Goal: Task Accomplishment & Management: Manage account settings

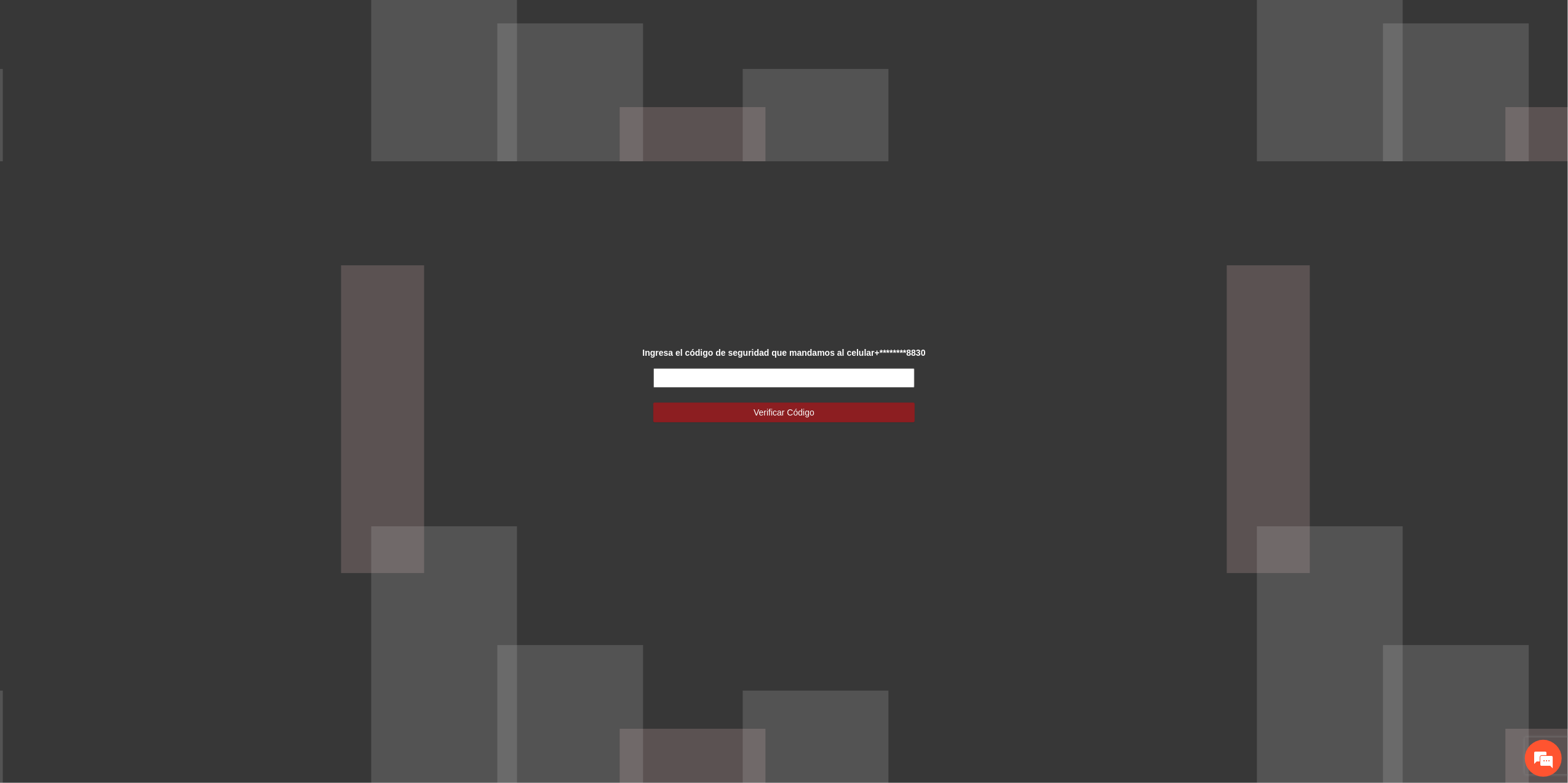
click at [687, 378] on input "text" at bounding box center [784, 378] width 261 height 20
type input "******"
click at [773, 414] on span "Verificar Código" at bounding box center [784, 412] width 61 height 13
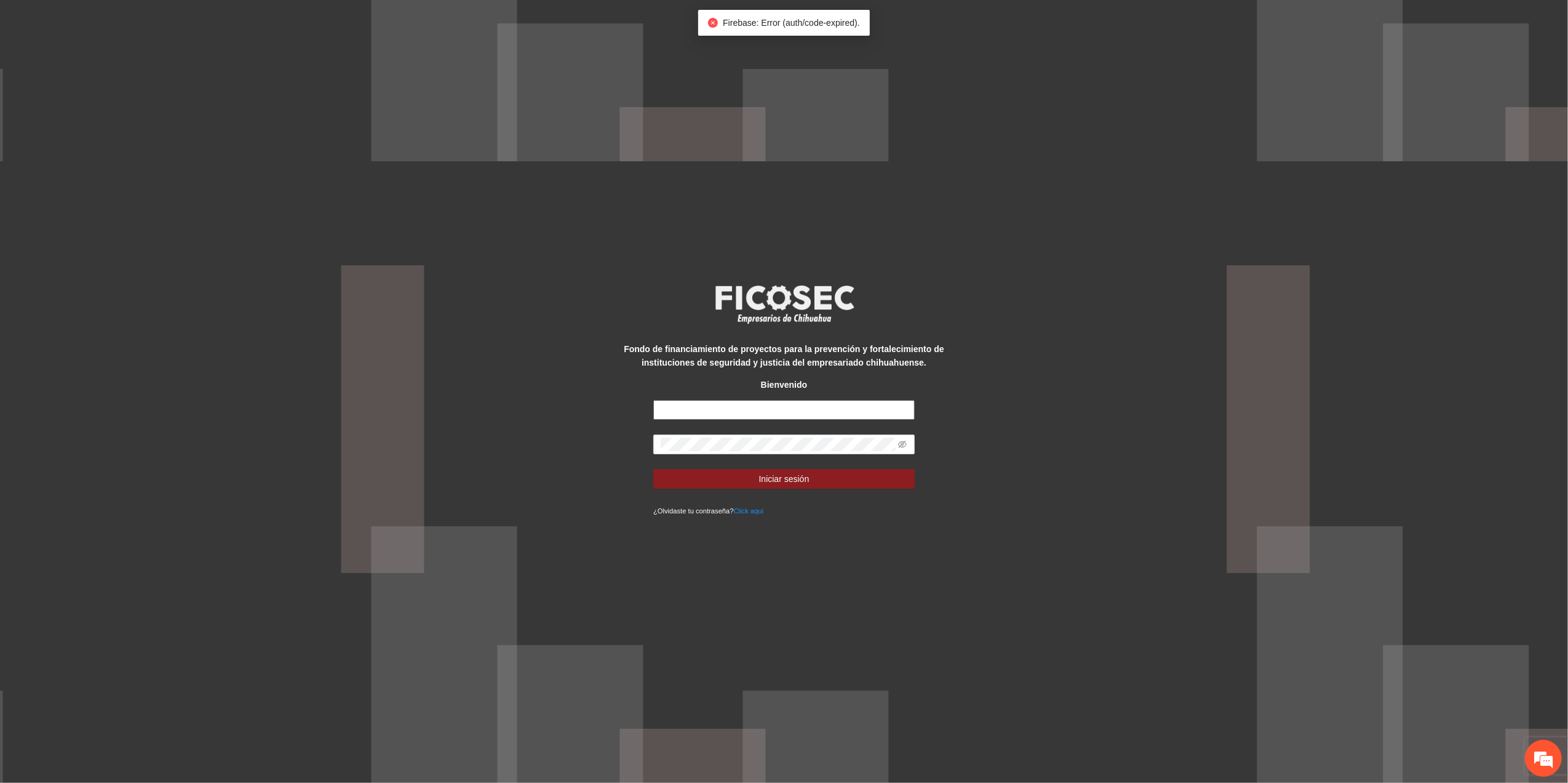
type input "**********"
click at [500, 496] on div "**********" at bounding box center [784, 391] width 1568 height 783
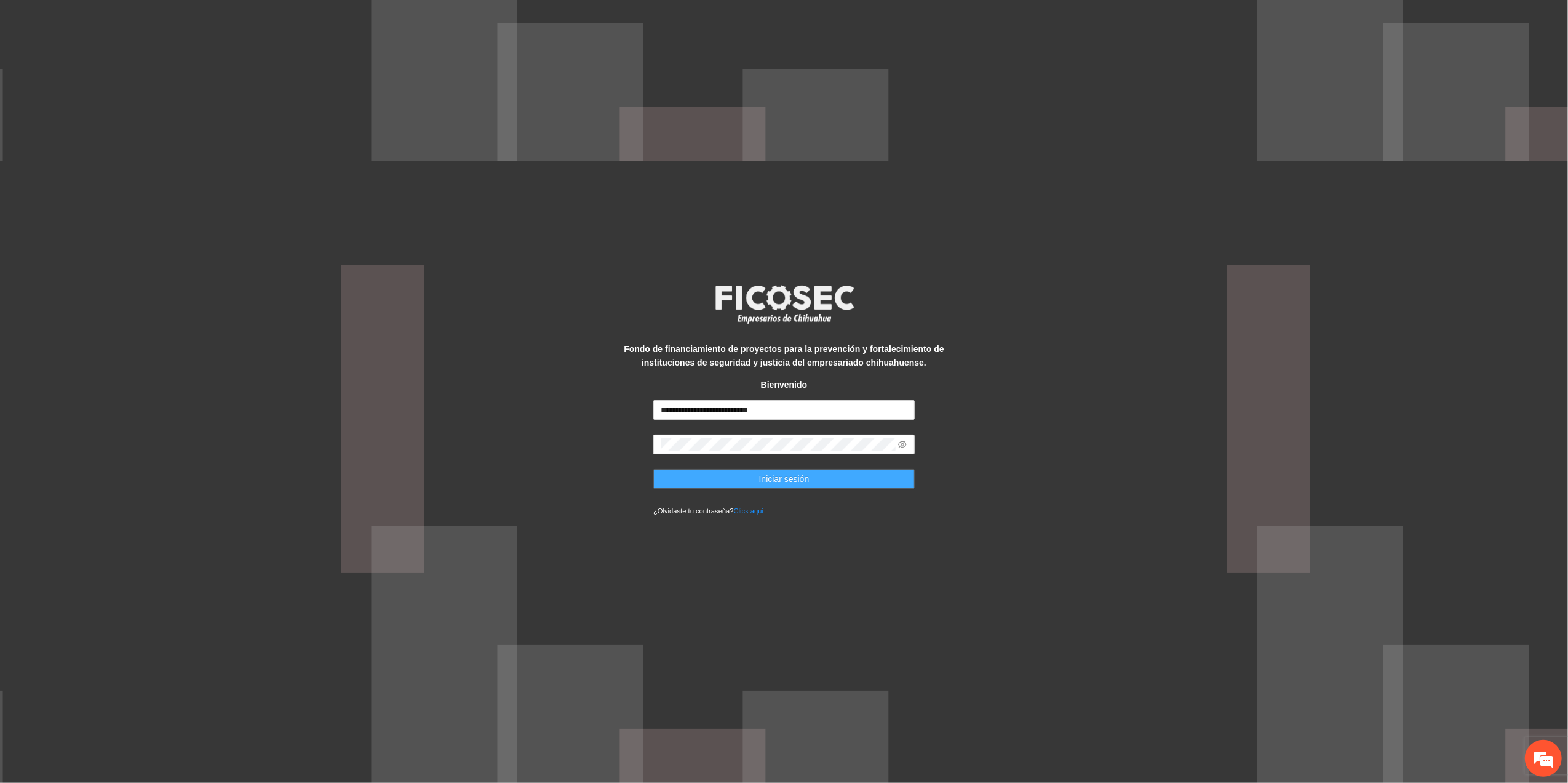
click at [672, 480] on button "Iniciar sesión" at bounding box center [784, 479] width 261 height 20
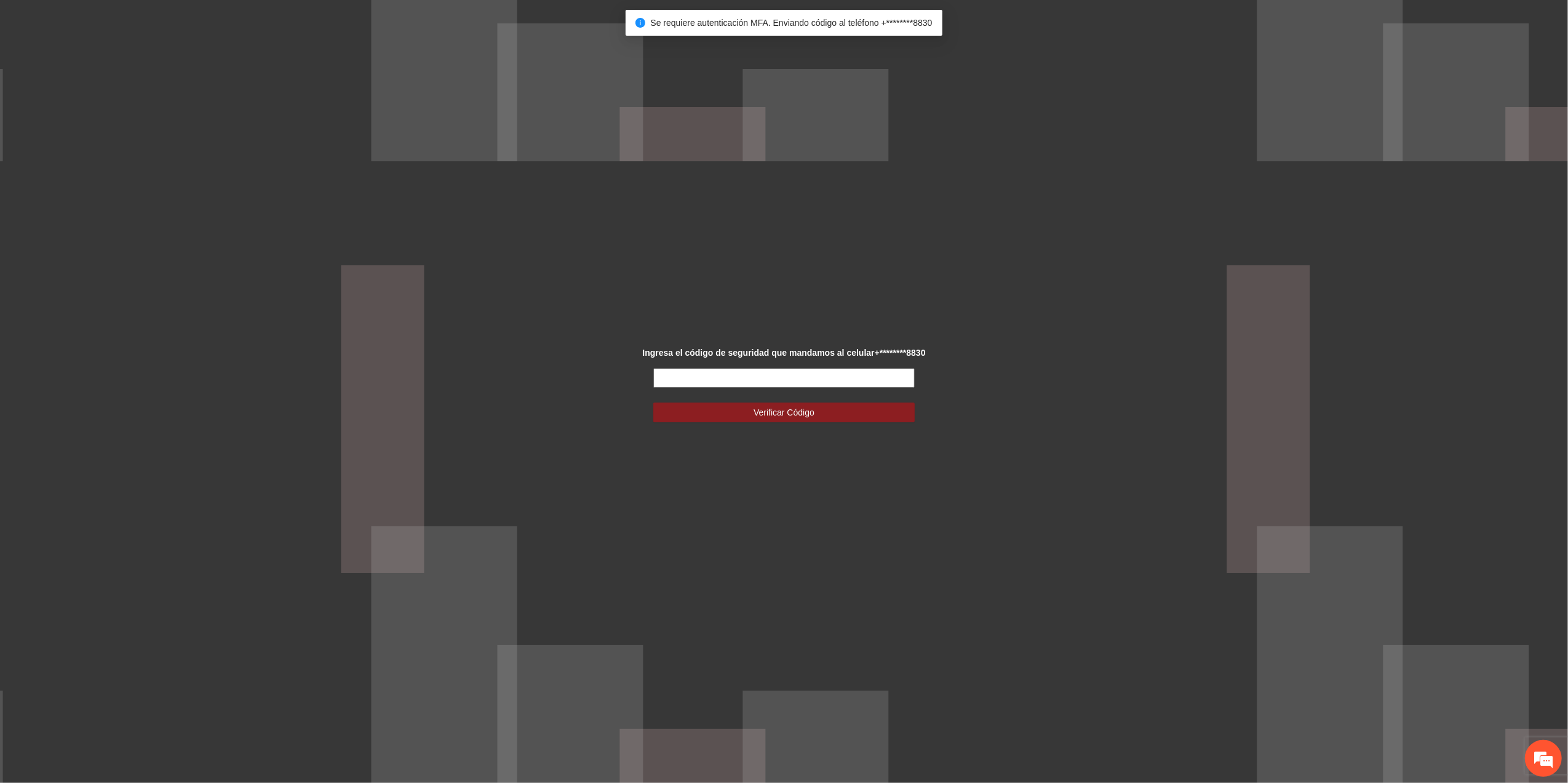
click at [851, 373] on input "text" at bounding box center [784, 378] width 261 height 20
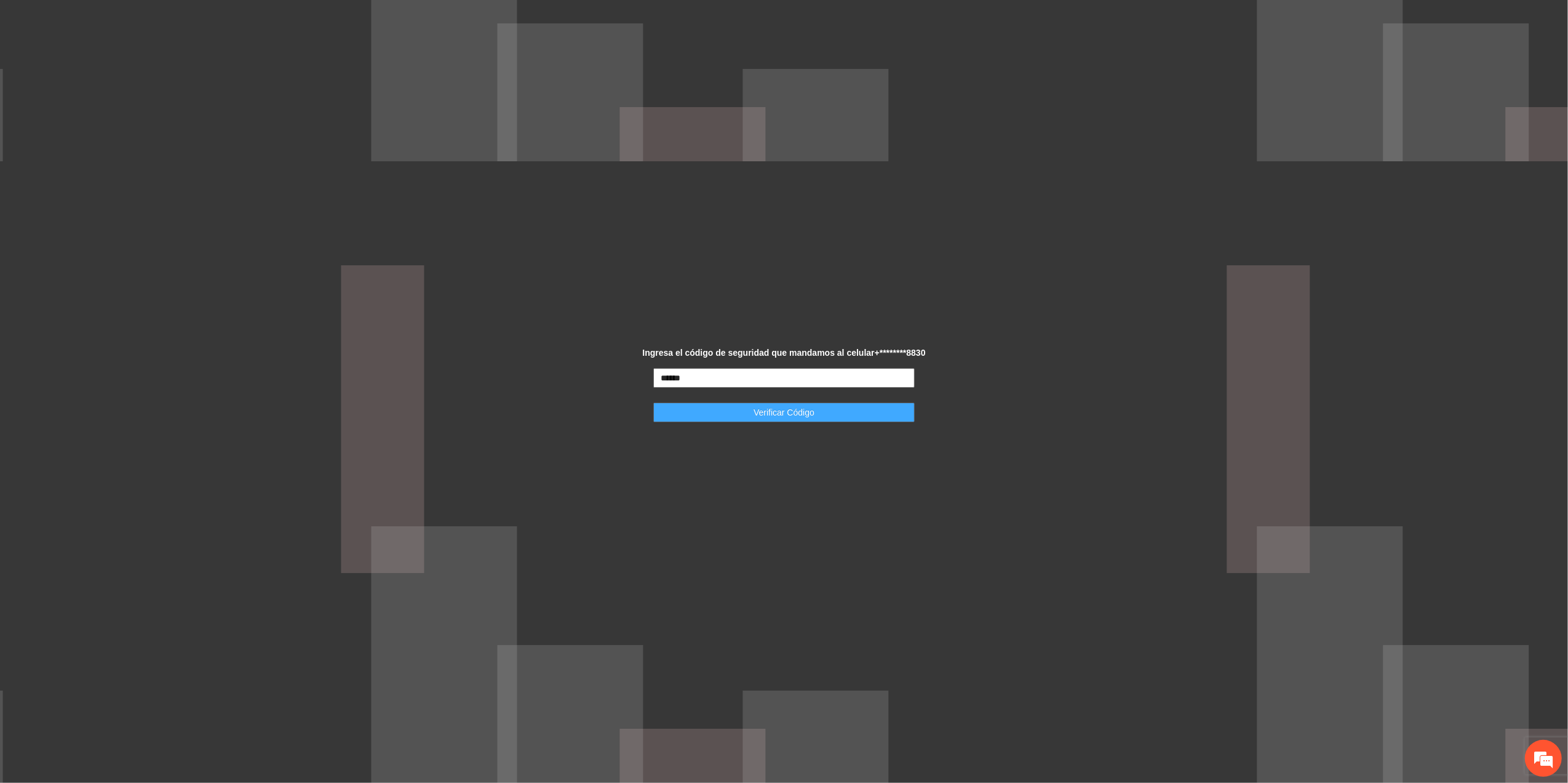
type input "******"
click at [838, 405] on button "Verificar Código" at bounding box center [784, 412] width 261 height 20
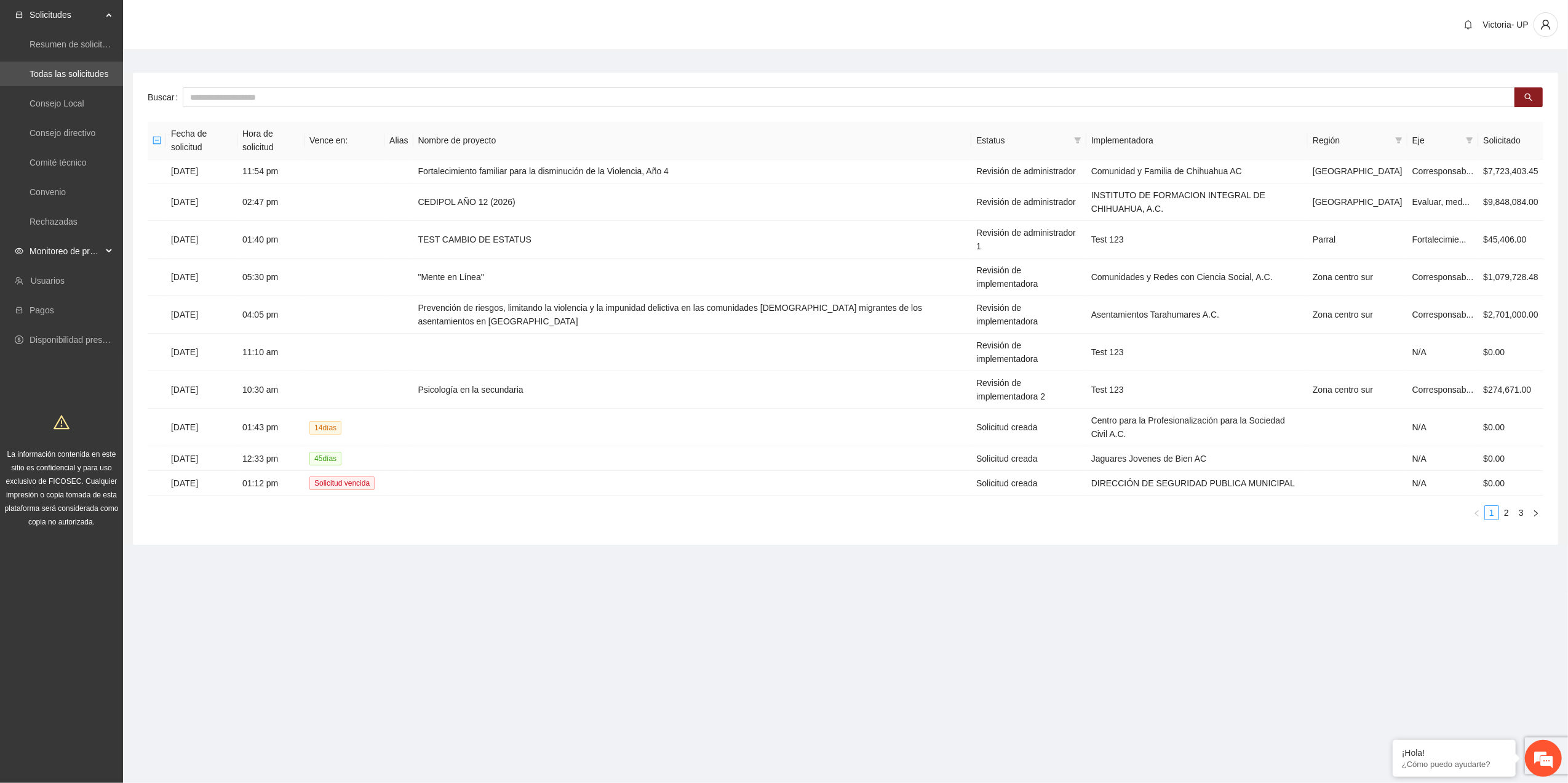
click at [70, 249] on span "Monitoreo de proyectos" at bounding box center [66, 251] width 72 height 25
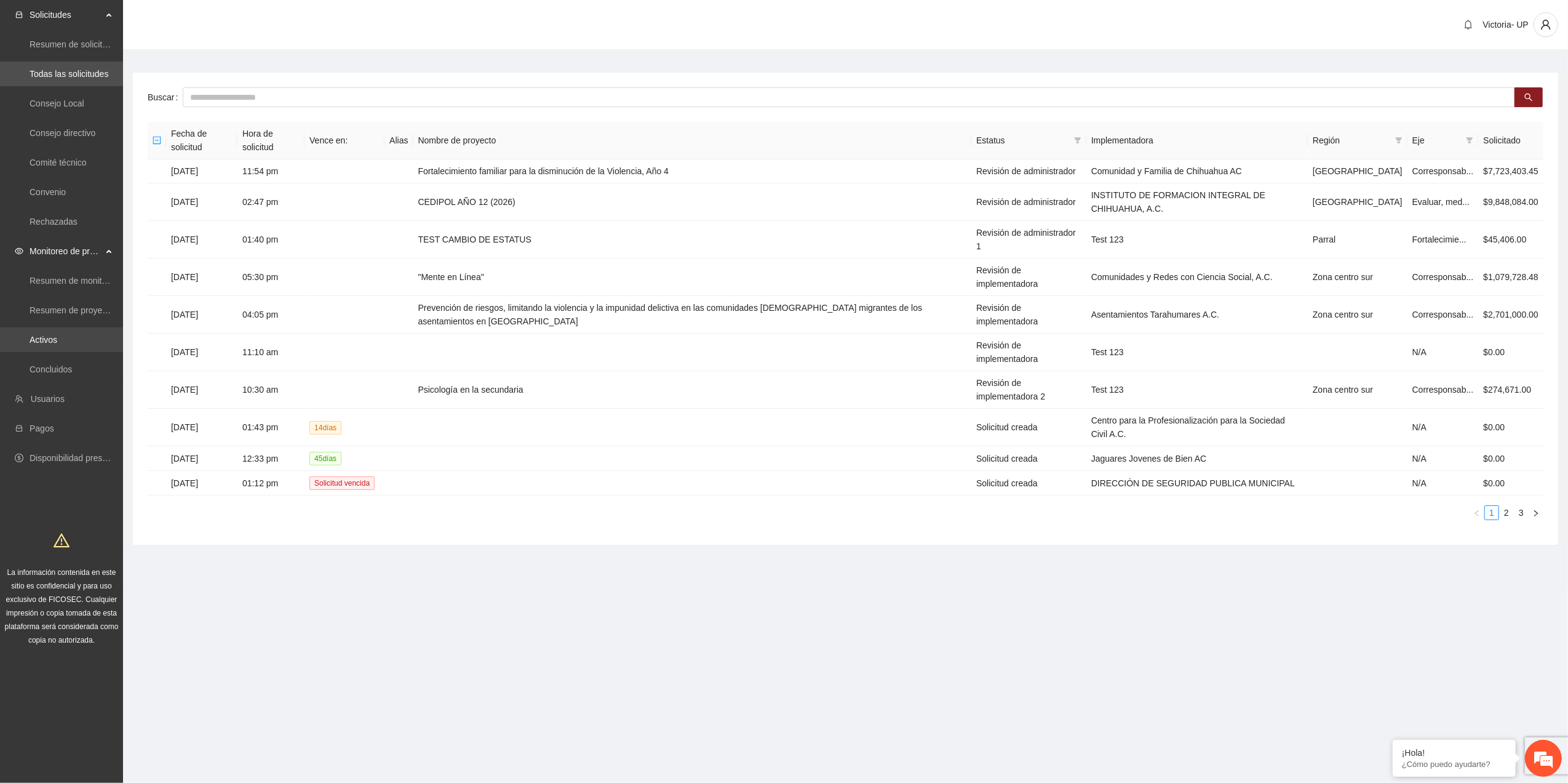
click at [47, 344] on link "Activos" at bounding box center [43, 340] width 28 height 10
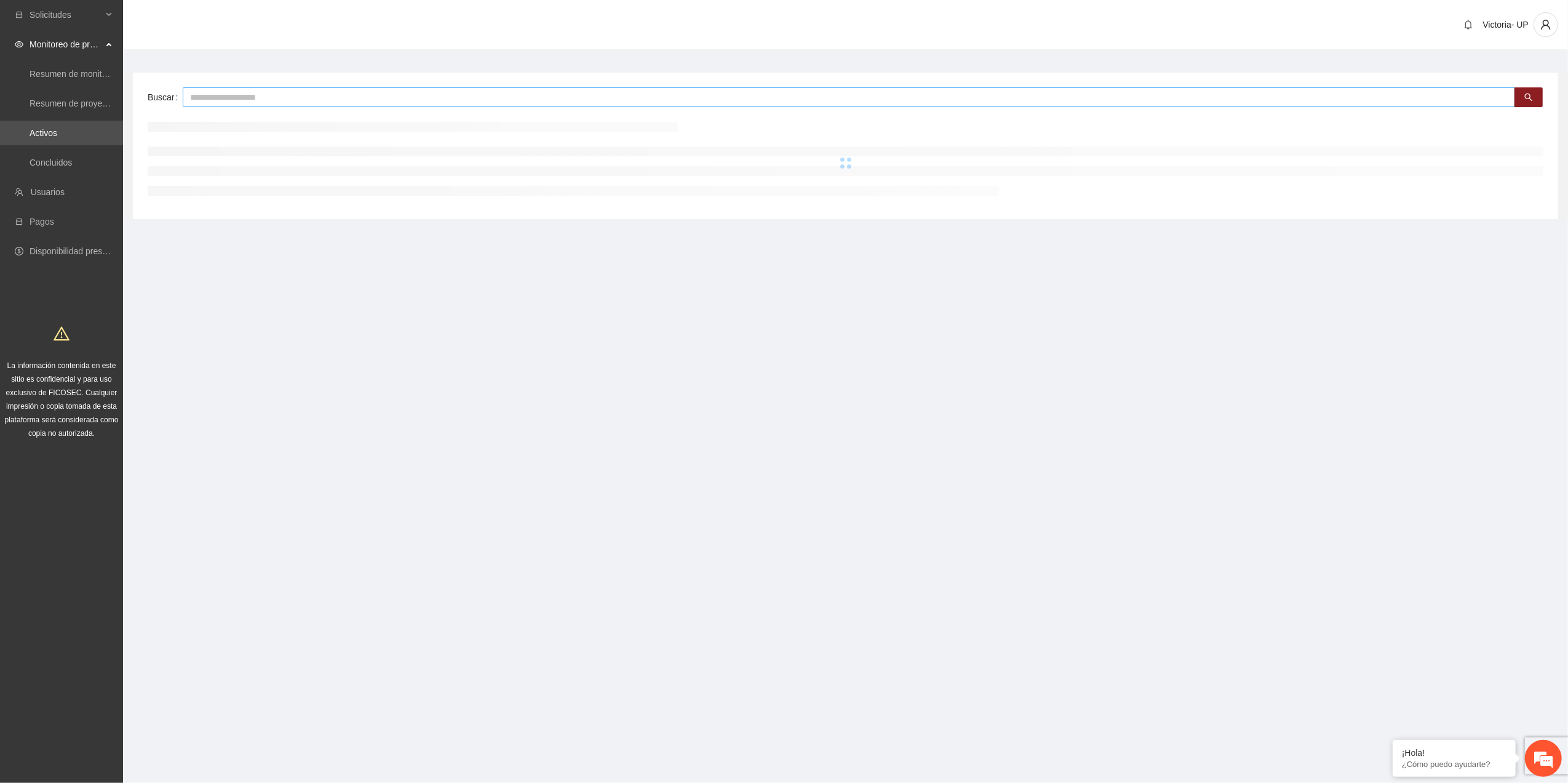
click at [242, 99] on input "text" at bounding box center [849, 97] width 1333 height 20
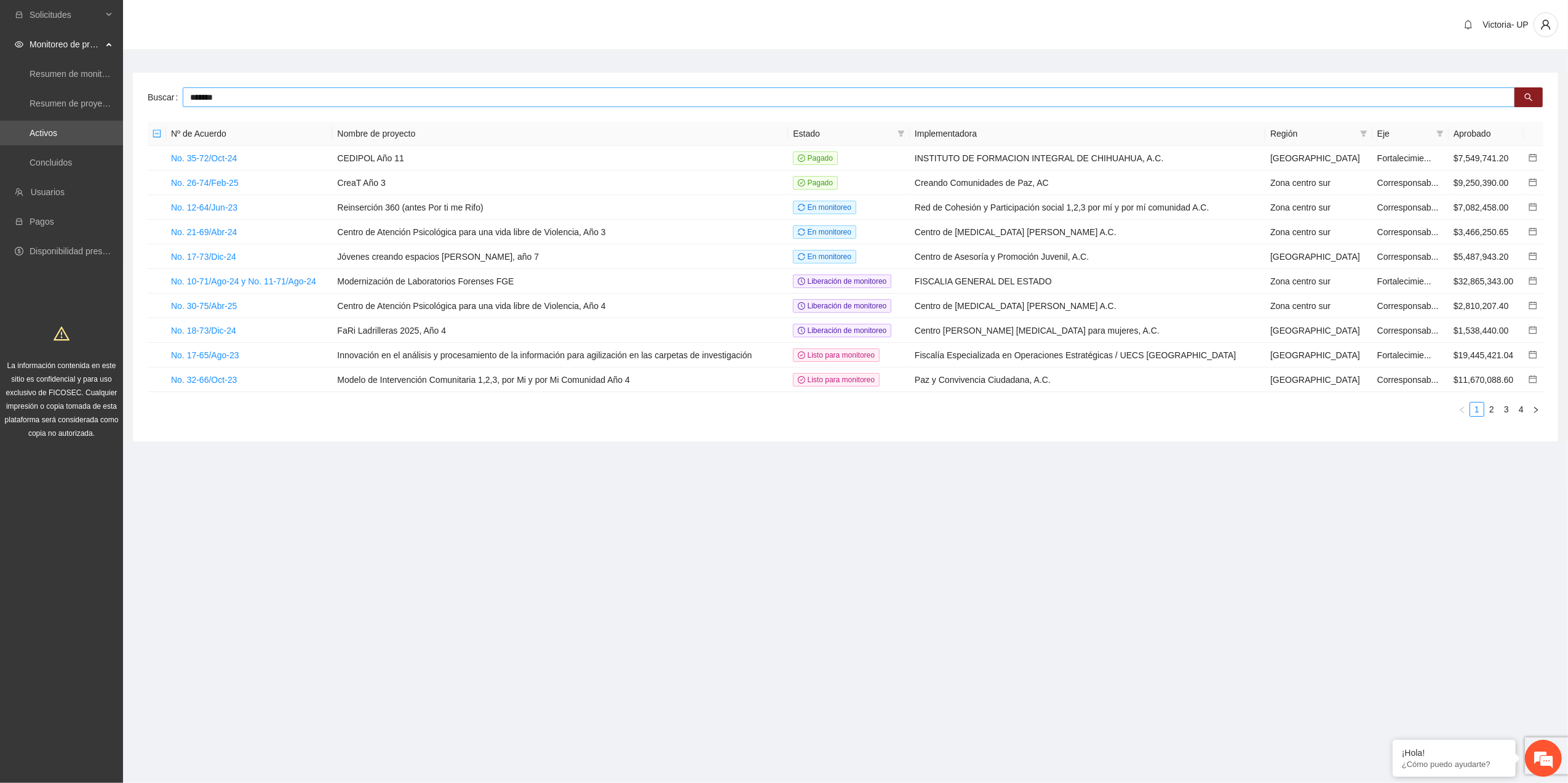
type input "*******"
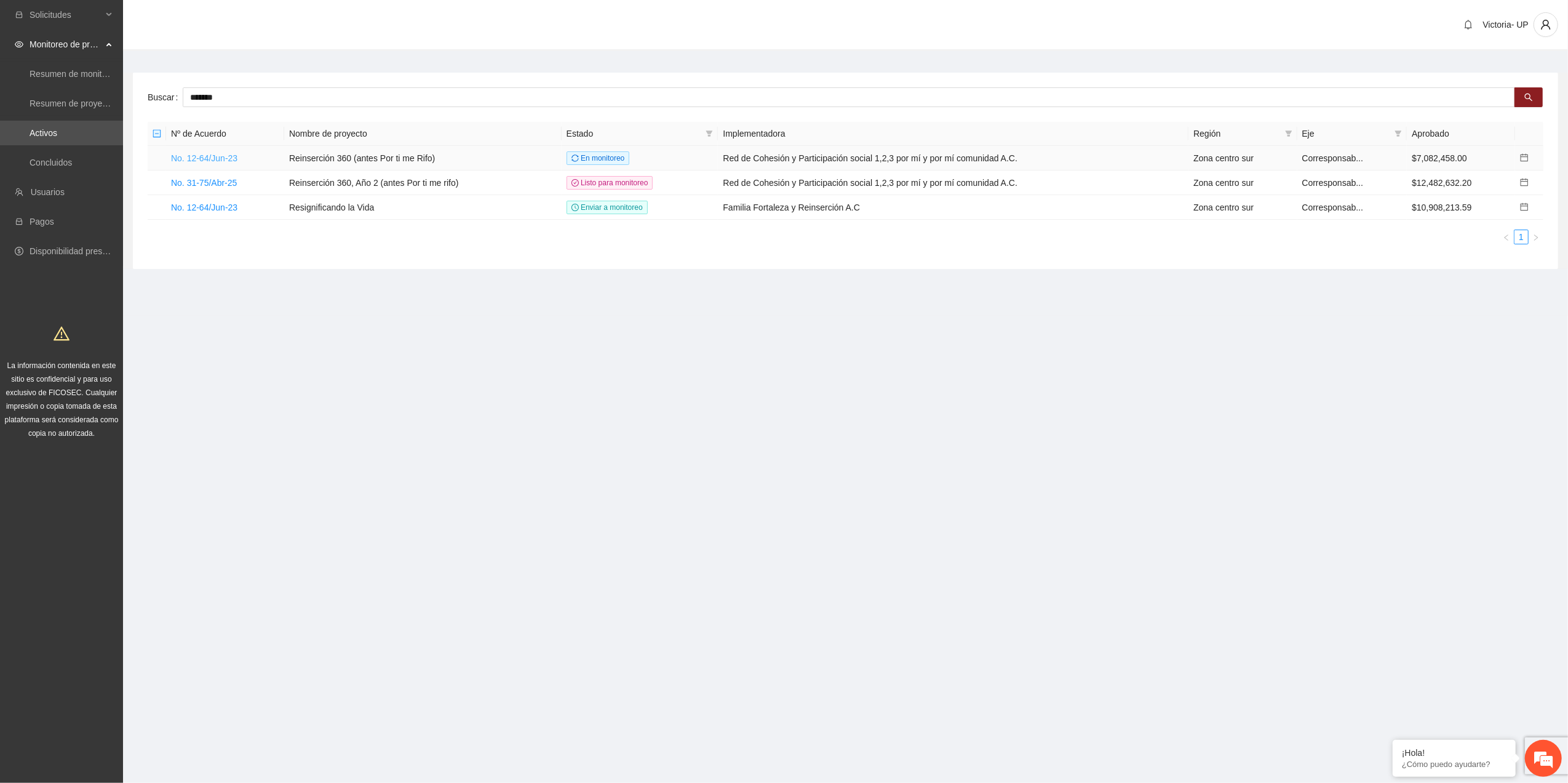
drag, startPoint x: 224, startPoint y: 155, endPoint x: 214, endPoint y: 165, distance: 14.1
click at [221, 157] on link "No. 12-64/Jun-23" at bounding box center [204, 158] width 67 height 10
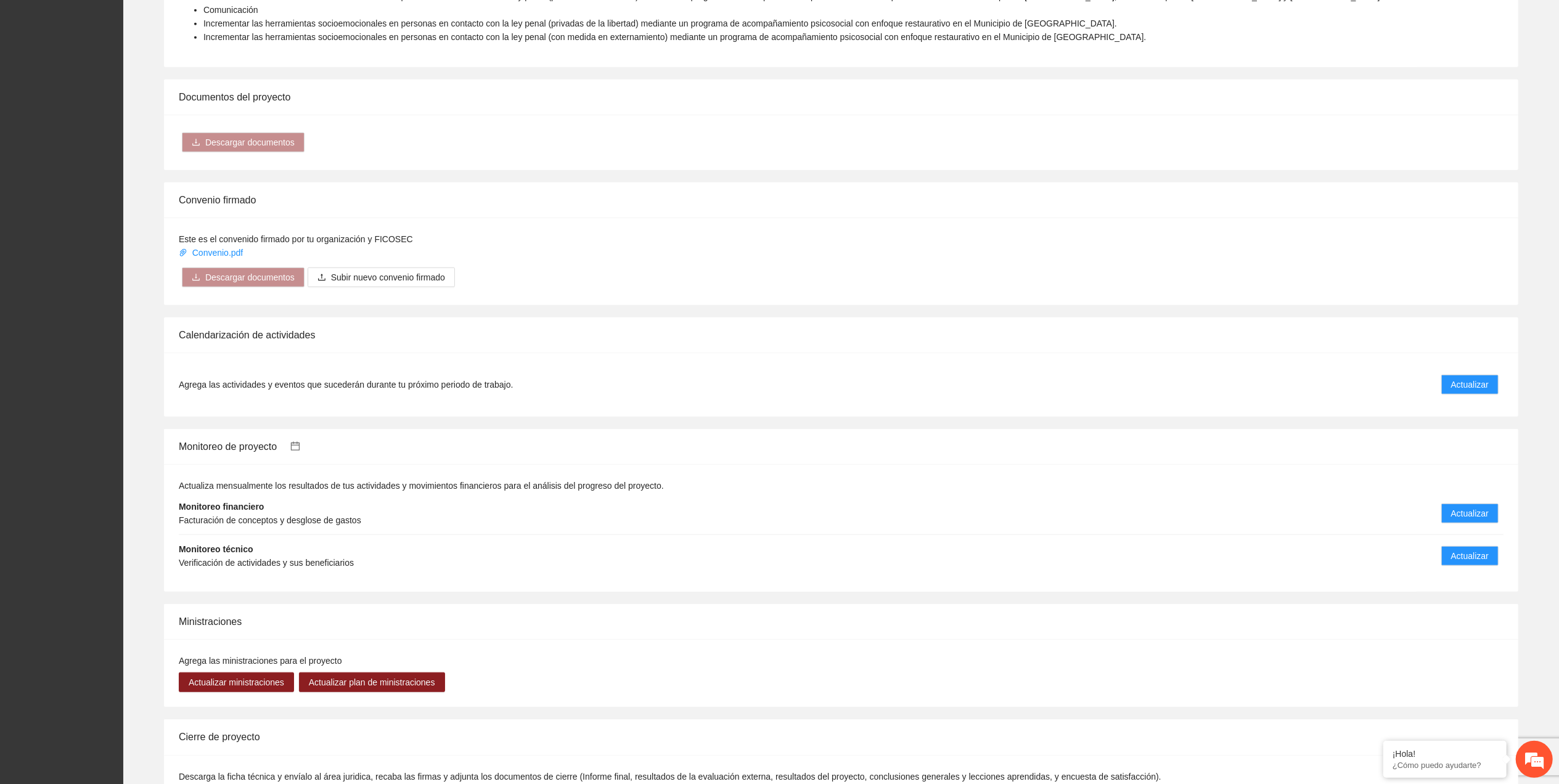
scroll to position [1069, 0]
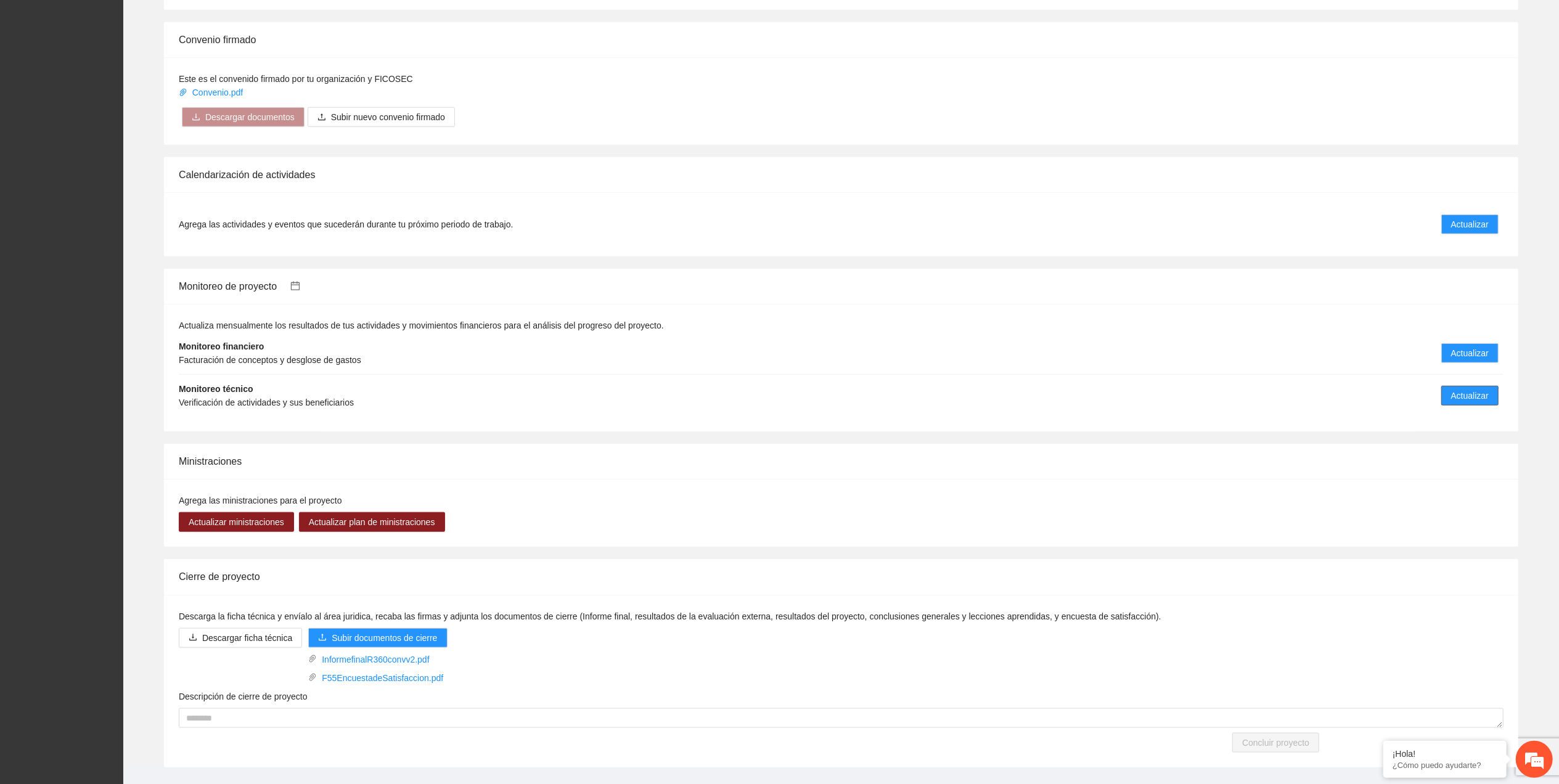
drag, startPoint x: 1485, startPoint y: 383, endPoint x: 1461, endPoint y: 372, distance: 26.4
click at [1461, 374] on li "Monitoreo técnico Verificación de actividades y sus beneficiarios Actualizar" at bounding box center [841, 395] width 1325 height 42
click at [1459, 389] on span "Actualizar" at bounding box center [1469, 395] width 37 height 13
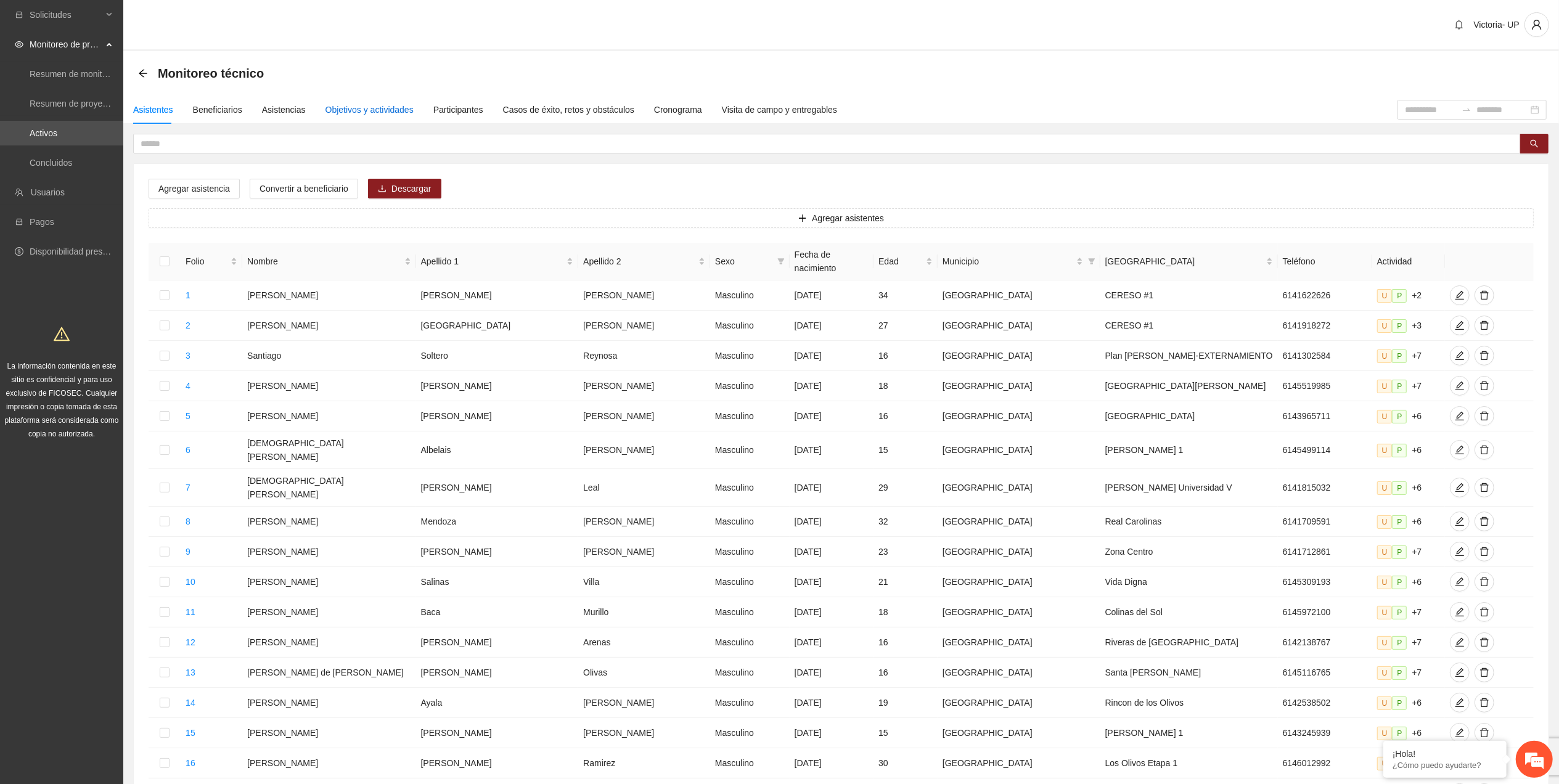
click at [349, 116] on div "Objetivos y actividades" at bounding box center [370, 110] width 88 height 13
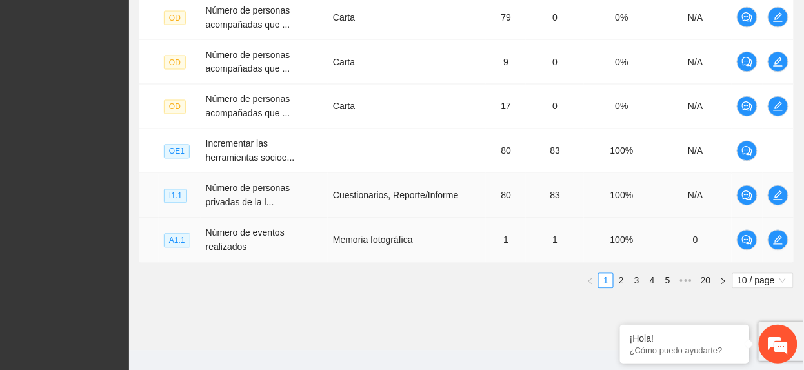
scroll to position [555, 0]
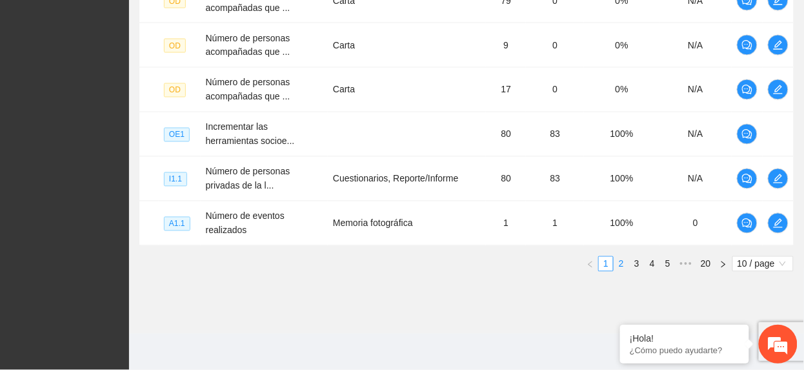
click at [620, 261] on link "2" at bounding box center [621, 264] width 14 height 14
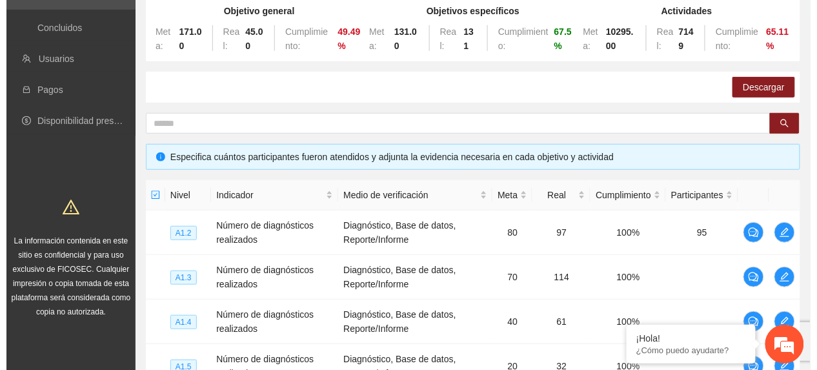
scroll to position [210, 0]
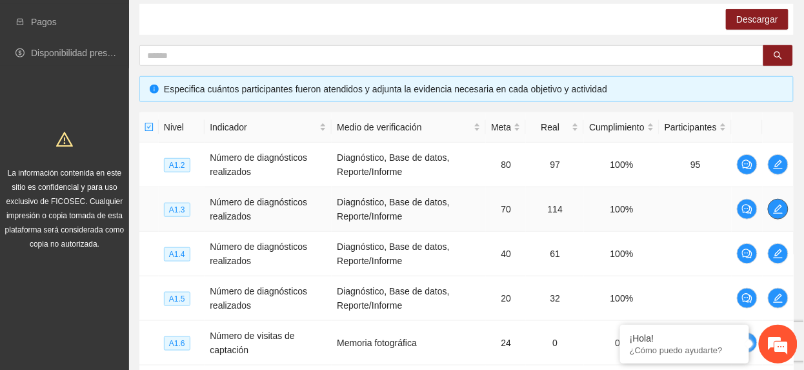
click at [780, 207] on icon "edit" at bounding box center [778, 209] width 9 height 9
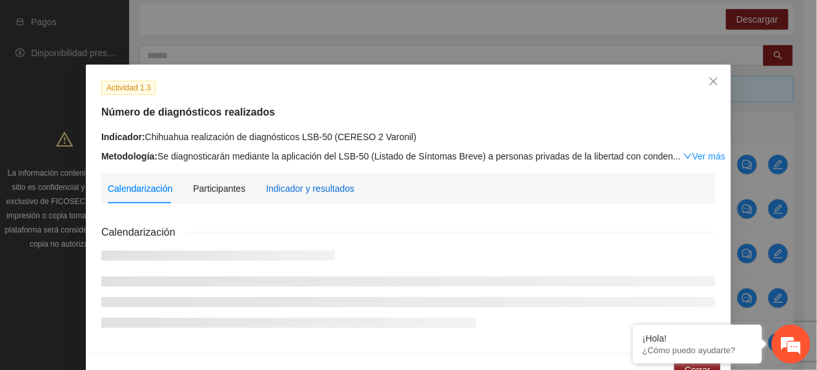
click at [310, 192] on div "Indicador y resultados" at bounding box center [310, 188] width 88 height 14
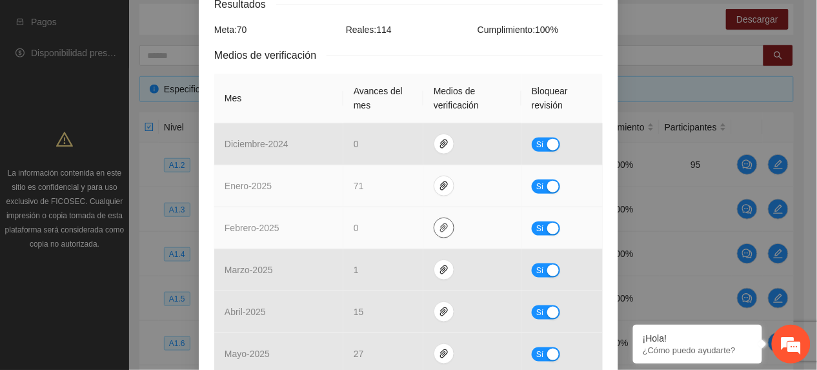
scroll to position [258, 0]
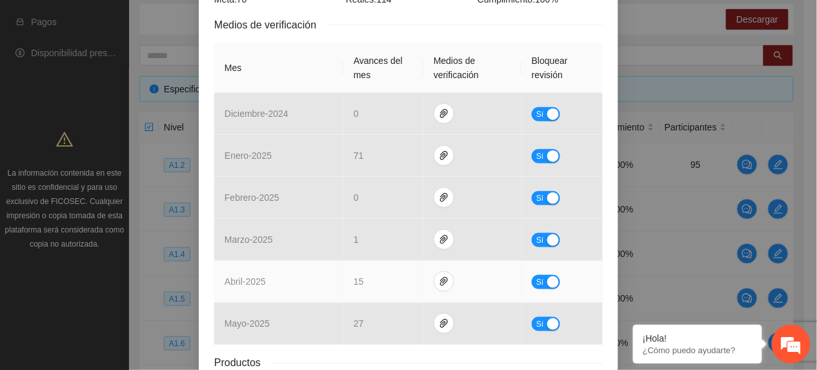
click at [536, 284] on span "Sí" at bounding box center [540, 282] width 8 height 14
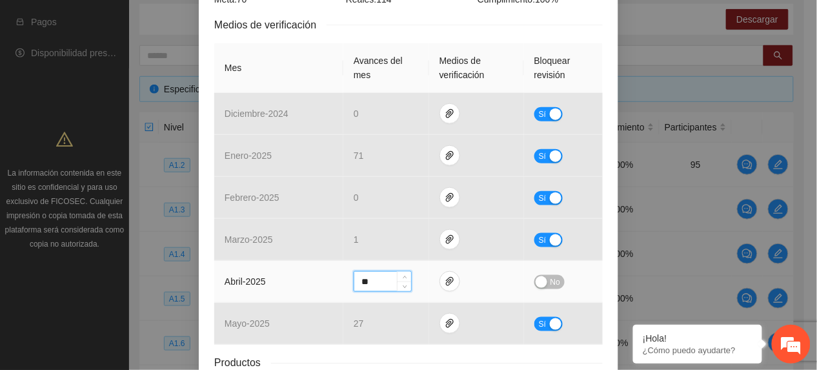
drag, startPoint x: 388, startPoint y: 278, endPoint x: 233, endPoint y: 301, distance: 156.6
click at [234, 300] on tr "abril - 2025 ** No" at bounding box center [408, 282] width 389 height 42
type input "*"
click at [551, 284] on span "No" at bounding box center [556, 282] width 10 height 14
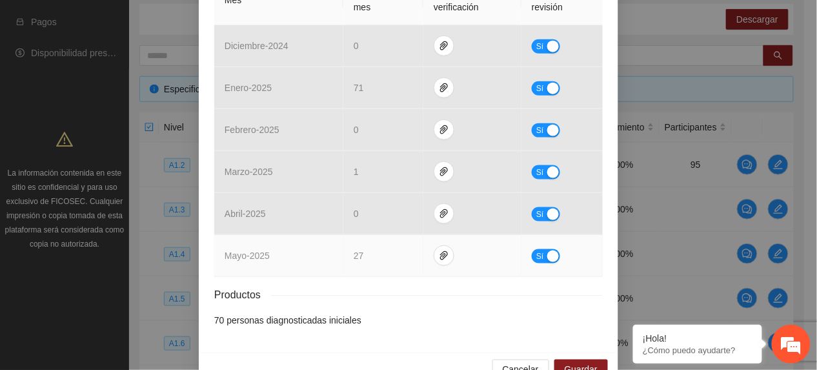
scroll to position [344, 0]
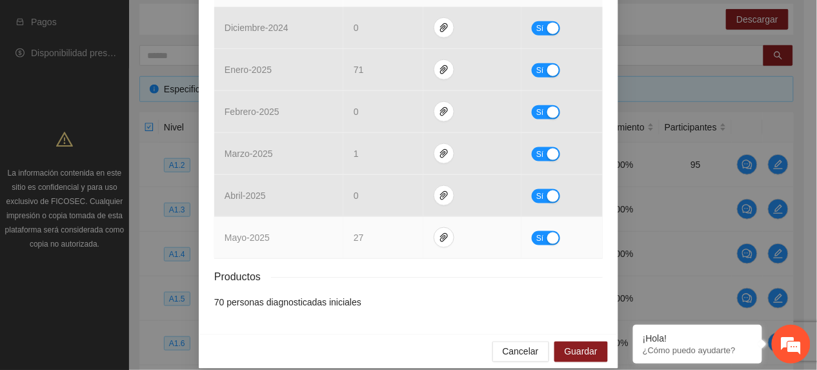
click at [536, 240] on span "Sí" at bounding box center [540, 238] width 8 height 14
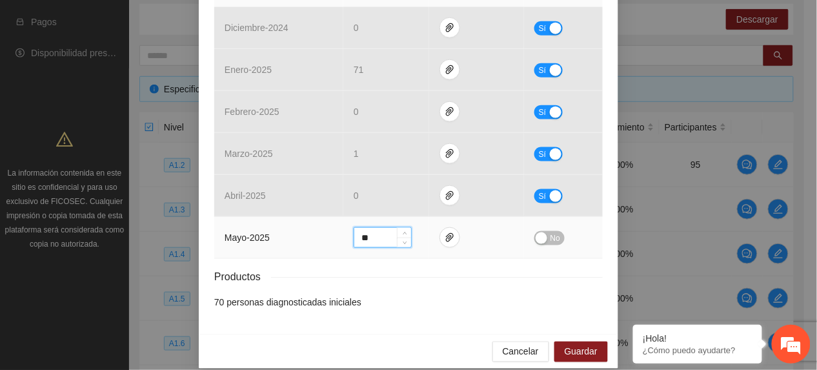
drag, startPoint x: 380, startPoint y: 240, endPoint x: 318, endPoint y: 236, distance: 61.4
click at [318, 236] on tr "mayo - 2025 ** No" at bounding box center [408, 238] width 389 height 42
type input "*"
click at [552, 243] on span "No" at bounding box center [556, 238] width 10 height 14
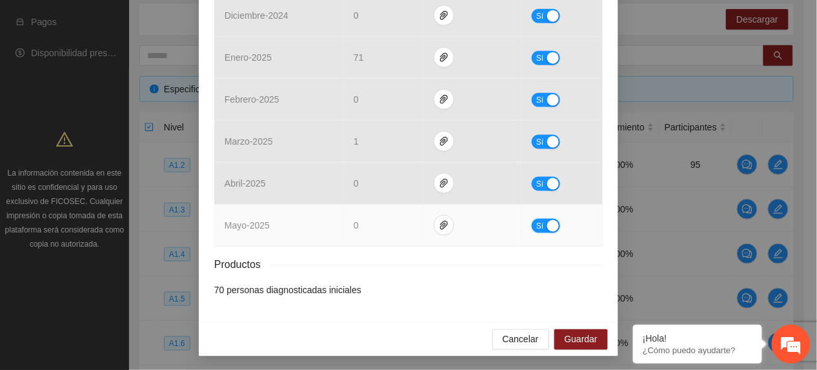
scroll to position [359, 0]
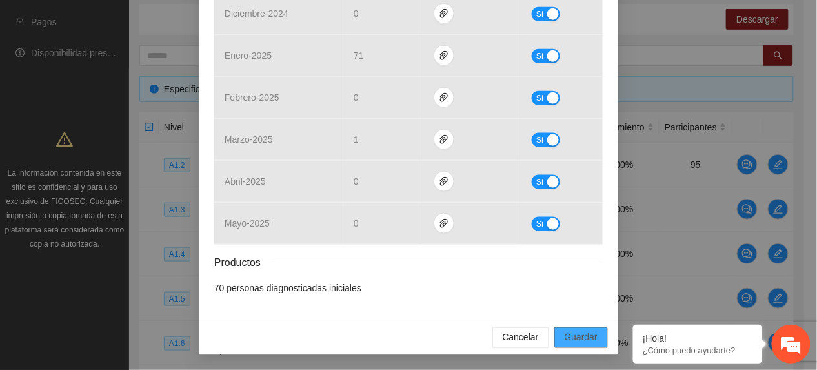
click at [572, 333] on span "Guardar" at bounding box center [581, 337] width 33 height 14
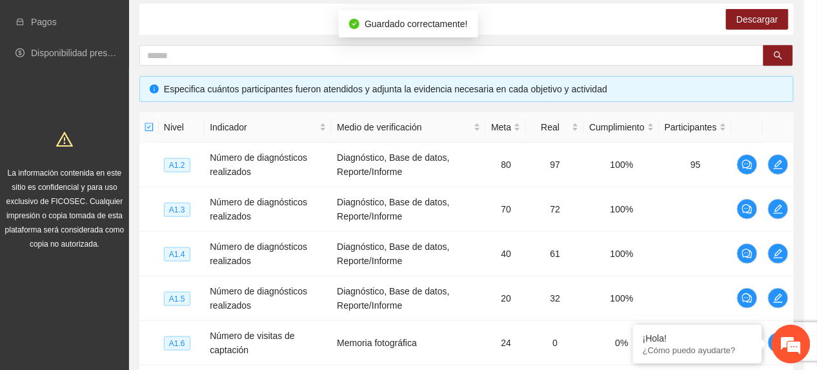
scroll to position [295, 0]
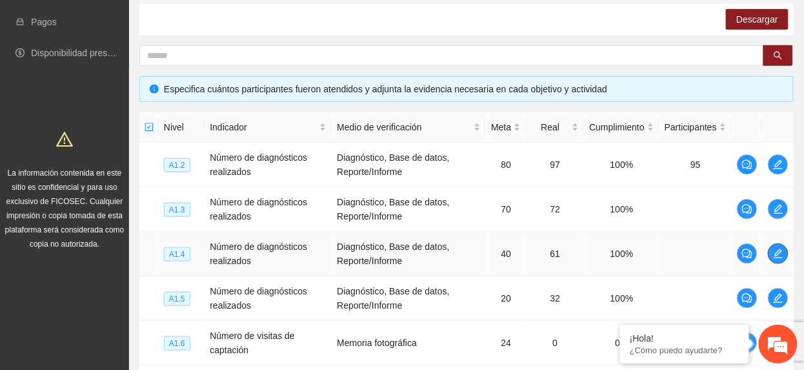
click at [782, 251] on icon "edit" at bounding box center [778, 253] width 9 height 9
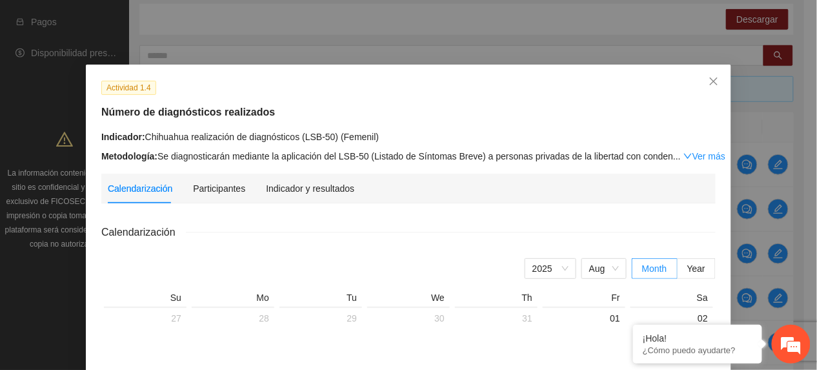
click at [298, 181] on div "Indicador y resultados" at bounding box center [310, 189] width 88 height 30
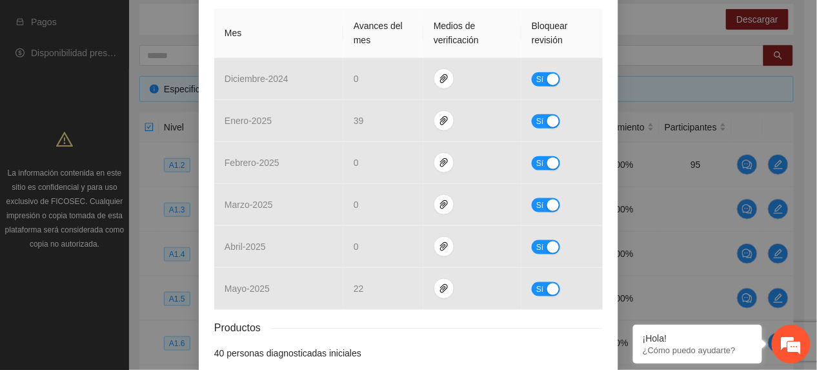
scroll to position [344, 0]
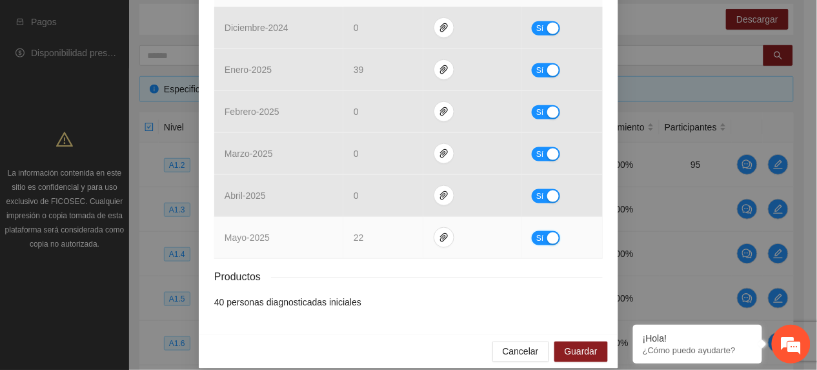
drag, startPoint x: 528, startPoint y: 243, endPoint x: 491, endPoint y: 250, distance: 37.6
click at [532, 243] on button "Sí" at bounding box center [546, 238] width 28 height 14
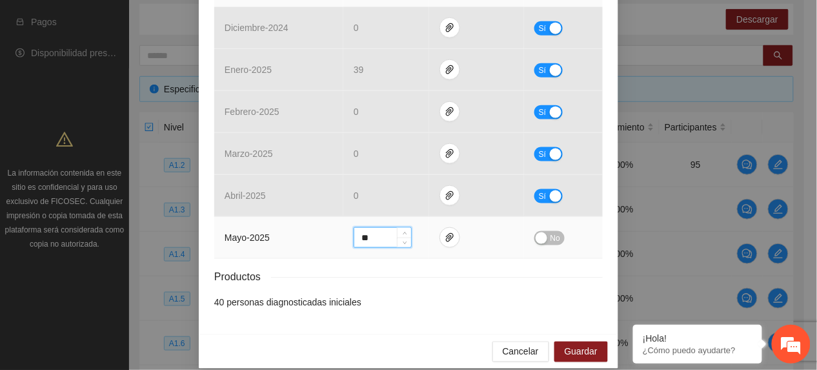
drag, startPoint x: 372, startPoint y: 240, endPoint x: 259, endPoint y: 233, distance: 113.2
click at [259, 233] on tr "mayo - 2025 ** No" at bounding box center [408, 238] width 389 height 42
type input "*"
drag, startPoint x: 542, startPoint y: 244, endPoint x: 538, endPoint y: 254, distance: 11.0
click at [543, 244] on button "No" at bounding box center [549, 238] width 30 height 14
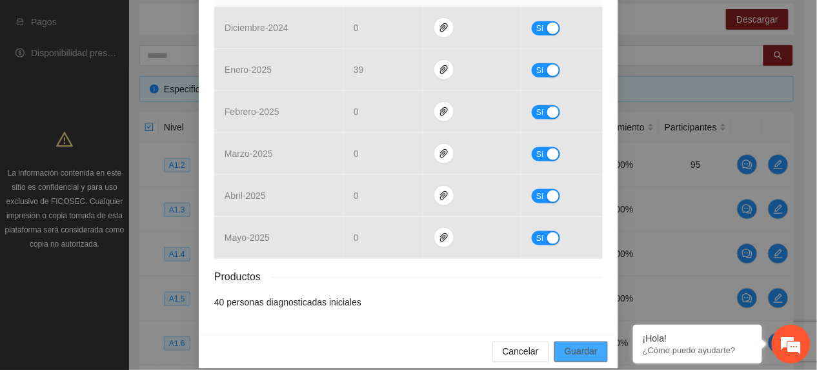
click at [587, 358] on span "Guardar" at bounding box center [581, 352] width 33 height 14
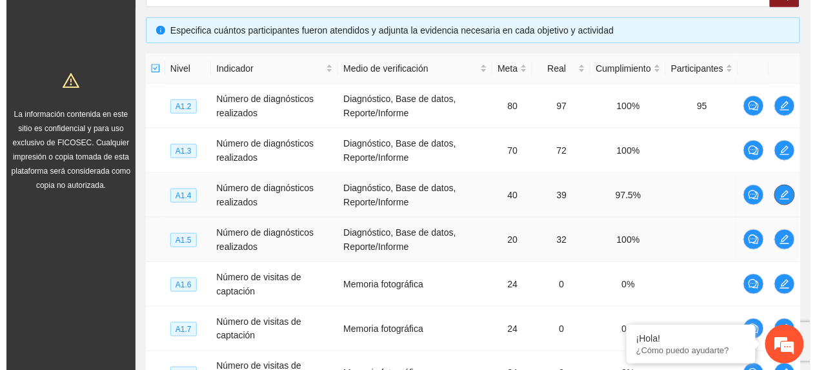
scroll to position [297, 0]
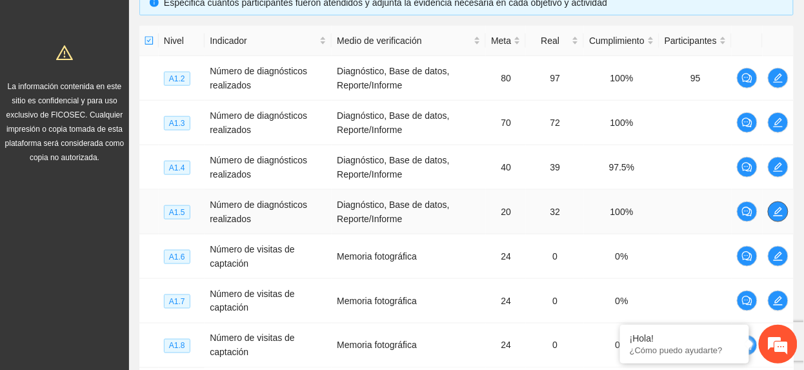
click at [775, 215] on icon "edit" at bounding box center [778, 212] width 10 height 10
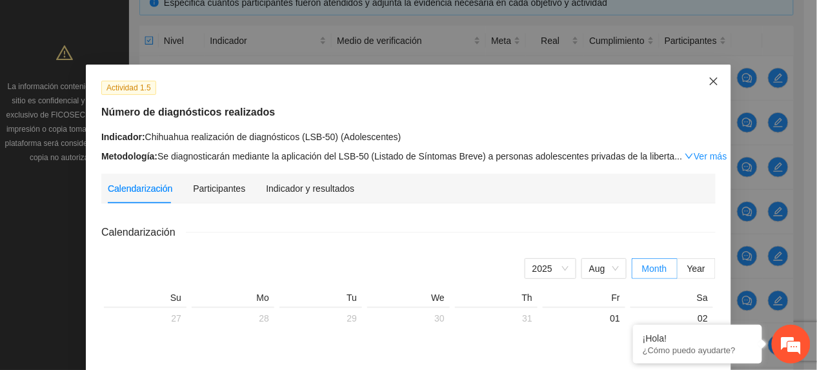
click at [718, 83] on span "Close" at bounding box center [713, 82] width 35 height 35
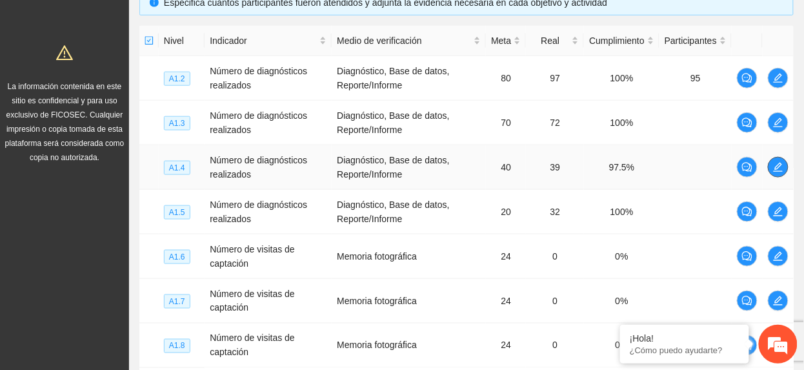
click at [776, 167] on icon "edit" at bounding box center [778, 167] width 10 height 10
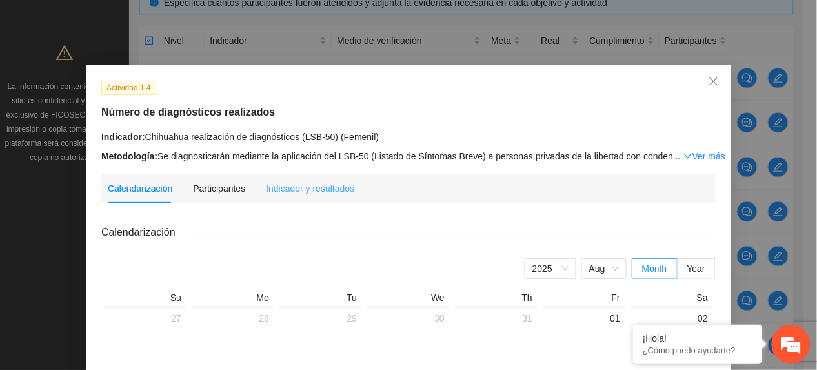
click at [285, 179] on div "Indicador y resultados" at bounding box center [310, 189] width 88 height 30
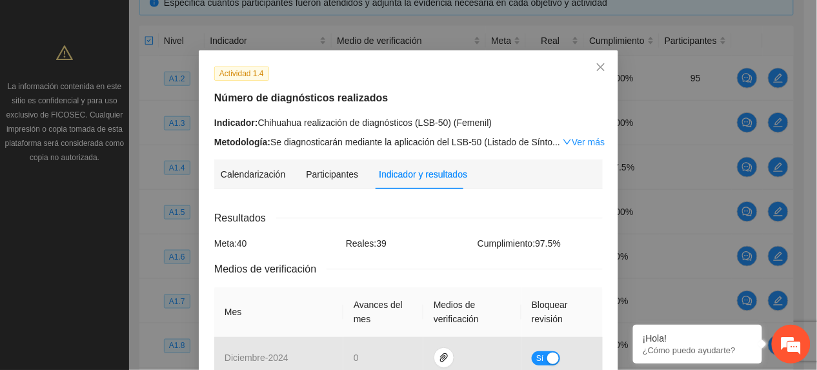
scroll to position [0, 0]
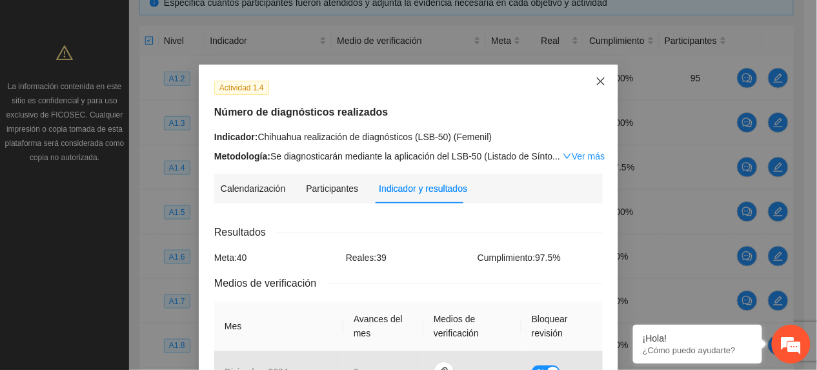
click at [596, 79] on icon "close" at bounding box center [601, 81] width 10 height 10
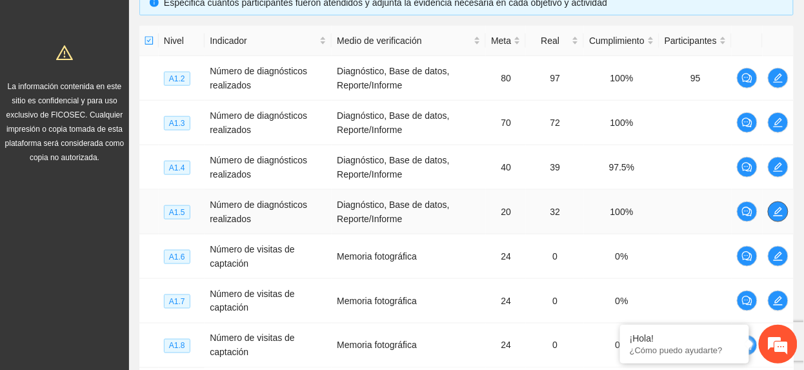
click at [785, 215] on span "edit" at bounding box center [778, 212] width 19 height 10
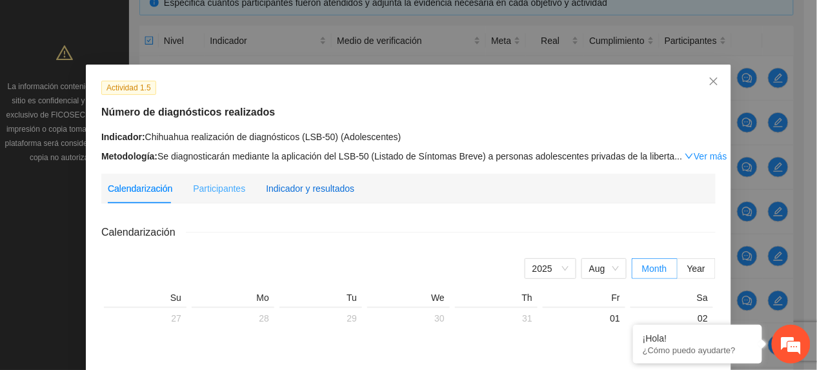
click at [318, 185] on div "Indicador y resultados" at bounding box center [310, 188] width 88 height 14
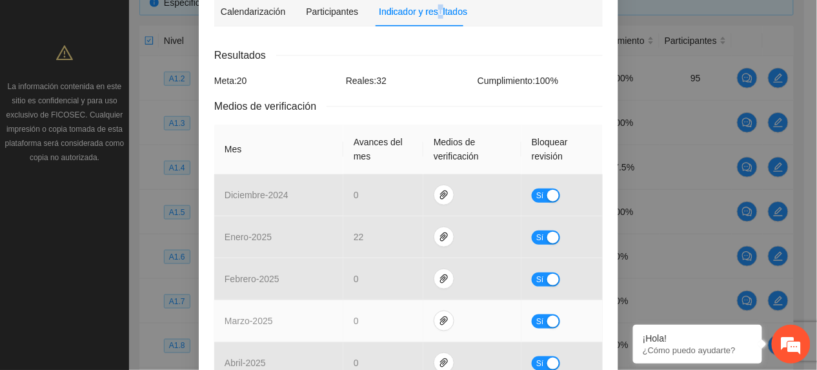
scroll to position [359, 0]
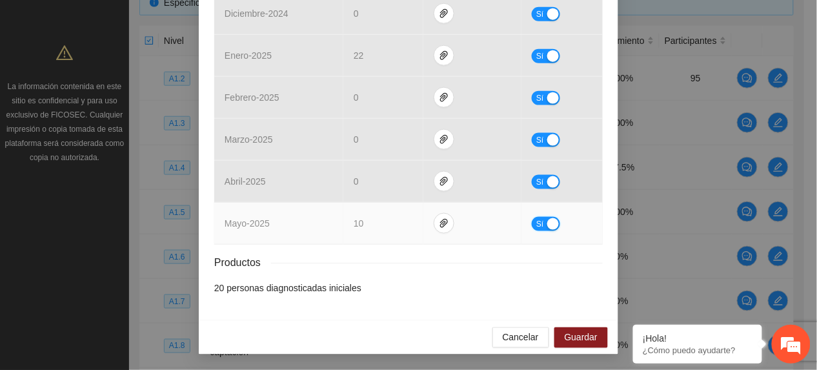
click at [534, 225] on button "Sí" at bounding box center [546, 224] width 28 height 14
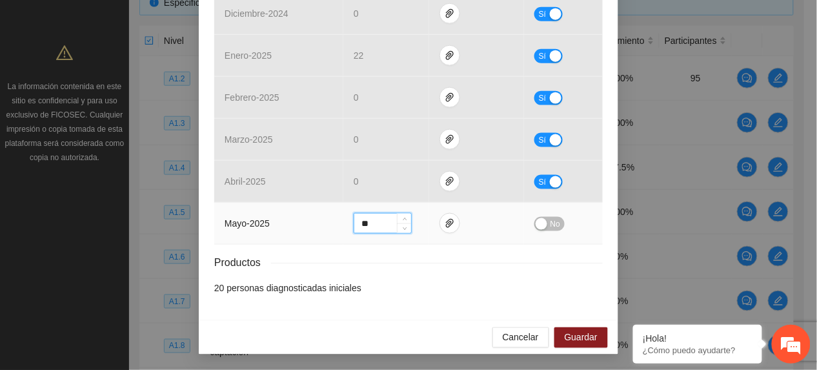
drag, startPoint x: 369, startPoint y: 226, endPoint x: 292, endPoint y: 217, distance: 78.0
click at [297, 217] on tr "mayo - 2025 ** No" at bounding box center [408, 224] width 389 height 42
type input "*"
click at [551, 226] on span "No" at bounding box center [556, 224] width 10 height 14
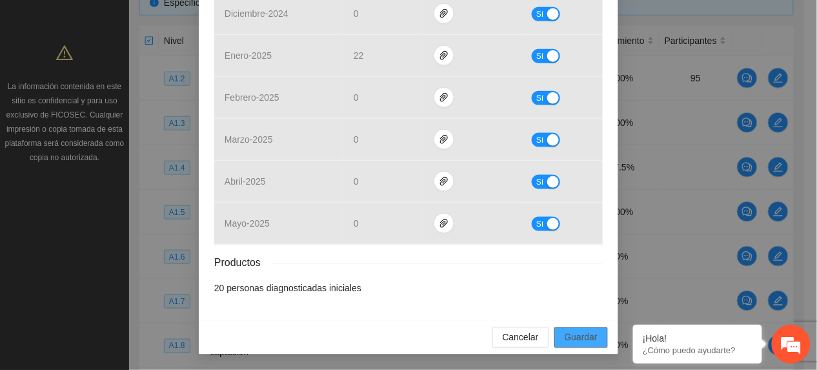
click at [582, 331] on span "Guardar" at bounding box center [581, 337] width 33 height 14
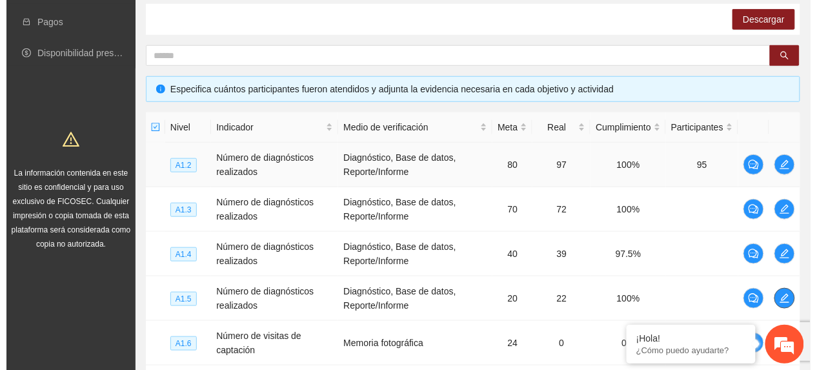
scroll to position [297, 0]
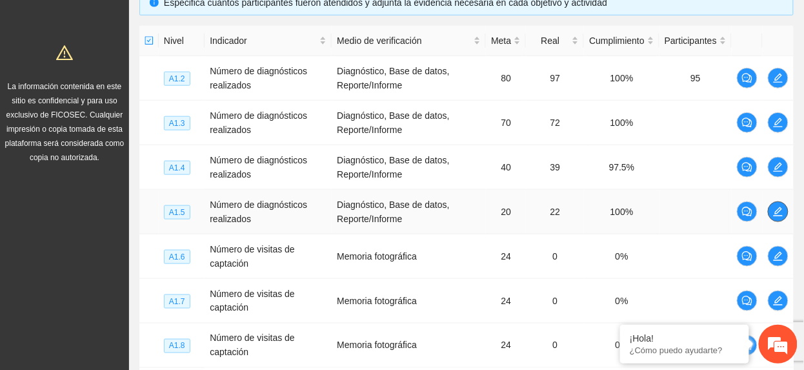
click at [778, 212] on icon "edit" at bounding box center [778, 212] width 10 height 10
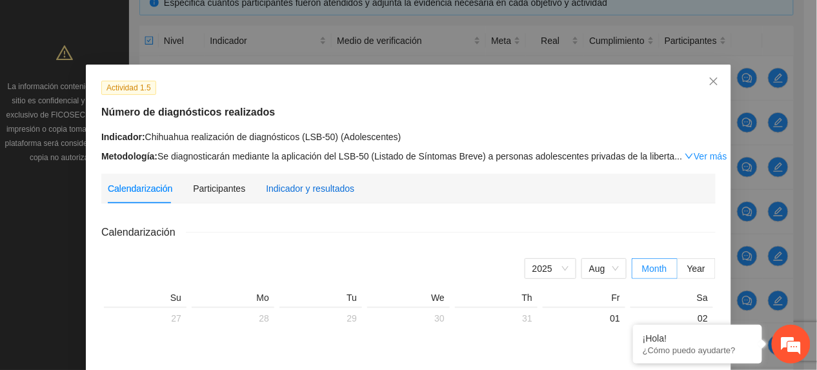
click at [290, 184] on div "Indicador y resultados" at bounding box center [310, 188] width 88 height 14
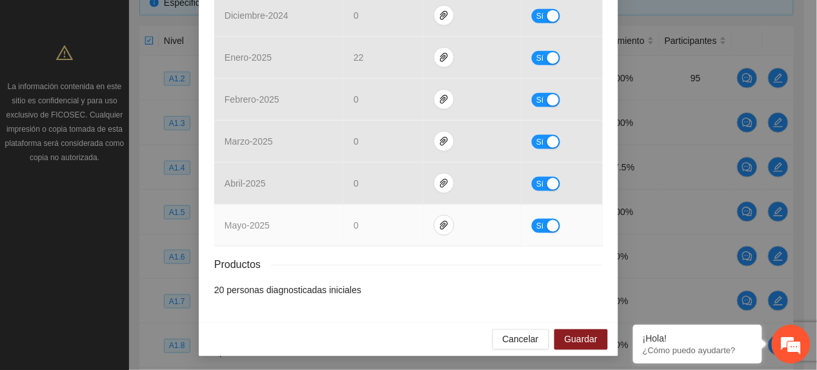
scroll to position [359, 0]
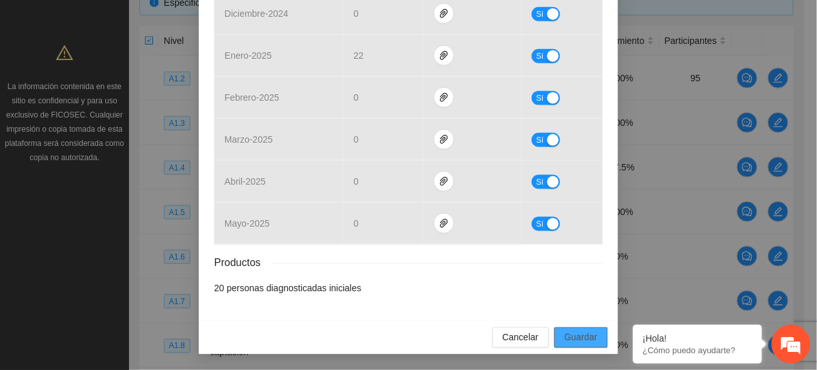
click at [585, 327] on button "Guardar" at bounding box center [581, 337] width 54 height 21
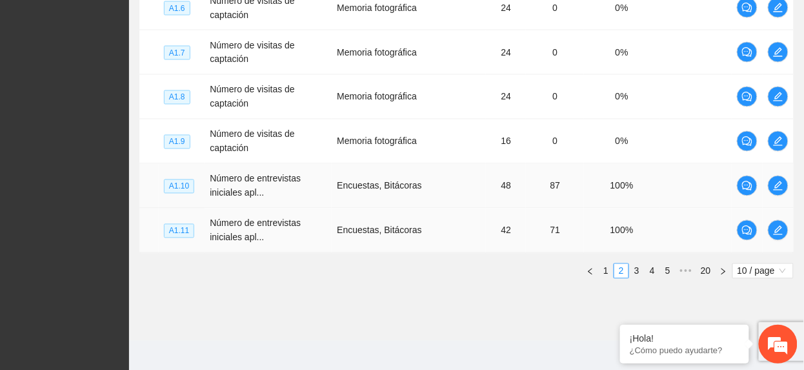
scroll to position [555, 0]
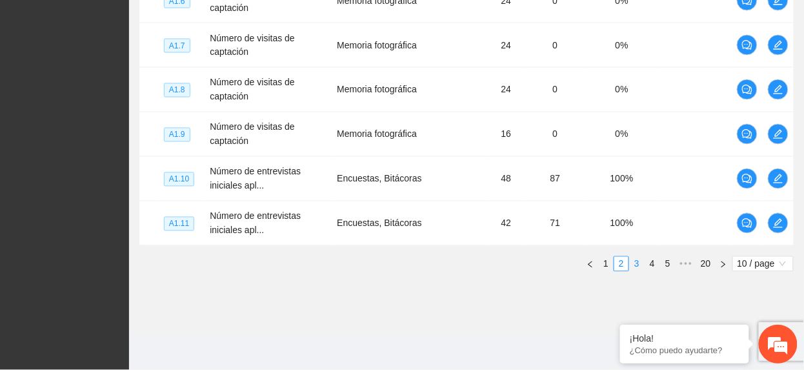
click at [635, 263] on link "3" at bounding box center [637, 264] width 14 height 14
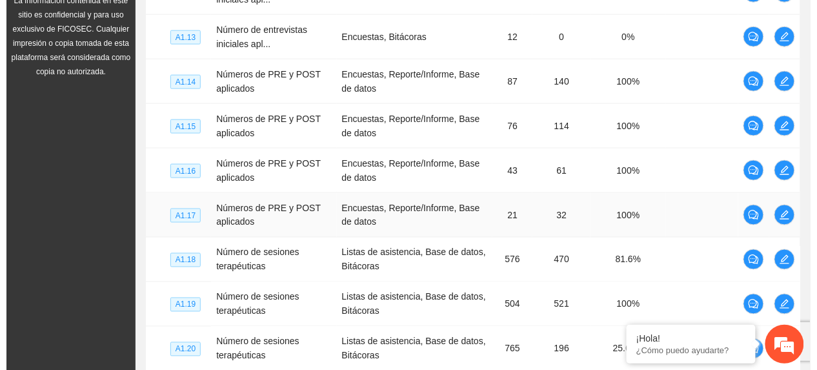
scroll to position [297, 0]
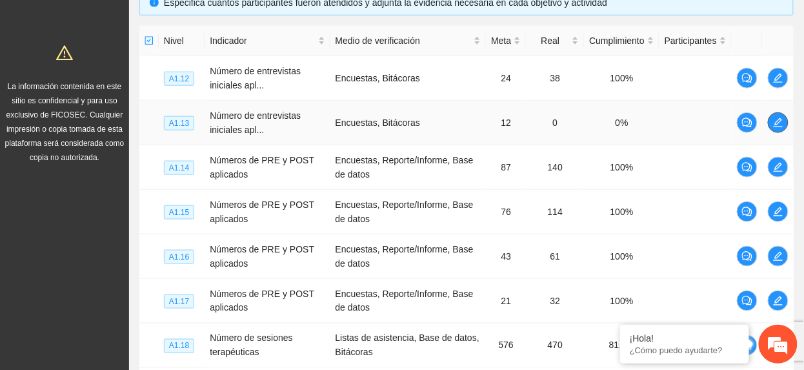
click at [777, 119] on icon "edit" at bounding box center [778, 122] width 10 height 10
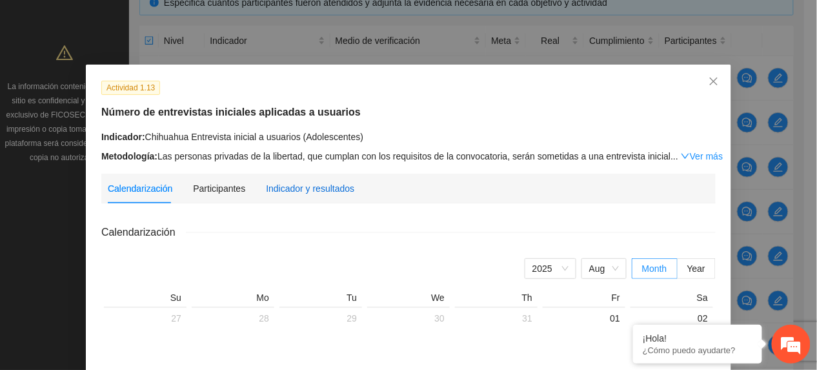
click at [316, 194] on div "Indicador y resultados" at bounding box center [310, 188] width 88 height 14
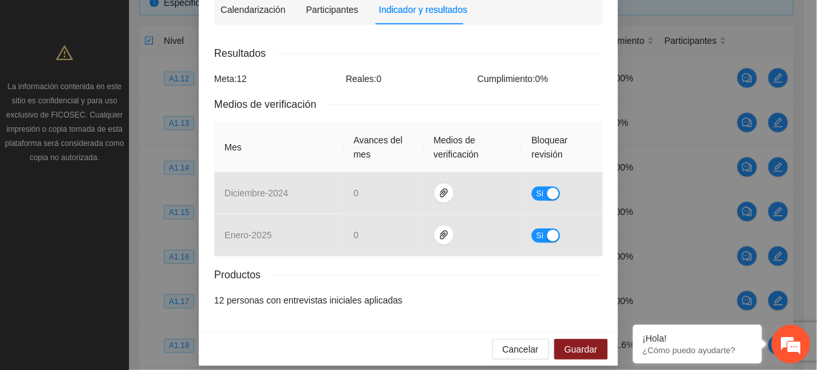
scroll to position [191, 0]
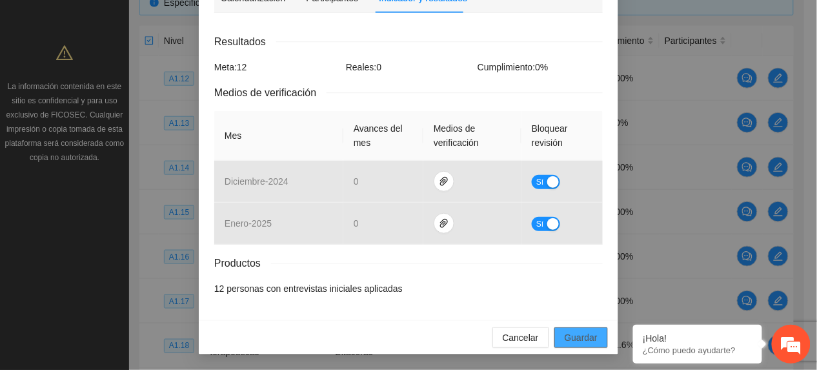
click at [587, 336] on span "Guardar" at bounding box center [581, 337] width 33 height 14
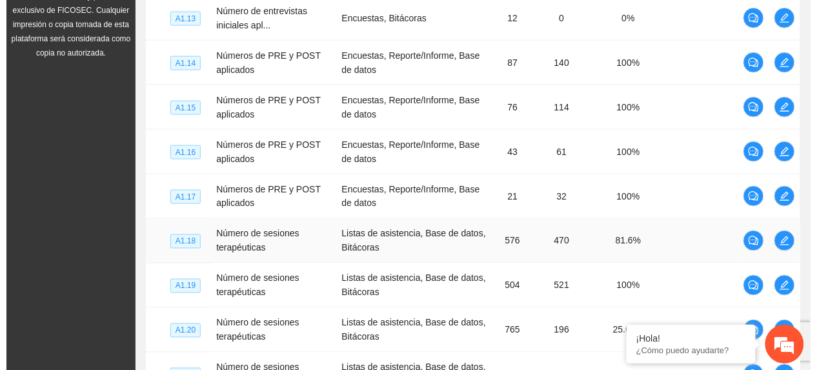
scroll to position [383, 0]
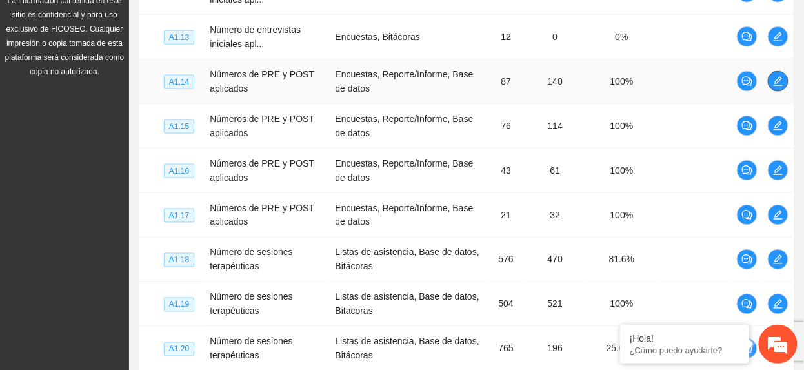
click at [770, 77] on span "edit" at bounding box center [778, 81] width 19 height 10
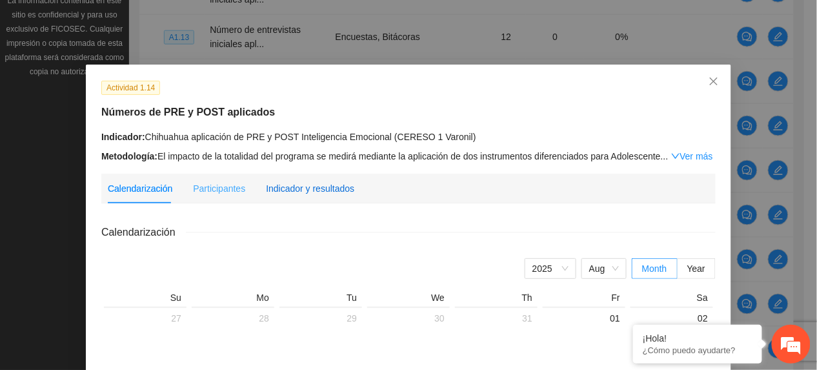
click at [313, 186] on div "Indicador y resultados" at bounding box center [310, 188] width 88 height 14
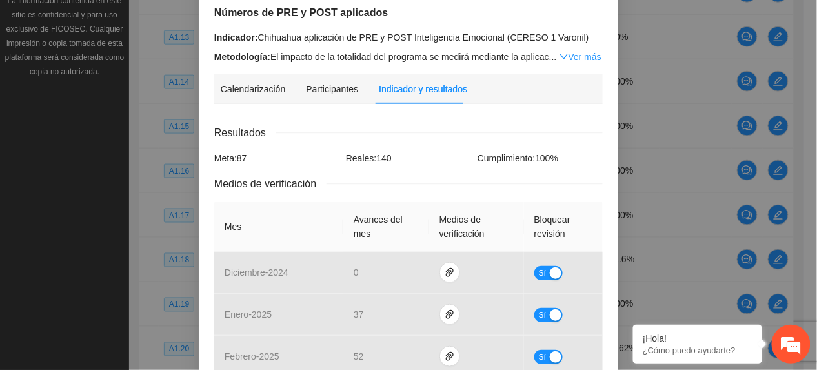
scroll to position [258, 0]
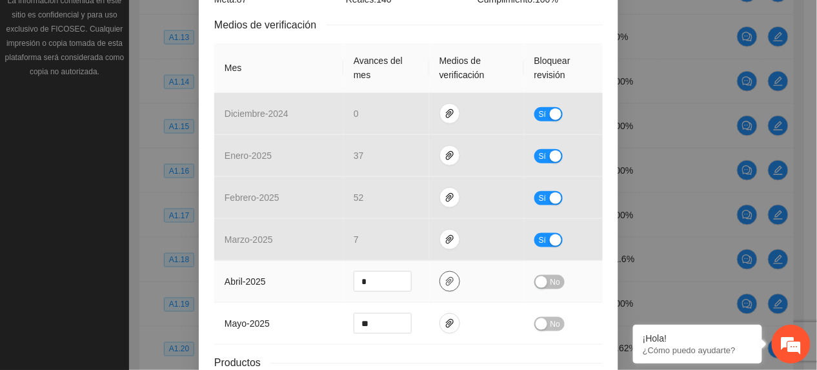
click at [447, 279] on icon "paper-clip" at bounding box center [450, 281] width 10 height 10
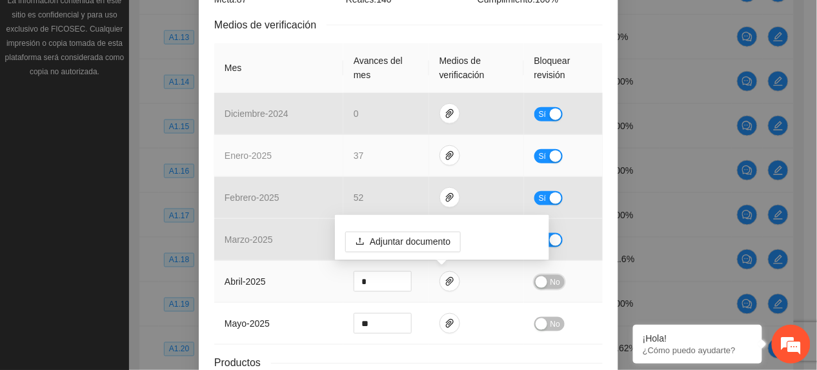
drag, startPoint x: 551, startPoint y: 281, endPoint x: 542, endPoint y: 137, distance: 144.8
click at [551, 282] on span "No" at bounding box center [556, 282] width 10 height 14
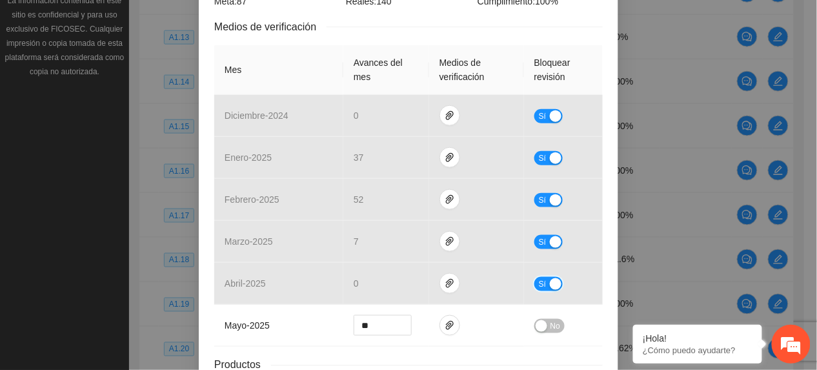
scroll to position [374, 0]
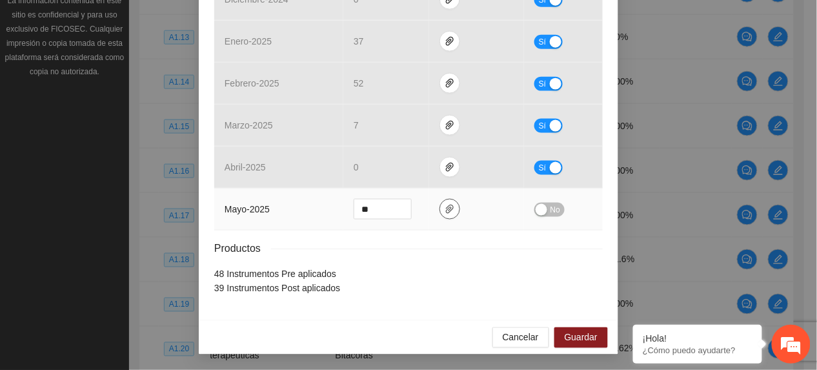
click at [440, 214] on button "button" at bounding box center [450, 209] width 21 height 21
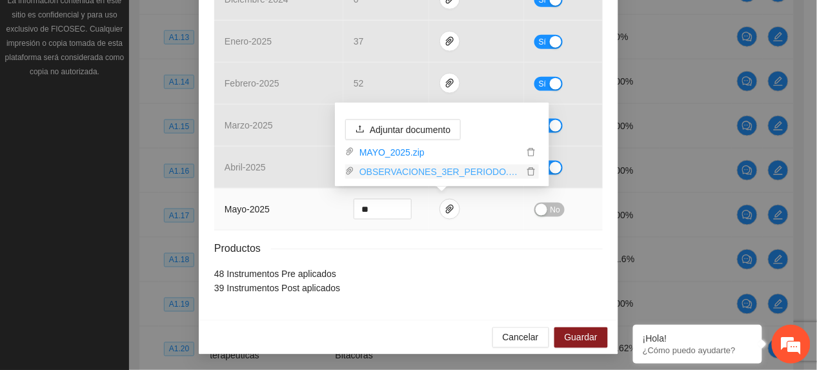
click at [447, 176] on link "OBSERVACIONES_3ER_PERIODO.zip" at bounding box center [438, 172] width 169 height 14
click at [551, 212] on span "No" at bounding box center [556, 210] width 10 height 14
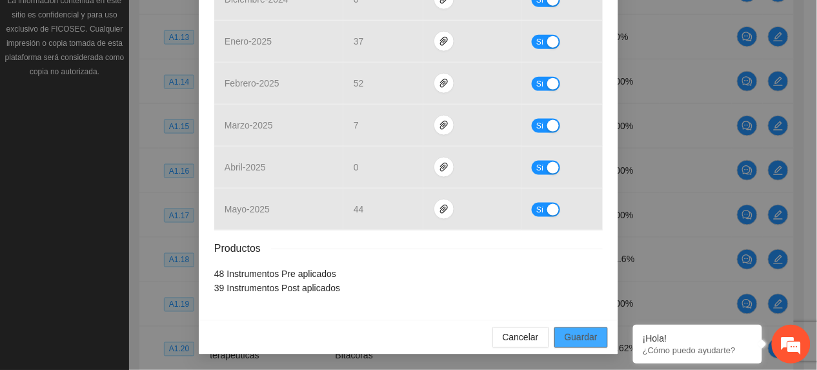
click at [579, 334] on span "Guardar" at bounding box center [581, 337] width 33 height 14
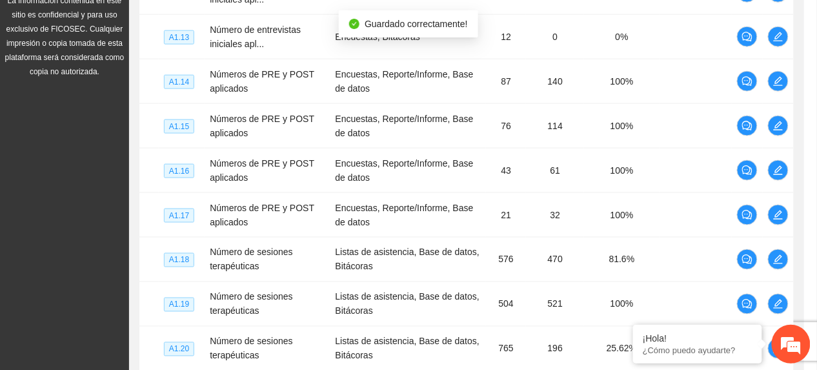
scroll to position [310, 0]
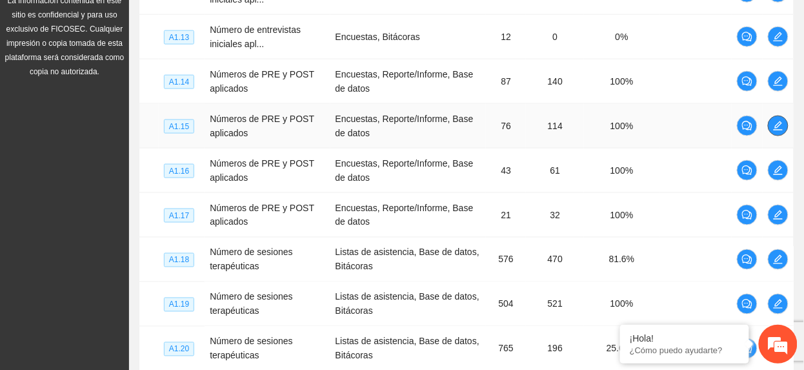
click at [776, 124] on icon "edit" at bounding box center [778, 126] width 10 height 10
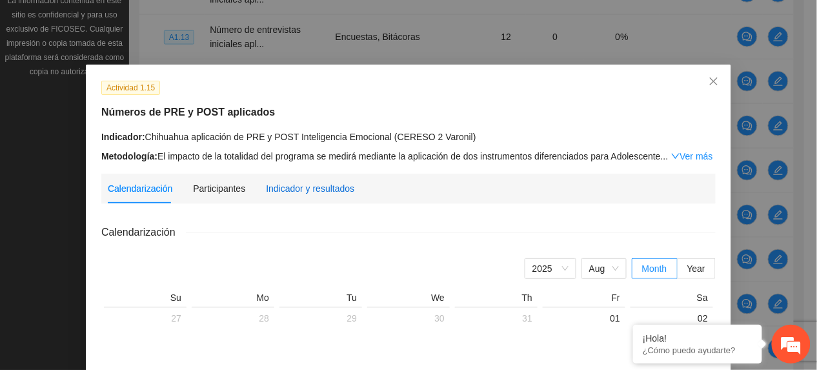
click at [280, 194] on div "Indicador y resultados" at bounding box center [310, 188] width 88 height 14
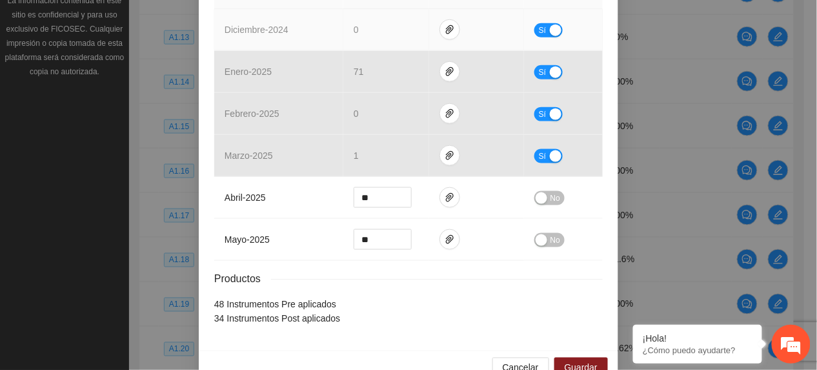
scroll to position [344, 0]
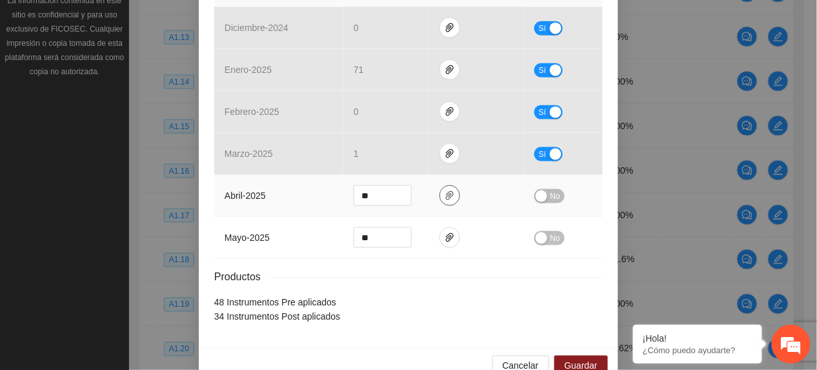
click at [445, 195] on icon "paper-clip" at bounding box center [450, 195] width 10 height 10
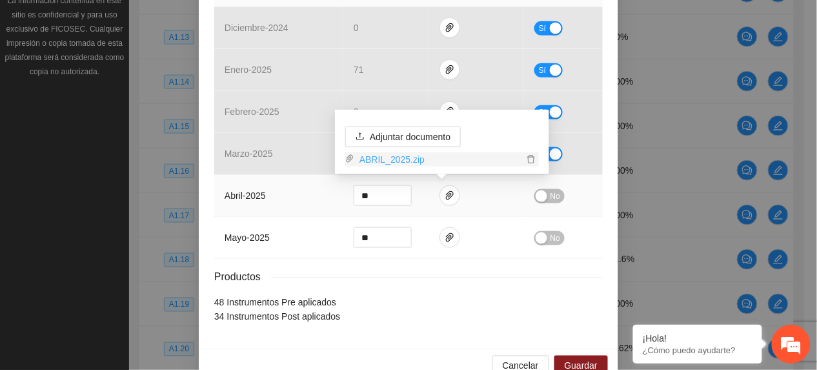
click at [399, 155] on link "ABRIL_2025.zip" at bounding box center [438, 159] width 169 height 14
click at [447, 241] on icon "paper-clip" at bounding box center [450, 237] width 10 height 10
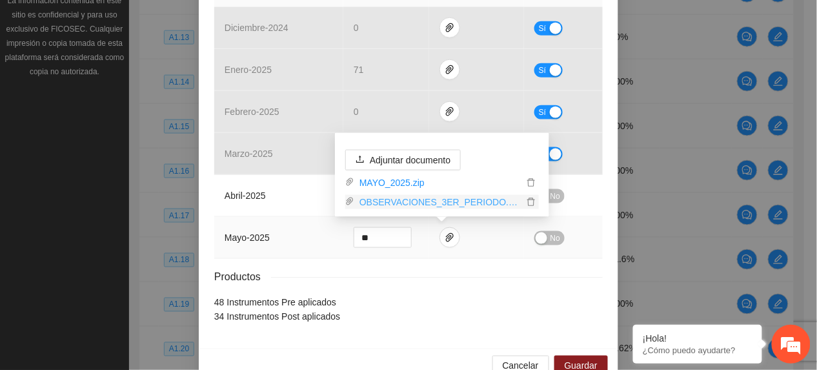
click at [409, 195] on link "OBSERVACIONES_3ER_PERIODO.zip" at bounding box center [438, 202] width 169 height 14
click at [275, 196] on td "abril - 2025" at bounding box center [278, 196] width 129 height 42
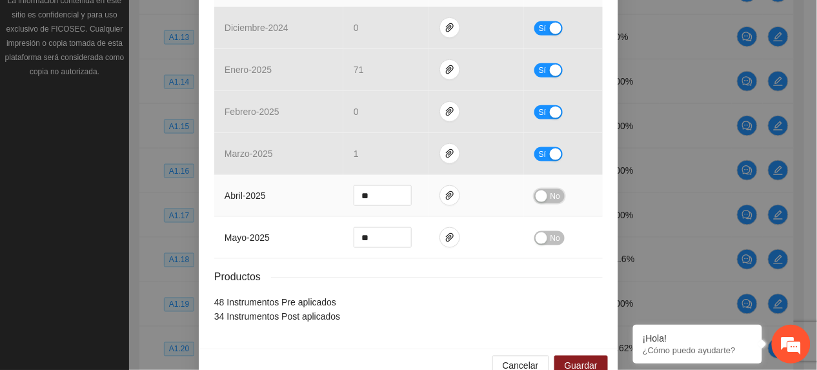
click at [551, 201] on span "No" at bounding box center [556, 196] width 10 height 14
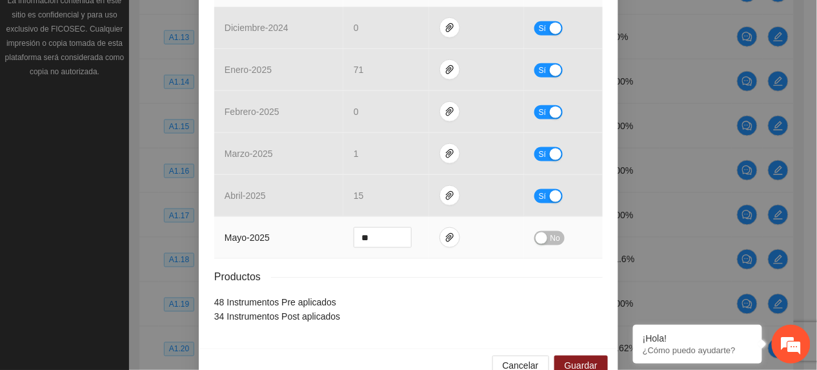
drag, startPoint x: 549, startPoint y: 231, endPoint x: 551, endPoint y: 238, distance: 7.0
click at [551, 232] on span "No" at bounding box center [556, 238] width 10 height 14
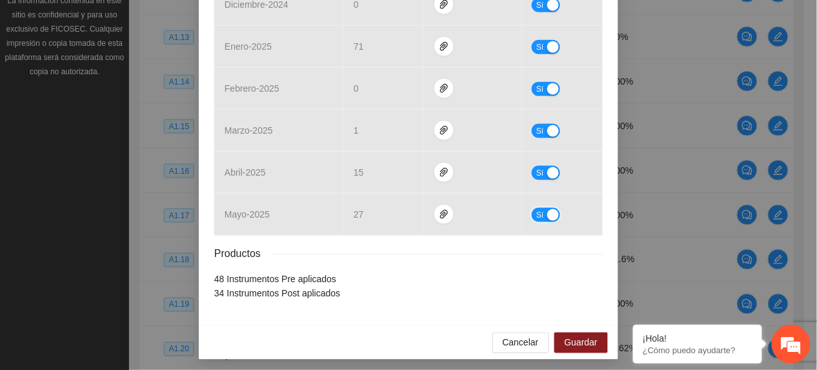
scroll to position [374, 0]
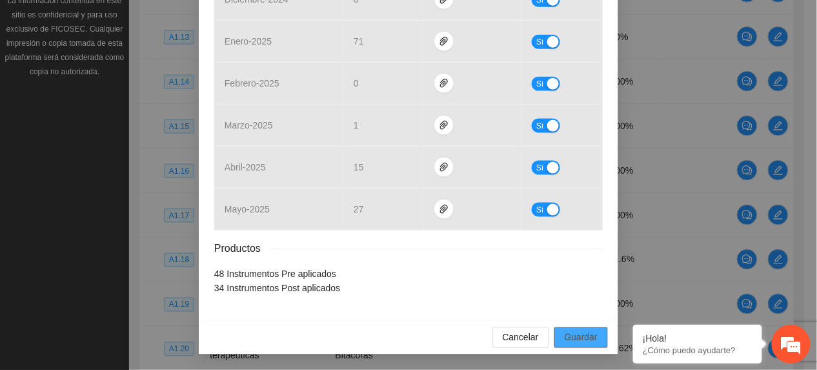
click at [576, 339] on span "Guardar" at bounding box center [581, 337] width 33 height 14
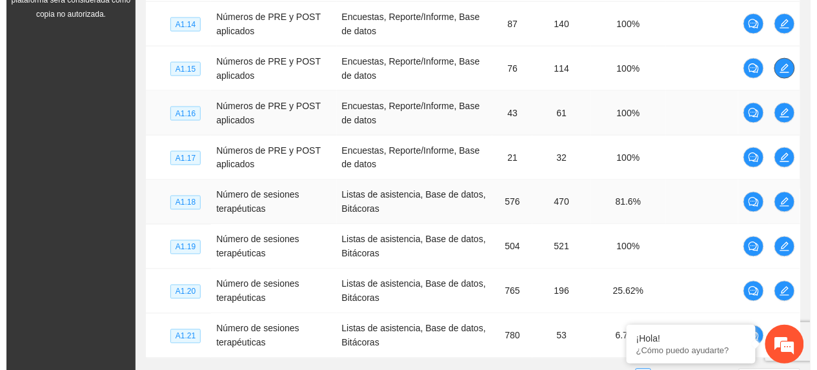
scroll to position [469, 0]
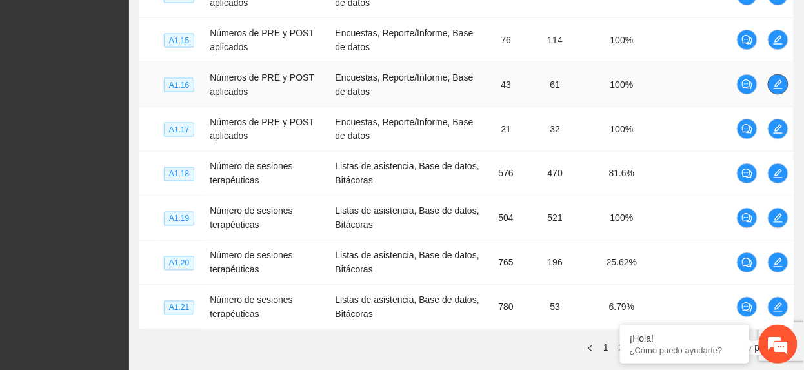
click at [772, 86] on span "edit" at bounding box center [778, 84] width 19 height 10
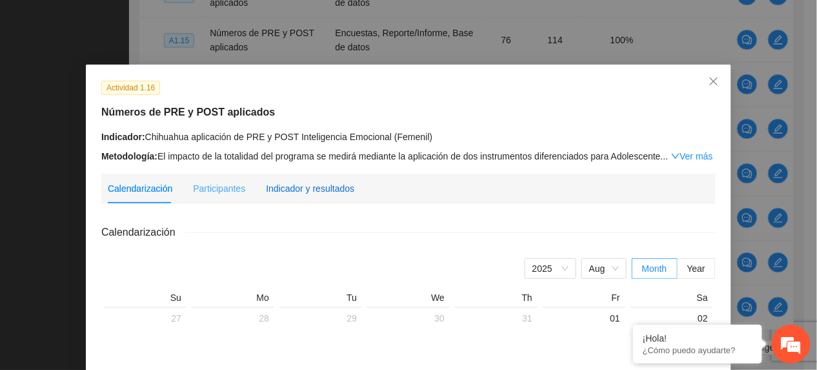
drag, startPoint x: 285, startPoint y: 192, endPoint x: 337, endPoint y: 189, distance: 52.4
click at [285, 194] on div "Indicador y resultados" at bounding box center [310, 188] width 88 height 14
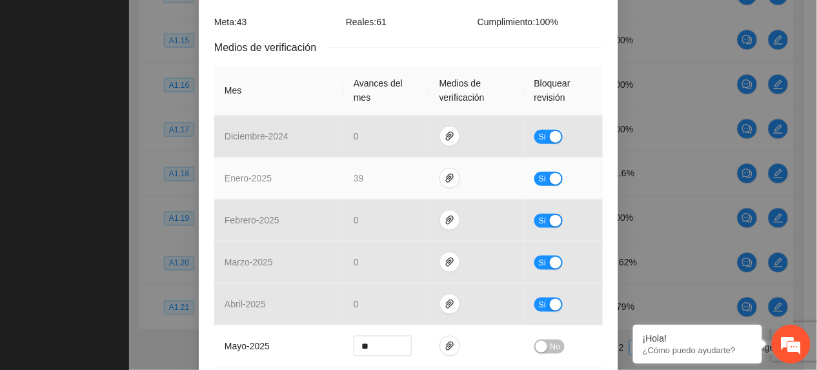
scroll to position [344, 0]
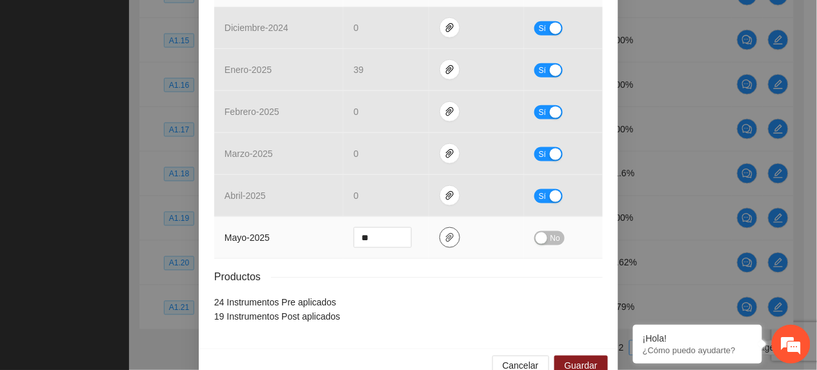
click at [440, 236] on button "button" at bounding box center [450, 237] width 21 height 21
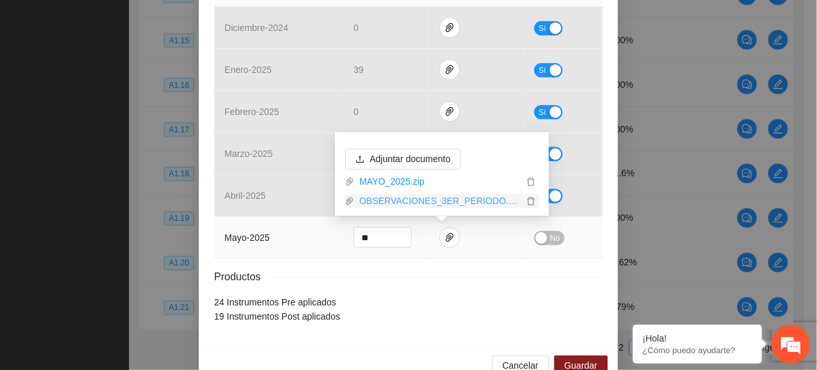
click at [416, 199] on link "OBSERVACIONES_3ER_PERIODO.zip" at bounding box center [438, 201] width 169 height 14
drag, startPoint x: 324, startPoint y: 258, endPoint x: 343, endPoint y: 263, distance: 20.0
click at [334, 261] on div "Resultados Meta: 43 Reales: 61 Cumplimiento: 100 % Medios de verificación Mes A…" at bounding box center [408, 102] width 389 height 444
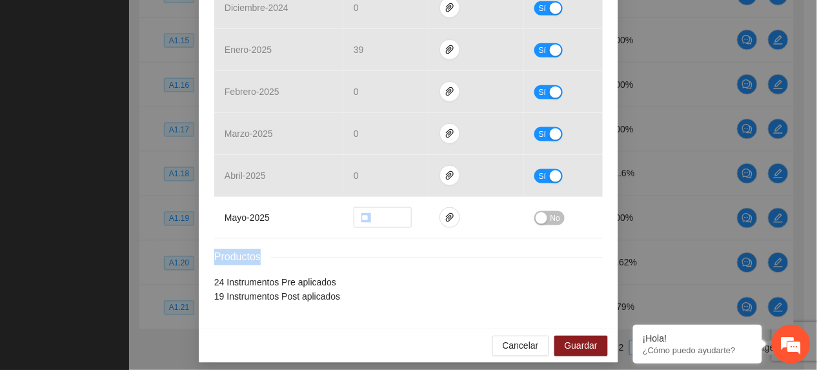
scroll to position [374, 0]
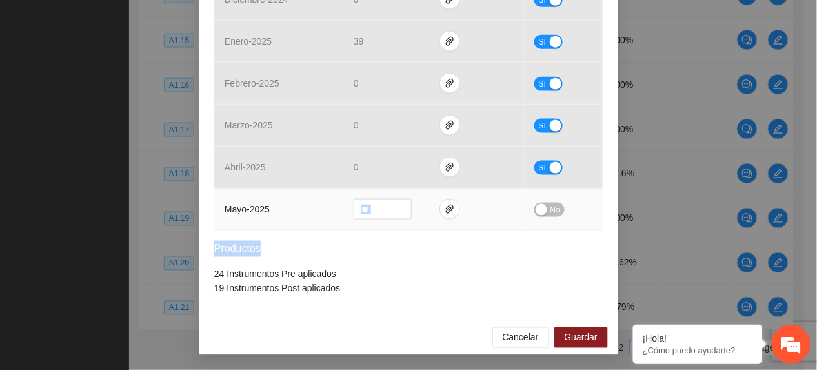
drag, startPoint x: 551, startPoint y: 212, endPoint x: 554, endPoint y: 220, distance: 8.4
click at [551, 213] on span "No" at bounding box center [556, 210] width 10 height 14
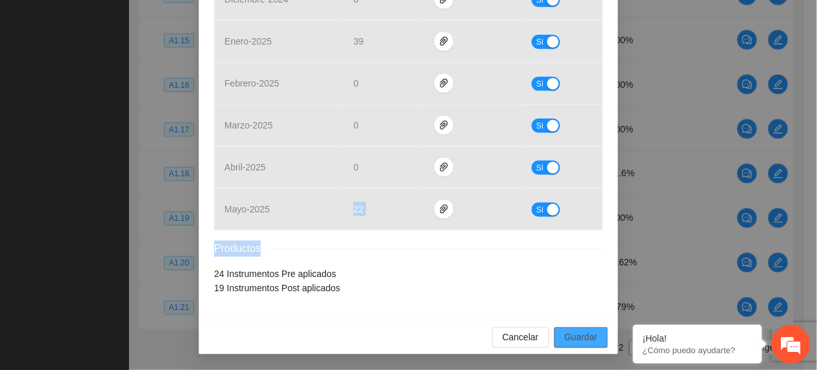
click at [565, 336] on span "Guardar" at bounding box center [581, 337] width 33 height 14
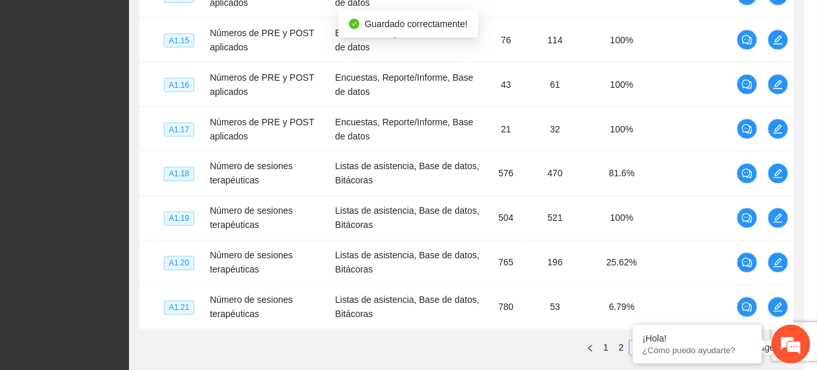
scroll to position [310, 0]
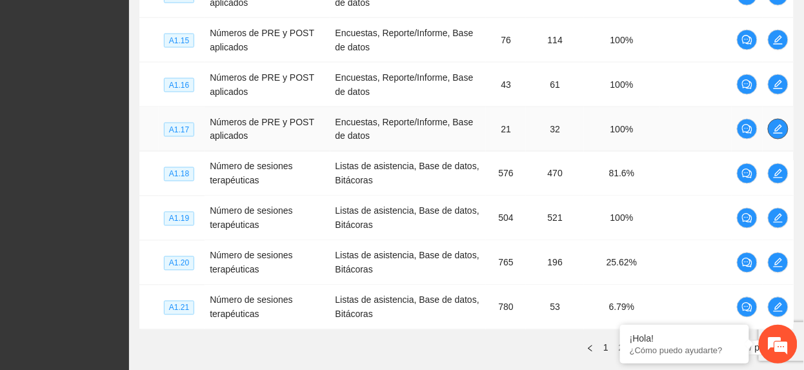
click at [778, 132] on icon "edit" at bounding box center [778, 129] width 9 height 9
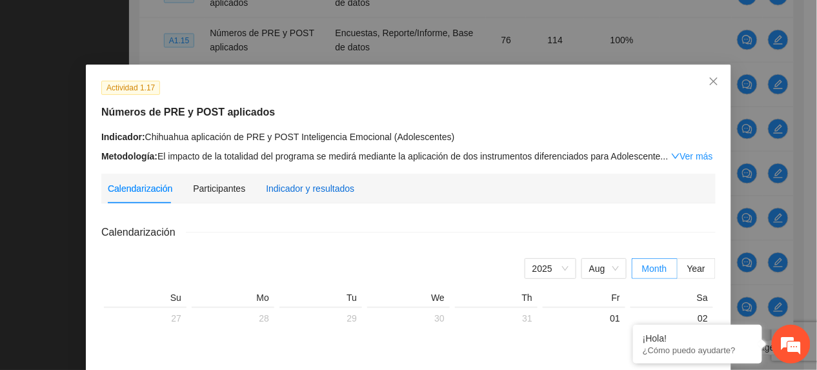
click at [320, 182] on div "Indicador y resultados" at bounding box center [310, 188] width 88 height 14
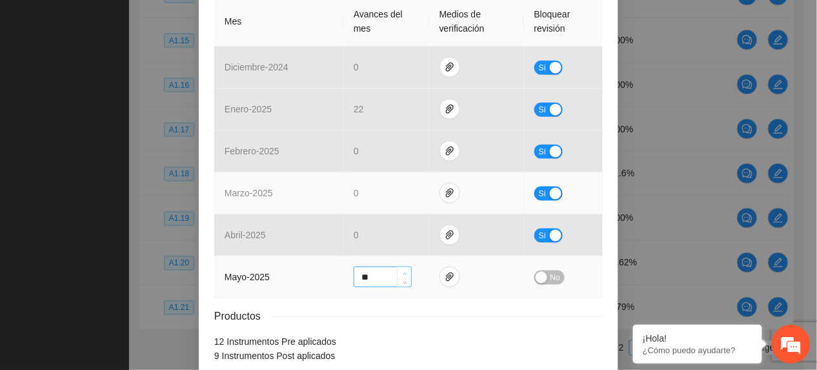
scroll to position [344, 0]
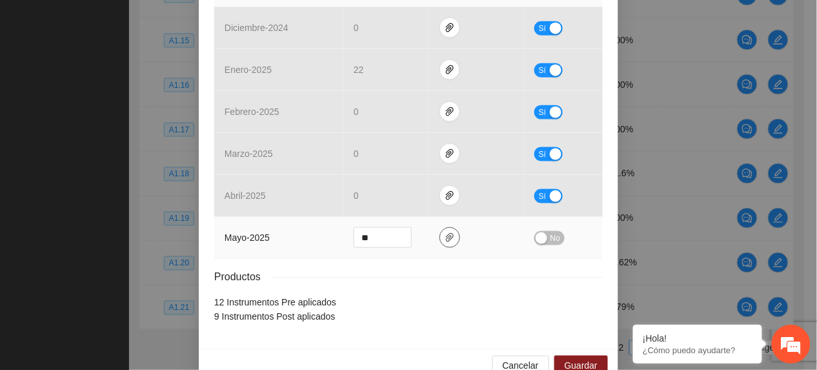
click at [440, 239] on span "paper-clip" at bounding box center [449, 237] width 19 height 10
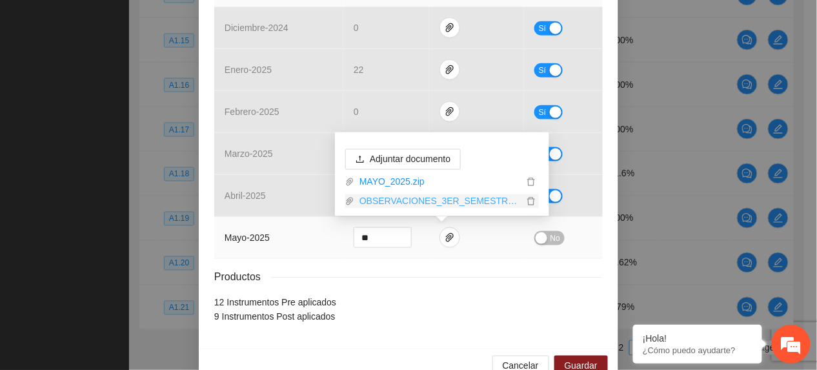
click at [441, 203] on link "OBSERVACIONES_3ER_SEMESTRE.zip" at bounding box center [438, 201] width 169 height 14
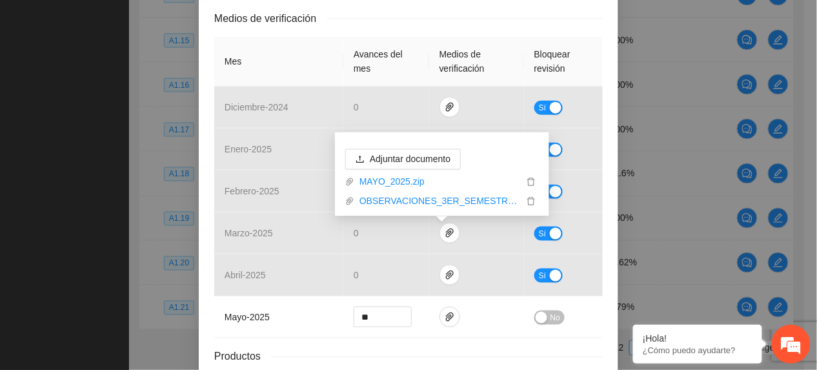
scroll to position [374, 0]
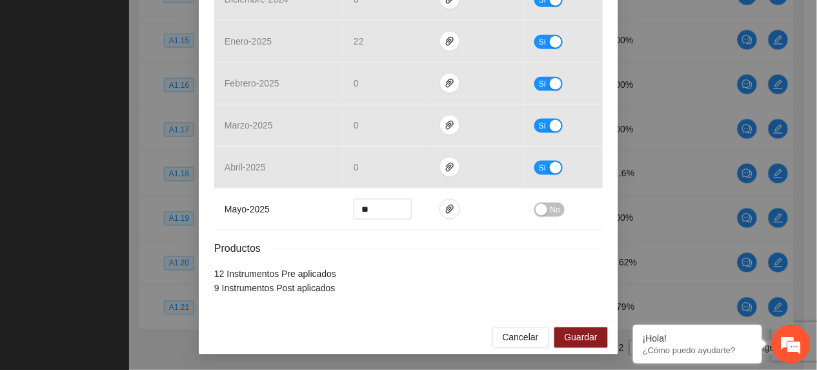
click at [259, 267] on li "12 Instrumentos Pre aplicados" at bounding box center [408, 274] width 389 height 14
click at [551, 213] on span "No" at bounding box center [556, 210] width 10 height 14
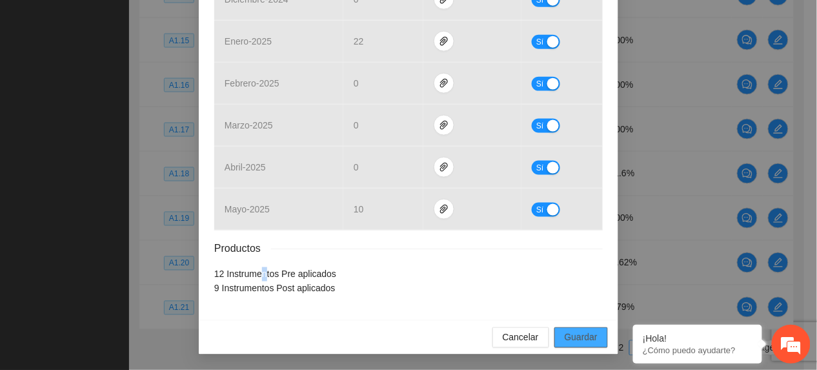
click at [590, 342] on span "Guardar" at bounding box center [581, 337] width 33 height 14
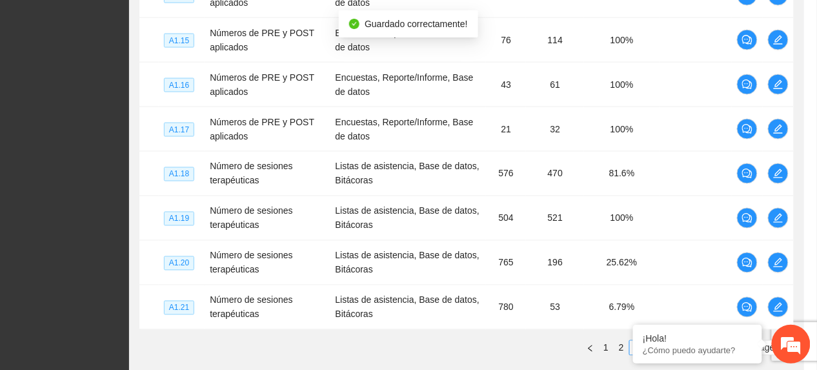
scroll to position [310, 0]
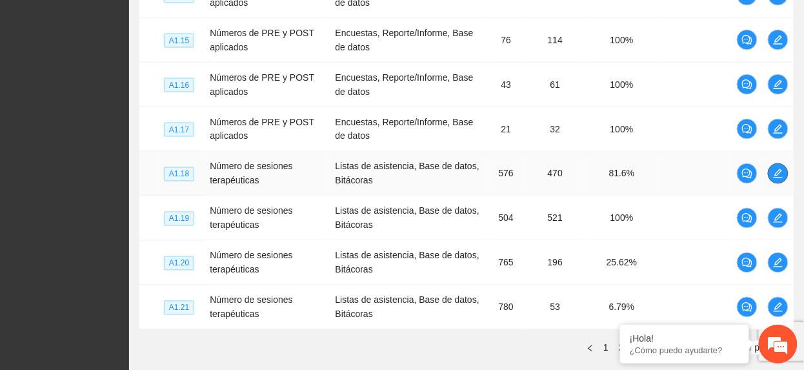
click at [773, 176] on icon "edit" at bounding box center [778, 173] width 10 height 10
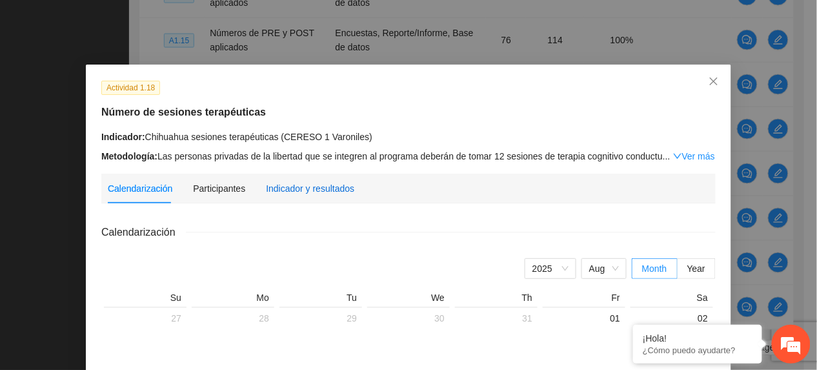
click at [287, 194] on div "Indicador y resultados" at bounding box center [310, 188] width 88 height 14
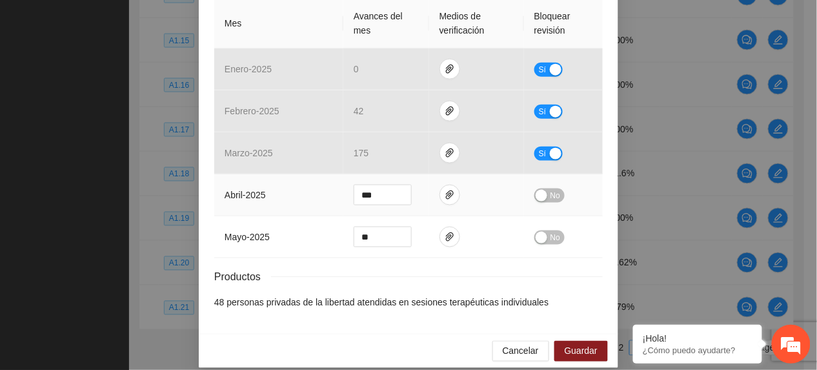
scroll to position [318, 0]
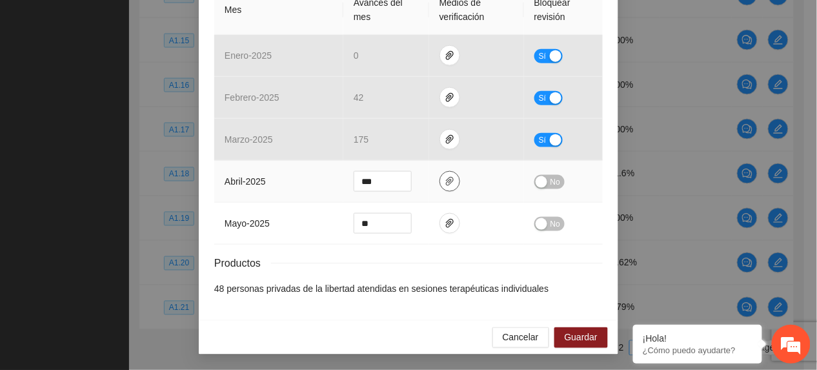
click at [440, 173] on button "button" at bounding box center [450, 181] width 21 height 21
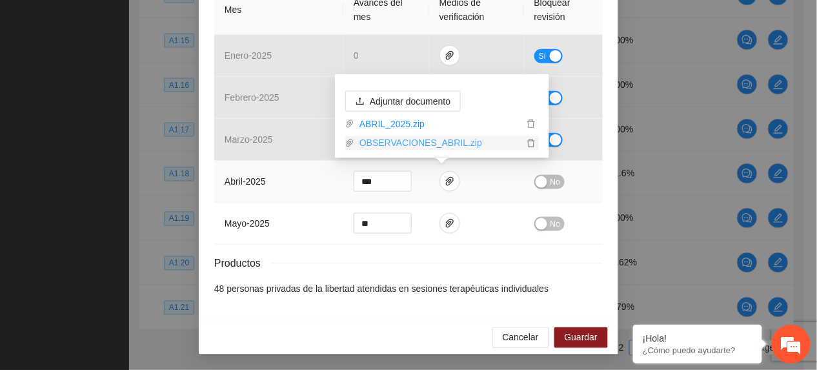
click at [409, 143] on link "OBSERVACIONES_ABRIL.zip" at bounding box center [438, 143] width 169 height 14
click at [297, 176] on td "abril - 2025" at bounding box center [278, 182] width 129 height 42
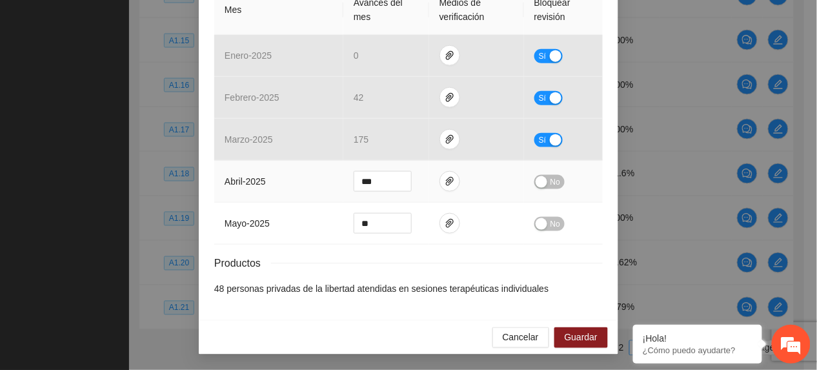
drag, startPoint x: 546, startPoint y: 179, endPoint x: 548, endPoint y: 0, distance: 178.8
click at [551, 178] on span "No" at bounding box center [556, 182] width 10 height 14
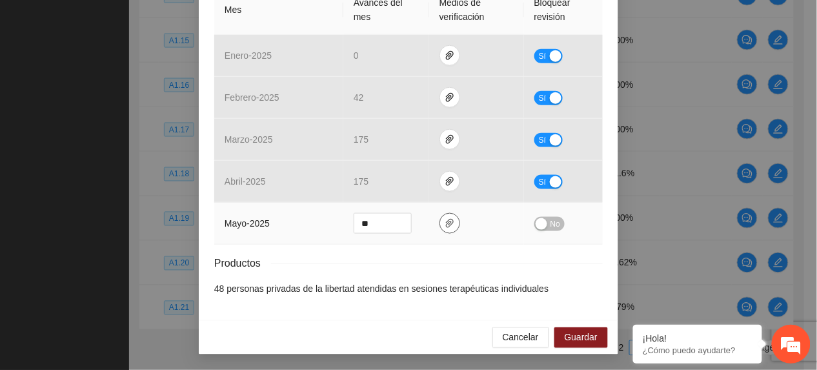
click at [445, 220] on icon "paper-clip" at bounding box center [450, 223] width 10 height 10
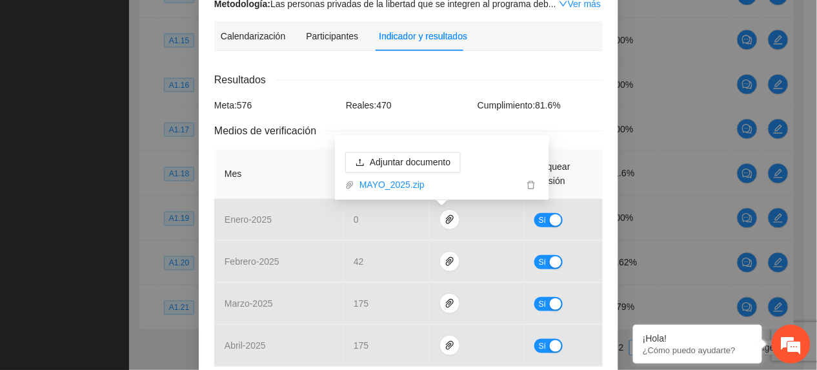
scroll to position [0, 0]
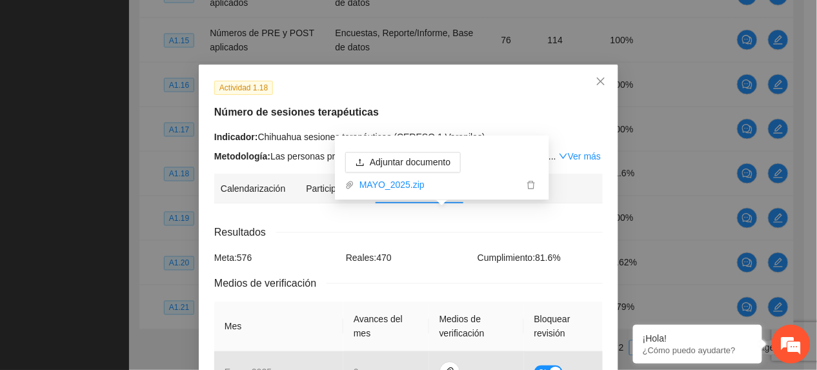
drag, startPoint x: 532, startPoint y: 231, endPoint x: 525, endPoint y: 238, distance: 9.1
click at [530, 234] on div "Resultados" at bounding box center [408, 232] width 389 height 16
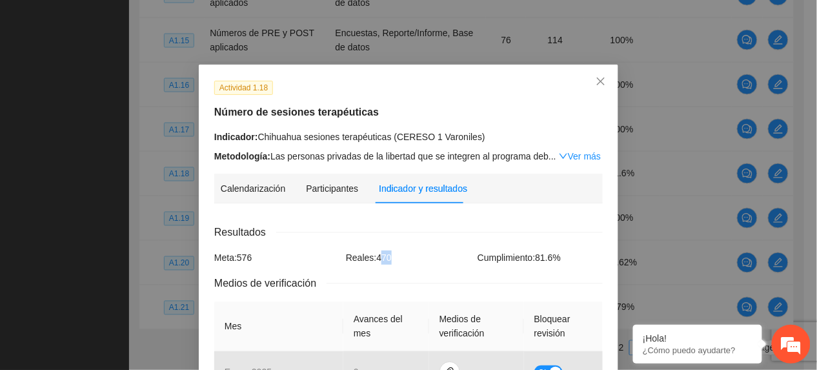
drag, startPoint x: 376, startPoint y: 256, endPoint x: 434, endPoint y: 244, distance: 59.4
click at [501, 122] on div "Actividad 1.18 Número de sesiones terapéuticas Indicador: Chihuahua sesiones te…" at bounding box center [409, 121] width 398 height 83
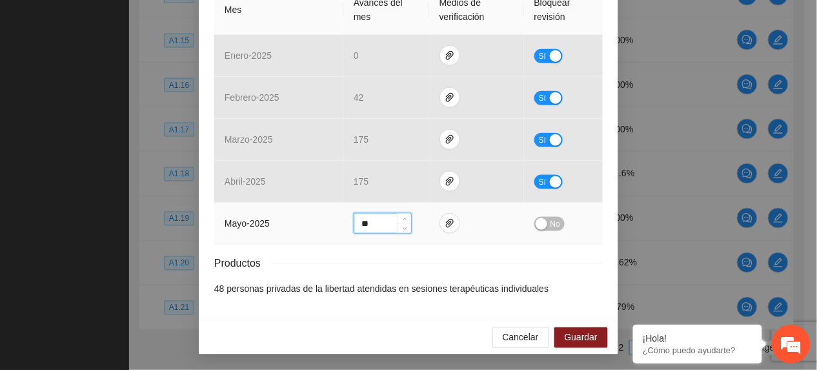
drag, startPoint x: 378, startPoint y: 217, endPoint x: 230, endPoint y: 214, distance: 147.8
click at [244, 210] on tr "mayo - 2025 ** No" at bounding box center [408, 224] width 389 height 42
type input "***"
click at [555, 220] on button "No" at bounding box center [549, 224] width 30 height 14
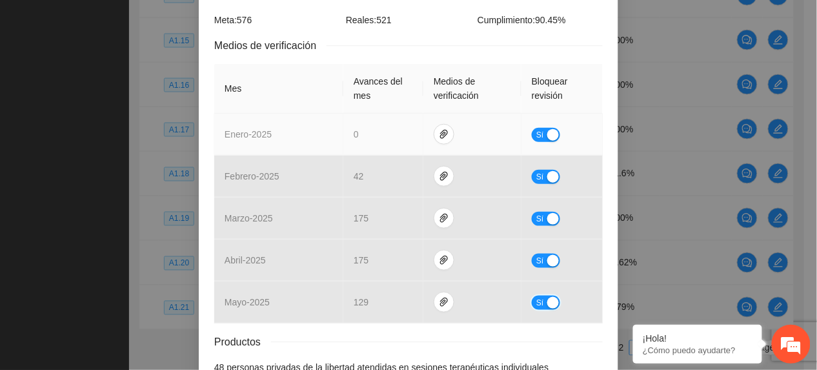
scroll to position [318, 0]
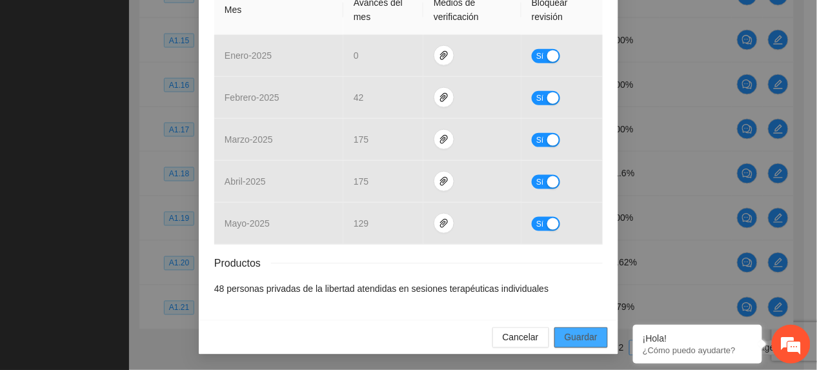
drag, startPoint x: 565, startPoint y: 333, endPoint x: 795, endPoint y: 318, distance: 230.3
click at [567, 333] on span "Guardar" at bounding box center [581, 337] width 33 height 14
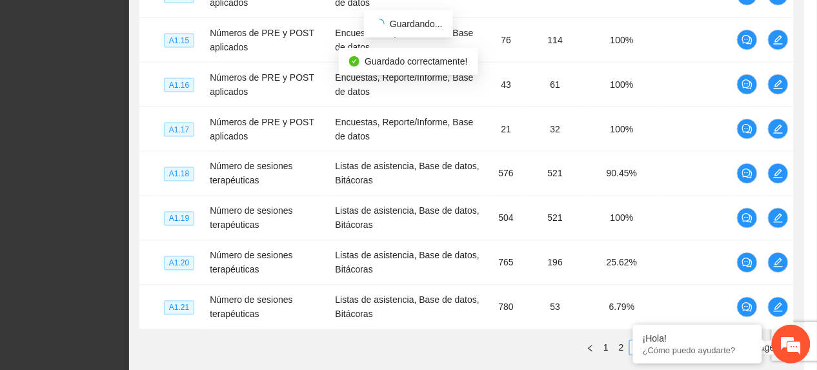
scroll to position [253, 0]
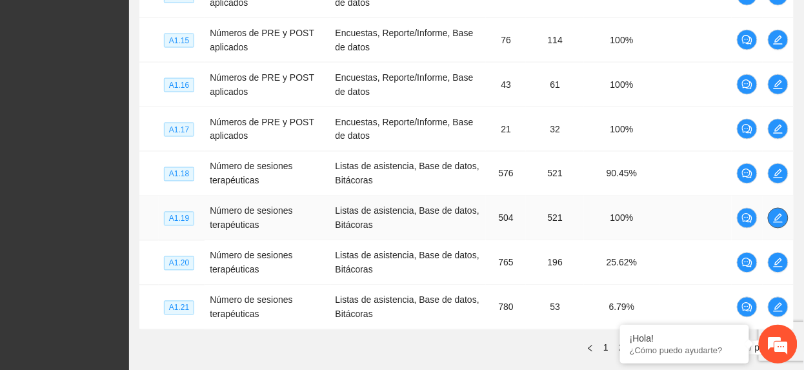
click at [785, 215] on span "edit" at bounding box center [778, 218] width 19 height 10
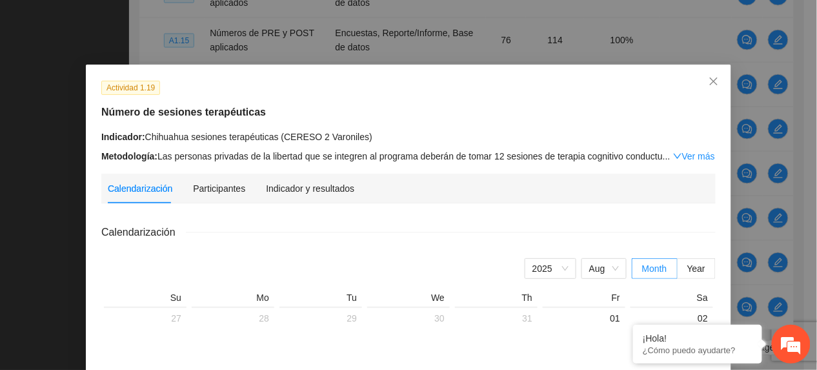
drag, startPoint x: 295, startPoint y: 179, endPoint x: 293, endPoint y: 190, distance: 10.5
click at [293, 181] on div "Indicador y resultados" at bounding box center [310, 189] width 88 height 30
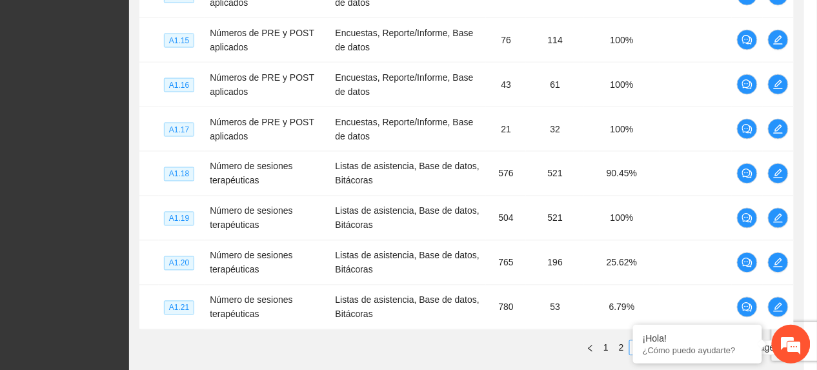
scroll to position [254, 0]
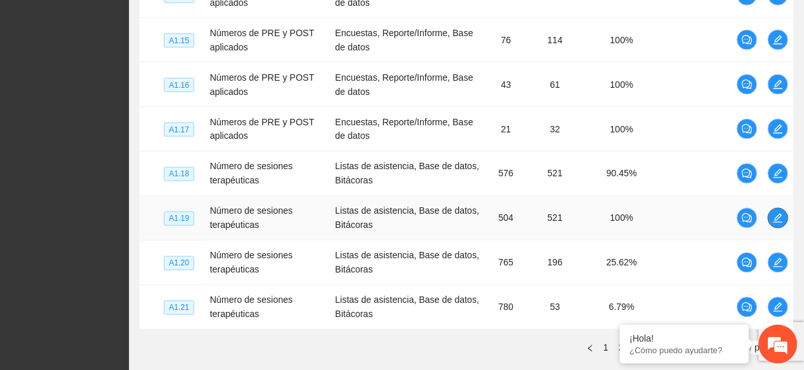
click at [780, 212] on button "button" at bounding box center [778, 218] width 21 height 21
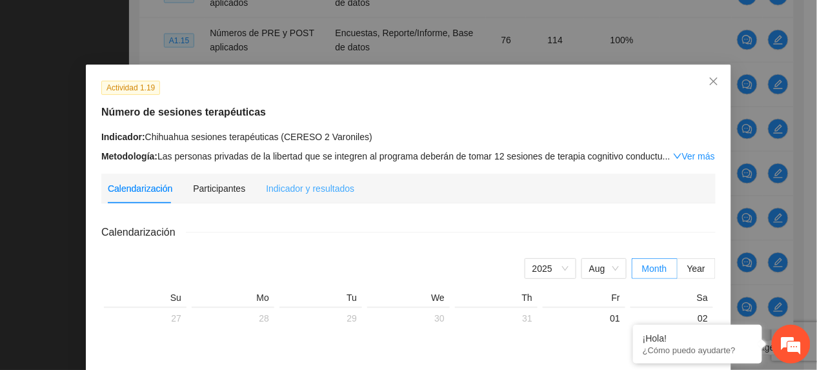
click at [301, 178] on div "Indicador y resultados" at bounding box center [310, 189] width 88 height 30
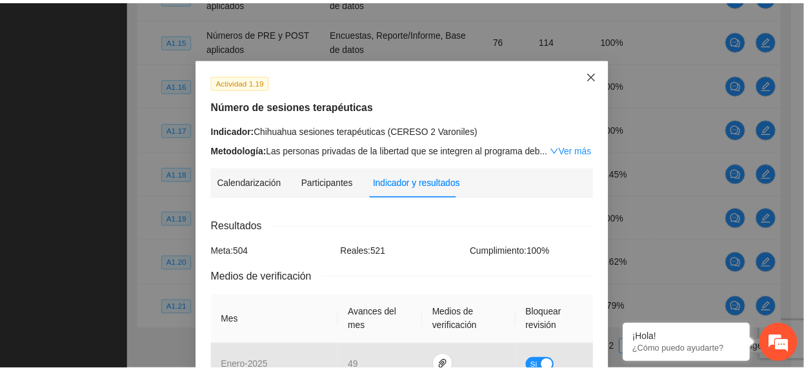
scroll to position [0, 0]
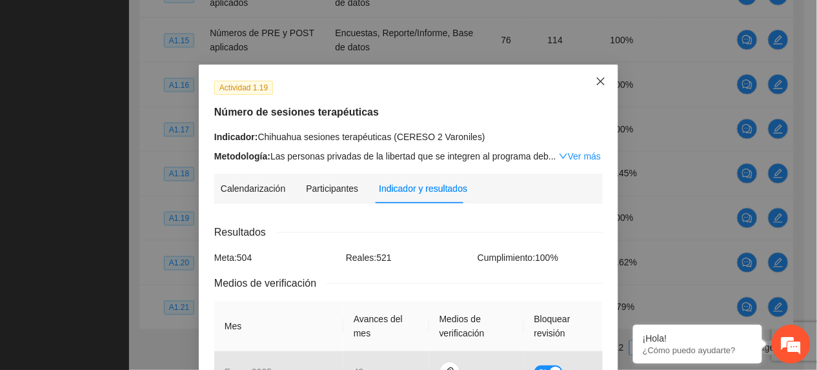
click at [599, 81] on span "Close" at bounding box center [600, 82] width 35 height 35
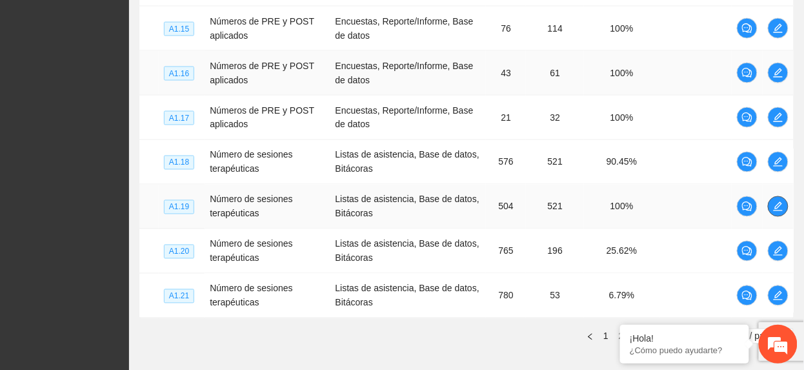
scroll to position [555, 0]
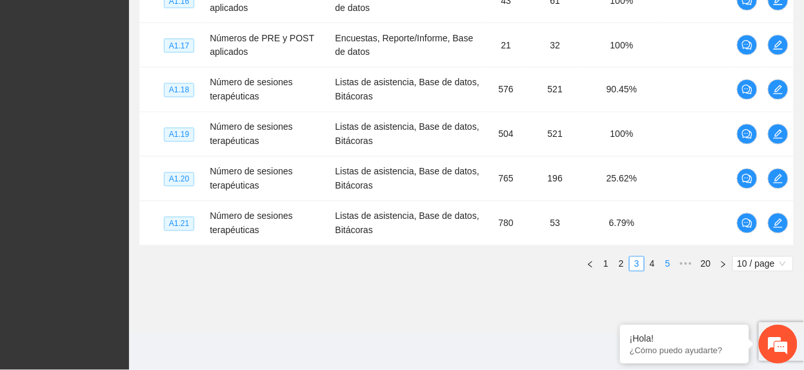
click at [651, 258] on link "4" at bounding box center [652, 264] width 14 height 14
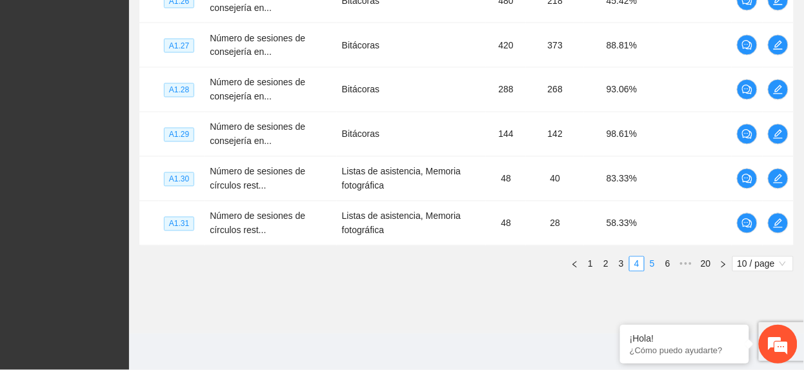
click at [656, 261] on link "5" at bounding box center [652, 264] width 14 height 14
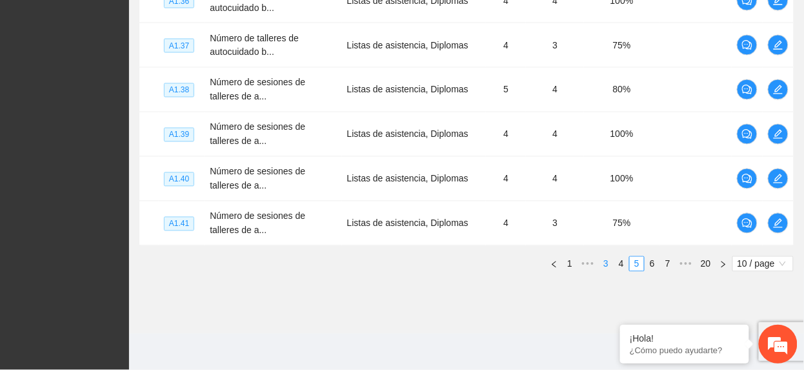
click at [607, 267] on link "3" at bounding box center [606, 264] width 14 height 14
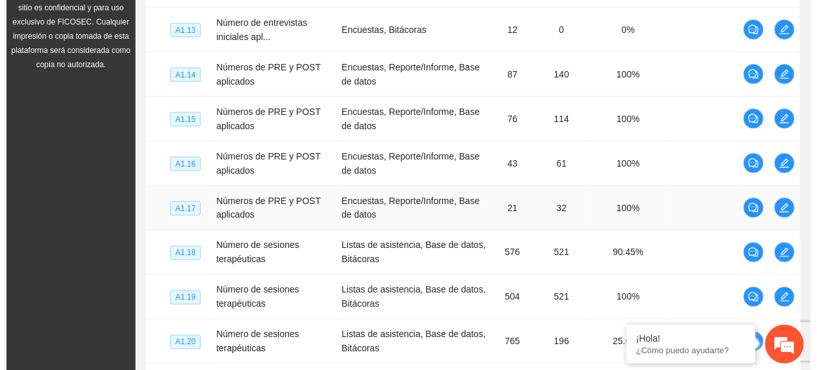
scroll to position [383, 0]
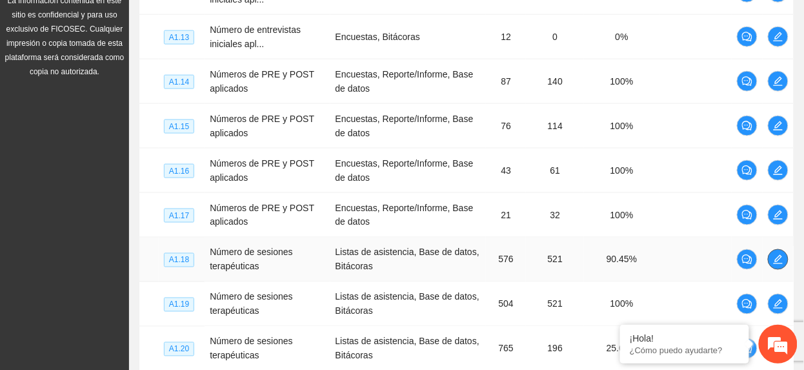
click at [778, 259] on icon "edit" at bounding box center [778, 259] width 9 height 9
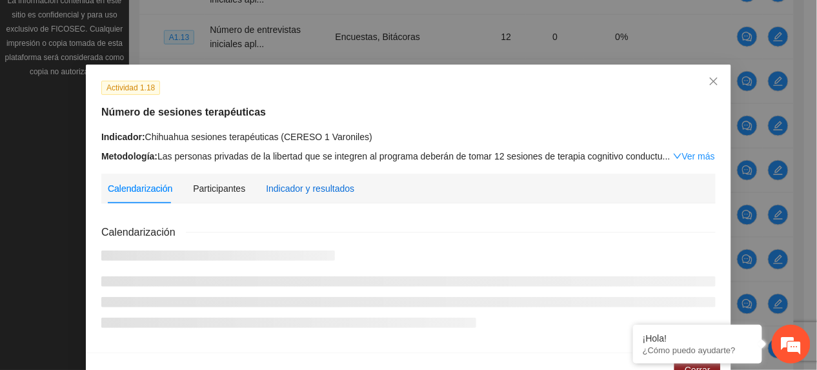
drag, startPoint x: 316, startPoint y: 191, endPoint x: 355, endPoint y: 199, distance: 40.1
click at [316, 192] on div "Indicador y resultados" at bounding box center [310, 188] width 88 height 14
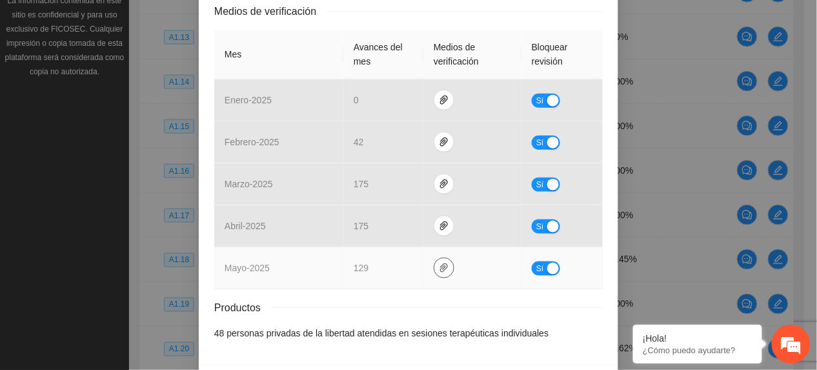
scroll to position [318, 0]
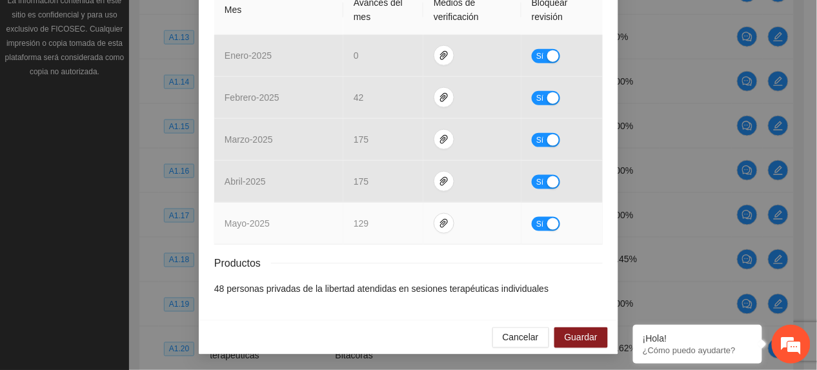
click at [536, 221] on span "Sí" at bounding box center [540, 224] width 8 height 14
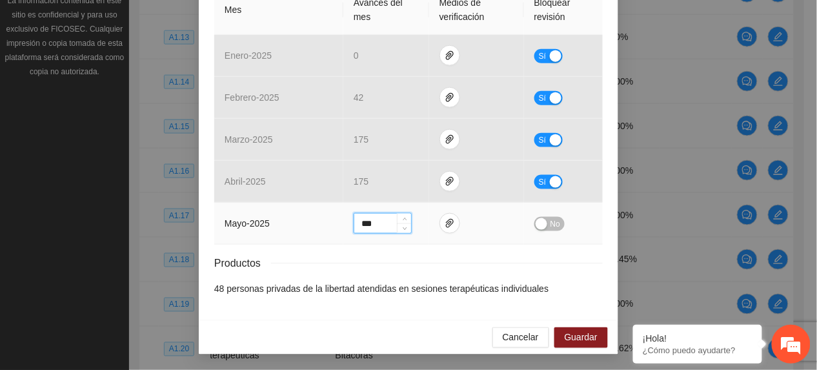
drag, startPoint x: 383, startPoint y: 223, endPoint x: 96, endPoint y: 197, distance: 289.0
click at [96, 197] on div "Actividad 1.18 Número de sesiones terapéuticas Indicador: Chihuahua sesiones te…" at bounding box center [408, 185] width 817 height 370
type input "**"
click at [541, 223] on button "No" at bounding box center [549, 224] width 30 height 14
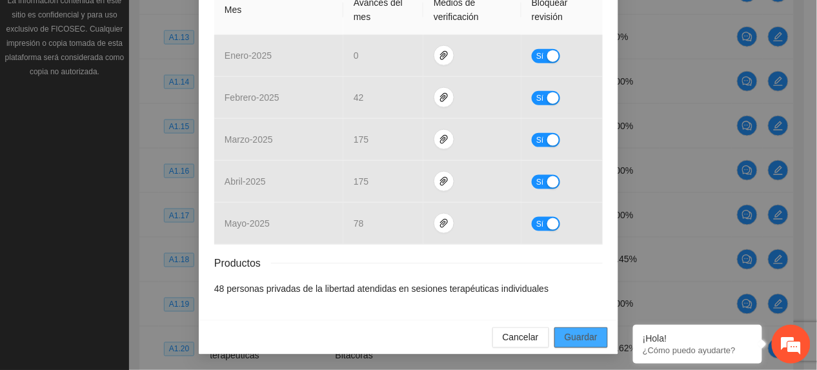
click at [587, 331] on span "Guardar" at bounding box center [581, 337] width 33 height 14
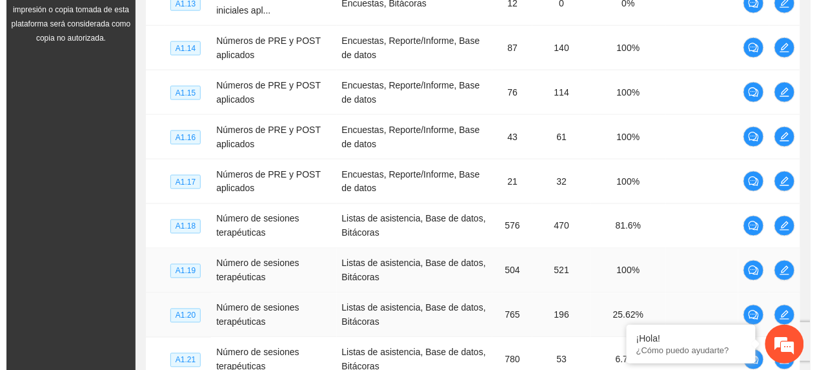
scroll to position [469, 0]
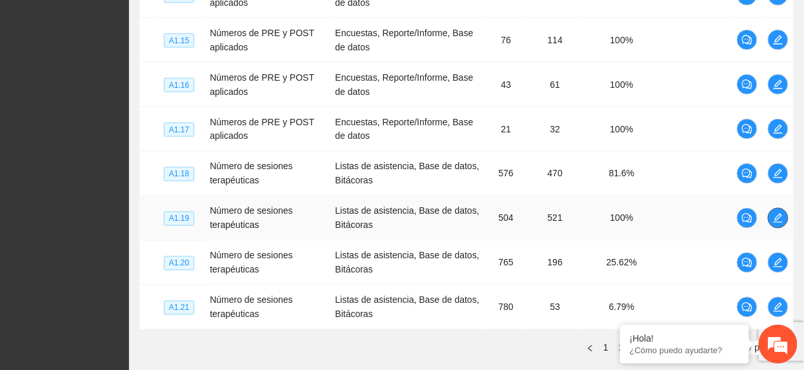
click at [769, 223] on span "edit" at bounding box center [778, 218] width 19 height 10
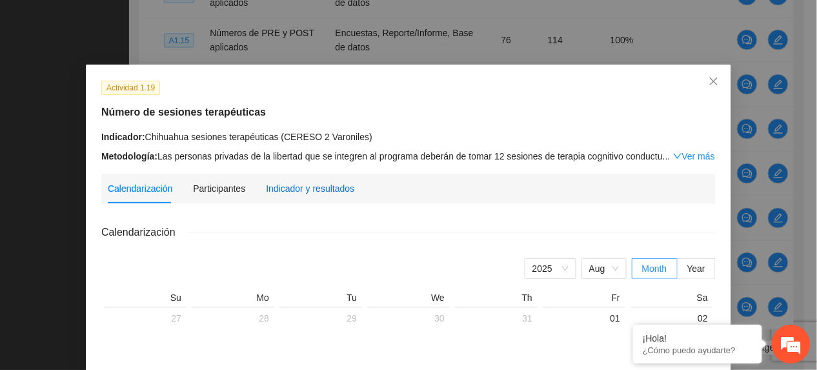
click at [292, 185] on div "Indicador y resultados" at bounding box center [310, 188] width 88 height 14
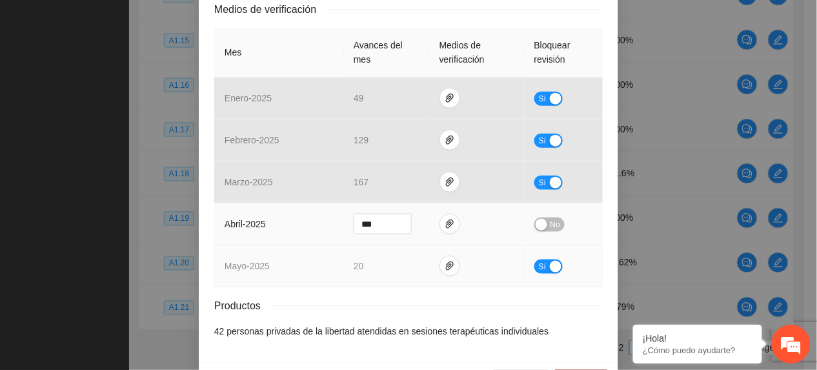
scroll to position [318, 0]
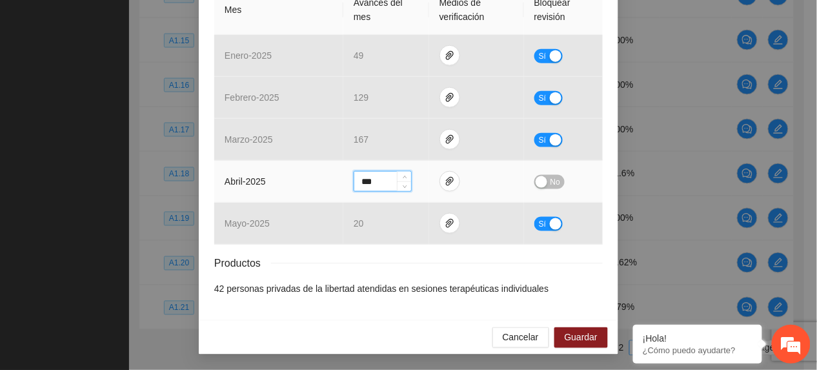
drag, startPoint x: 333, startPoint y: 163, endPoint x: 314, endPoint y: 159, distance: 19.9
click at [315, 161] on tr "abril - 2025 *** No" at bounding box center [408, 182] width 389 height 42
type input "***"
click at [551, 175] on span "No" at bounding box center [556, 182] width 10 height 14
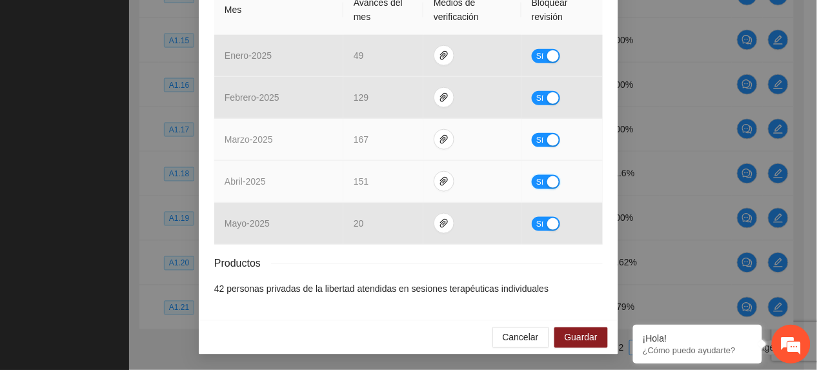
scroll to position [318, 0]
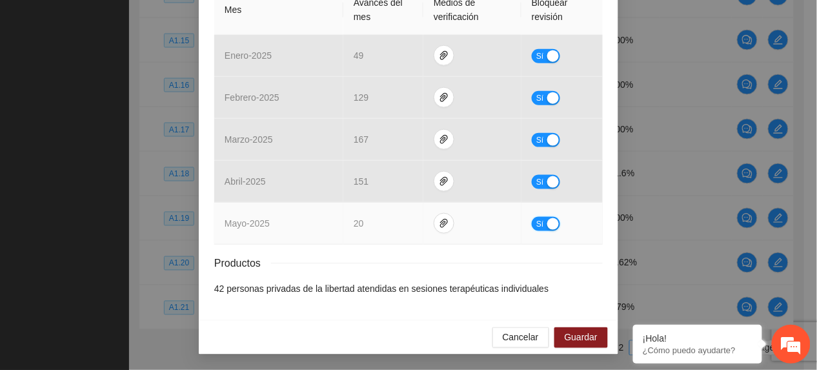
drag, startPoint x: 535, startPoint y: 227, endPoint x: 522, endPoint y: 230, distance: 13.3
click at [536, 227] on span "Sí" at bounding box center [540, 224] width 8 height 14
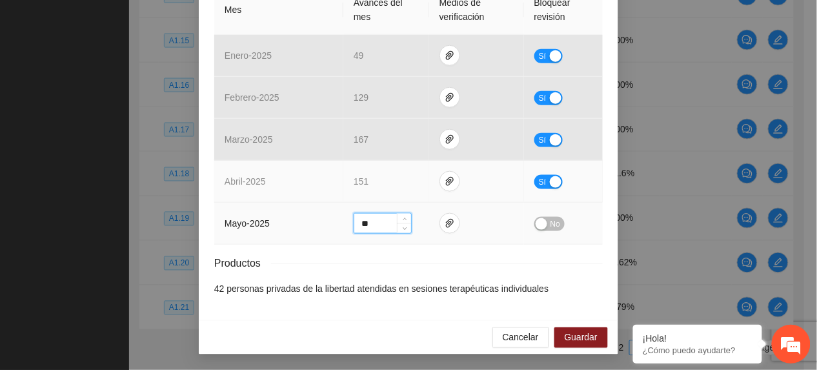
drag, startPoint x: 382, startPoint y: 222, endPoint x: 264, endPoint y: 199, distance: 120.3
click at [264, 199] on tbody "enero - 2025 49 Sí febrero - 2025 129 Sí marzo - 2025 167 Sí abril - 2025 151 S…" at bounding box center [408, 140] width 389 height 210
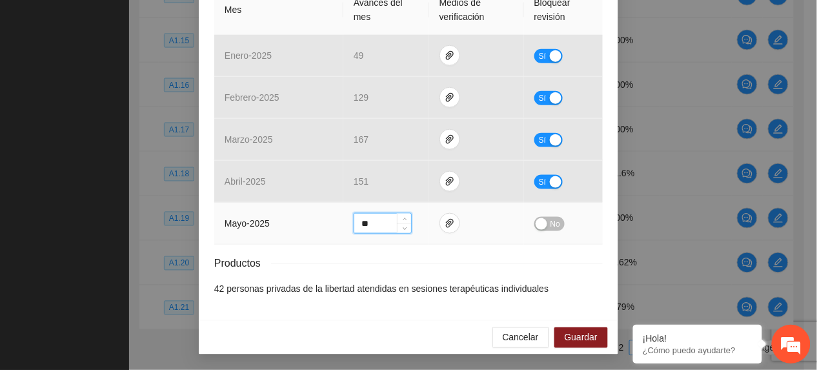
type input "**"
click at [536, 226] on div "button" at bounding box center [542, 224] width 12 height 12
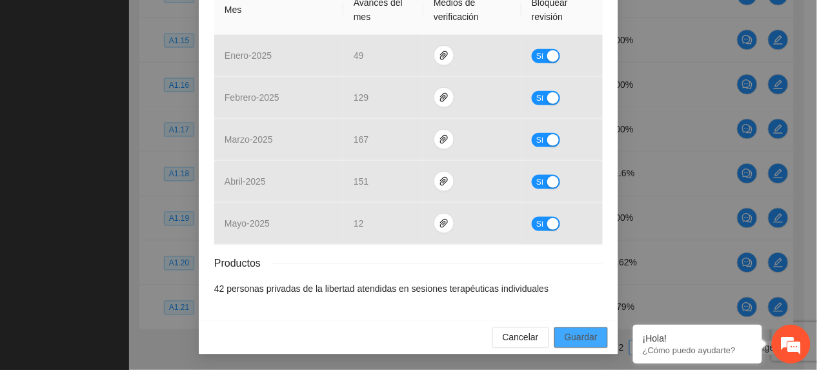
click at [582, 334] on span "Guardar" at bounding box center [581, 337] width 33 height 14
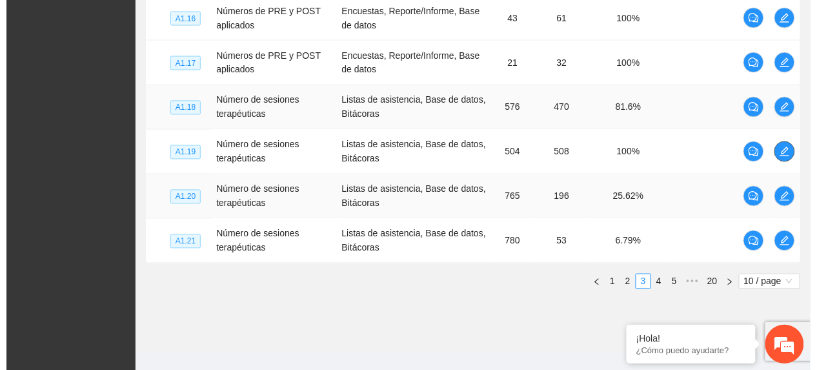
scroll to position [555, 0]
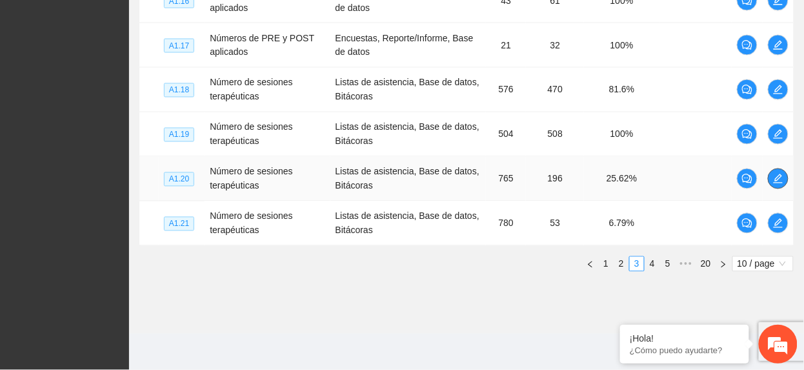
click at [778, 181] on icon "edit" at bounding box center [778, 179] width 10 height 10
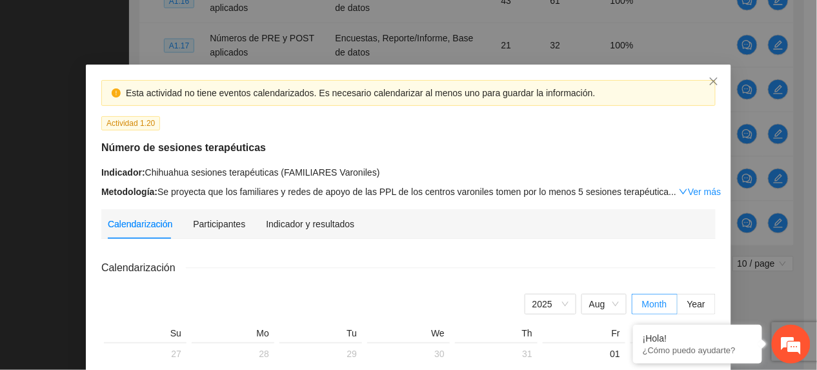
click at [315, 220] on div "Indicador y resultados" at bounding box center [310, 224] width 88 height 14
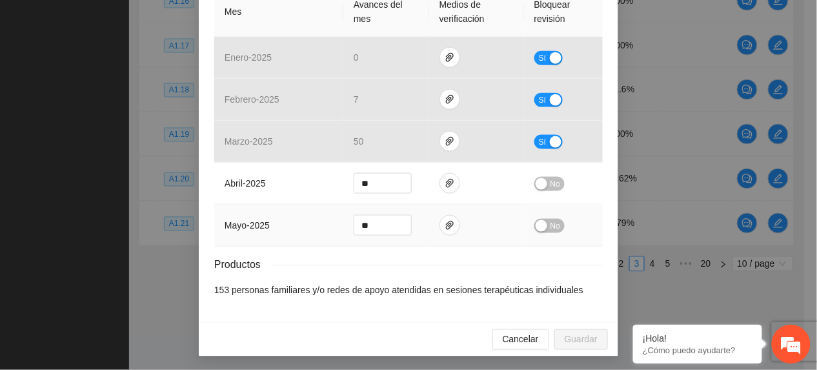
scroll to position [368, 0]
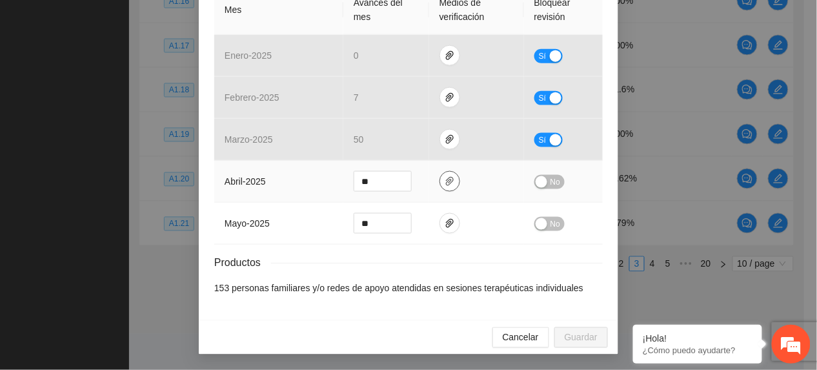
click at [447, 187] on button "button" at bounding box center [450, 181] width 21 height 21
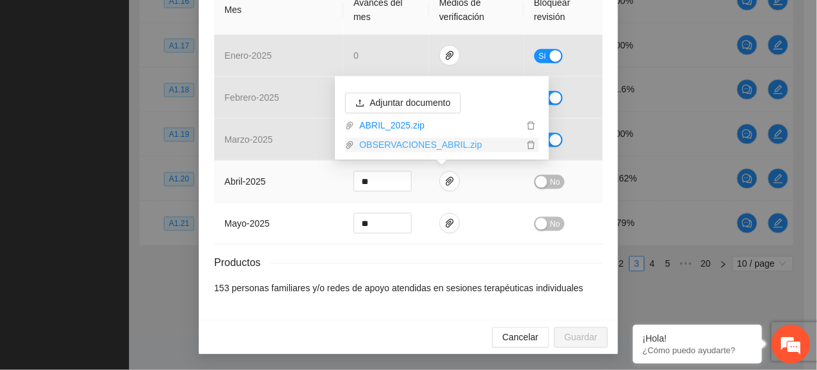
click at [423, 140] on link "OBSERVACIONES_ABRIL.zip" at bounding box center [438, 145] width 169 height 14
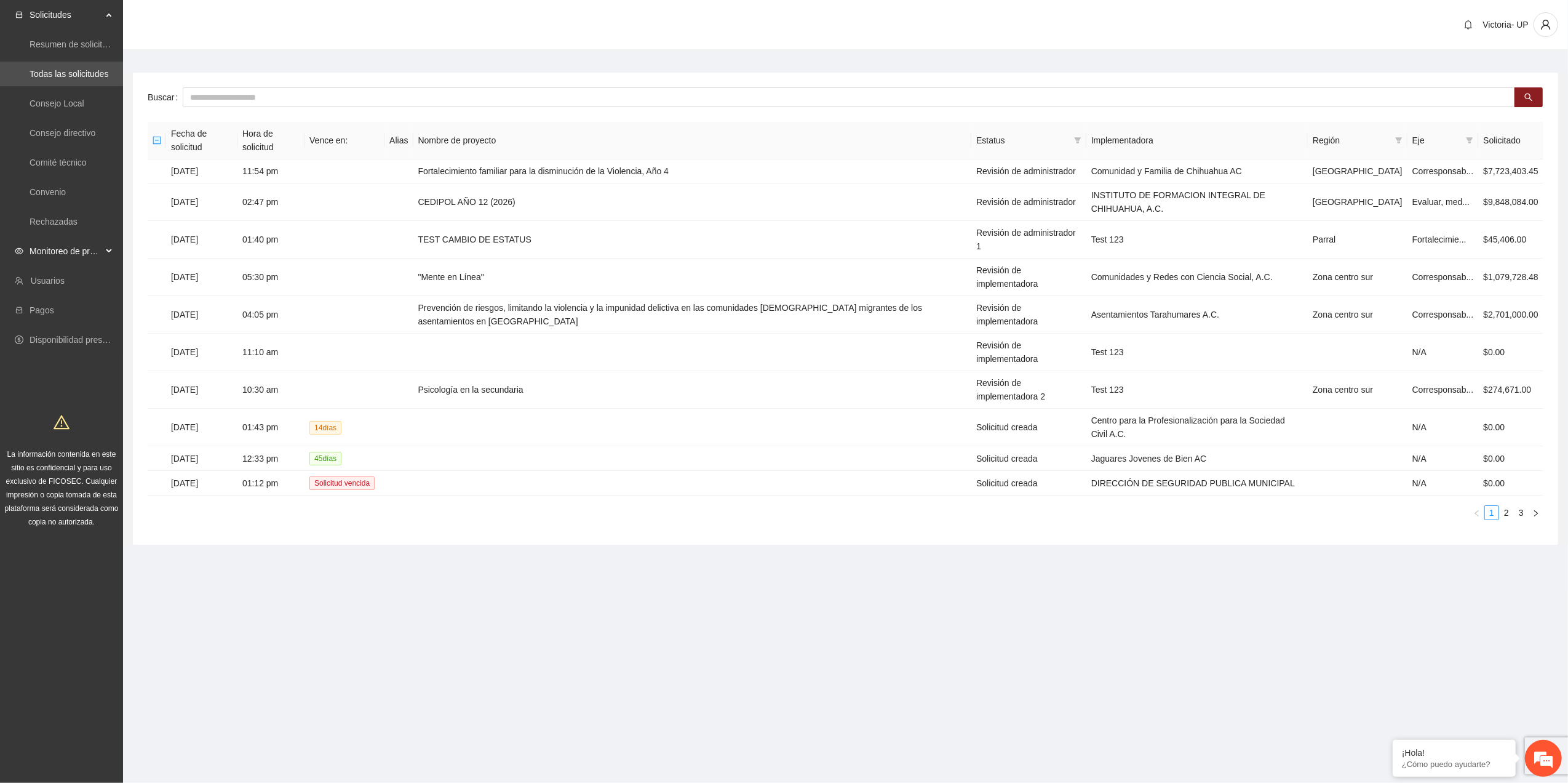
click at [64, 247] on span "Monitoreo de proyectos" at bounding box center [66, 251] width 72 height 25
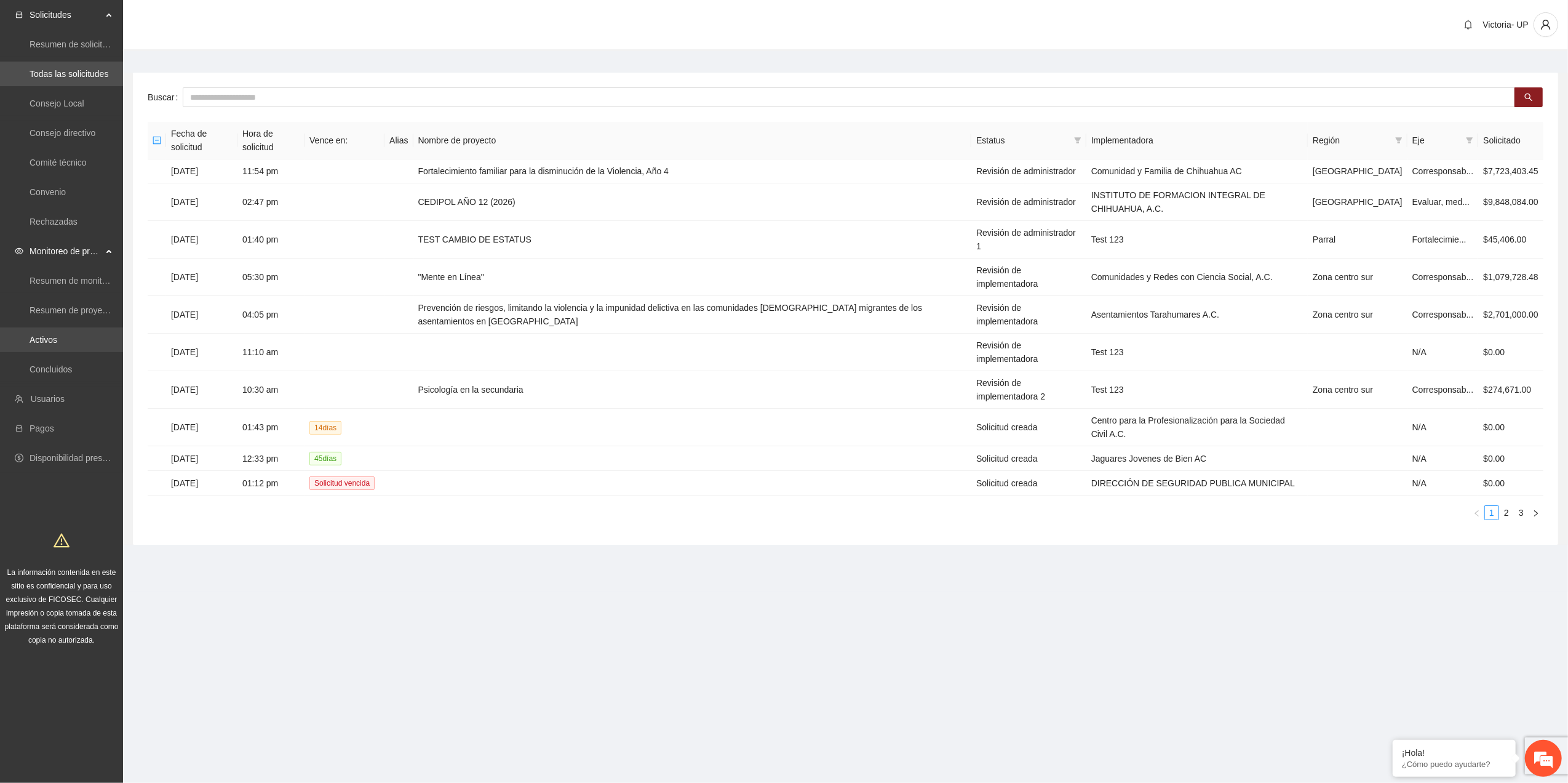
click at [54, 336] on link "Activos" at bounding box center [43, 340] width 28 height 10
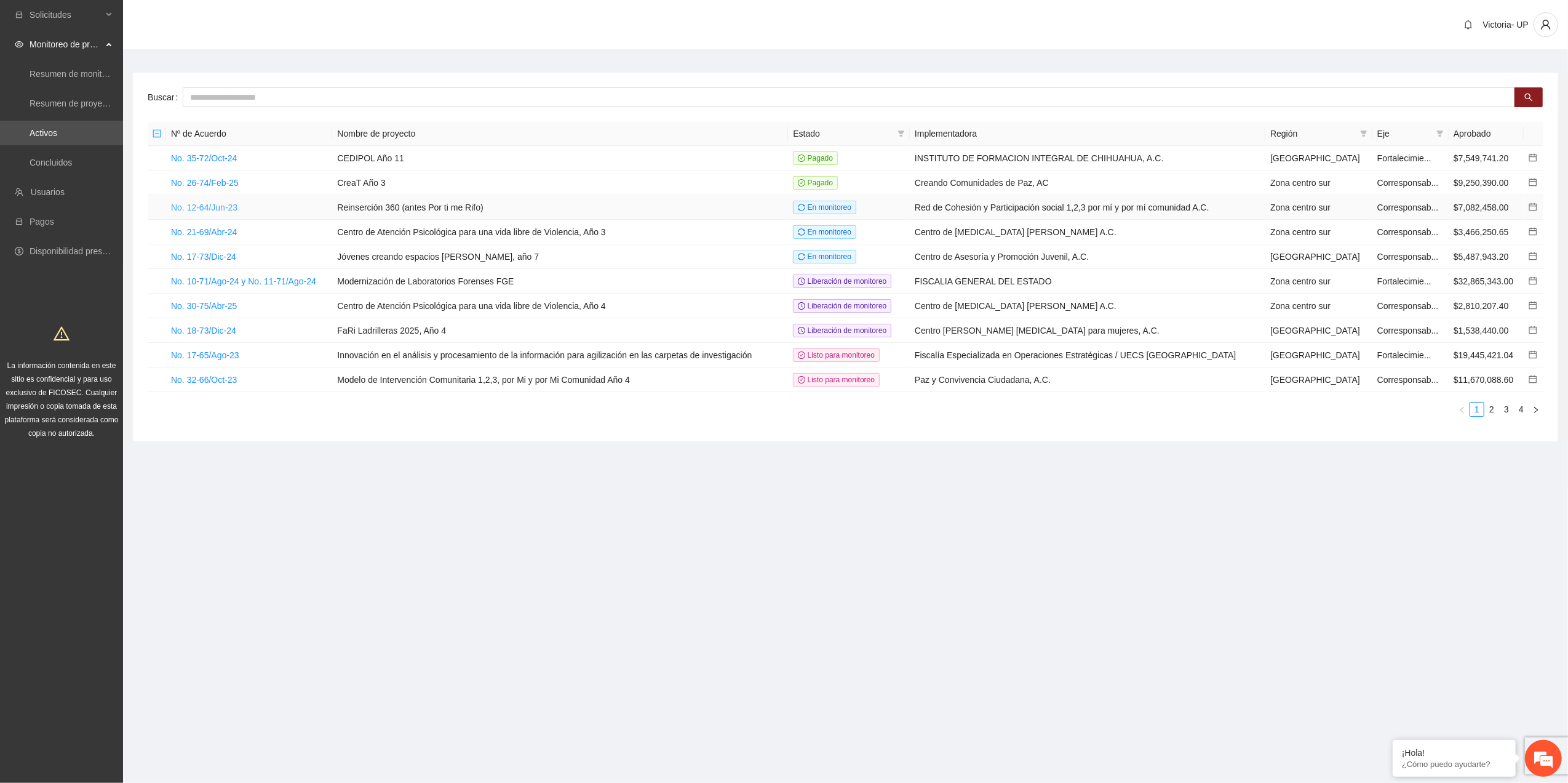
click at [225, 209] on link "No. 12-64/Jun-23" at bounding box center [204, 207] width 67 height 10
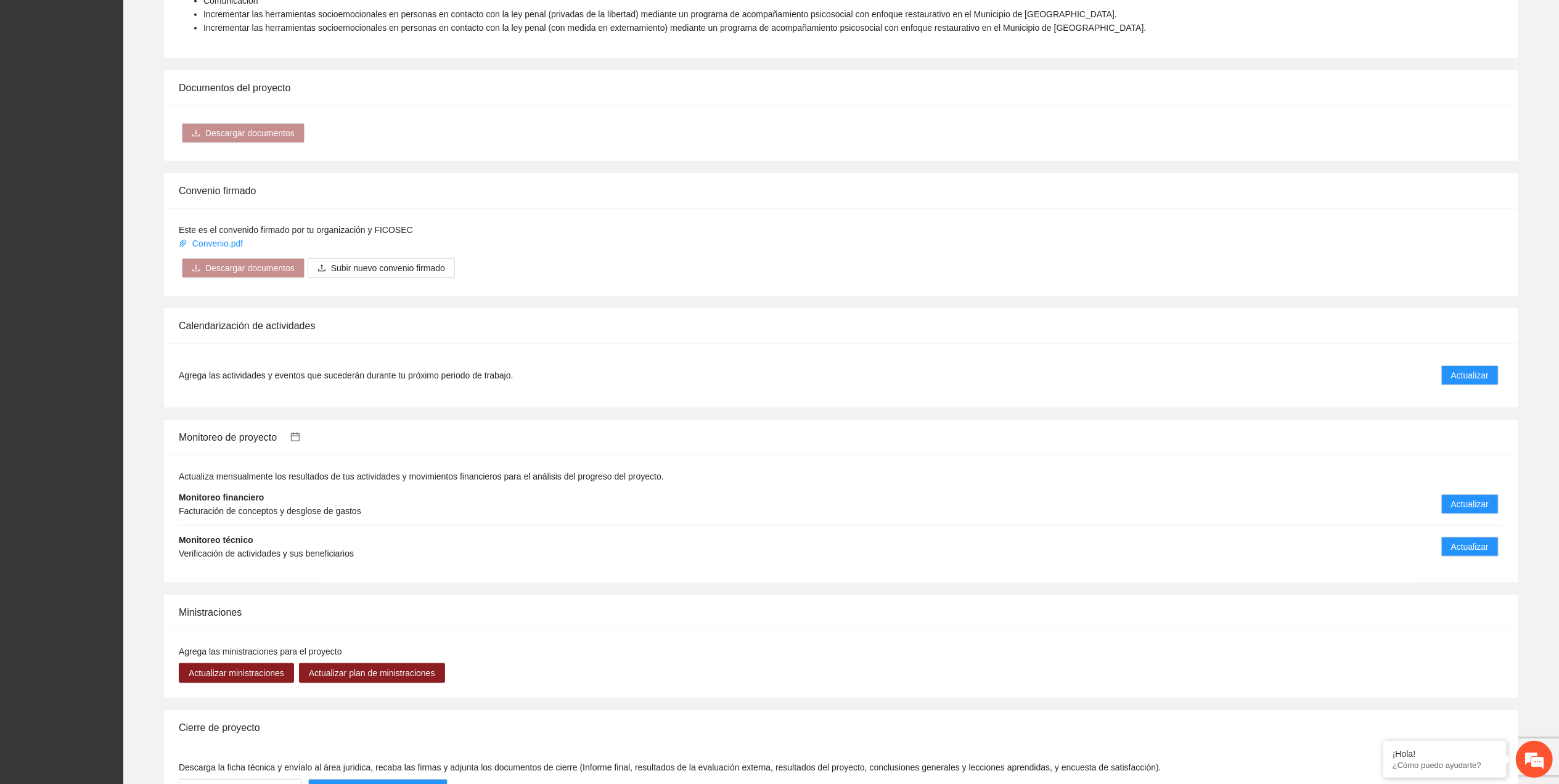
scroll to position [1069, 0]
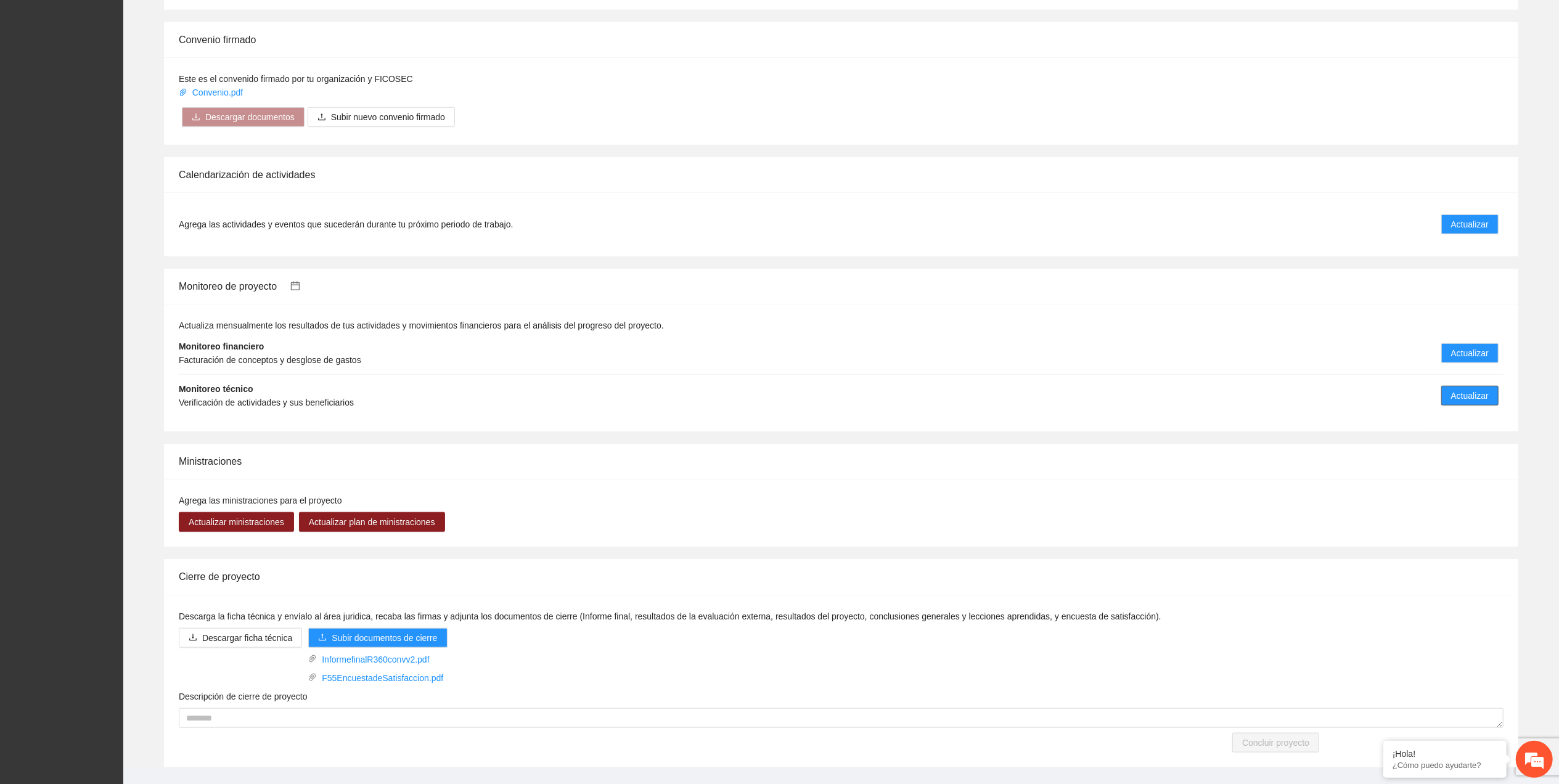
click at [1493, 386] on button "Actualizar" at bounding box center [1470, 395] width 57 height 20
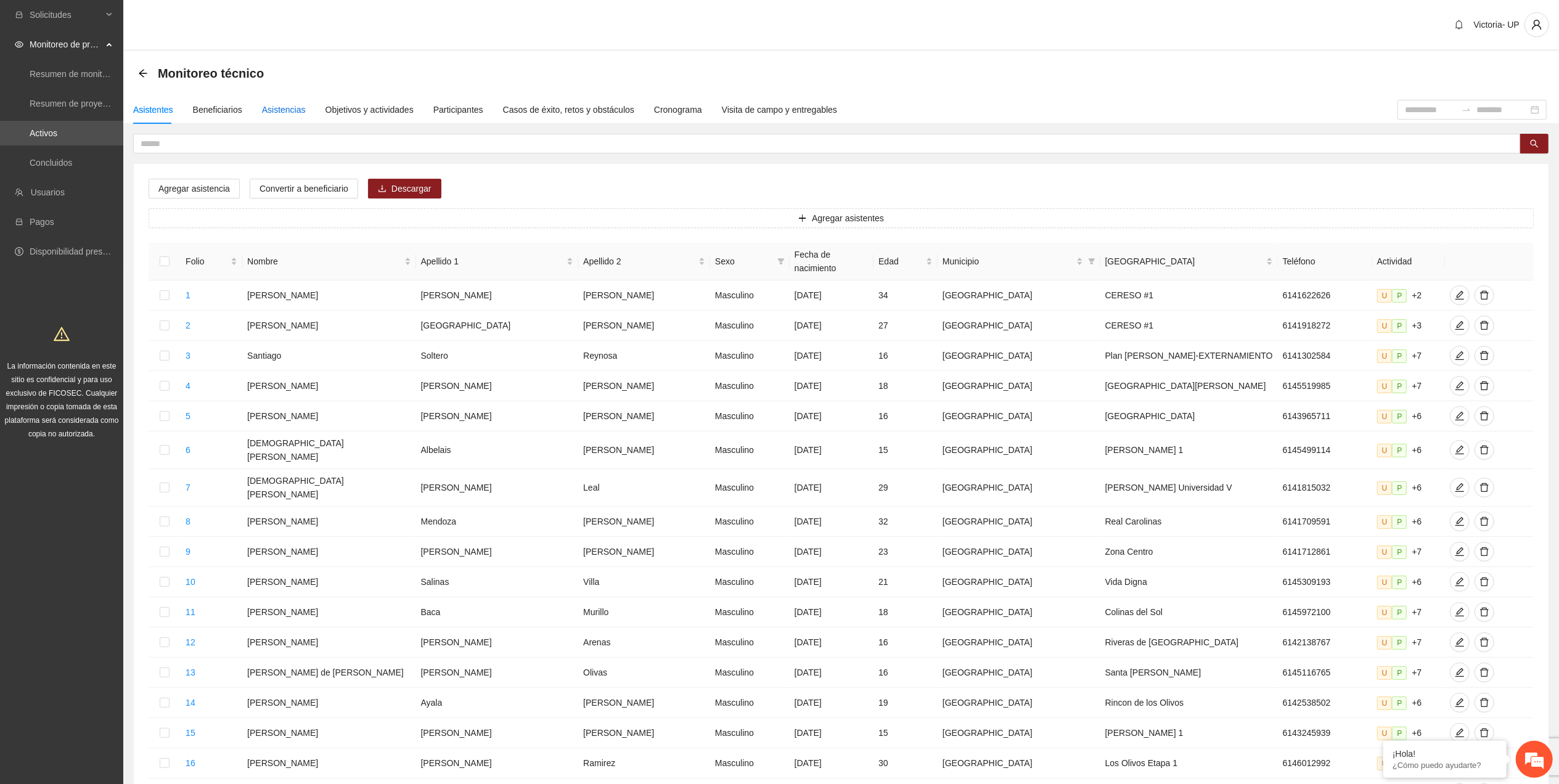
click at [277, 115] on div "Asistencias" at bounding box center [284, 110] width 44 height 13
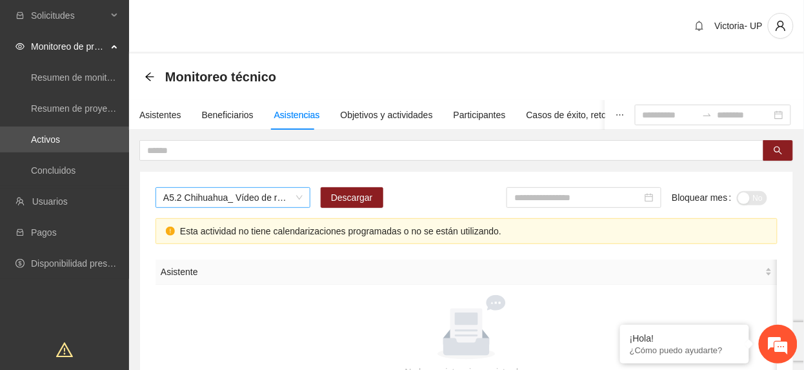
click at [253, 189] on span "A5.2 Chihuahua_ Vídeo de resultados finales del proyecto" at bounding box center [232, 197] width 139 height 19
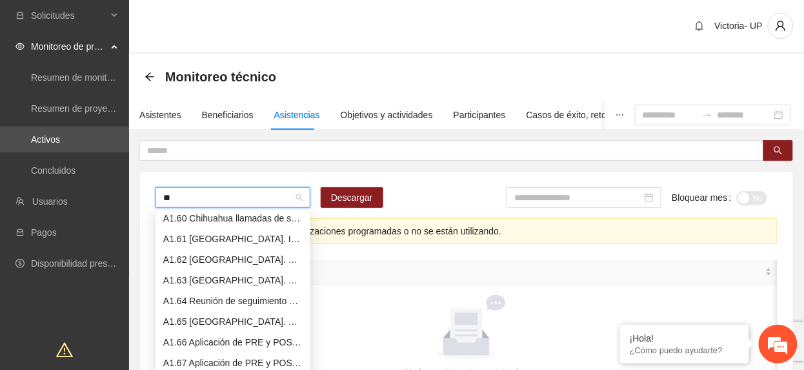
type input "***"
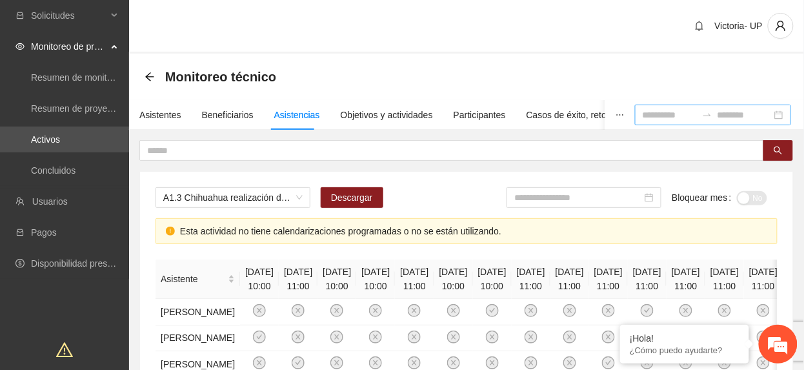
click at [643, 121] on input at bounding box center [670, 115] width 54 height 14
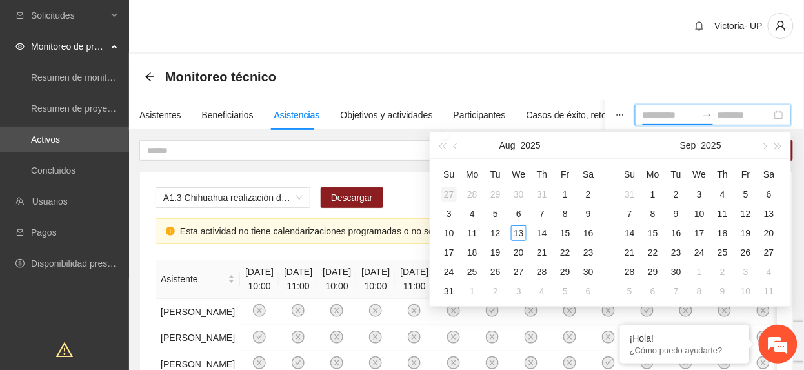
type input "**********"
click at [460, 150] on button "button" at bounding box center [456, 145] width 14 height 26
click at [451, 150] on button "button" at bounding box center [456, 145] width 14 height 26
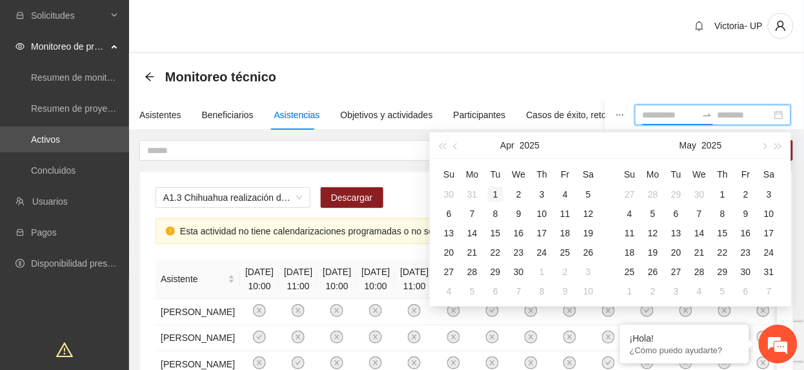
type input "**********"
click at [491, 196] on div "1" at bounding box center [495, 194] width 15 height 15
type input "**********"
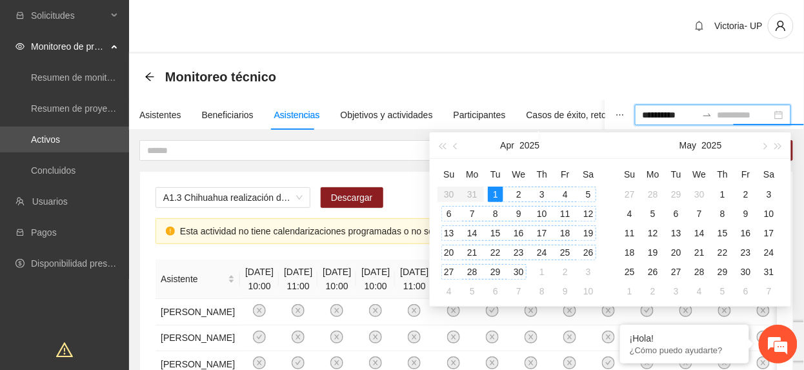
click at [514, 274] on div "30" at bounding box center [518, 271] width 15 height 15
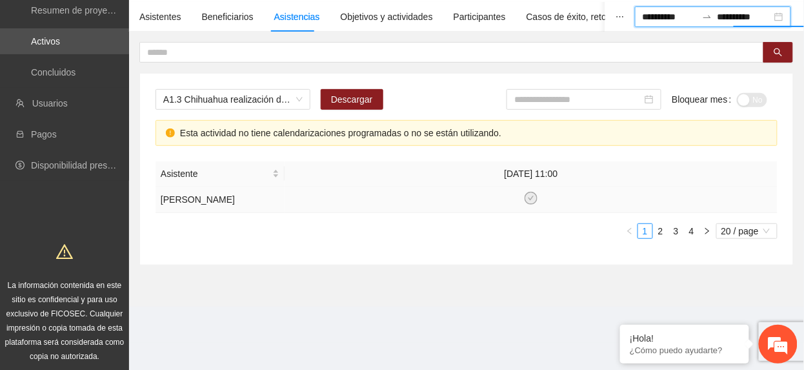
scroll to position [99, 0]
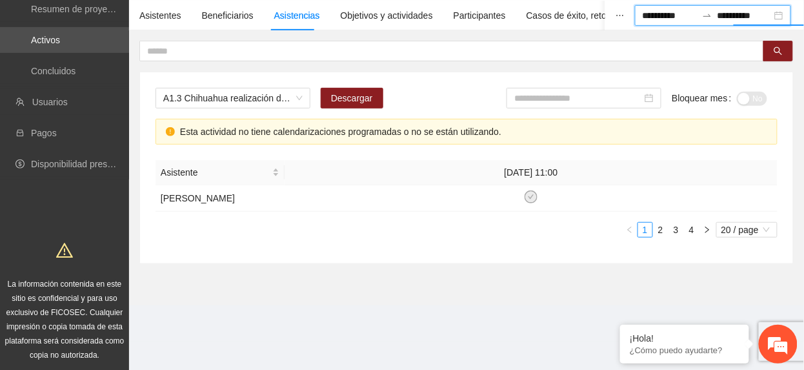
drag, startPoint x: 615, startPoint y: 99, endPoint x: 607, endPoint y: 111, distance: 14.3
click at [612, 104] on input at bounding box center [578, 98] width 128 height 14
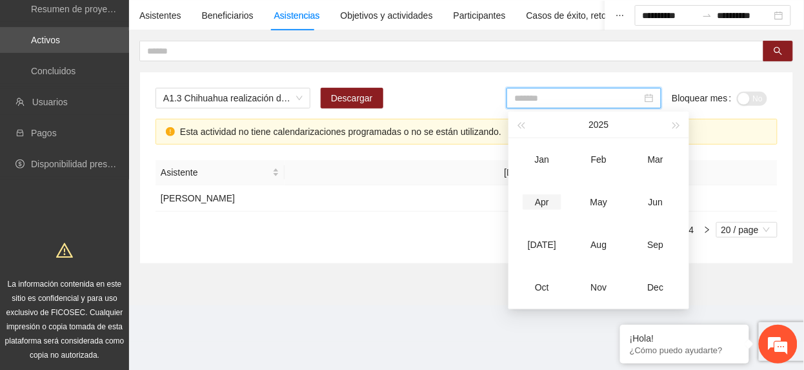
click at [536, 213] on td "Apr" at bounding box center [542, 202] width 57 height 43
type input "*******"
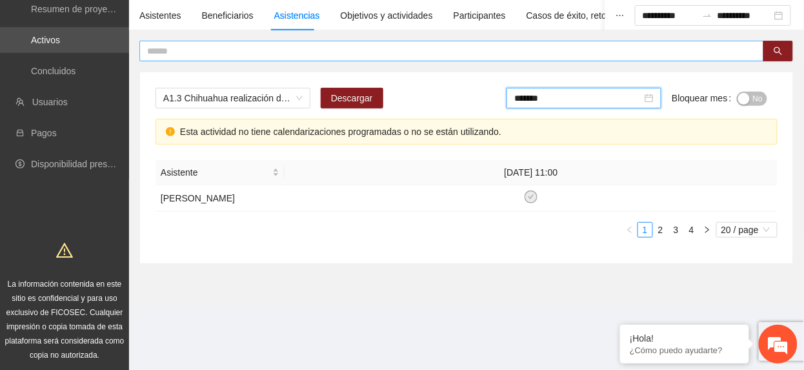
click at [247, 46] on input "text" at bounding box center [446, 51] width 599 height 14
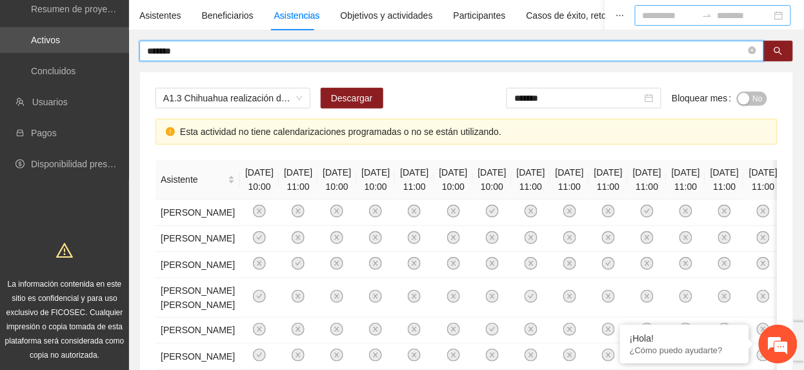
type input "*******"
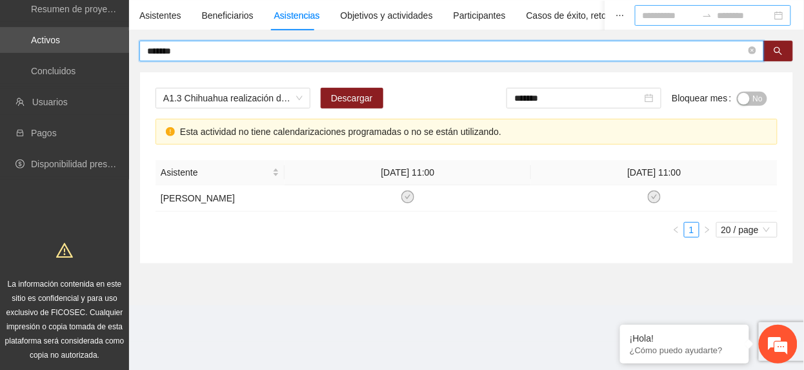
drag, startPoint x: 271, startPoint y: 47, endPoint x: -5, endPoint y: 174, distance: 303.5
click at [0, 174] on html "Solicitudes Monitoreo de proyectos Resumen de monitoreo Resumen de proyectos ap…" at bounding box center [402, 86] width 804 height 370
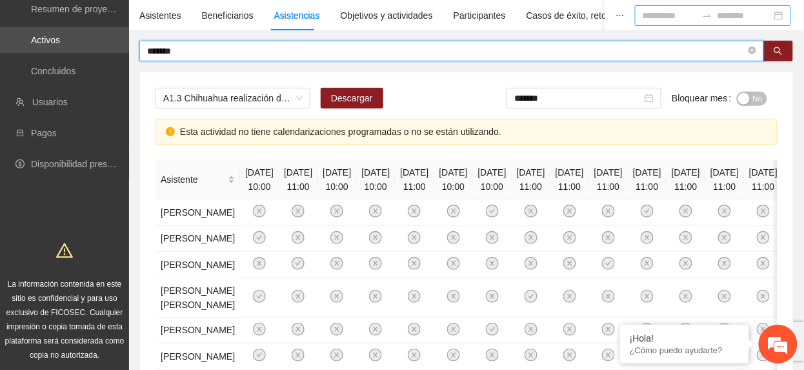
type input "*******"
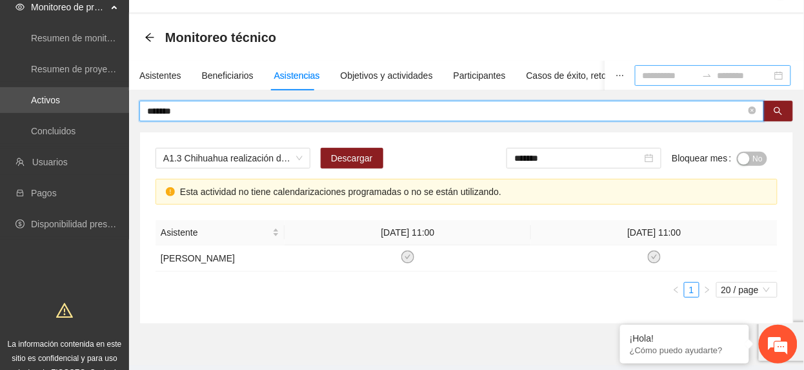
scroll to position [14, 0]
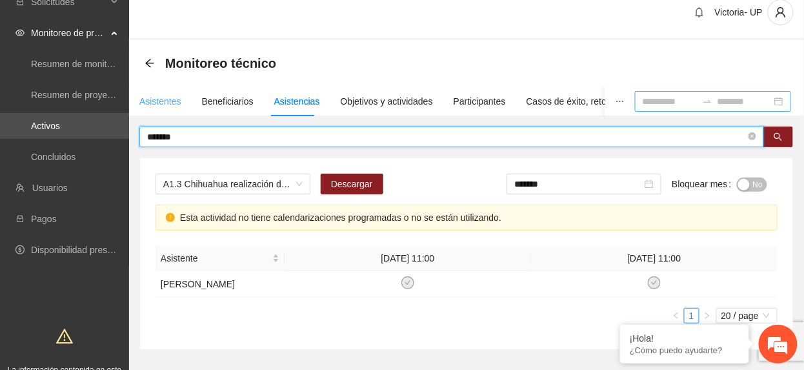
click at [153, 92] on div "Asistentes" at bounding box center [160, 101] width 42 height 30
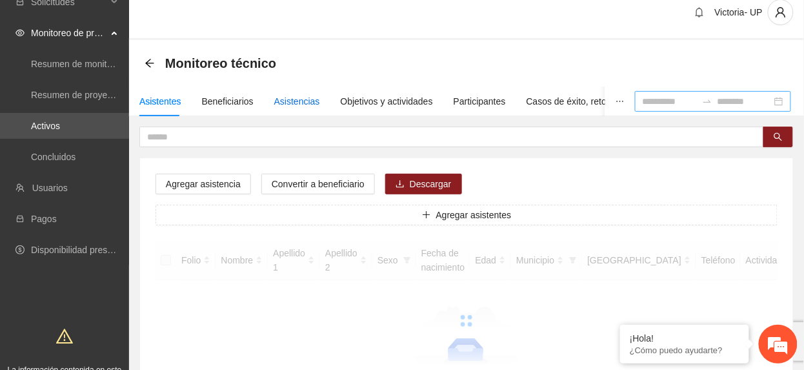
click at [305, 96] on div "Asistencias" at bounding box center [297, 101] width 46 height 14
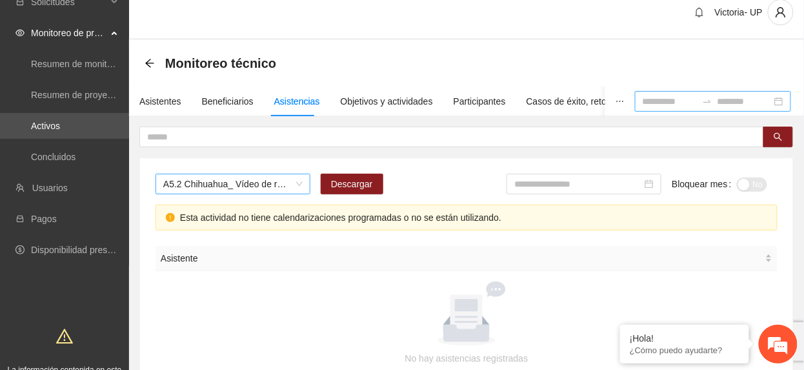
click at [250, 192] on span "A5.2 Chihuahua_ Vídeo de resultados finales del proyecto" at bounding box center [232, 183] width 139 height 19
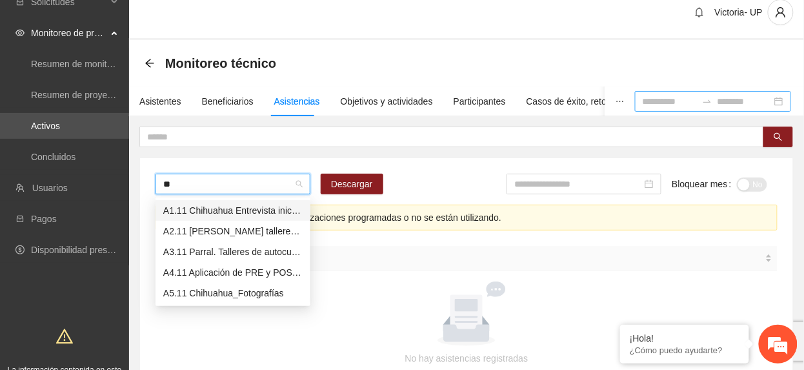
scroll to position [0, 0]
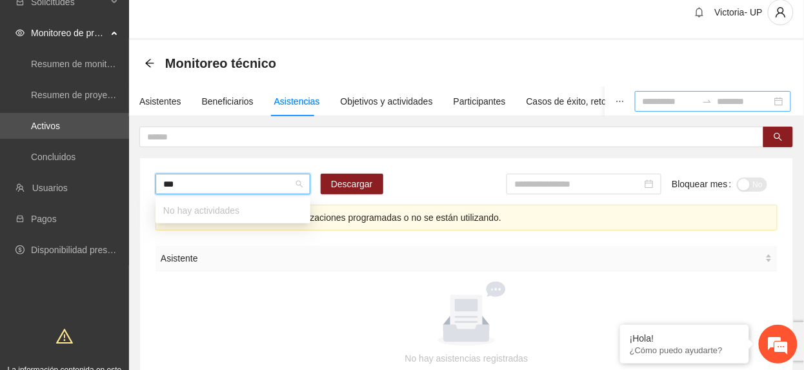
type input "****"
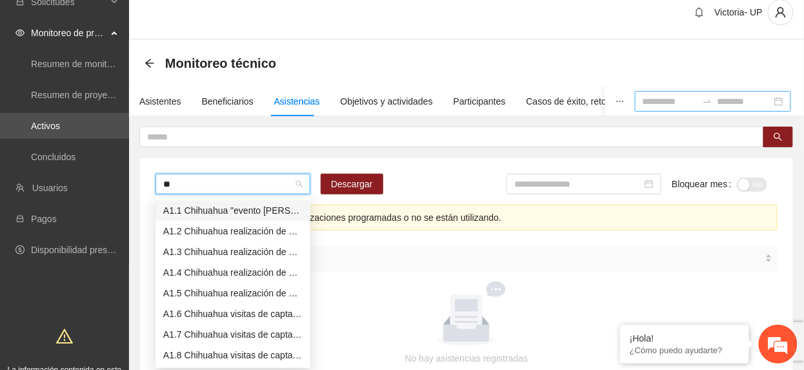
type input "***"
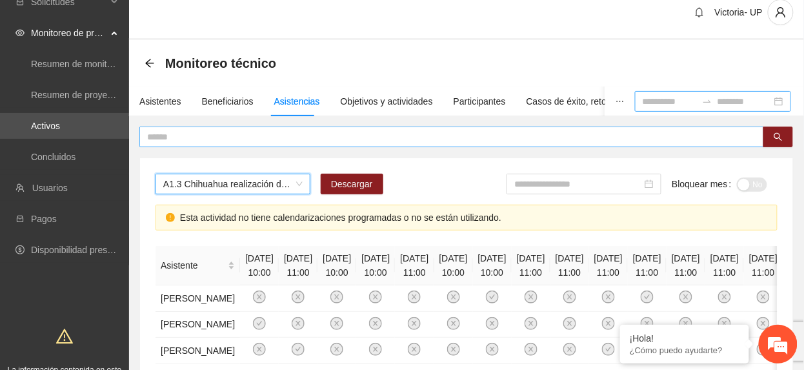
click at [405, 139] on input "text" at bounding box center [446, 137] width 599 height 14
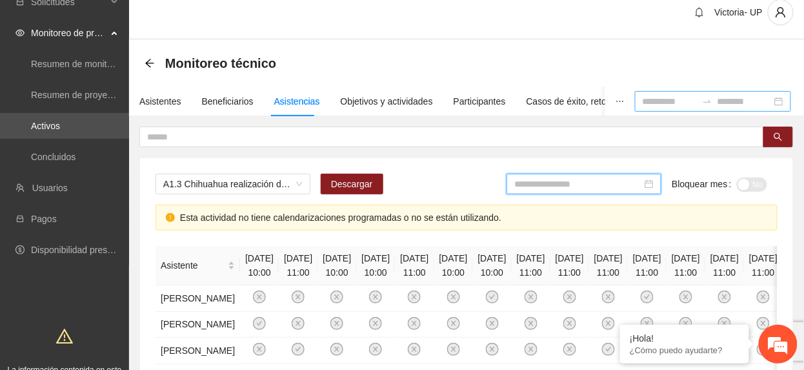
click at [594, 182] on input at bounding box center [578, 184] width 128 height 14
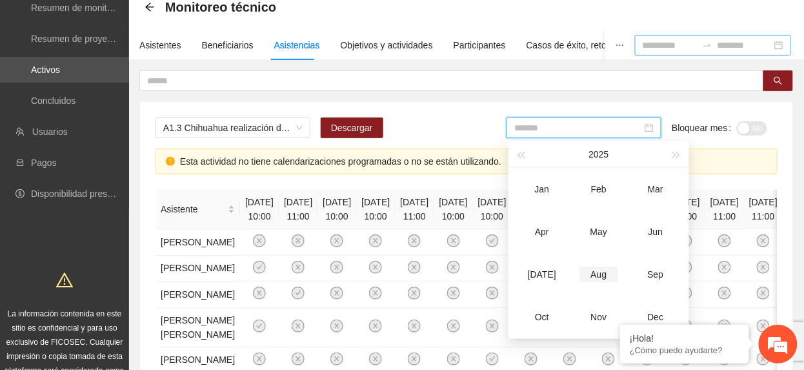
scroll to position [99, 0]
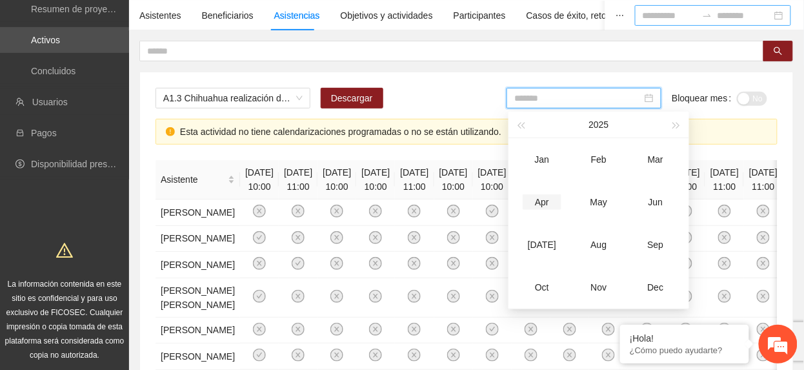
click at [550, 210] on td "Apr" at bounding box center [542, 202] width 57 height 43
type input "*******"
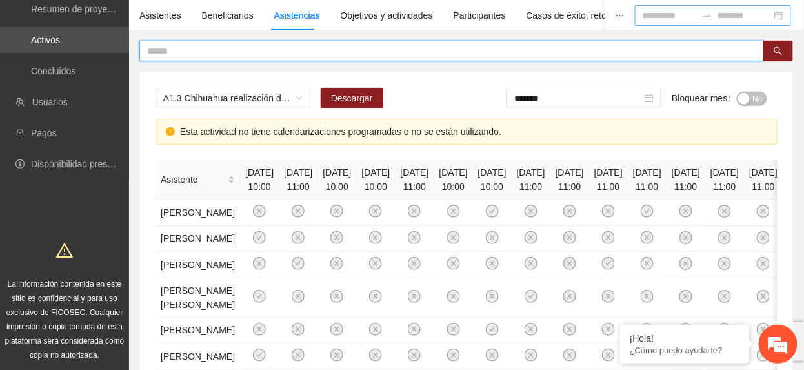
click at [225, 52] on input "text" at bounding box center [446, 51] width 599 height 14
type input "*******"
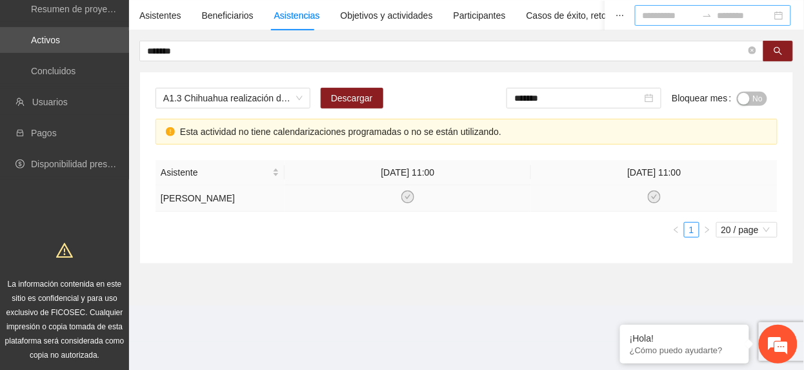
click at [654, 203] on icon "check-circle" at bounding box center [654, 197] width 11 height 11
click at [183, 52] on input "*******" at bounding box center [446, 51] width 599 height 14
click at [186, 49] on input "*******" at bounding box center [446, 51] width 599 height 14
click at [195, 53] on input "*******" at bounding box center [446, 51] width 599 height 14
click at [305, 285] on section "Monitoreo técnico Asistentes Beneficiarios Asistencias Objetivos y actividades …" at bounding box center [466, 129] width 675 height 351
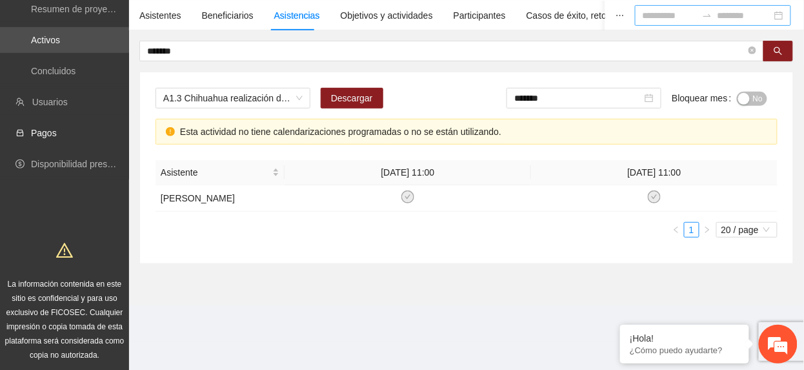
click at [320, 302] on section "Monitoreo técnico Asistentes Beneficiarios Asistencias Objetivos y actividades …" at bounding box center [466, 129] width 675 height 351
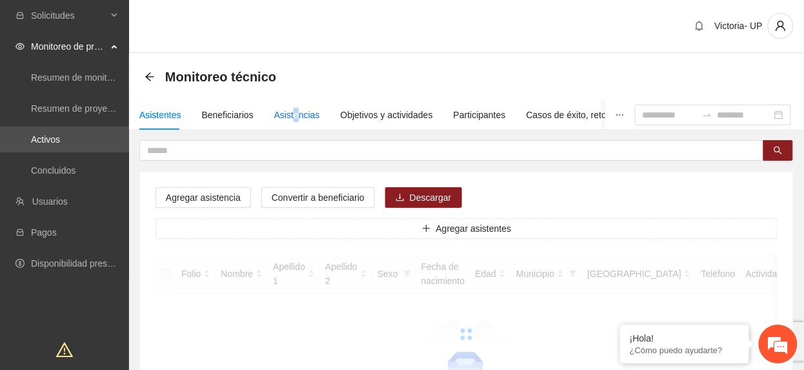
drag, startPoint x: 292, startPoint y: 115, endPoint x: 289, endPoint y: 122, distance: 7.8
click at [289, 120] on div "Asistencias" at bounding box center [297, 115] width 46 height 14
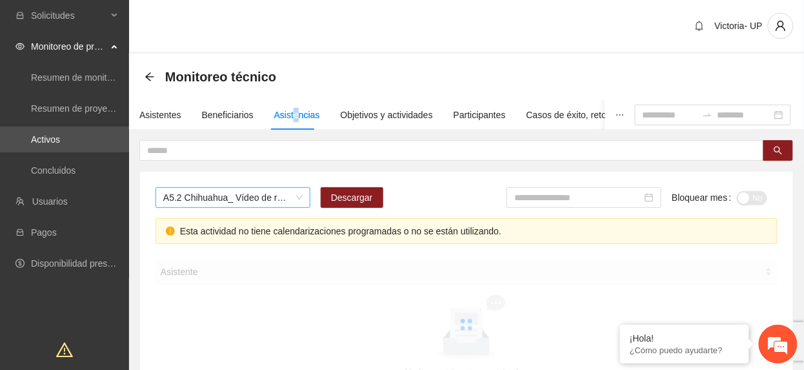
drag, startPoint x: 289, startPoint y: 122, endPoint x: 207, endPoint y: 197, distance: 111.0
click at [207, 197] on span "A5.2 Chihuahua_ Vídeo de resultados finales del proyecto" at bounding box center [232, 197] width 139 height 19
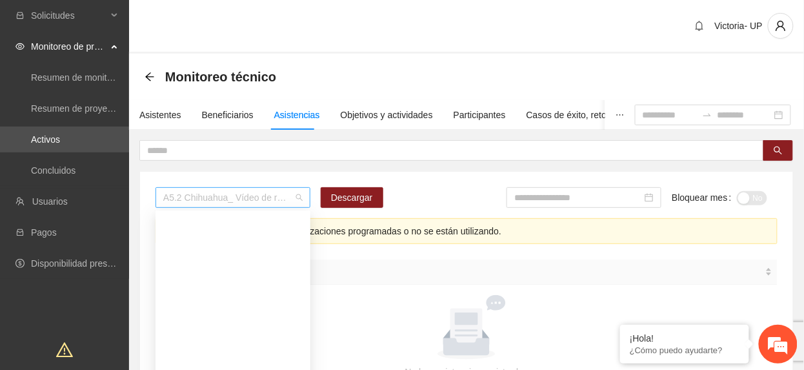
scroll to position [2354, 0]
type input "***"
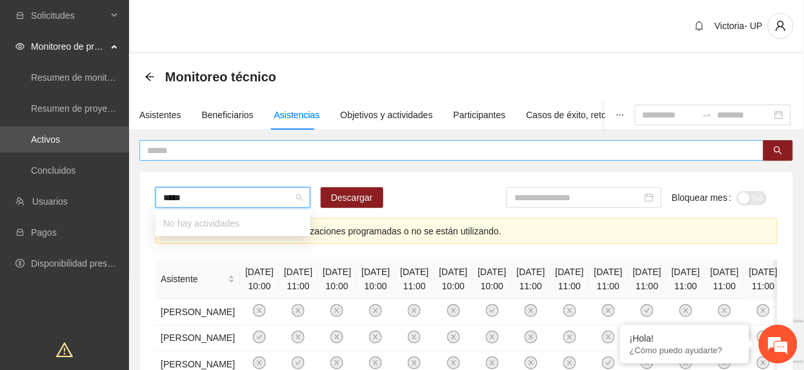
scroll to position [0, 0]
type input "*****"
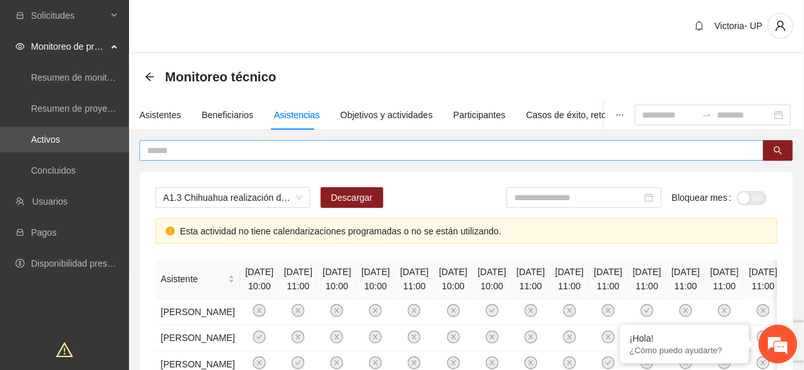
click at [269, 153] on input "text" at bounding box center [446, 150] width 599 height 14
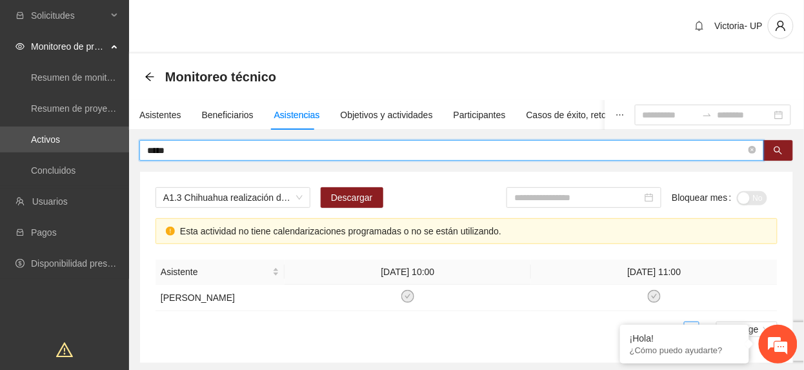
drag, startPoint x: 372, startPoint y: 150, endPoint x: -5, endPoint y: -70, distance: 435.9
click at [0, 0] on html "Solicitudes Monitoreo de proyectos Resumen de monitoreo Resumen de proyectos ap…" at bounding box center [402, 185] width 804 height 370
type input "********"
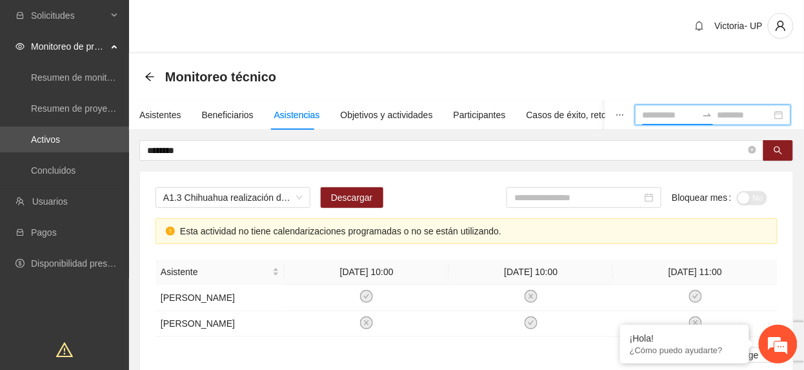
click at [643, 119] on input at bounding box center [670, 115] width 54 height 14
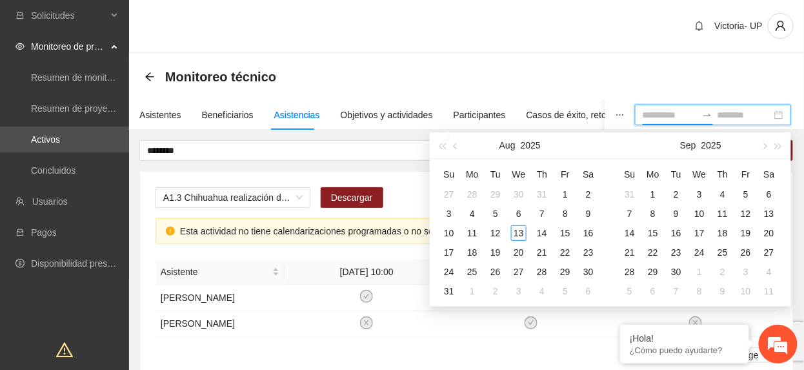
type input "**********"
click at [654, 86] on div "Monitoreo técnico" at bounding box center [467, 77] width 644 height 26
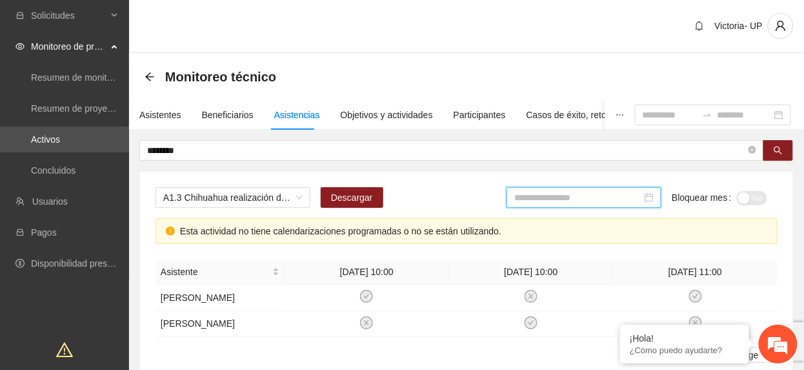
click at [620, 195] on input at bounding box center [578, 197] width 128 height 14
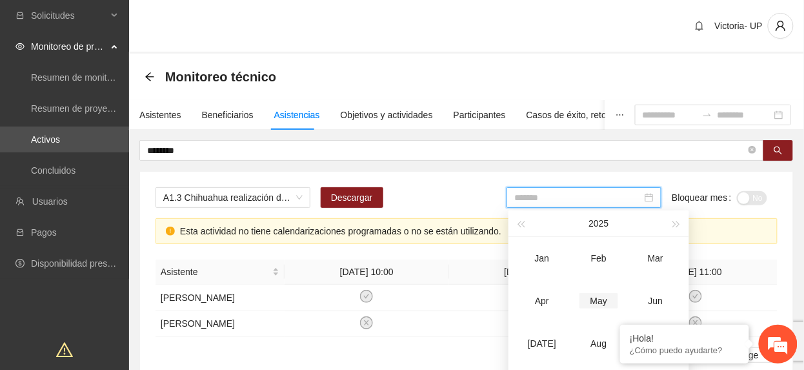
click at [608, 297] on div "May" at bounding box center [599, 300] width 39 height 15
type input "*******"
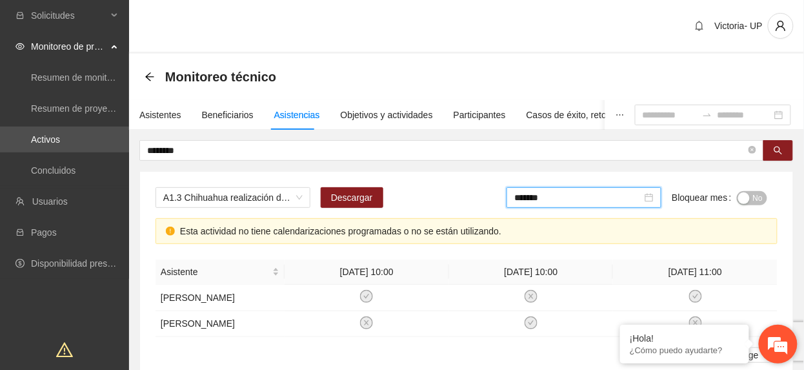
click at [790, 352] on em at bounding box center [778, 344] width 35 height 35
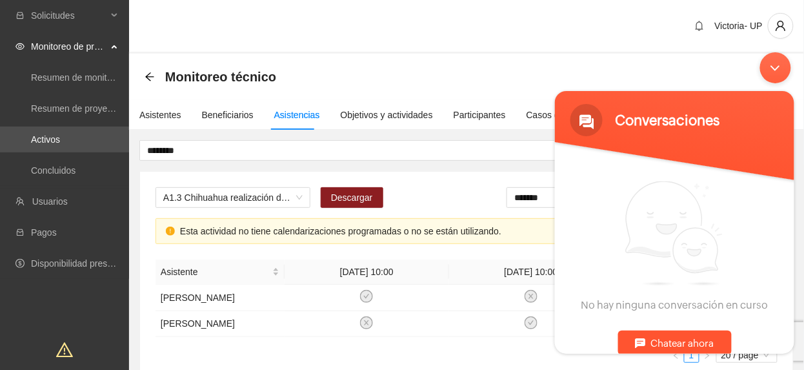
click at [665, 339] on div "Chatear ahora" at bounding box center [675, 342] width 114 height 25
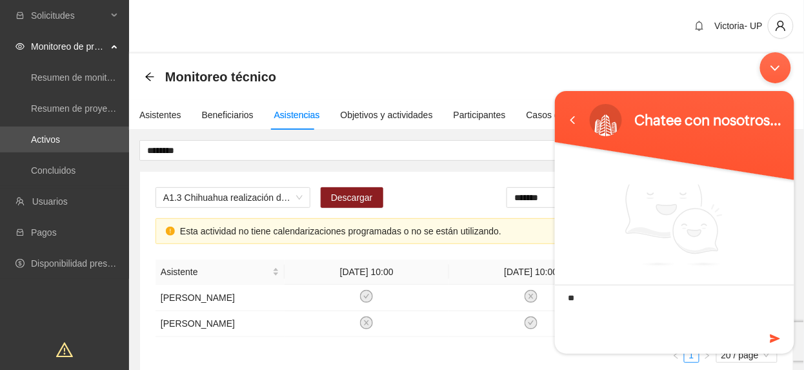
type textarea "*"
type textarea "*****"
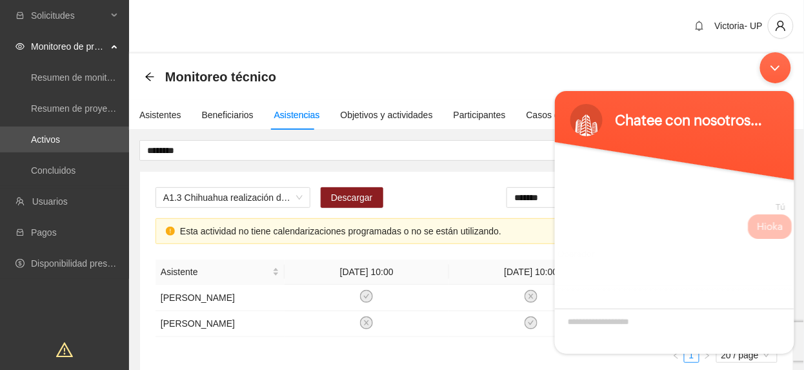
scroll to position [1, 0]
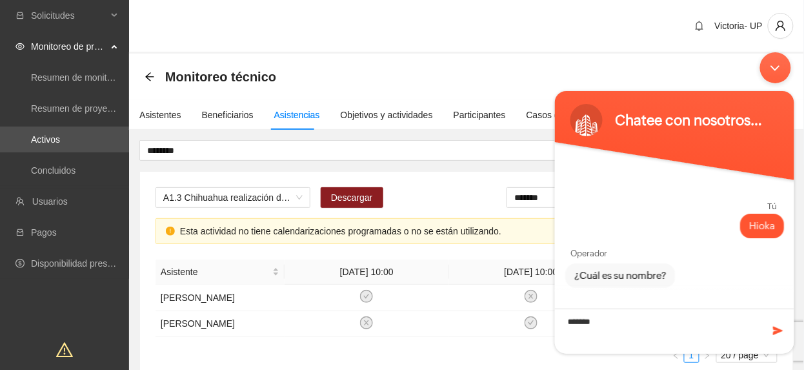
type textarea "********"
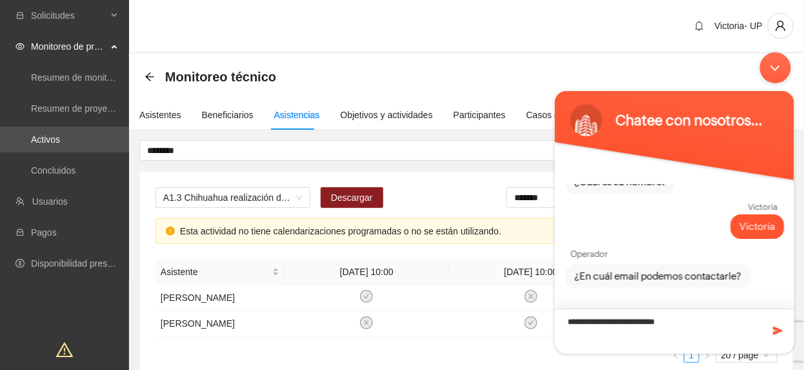
type textarea "**********"
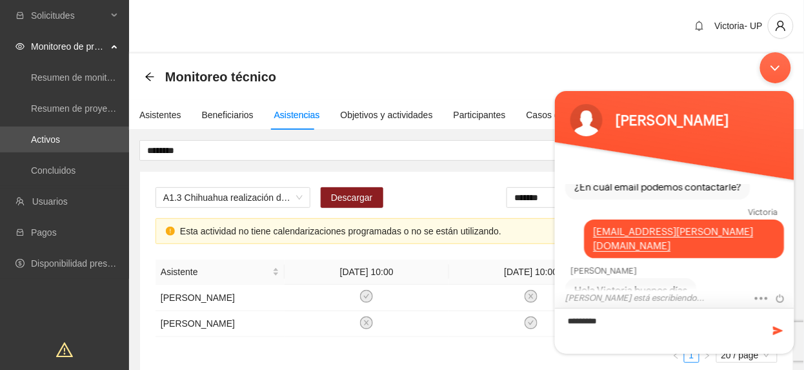
scroll to position [200, 0]
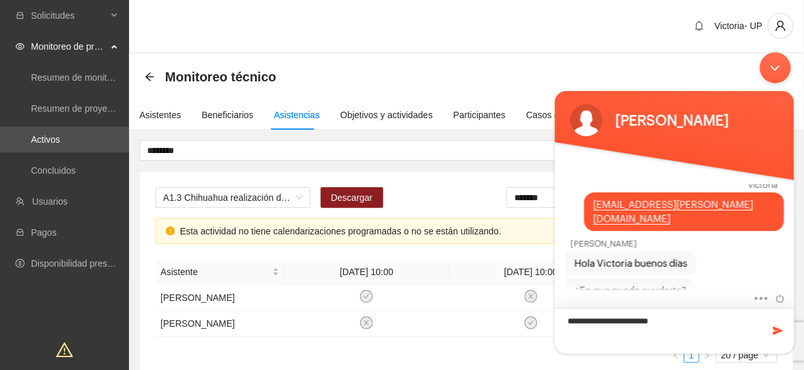
type textarea "**********"
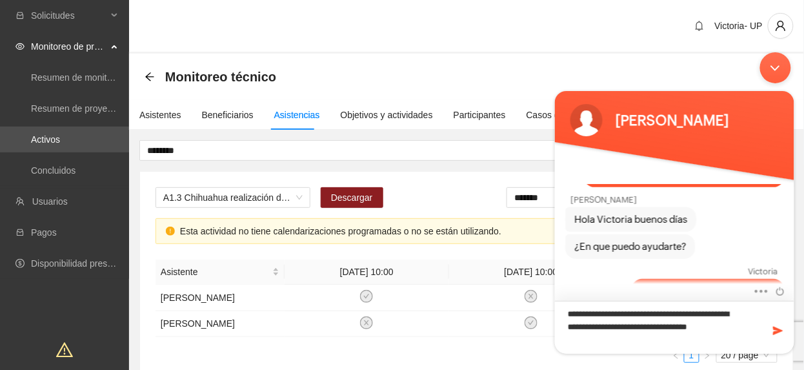
type textarea "**********"
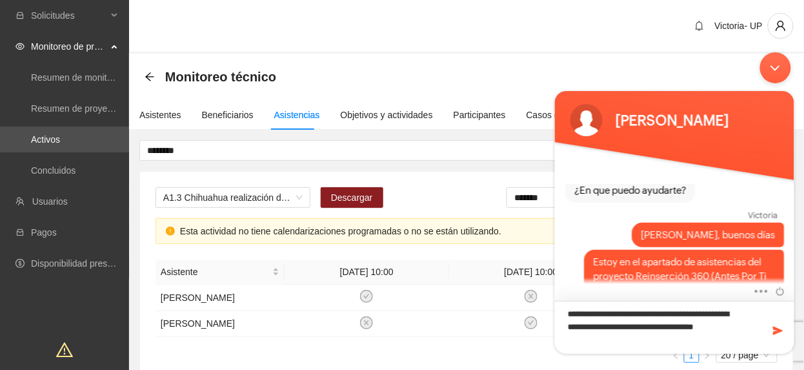
scroll to position [308, 0]
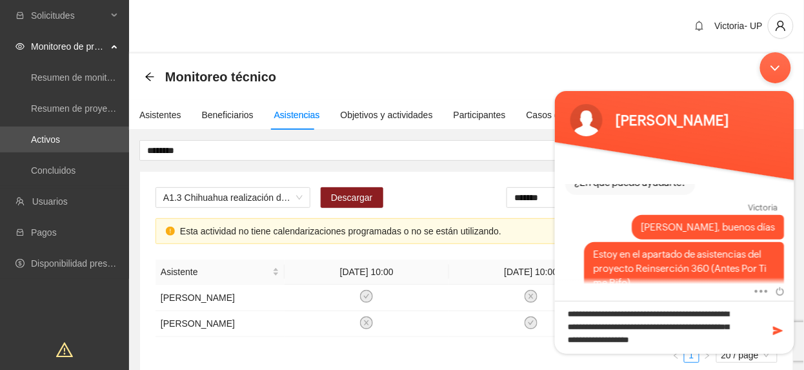
type textarea "**********"
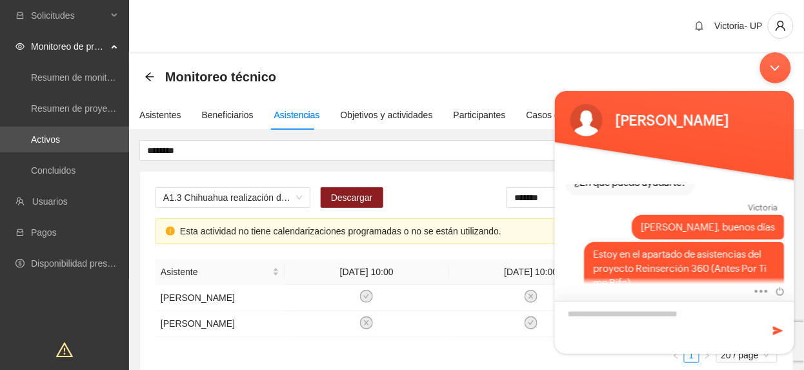
scroll to position [370, 0]
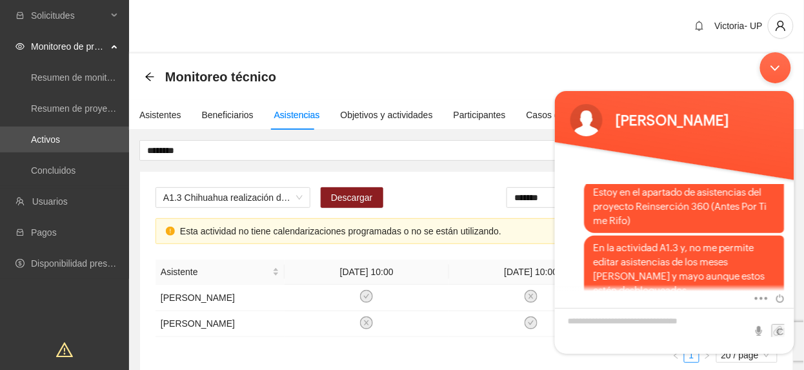
drag, startPoint x: 761, startPoint y: 59, endPoint x: 1315, endPoint y: 108, distance: 555.9
click at [761, 59] on div "Minimizar ventana de chat en vivo" at bounding box center [775, 67] width 31 height 31
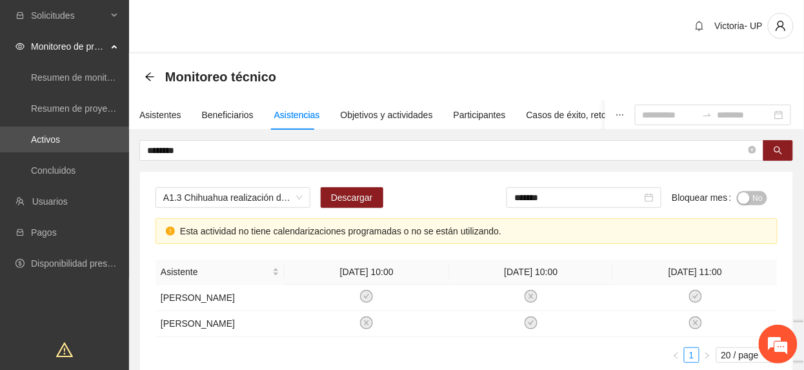
scroll to position [414, 0]
click at [780, 351] on em at bounding box center [778, 344] width 35 height 35
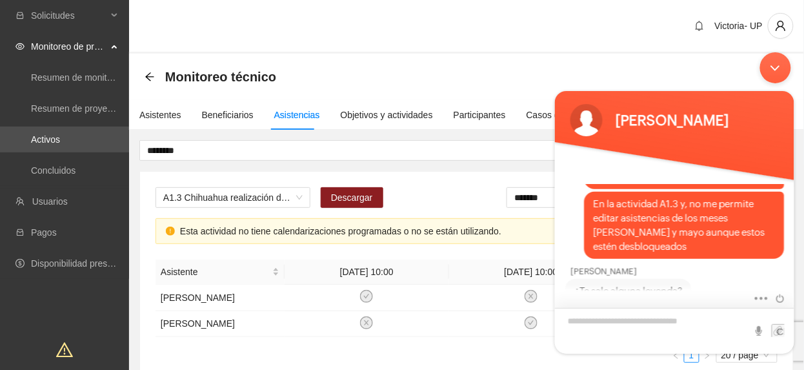
click at [631, 323] on textarea "Escriba su mensaje y pulse “Intro”" at bounding box center [673, 330] width 239 height 46
type textarea "**********"
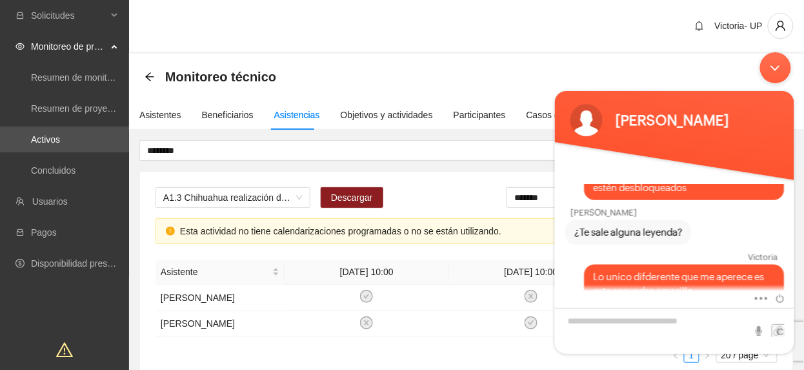
drag, startPoint x: 779, startPoint y: 59, endPoint x: 799, endPoint y: 46, distance: 23.8
click at [779, 61] on div "Minimizar ventana de chat en vivo" at bounding box center [775, 67] width 31 height 31
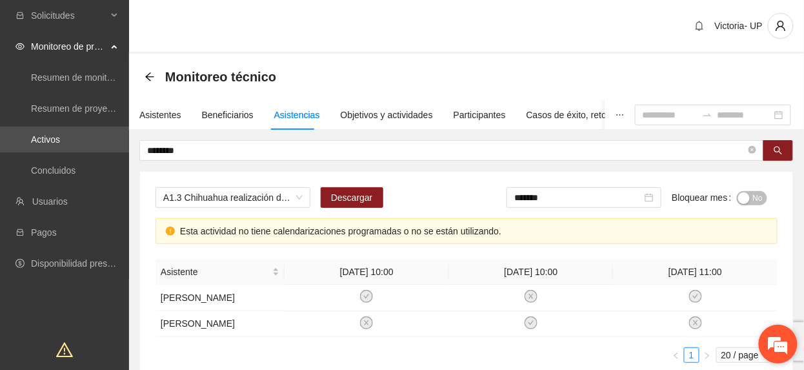
click at [771, 344] on em at bounding box center [778, 344] width 35 height 35
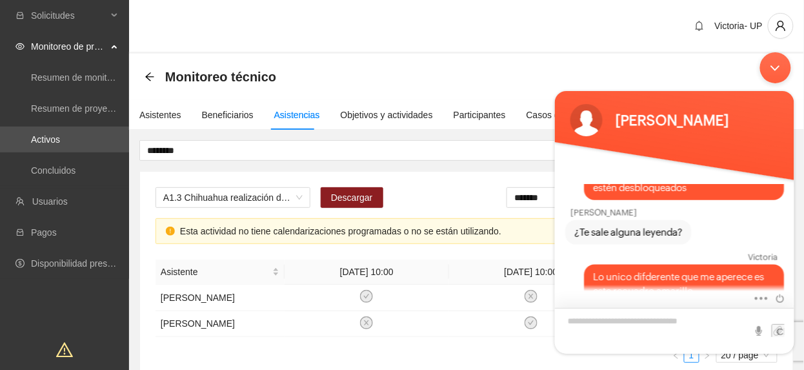
click at [667, 328] on textarea "Escriba su mensaje y pulse “Intro”" at bounding box center [673, 330] width 239 height 46
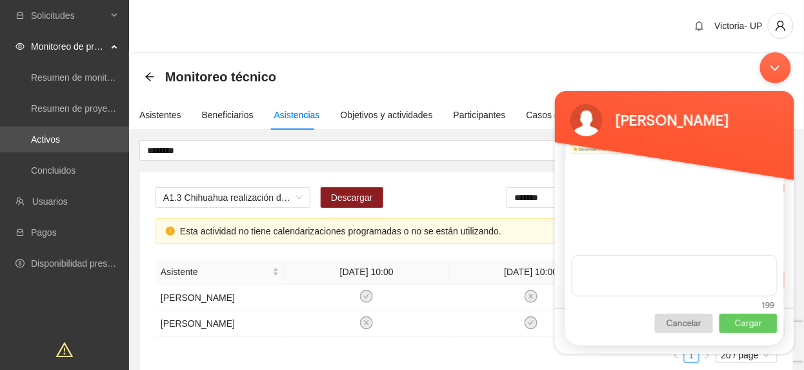
click at [758, 323] on p "Cargar" at bounding box center [748, 322] width 58 height 19
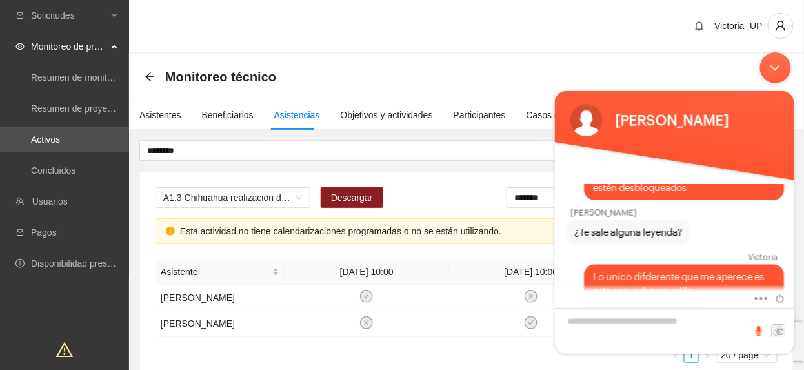
scroll to position [498, 0]
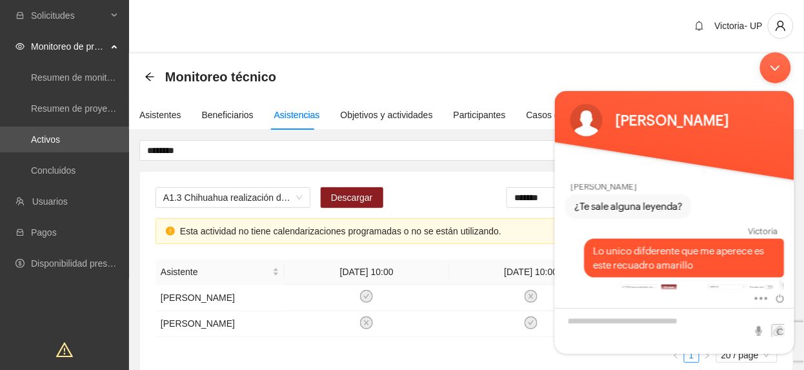
drag, startPoint x: 776, startPoint y: 67, endPoint x: 776, endPoint y: 57, distance: 9.7
click at [776, 66] on div "Minimizar ventana de chat en vivo" at bounding box center [775, 67] width 31 height 31
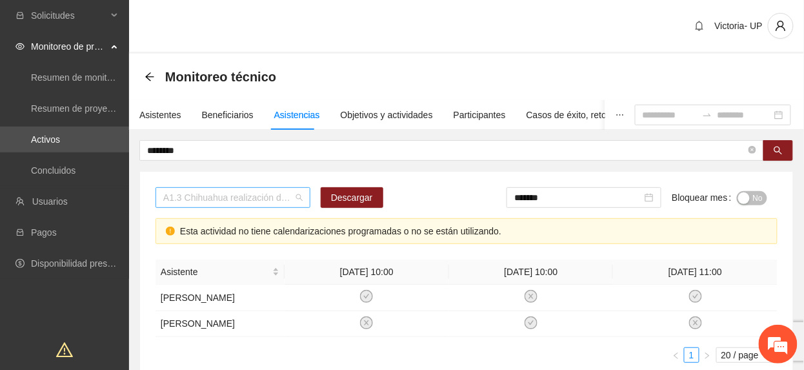
click at [214, 190] on span "A1.3 Chihuahua realización de diagnósticos LSB-50 (CERESO 2 Varonil)" at bounding box center [232, 197] width 139 height 19
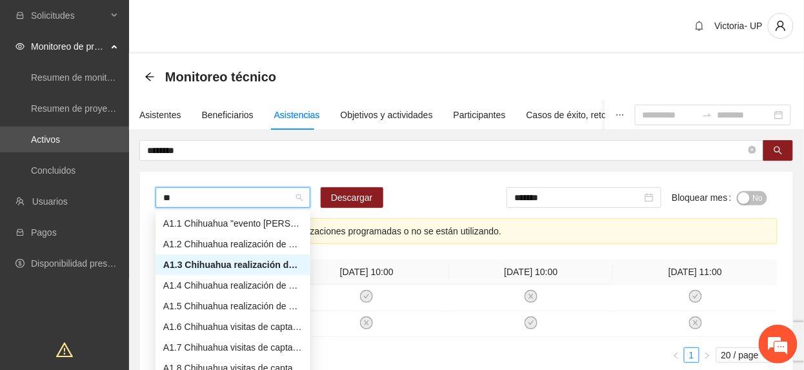
type input "***"
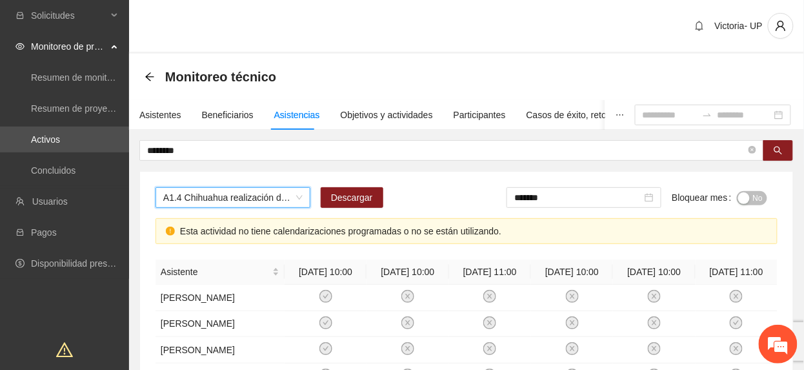
scroll to position [628, 0]
click at [781, 347] on em at bounding box center [778, 344] width 35 height 35
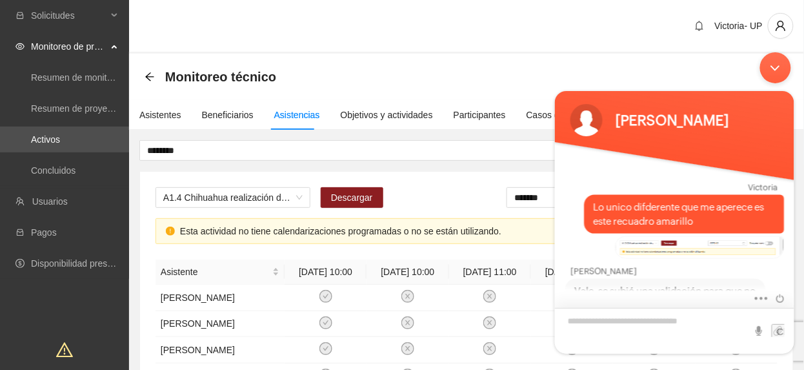
scroll to position [598, 0]
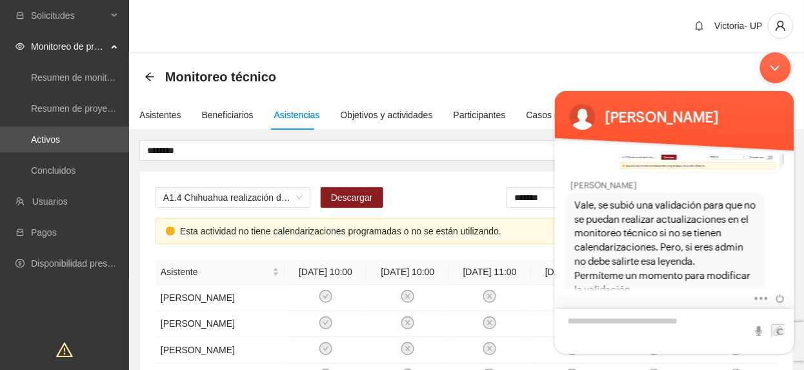
click at [580, 319] on textarea "Escriba su mensaje y pulse “Intro”" at bounding box center [673, 330] width 239 height 46
type textarea "**********"
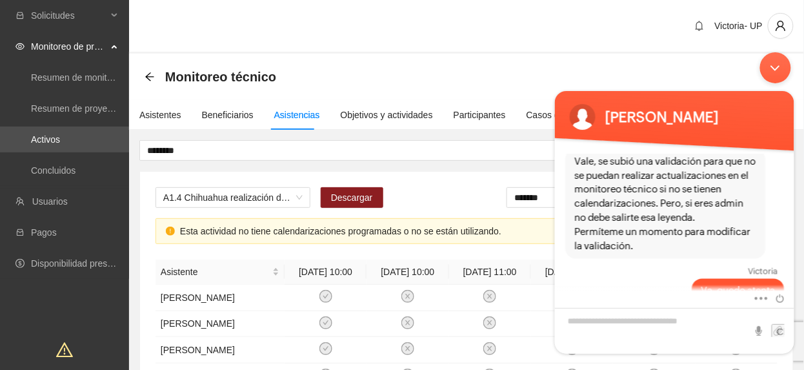
click at [776, 63] on div "Minimizar ventana de chat en vivo" at bounding box center [775, 67] width 31 height 31
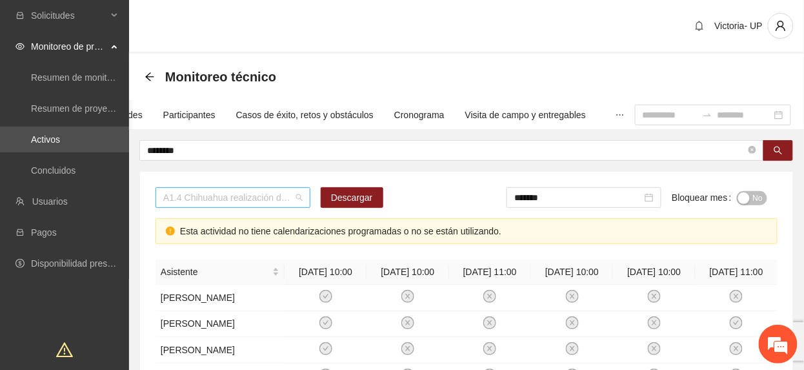
click at [258, 192] on span "A1.4 Chihuahua realización de diagnósticos (LSB-50) (Femenil)" at bounding box center [232, 197] width 139 height 19
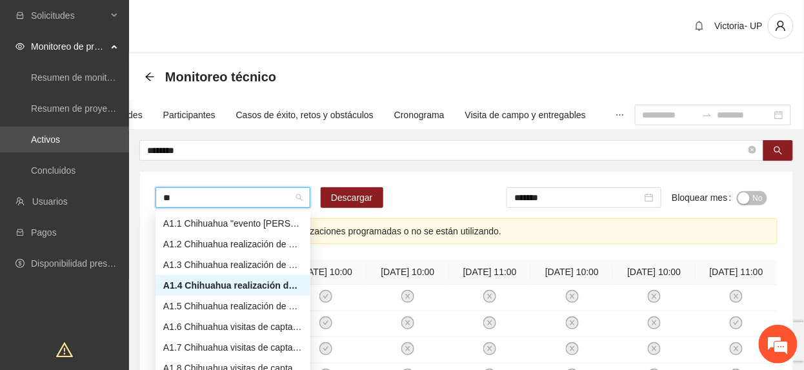
type input "***"
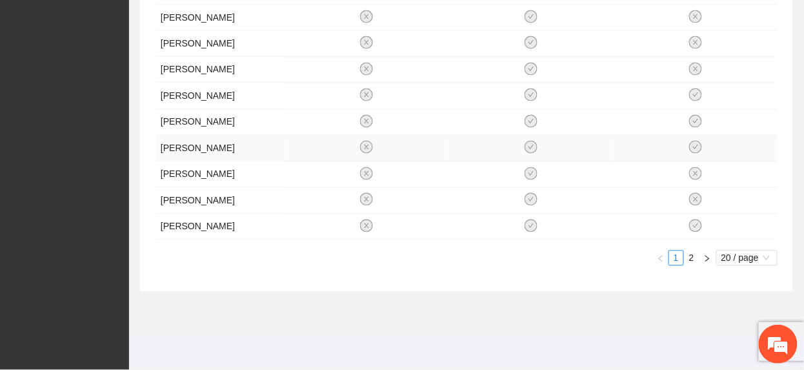
scroll to position [811, 0]
click at [691, 253] on link "2" at bounding box center [692, 258] width 14 height 14
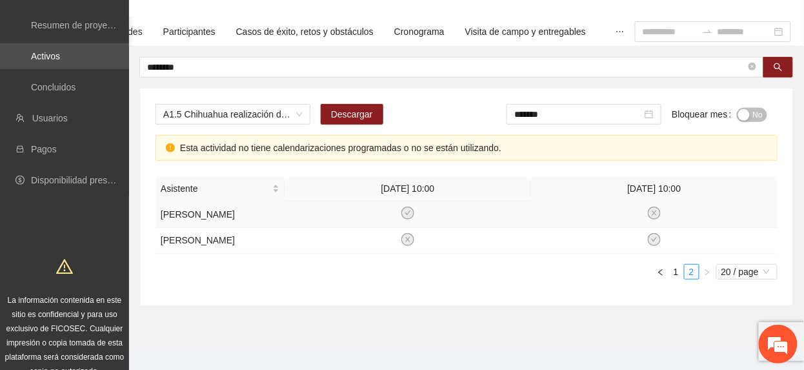
scroll to position [112, 0]
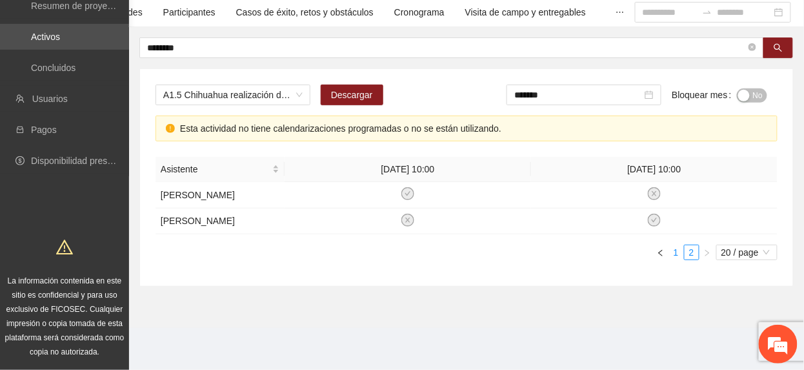
click at [677, 258] on link "1" at bounding box center [676, 252] width 14 height 14
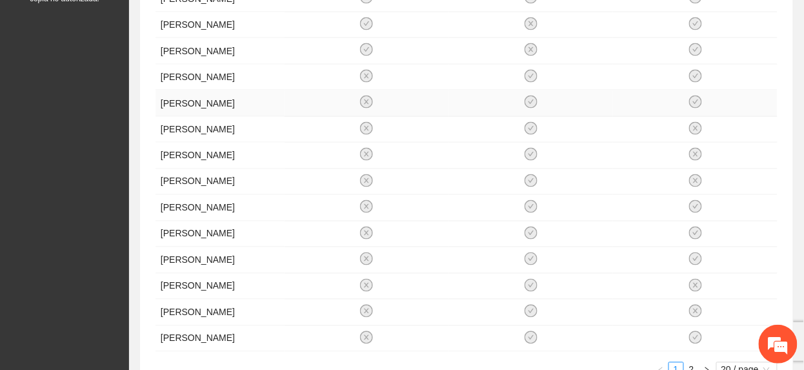
scroll to position [0, 0]
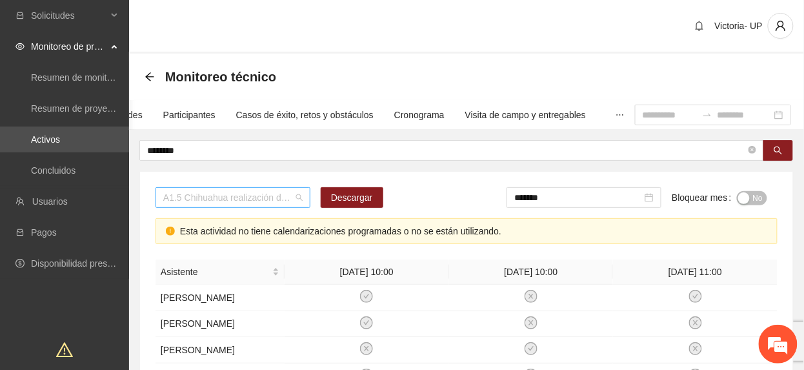
click at [245, 195] on span "A1.5 Chihuahua realización de diagnósticos (LSB-50) (Adolescentes)" at bounding box center [232, 197] width 139 height 19
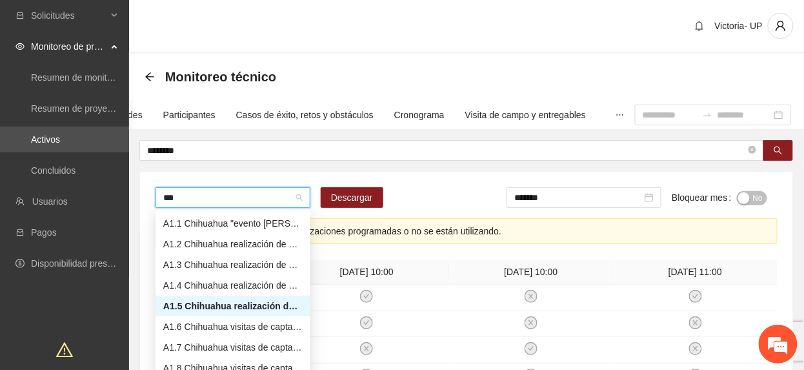
type input "****"
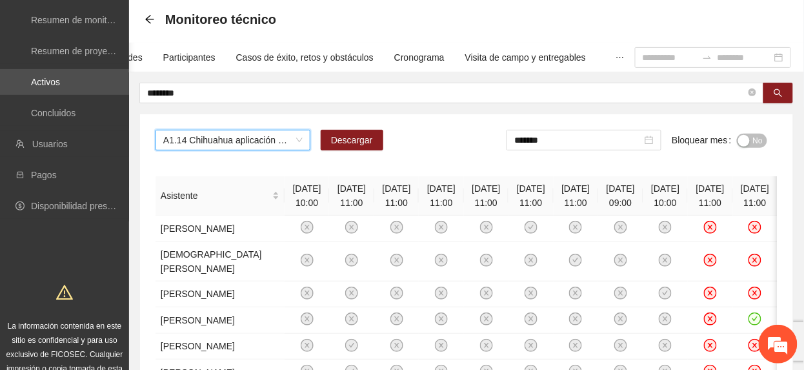
scroll to position [86, 0]
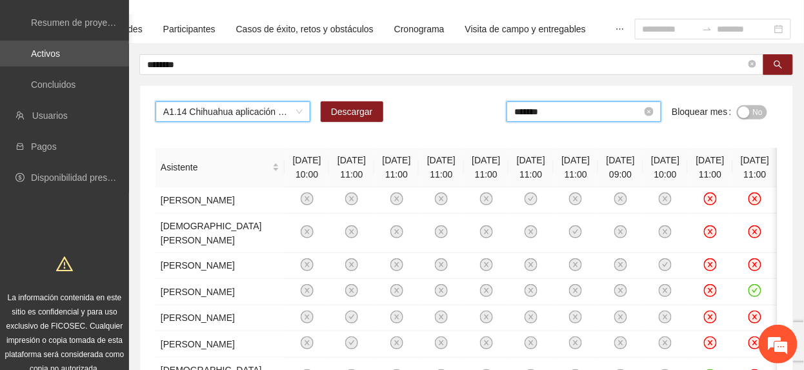
click at [558, 117] on input "*******" at bounding box center [578, 112] width 128 height 14
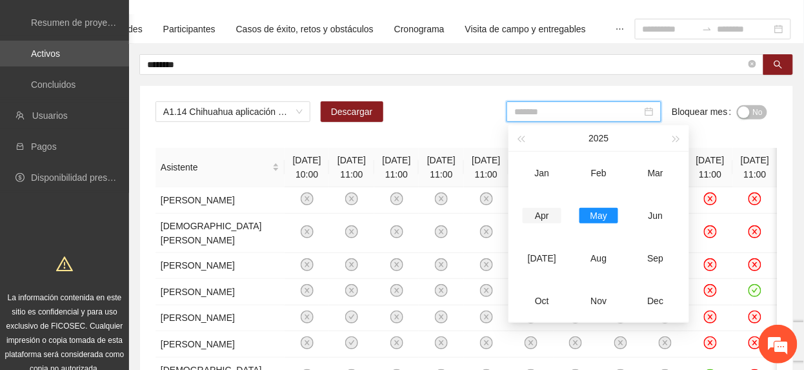
click at [542, 210] on div "Apr" at bounding box center [542, 215] width 39 height 15
type input "*******"
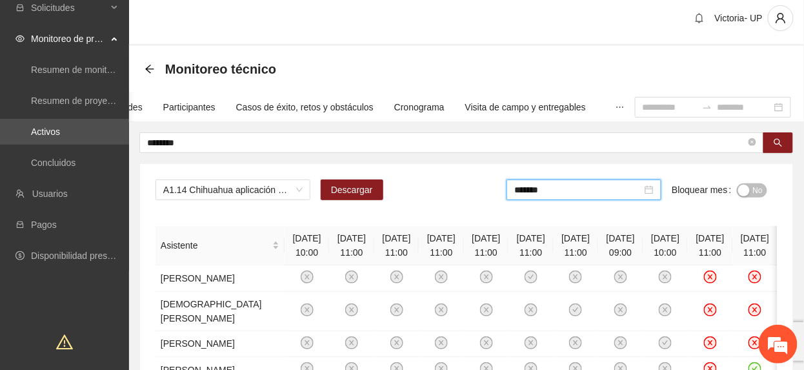
scroll to position [0, 0]
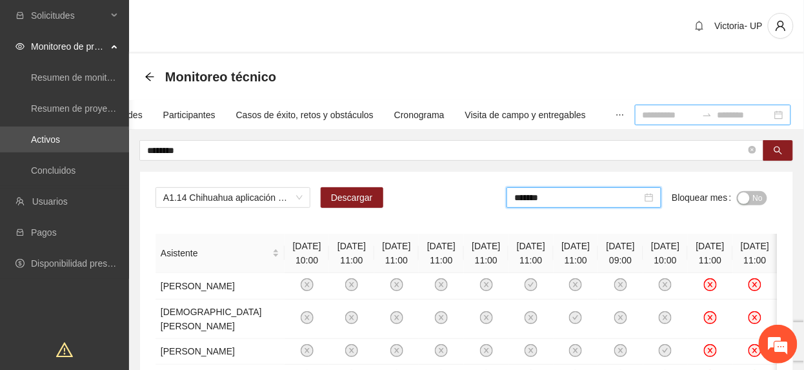
click at [643, 114] on input at bounding box center [670, 115] width 54 height 14
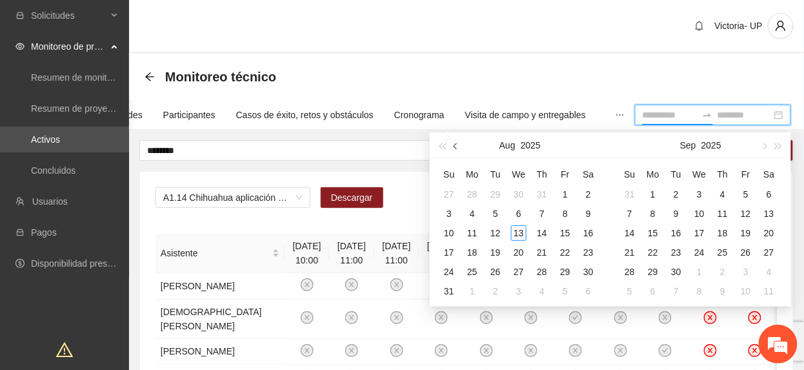
click at [453, 143] on button "button" at bounding box center [456, 145] width 14 height 26
click at [450, 137] on button "button" at bounding box center [456, 145] width 14 height 26
click at [451, 143] on button "button" at bounding box center [456, 145] width 14 height 26
type input "**********"
click at [460, 155] on button "button" at bounding box center [456, 145] width 14 height 26
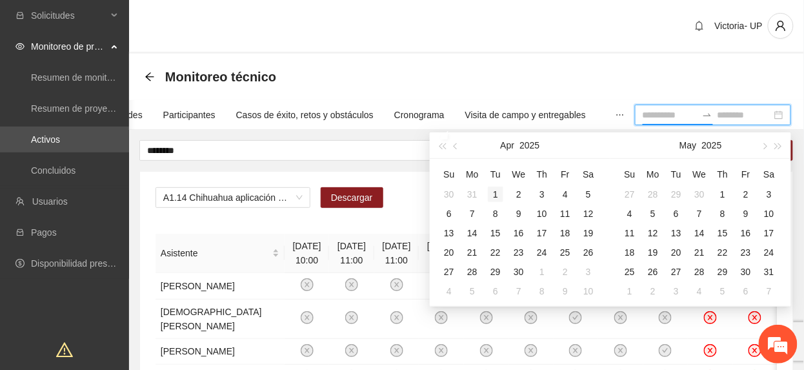
type input "**********"
drag, startPoint x: 497, startPoint y: 189, endPoint x: 505, endPoint y: 202, distance: 15.1
click at [497, 190] on div "1" at bounding box center [495, 194] width 15 height 15
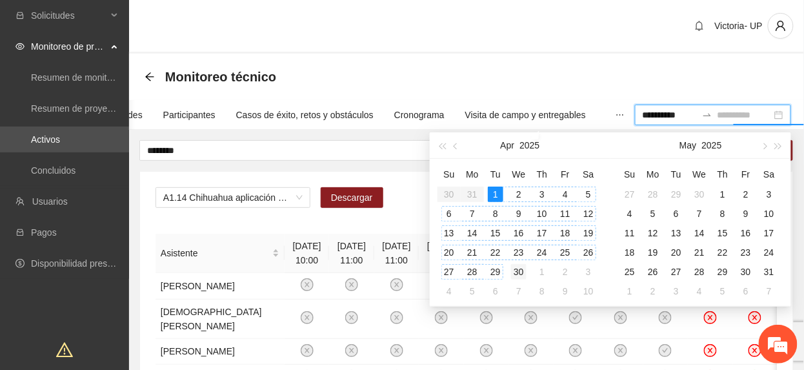
type input "**********"
click at [514, 270] on div "30" at bounding box center [518, 271] width 15 height 15
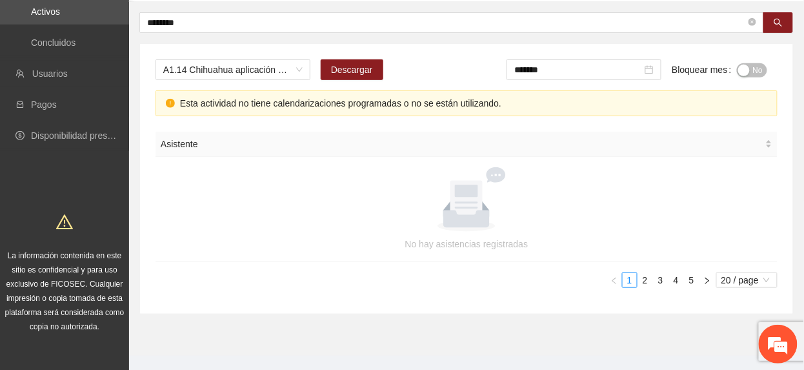
scroll to position [151, 0]
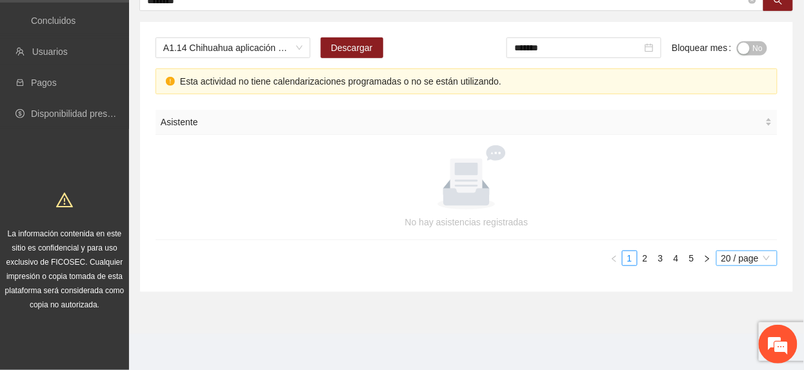
click at [736, 261] on span "20 / page" at bounding box center [747, 258] width 51 height 14
click at [724, 344] on div "100 / page" at bounding box center [747, 343] width 47 height 14
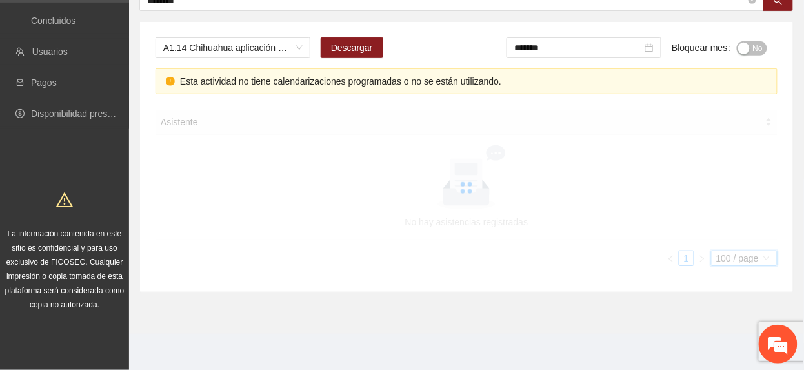
scroll to position [99, 0]
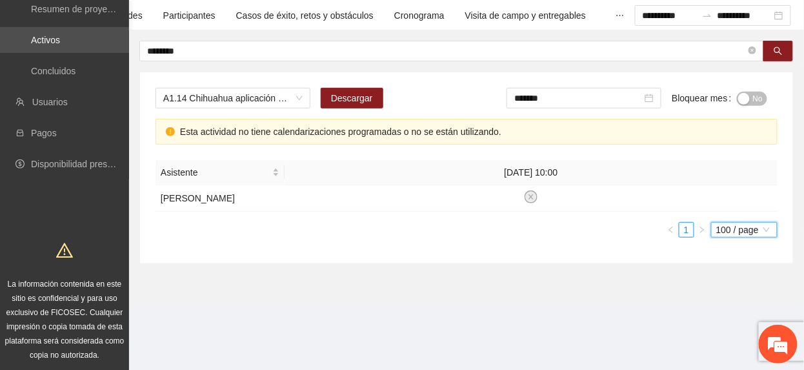
click at [762, 98] on span "No" at bounding box center [758, 99] width 10 height 14
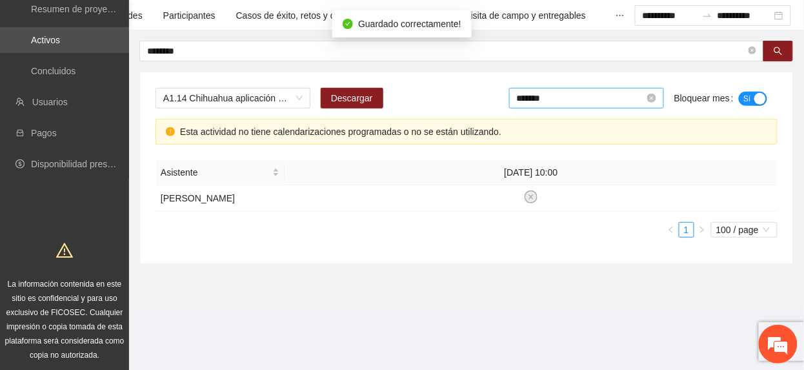
click at [563, 96] on input "*******" at bounding box center [581, 98] width 128 height 14
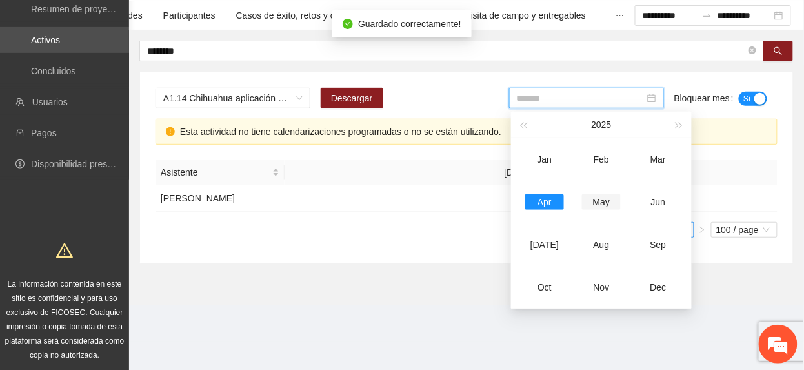
click at [602, 194] on div "May" at bounding box center [601, 201] width 39 height 15
type input "*******"
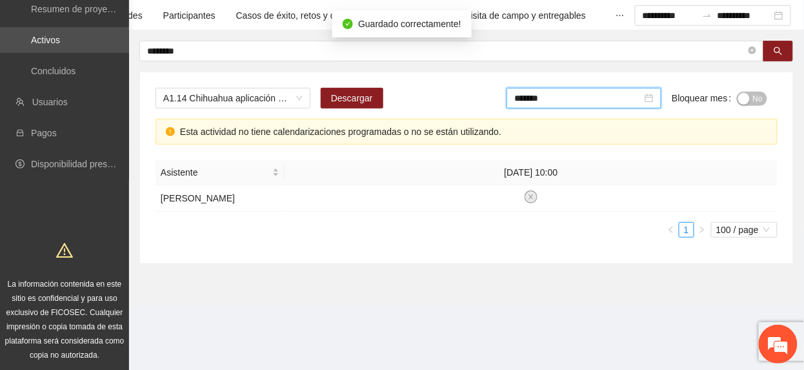
click at [747, 96] on div "button" at bounding box center [744, 99] width 12 height 12
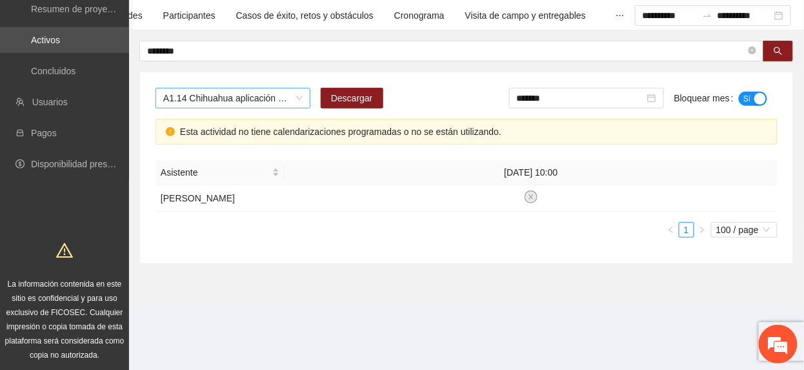
click at [267, 99] on span "A1.14 Chihuahua aplicación de PRE y POST Inteligencia Emocional (CERESO 1 Varon…" at bounding box center [232, 97] width 139 height 19
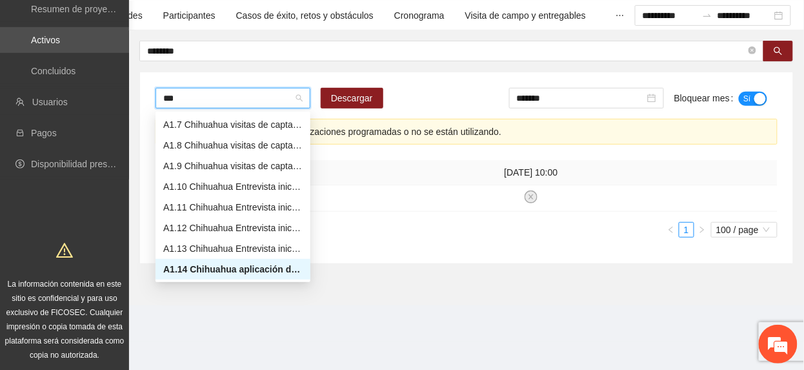
scroll to position [62, 0]
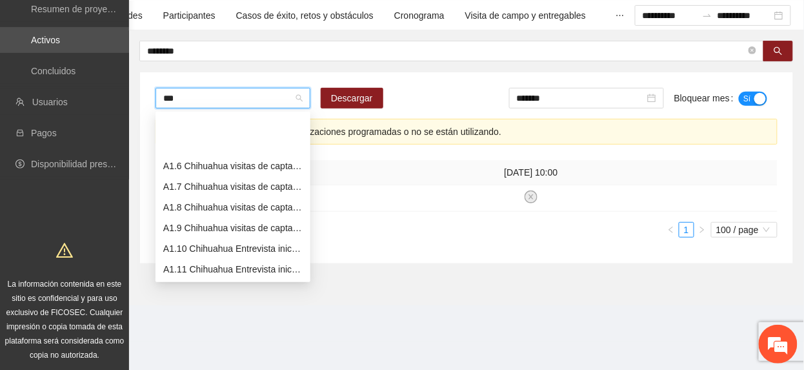
type input "****"
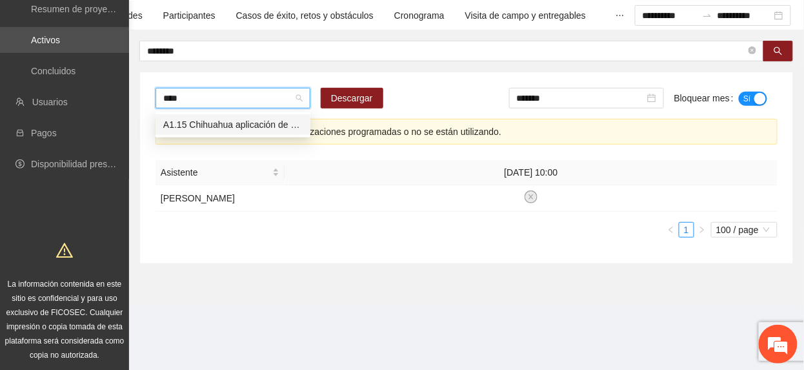
scroll to position [0, 0]
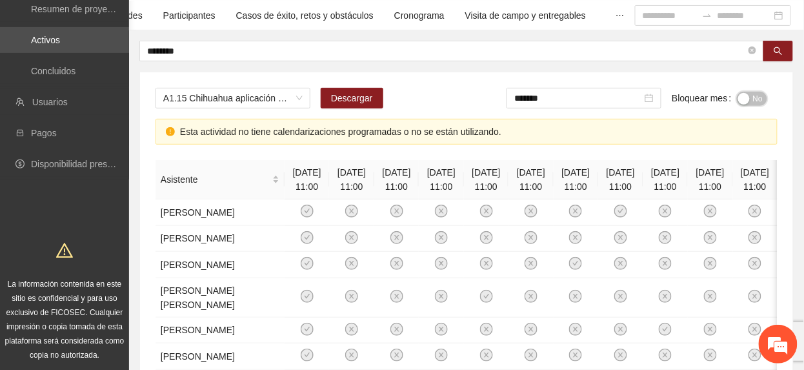
drag, startPoint x: 758, startPoint y: 94, endPoint x: 706, endPoint y: 94, distance: 51.6
click at [758, 96] on span "No" at bounding box center [758, 99] width 10 height 14
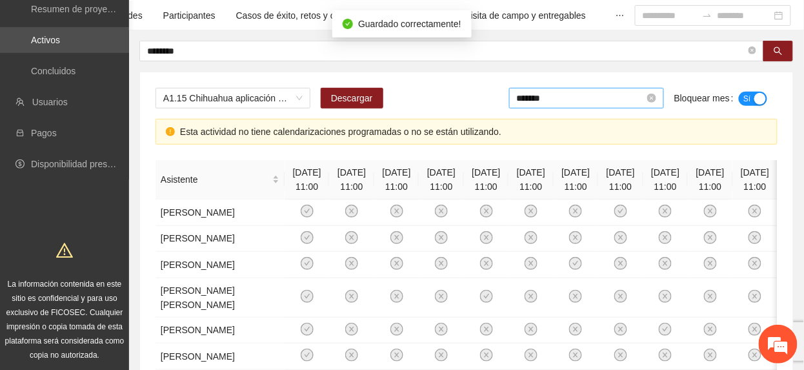
click at [583, 92] on input "*******" at bounding box center [581, 98] width 128 height 14
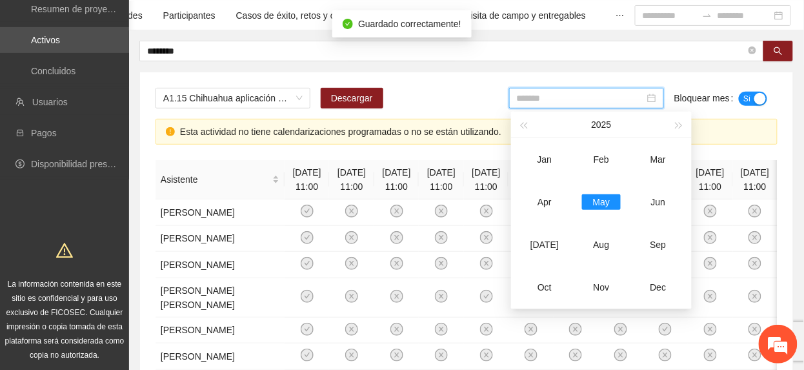
drag, startPoint x: 546, startPoint y: 194, endPoint x: 573, endPoint y: 190, distance: 27.4
click at [547, 194] on div "Apr" at bounding box center [544, 201] width 39 height 15
type input "*******"
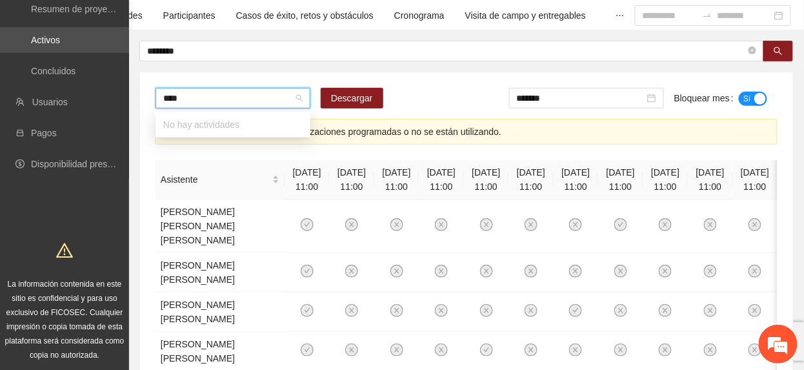
type input "*****"
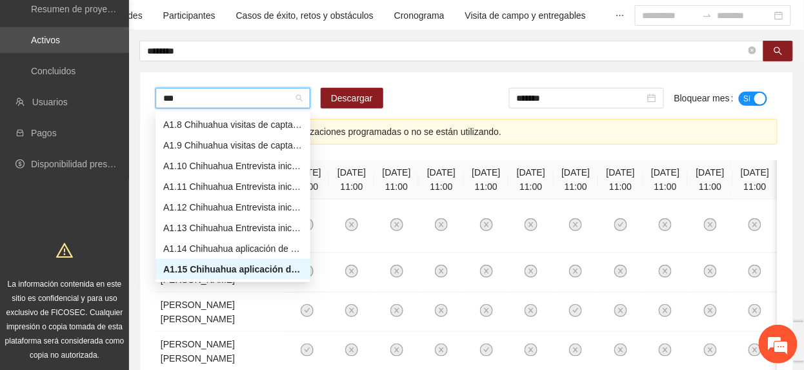
scroll to position [46, 0]
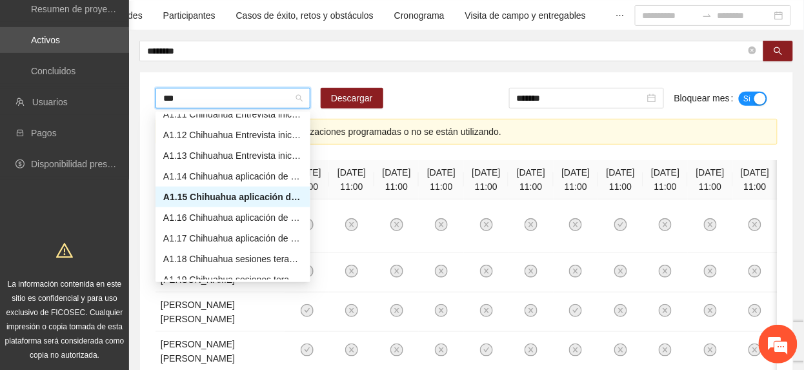
type input "****"
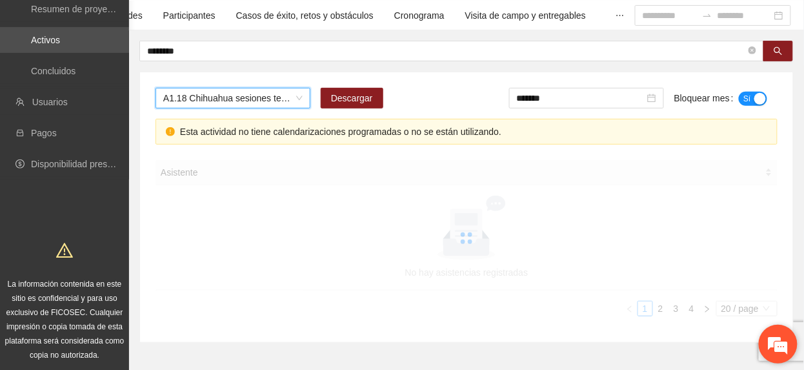
click at [769, 334] on em at bounding box center [778, 344] width 35 height 35
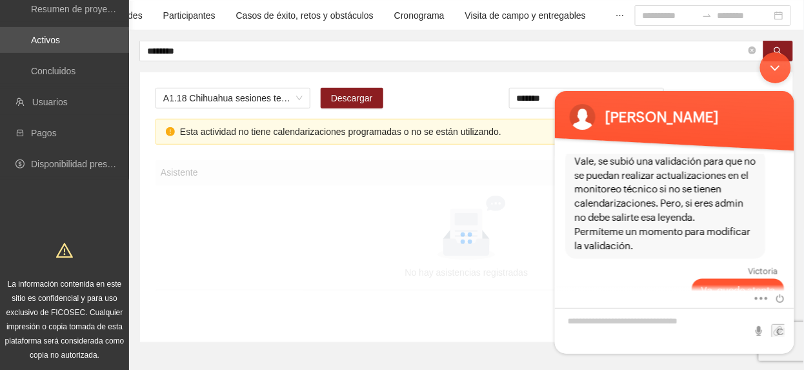
drag, startPoint x: 778, startPoint y: 64, endPoint x: 779, endPoint y: 57, distance: 7.2
click at [779, 65] on div "Minimizar ventana de chat en vivo" at bounding box center [775, 67] width 31 height 31
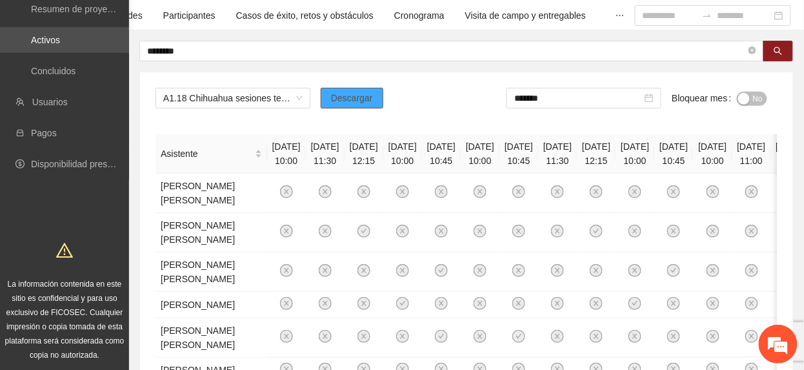
click at [339, 106] on button "Descargar" at bounding box center [352, 98] width 63 height 21
drag, startPoint x: 749, startPoint y: 101, endPoint x: 799, endPoint y: 155, distance: 73.5
click at [747, 102] on button "No" at bounding box center [752, 99] width 30 height 14
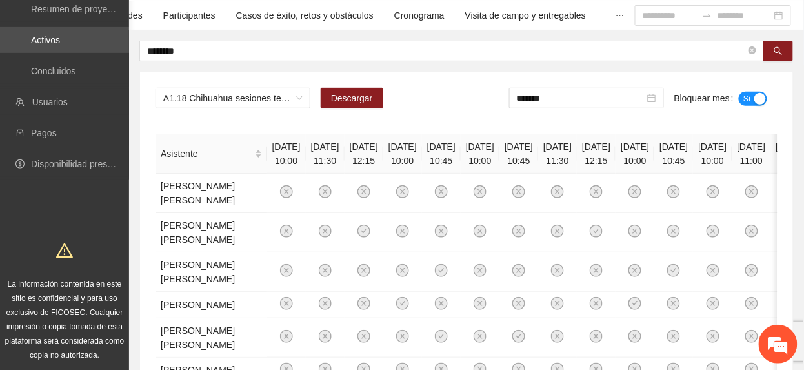
scroll to position [642, 0]
drag, startPoint x: 589, startPoint y: 98, endPoint x: 594, endPoint y: 142, distance: 44.3
click at [587, 102] on input "*******" at bounding box center [581, 98] width 128 height 14
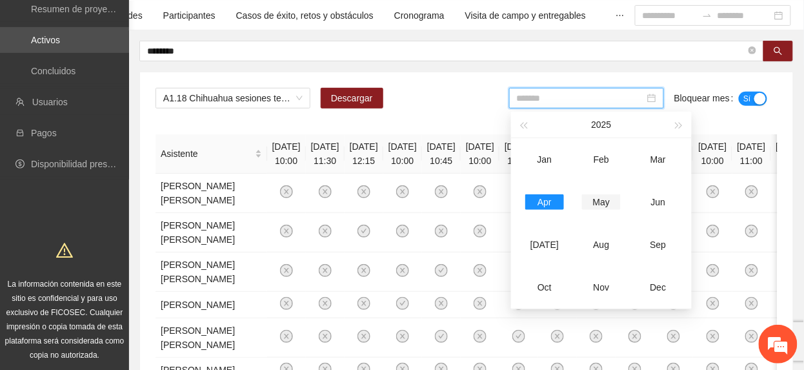
click at [598, 209] on td "May" at bounding box center [601, 202] width 57 height 43
type input "*******"
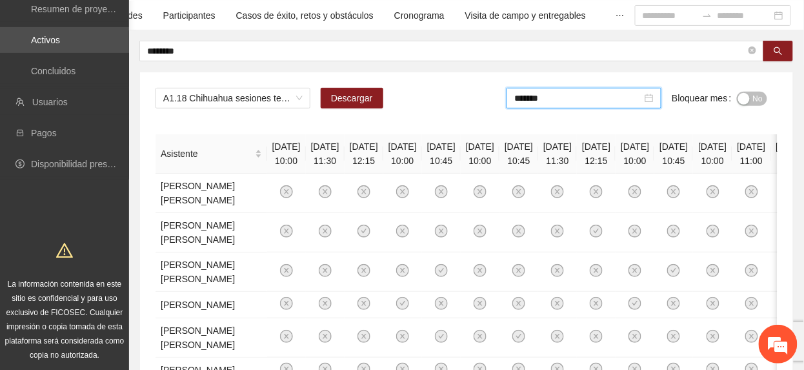
click at [754, 96] on span "No" at bounding box center [758, 99] width 10 height 14
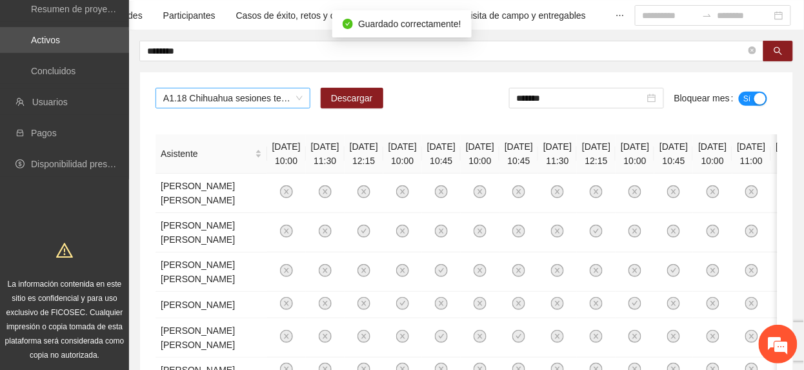
click at [231, 101] on span "A1.18 Chihuahua sesiones terapéuticas (CERESO 1 Varoniles)" at bounding box center [232, 97] width 139 height 19
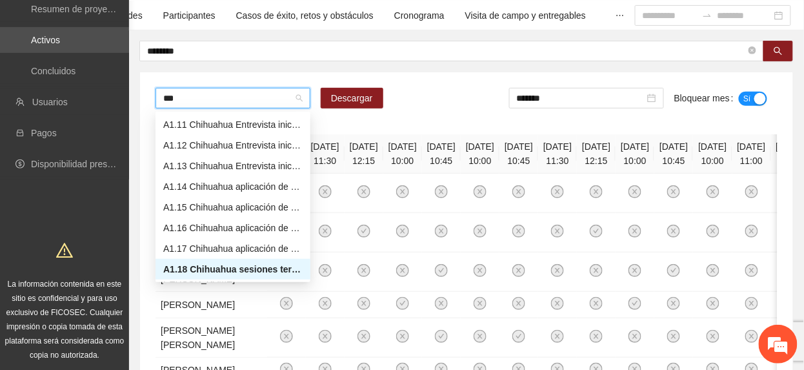
scroll to position [62, 0]
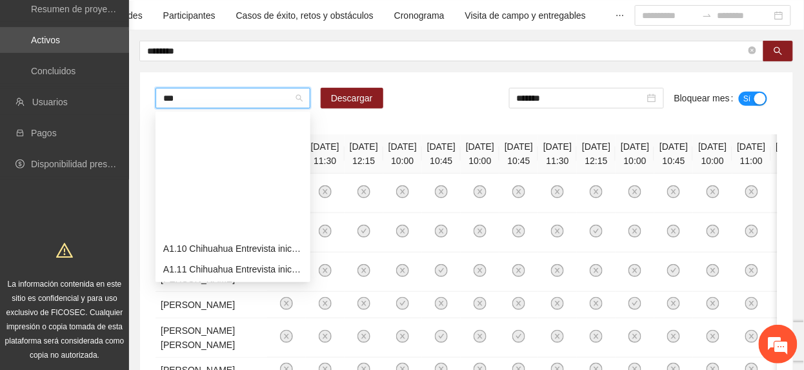
type input "****"
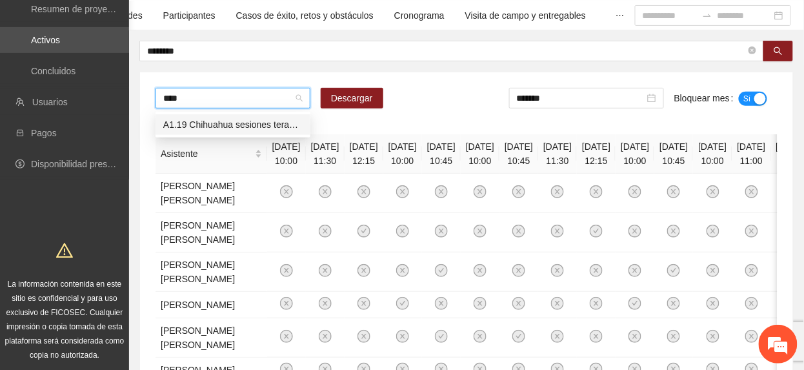
scroll to position [0, 0]
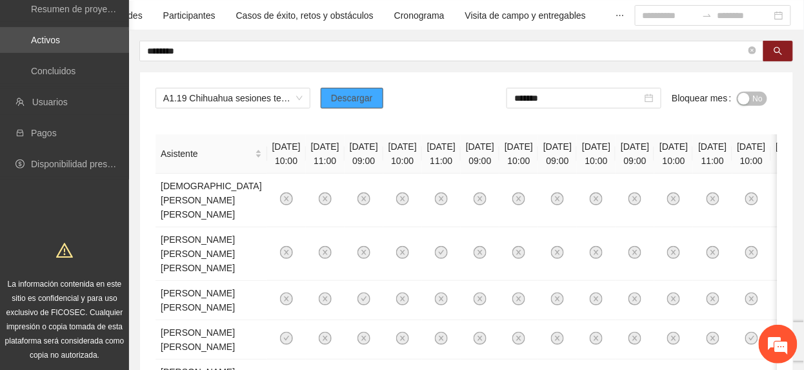
click at [355, 98] on span "Descargar" at bounding box center [352, 98] width 42 height 14
click at [61, 216] on div "Solicitudes Monitoreo de proyectos Resumen de monitoreo Resumen de proyectos ap…" at bounding box center [64, 137] width 129 height 472
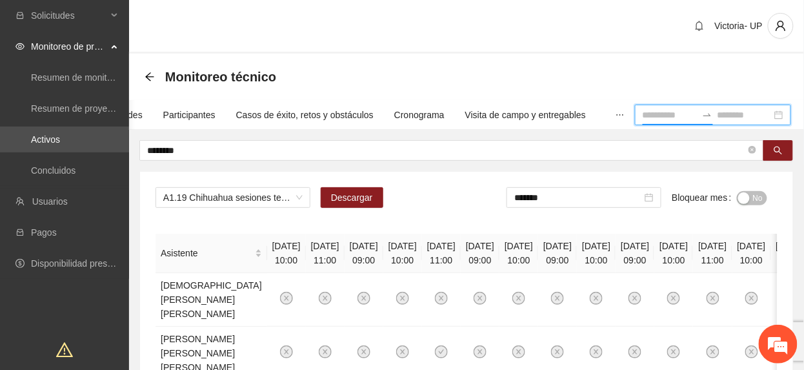
click at [644, 111] on input at bounding box center [670, 115] width 54 height 14
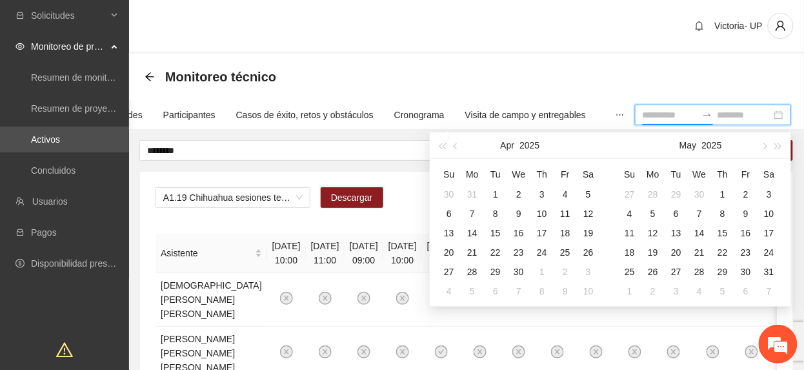
type input "**********"
click at [726, 192] on div "1" at bounding box center [722, 194] width 15 height 15
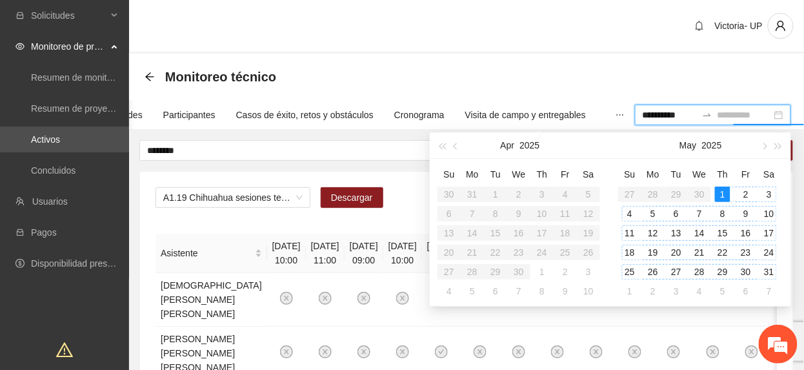
type input "**********"
click at [765, 265] on div "31" at bounding box center [769, 271] width 15 height 15
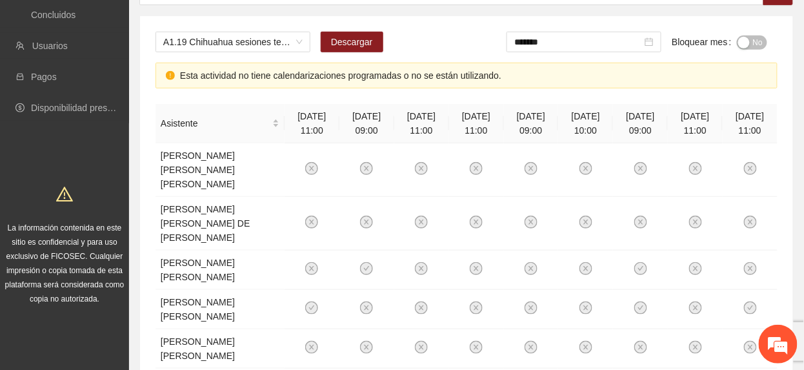
scroll to position [172, 0]
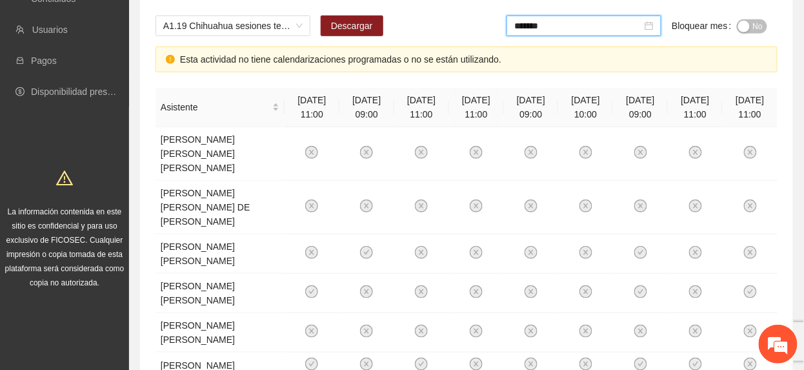
drag, startPoint x: 558, startPoint y: 19, endPoint x: 579, endPoint y: 83, distance: 67.2
click at [558, 21] on input "*******" at bounding box center [578, 26] width 128 height 14
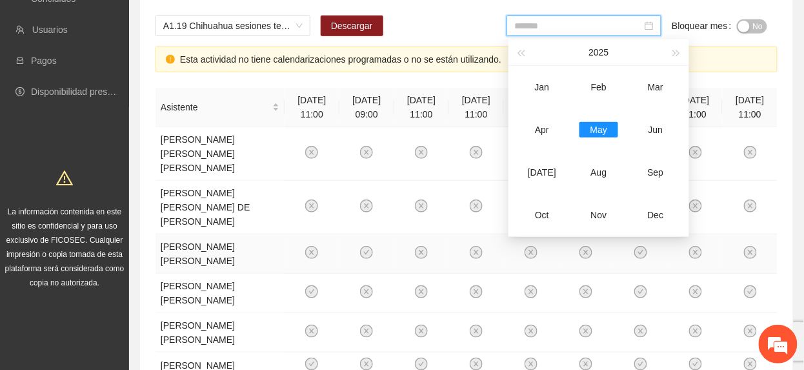
type input "*******"
click at [764, 337] on em at bounding box center [778, 344] width 35 height 35
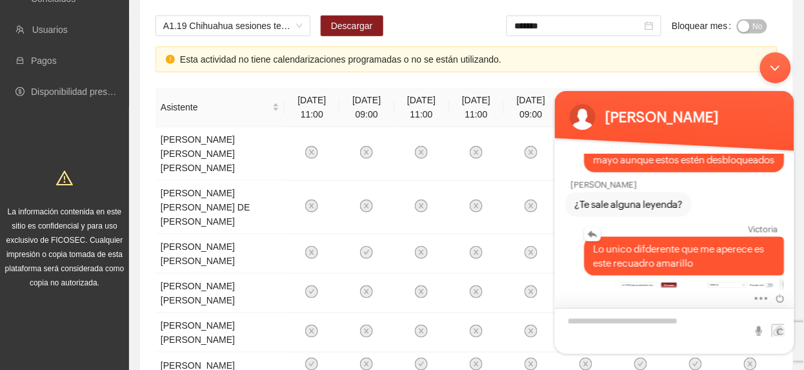
scroll to position [642, 0]
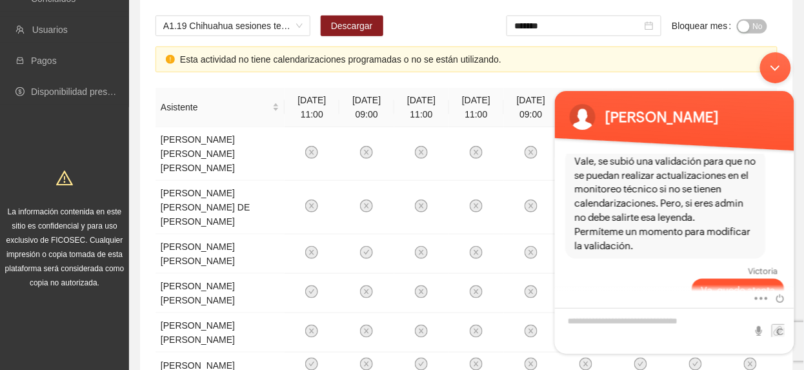
click at [776, 73] on div "Minimizar ventana de chat en vivo" at bounding box center [775, 67] width 31 height 31
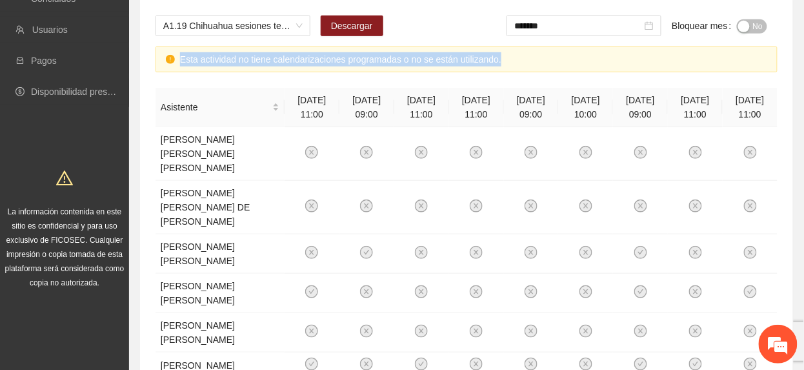
drag, startPoint x: 168, startPoint y: 61, endPoint x: 589, endPoint y: 56, distance: 420.8
click at [589, 56] on div "Esta actividad no tiene calendarizaciones programadas o no se están utilizando." at bounding box center [467, 59] width 622 height 26
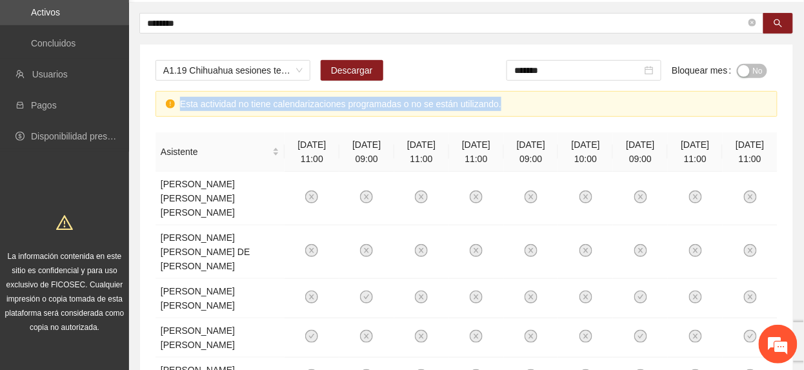
scroll to position [86, 0]
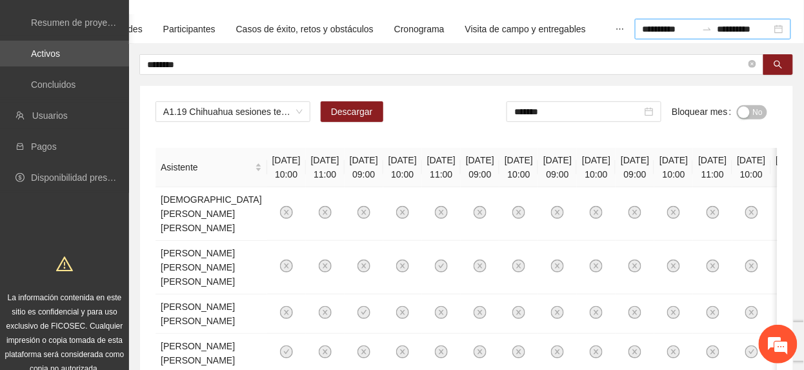
click at [781, 25] on div "**********" at bounding box center [713, 29] width 156 height 21
type input "**********"
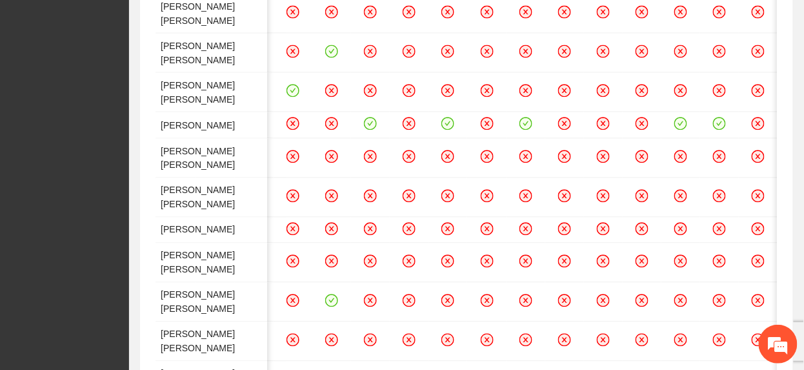
scroll to position [0, 0]
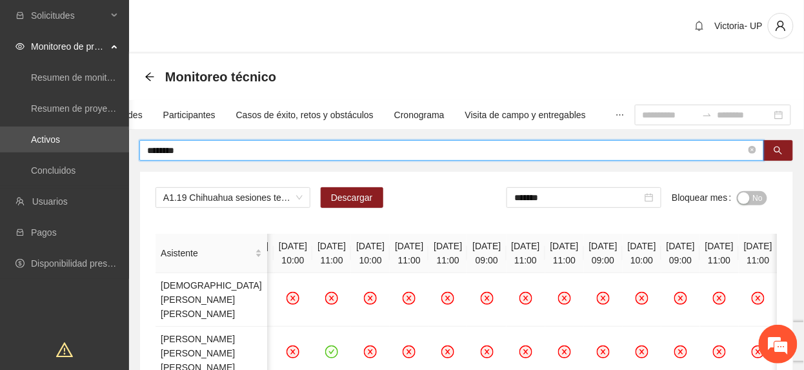
drag, startPoint x: 338, startPoint y: 155, endPoint x: 0, endPoint y: 119, distance: 340.1
click at [0, 120] on html "Solicitudes Monitoreo de proyectos Resumen de monitoreo Resumen de proyectos ap…" at bounding box center [402, 185] width 804 height 370
type input "*******"
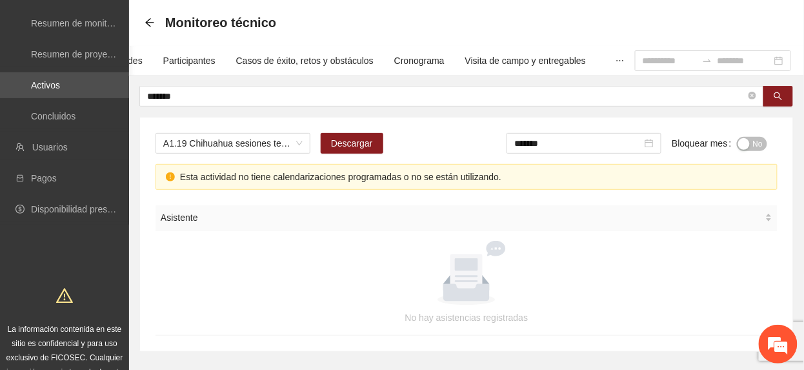
scroll to position [115, 0]
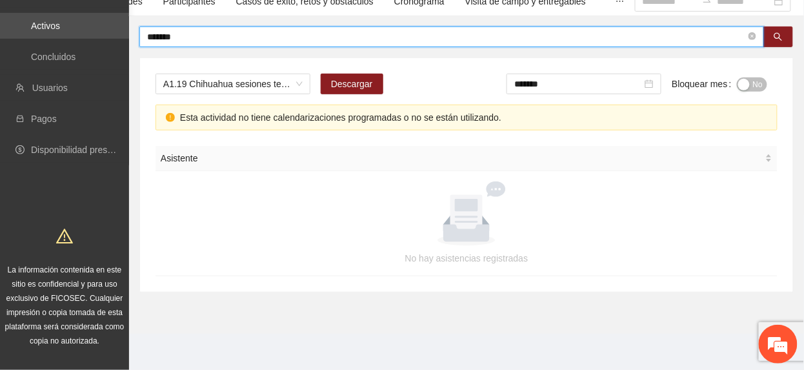
drag, startPoint x: 252, startPoint y: 32, endPoint x: -5, endPoint y: -4, distance: 258.8
click at [0, 0] on html "Solicitudes Monitoreo de proyectos Resumen de monitoreo Resumen de proyectos ap…" at bounding box center [402, 71] width 804 height 370
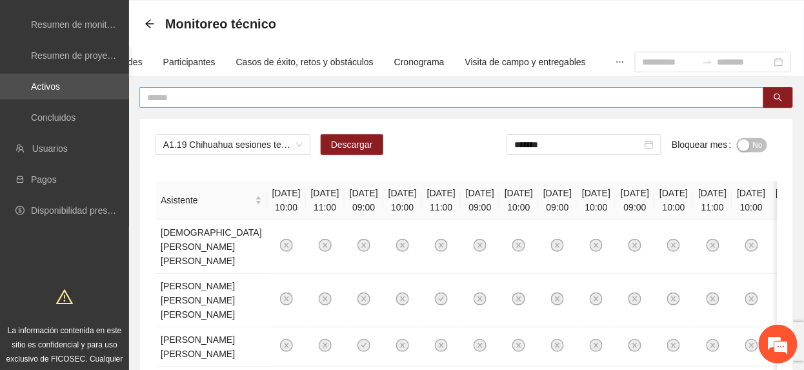
click at [250, 99] on input "text" at bounding box center [446, 97] width 599 height 14
paste input "**********"
type input "**********"
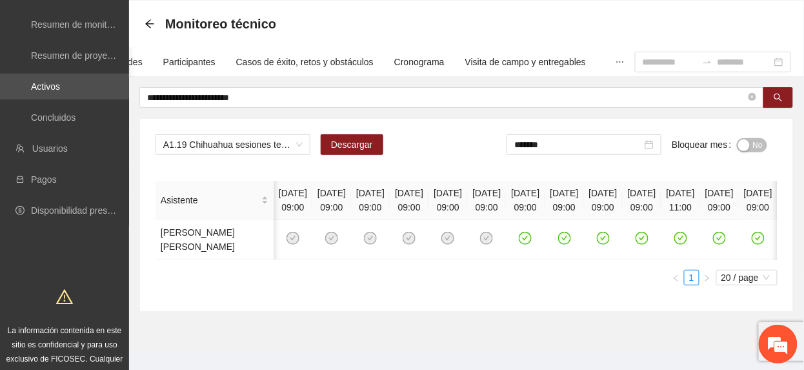
scroll to position [0, 3]
click at [566, 143] on input "*******" at bounding box center [578, 144] width 128 height 14
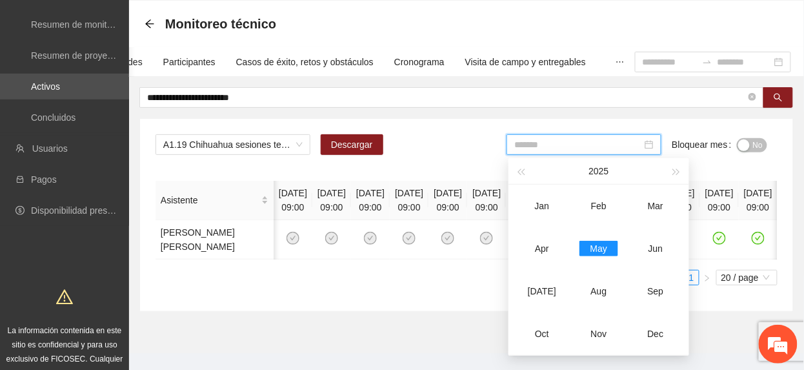
drag, startPoint x: 551, startPoint y: 244, endPoint x: 716, endPoint y: 166, distance: 183.3
click at [551, 245] on div "Apr" at bounding box center [542, 248] width 39 height 15
type input "*******"
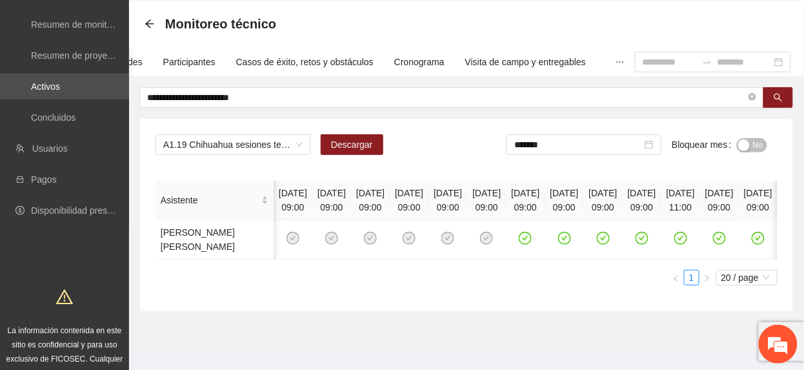
click at [757, 143] on span "No" at bounding box center [758, 145] width 10 height 14
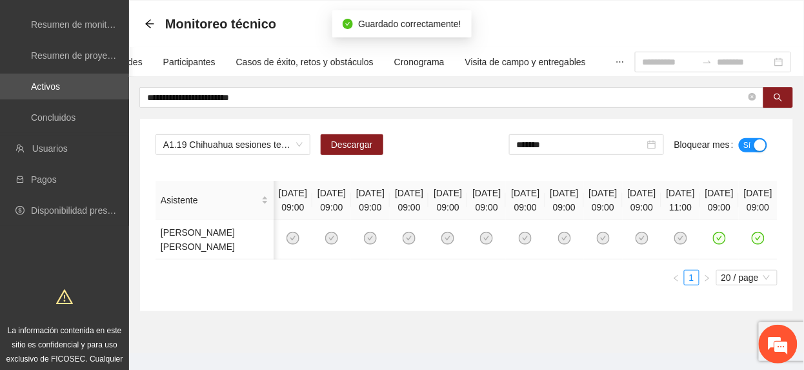
scroll to position [0, 188]
click at [753, 244] on icon "check-circle" at bounding box center [758, 238] width 11 height 11
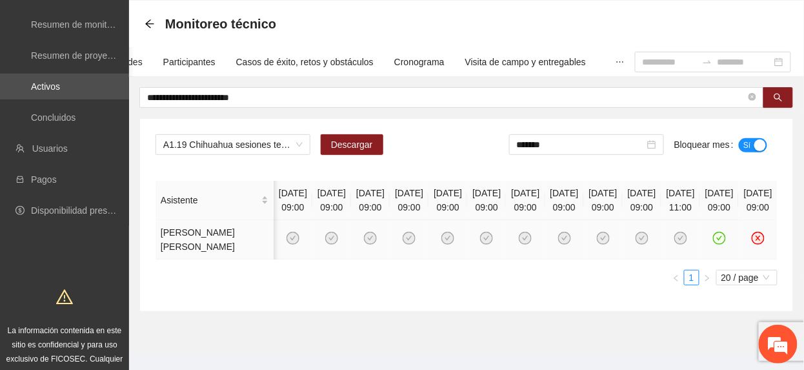
drag, startPoint x: 313, startPoint y: 99, endPoint x: -5, endPoint y: -27, distance: 341.8
click at [0, 0] on html "**********" at bounding box center [402, 132] width 804 height 370
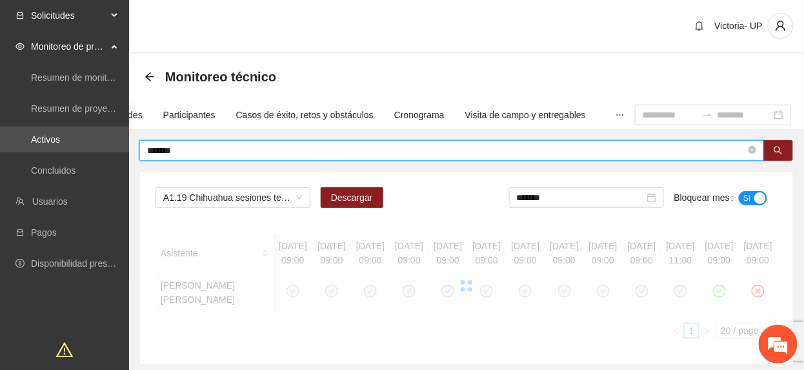
scroll to position [0, 74]
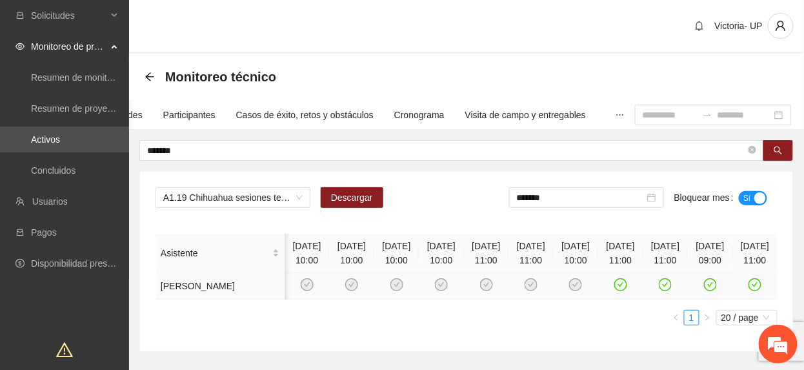
drag, startPoint x: 629, startPoint y: 326, endPoint x: 718, endPoint y: 307, distance: 91.0
click at [702, 299] on tr "CARLOS PUENTES RODRIGUEZ" at bounding box center [467, 286] width 622 height 26
click at [750, 290] on icon "check-circle" at bounding box center [755, 284] width 11 height 11
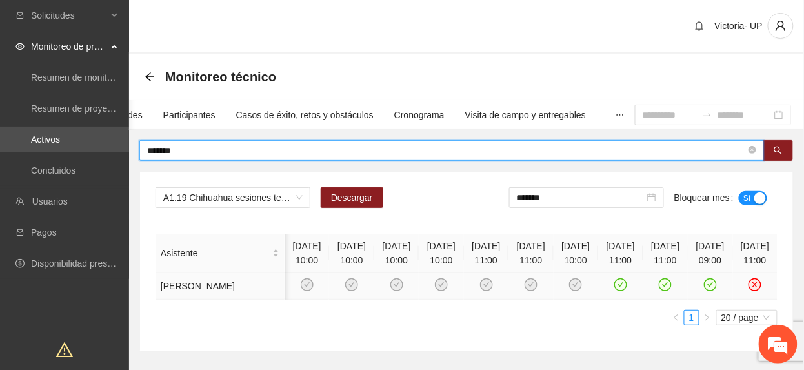
drag, startPoint x: 6, startPoint y: 200, endPoint x: -5, endPoint y: 272, distance: 73.1
click at [0, 272] on html "Solicitudes Monitoreo de proyectos Resumen de monitoreo Resumen de proyectos ap…" at bounding box center [402, 185] width 804 height 370
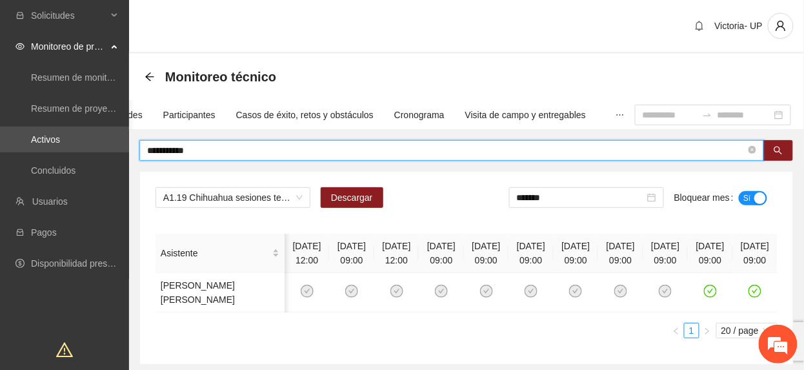
scroll to position [0, 72]
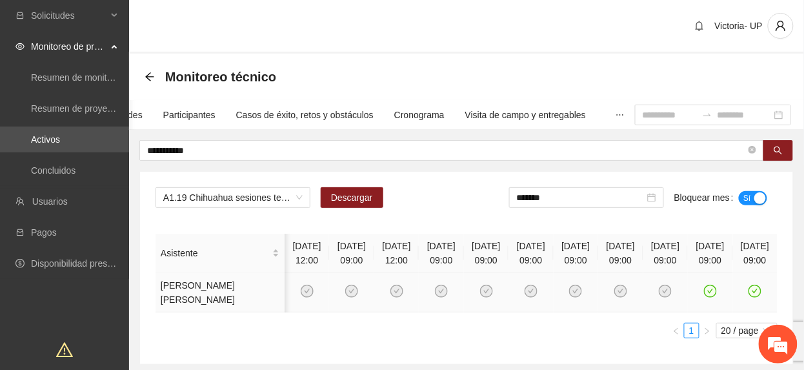
click at [750, 297] on icon "check-circle" at bounding box center [755, 291] width 11 height 11
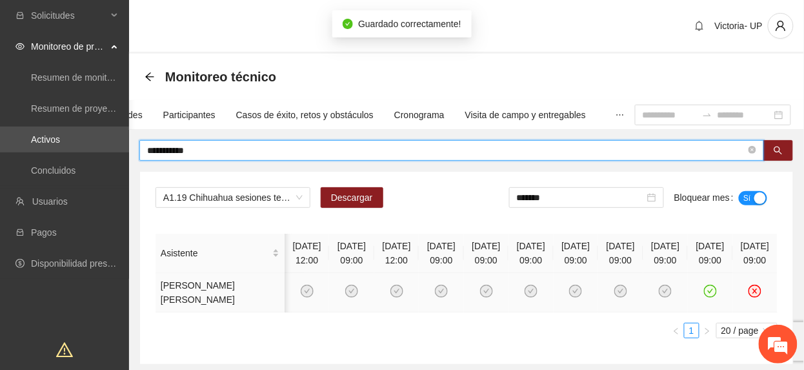
drag, startPoint x: 207, startPoint y: 148, endPoint x: -5, endPoint y: 88, distance: 219.4
click at [0, 88] on html "**********" at bounding box center [402, 185] width 804 height 370
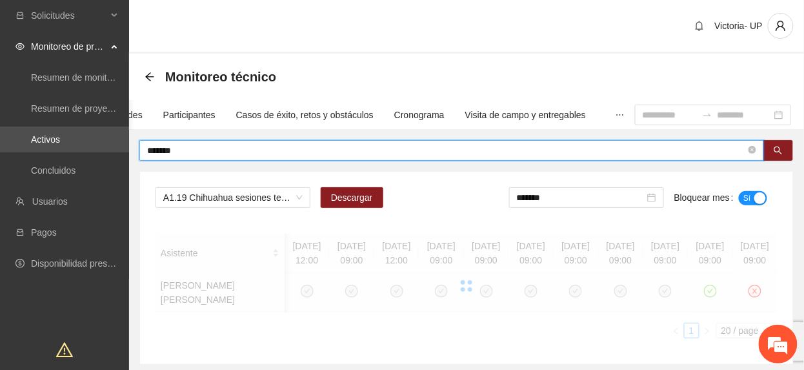
scroll to position [0, 0]
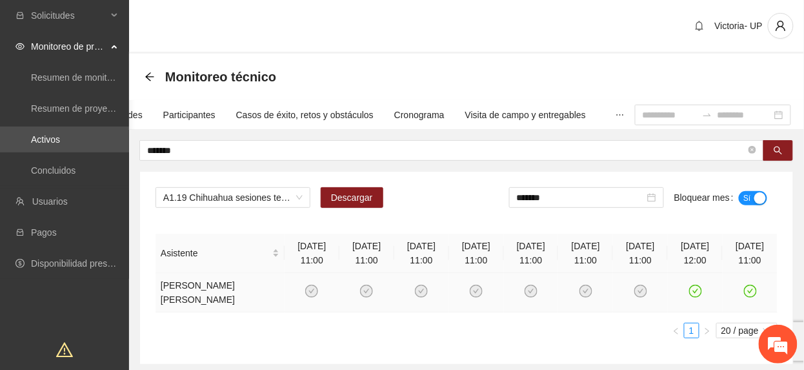
click at [749, 288] on icon "check-circle" at bounding box center [750, 291] width 11 height 11
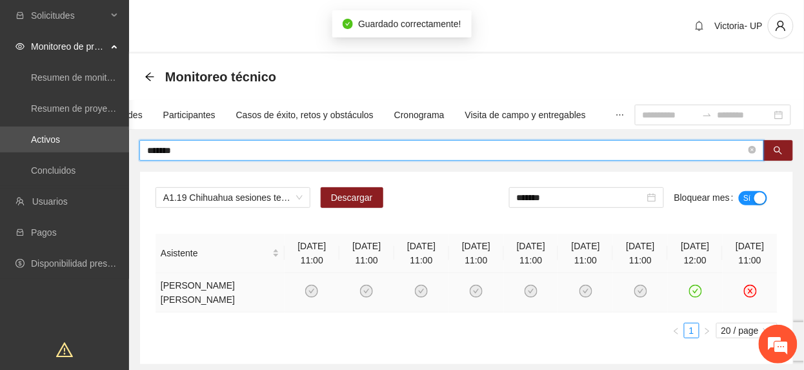
drag, startPoint x: 186, startPoint y: 150, endPoint x: -5, endPoint y: 81, distance: 202.8
click at [0, 81] on html "Solicitudes Monitoreo de proyectos Resumen de monitoreo Resumen de proyectos ap…" at bounding box center [402, 185] width 804 height 370
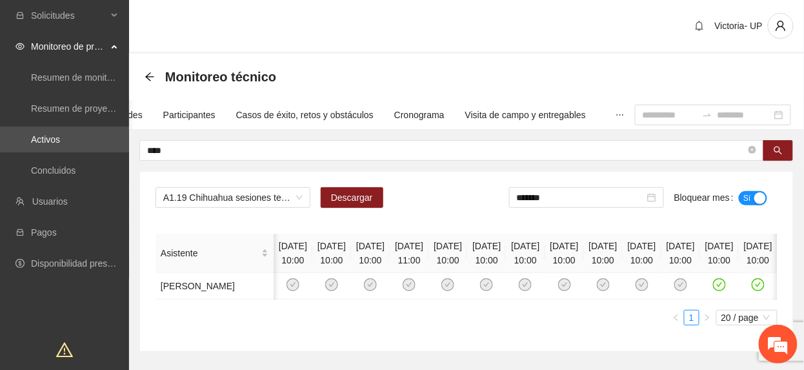
scroll to position [0, 188]
click at [753, 290] on icon "check-circle" at bounding box center [758, 284] width 11 height 11
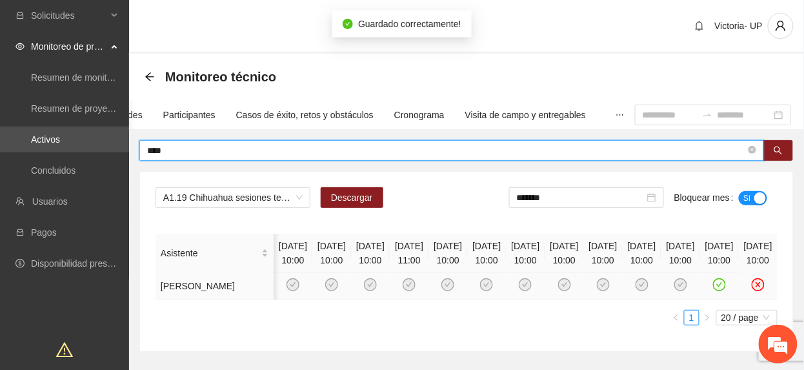
drag, startPoint x: 252, startPoint y: 147, endPoint x: 0, endPoint y: 109, distance: 254.6
click at [0, 110] on html "Solicitudes Monitoreo de proyectos Resumen de monitoreo Resumen de proyectos ap…" at bounding box center [402, 185] width 804 height 370
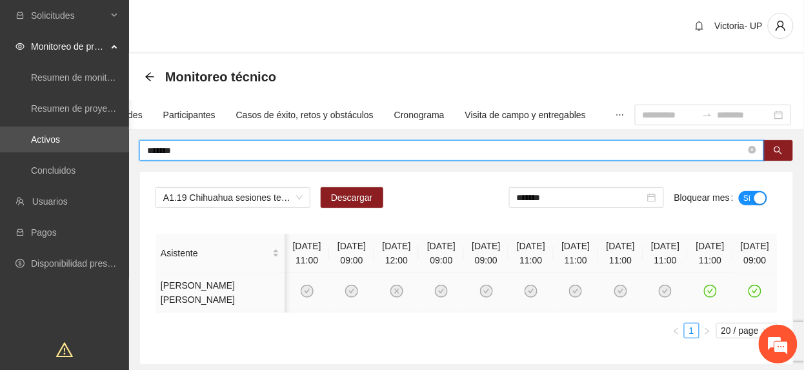
scroll to position [0, 72]
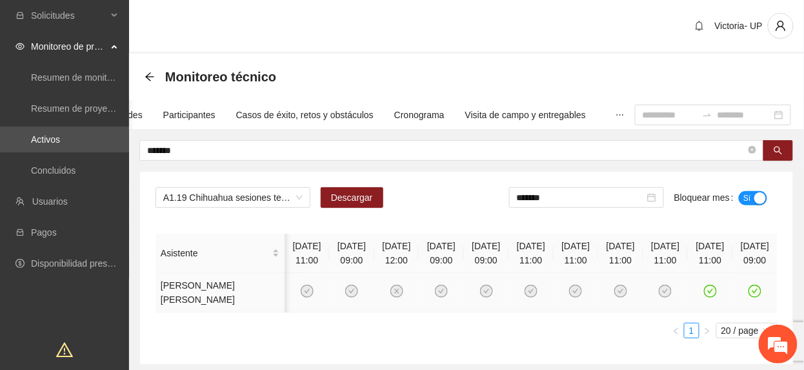
click at [750, 297] on icon "check-circle" at bounding box center [755, 291] width 11 height 11
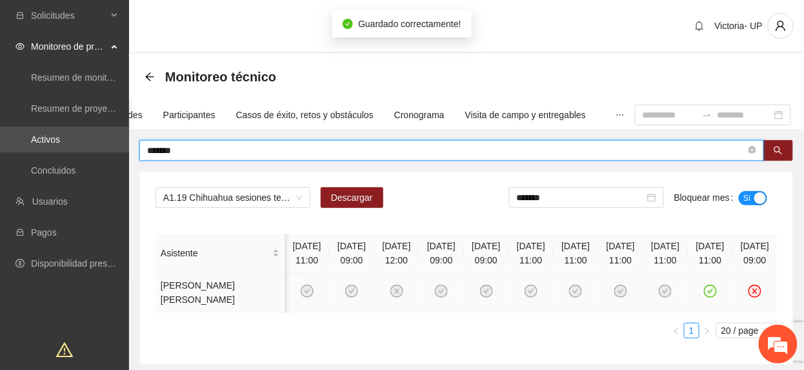
drag, startPoint x: 194, startPoint y: 151, endPoint x: -5, endPoint y: 90, distance: 207.8
click at [0, 90] on html "Solicitudes Monitoreo de proyectos Resumen de monitoreo Resumen de proyectos ap…" at bounding box center [402, 185] width 804 height 370
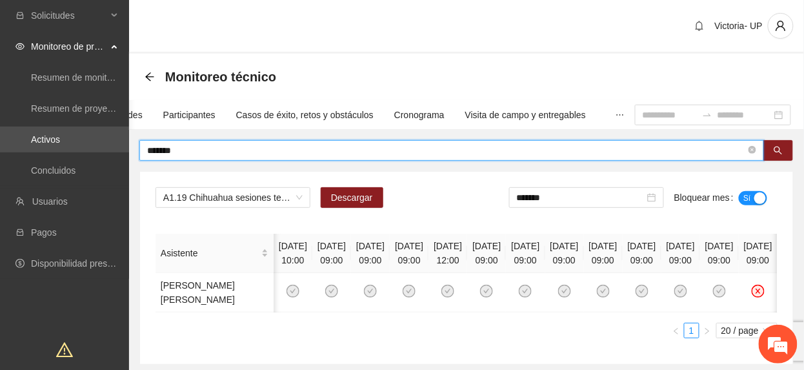
scroll to position [0, 188]
drag, startPoint x: 213, startPoint y: 142, endPoint x: 199, endPoint y: 152, distance: 17.0
click at [199, 152] on span "*******" at bounding box center [451, 150] width 625 height 21
drag, startPoint x: 199, startPoint y: 152, endPoint x: 6, endPoint y: 132, distance: 194.7
click at [6, 132] on section "Solicitudes Monitoreo de proyectos Resumen de monitoreo Resumen de proyectos ap…" at bounding box center [402, 236] width 804 height 472
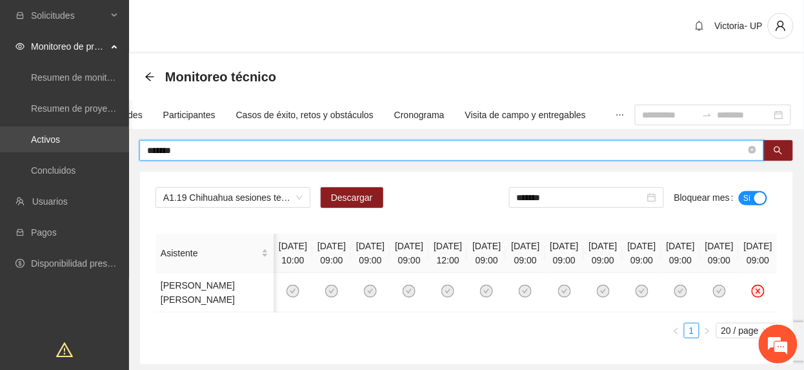
type input "*******"
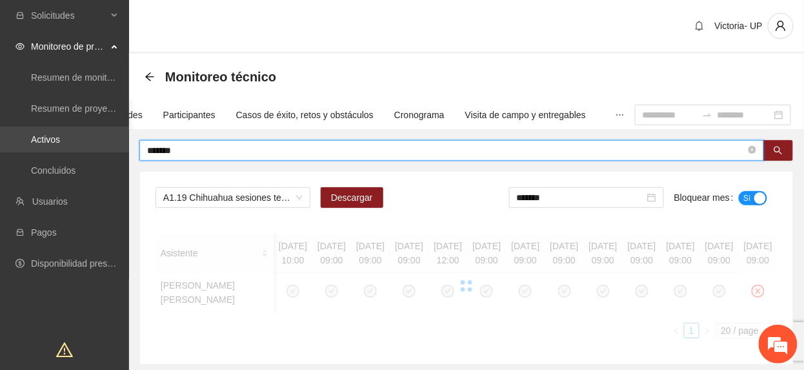
scroll to position [0, 133]
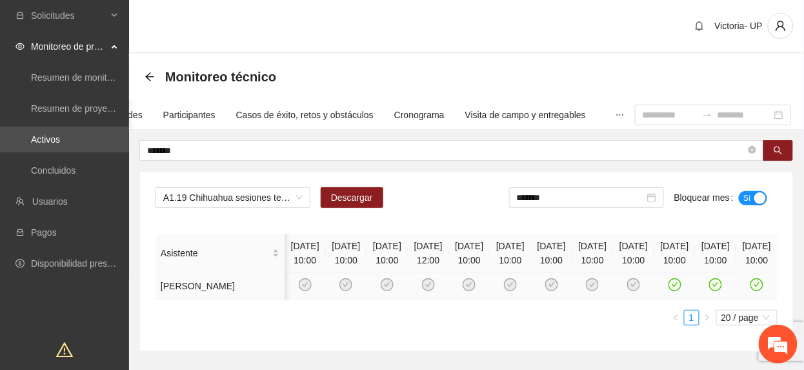
click at [752, 290] on icon "check-circle" at bounding box center [757, 284] width 11 height 11
drag, startPoint x: 600, startPoint y: 197, endPoint x: 600, endPoint y: 210, distance: 12.9
click at [600, 205] on div "*******" at bounding box center [586, 197] width 155 height 21
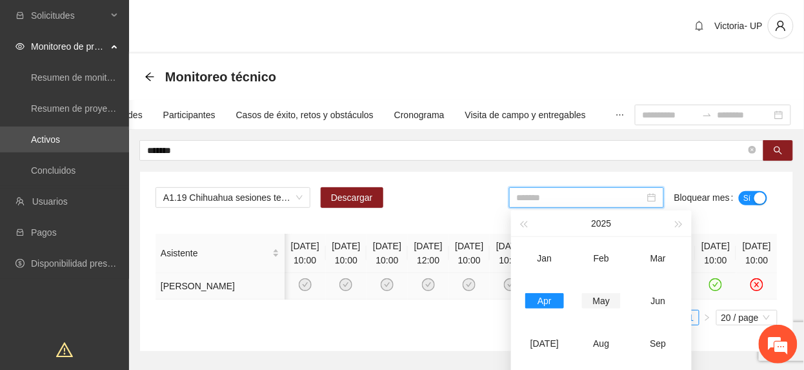
click at [610, 303] on div "May" at bounding box center [601, 300] width 39 height 15
type input "*******"
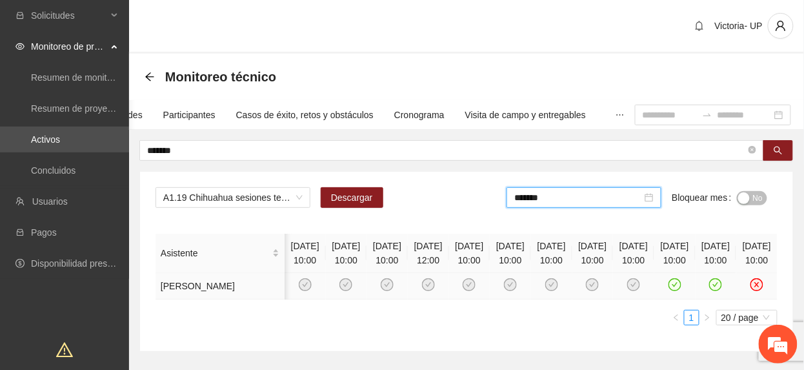
click at [747, 195] on div "button" at bounding box center [744, 198] width 12 height 12
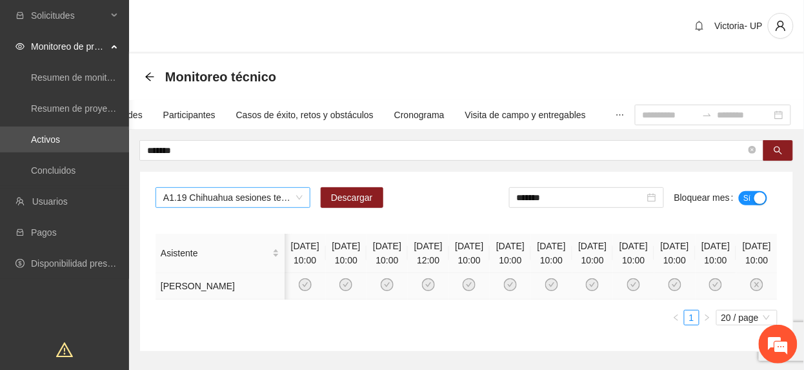
click at [241, 200] on span "A1.19 Chihuahua sesiones terapéuticas (CERESO 2 Varoniles)" at bounding box center [232, 197] width 139 height 19
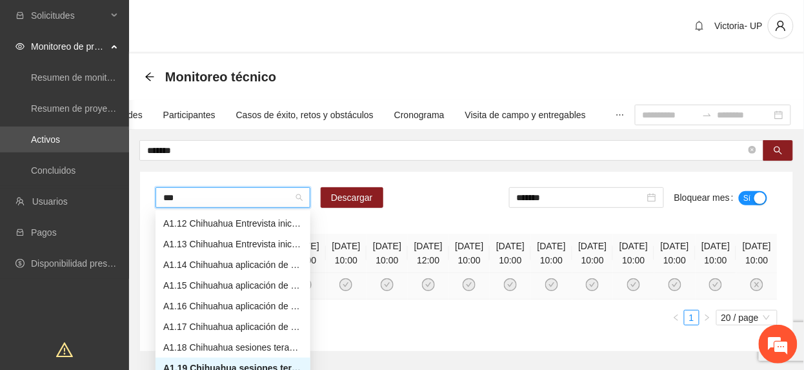
scroll to position [21, 0]
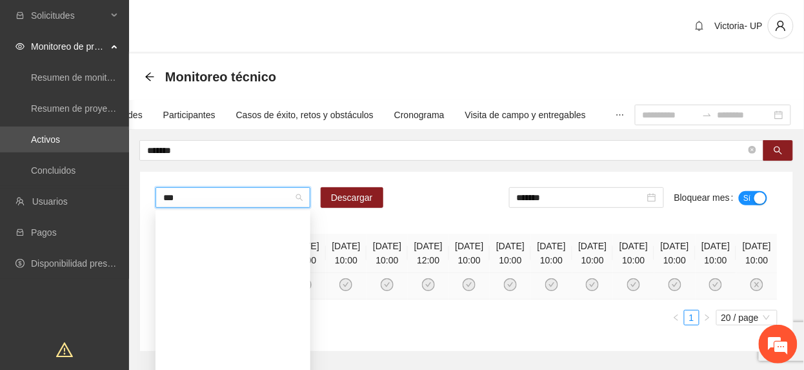
type input "****"
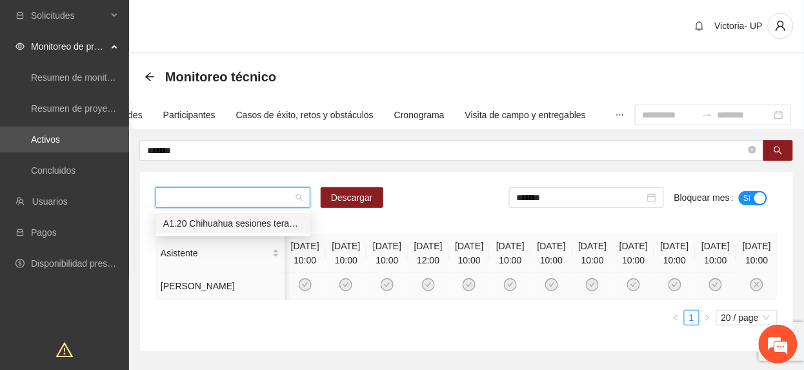
scroll to position [0, 0]
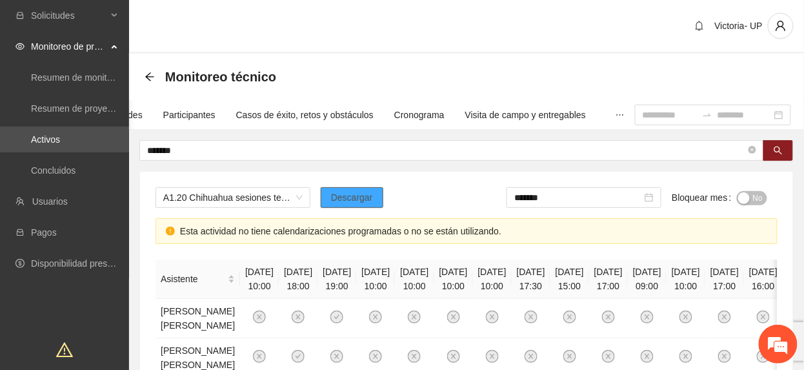
click at [368, 194] on span "Descargar" at bounding box center [352, 197] width 42 height 14
click at [747, 200] on div "button" at bounding box center [744, 198] width 12 height 12
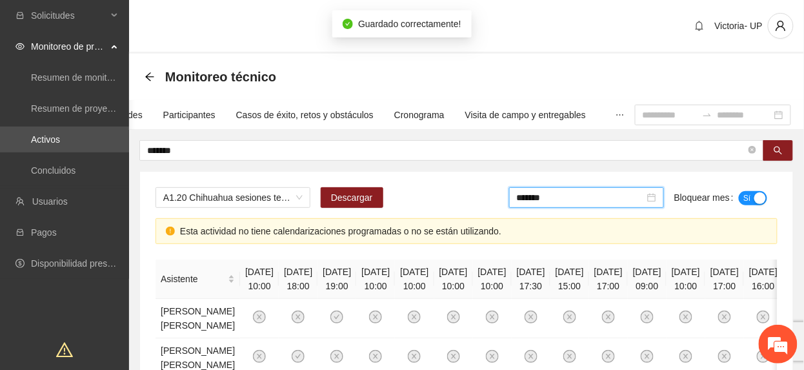
drag, startPoint x: 591, startPoint y: 194, endPoint x: 600, endPoint y: 248, distance: 55.0
click at [590, 195] on input "*******" at bounding box center [581, 197] width 128 height 14
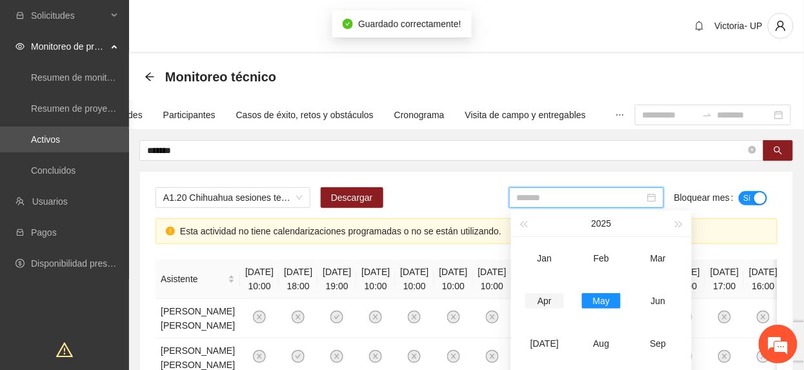
drag, startPoint x: 552, startPoint y: 299, endPoint x: 700, endPoint y: 226, distance: 164.5
click at [554, 299] on div "Apr" at bounding box center [544, 300] width 39 height 15
type input "*******"
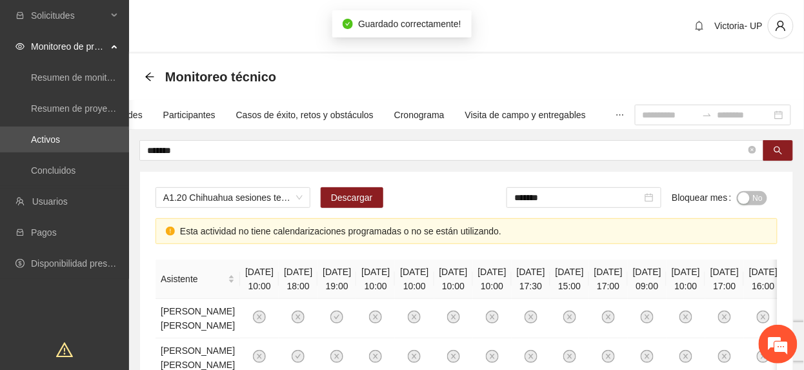
click at [749, 197] on div "button" at bounding box center [744, 198] width 12 height 12
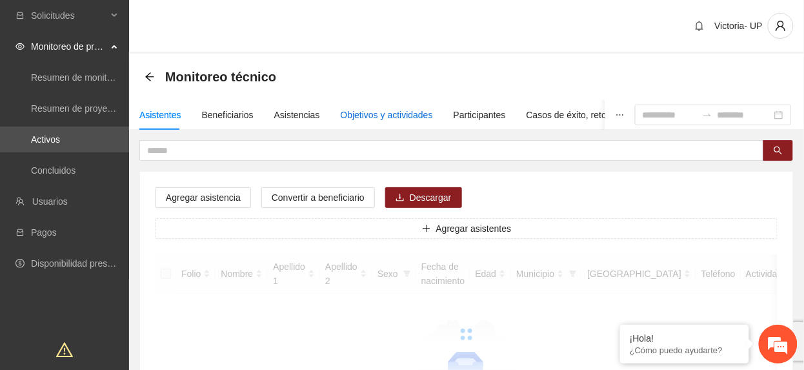
click at [367, 108] on div "Objetivos y actividades" at bounding box center [387, 115] width 92 height 14
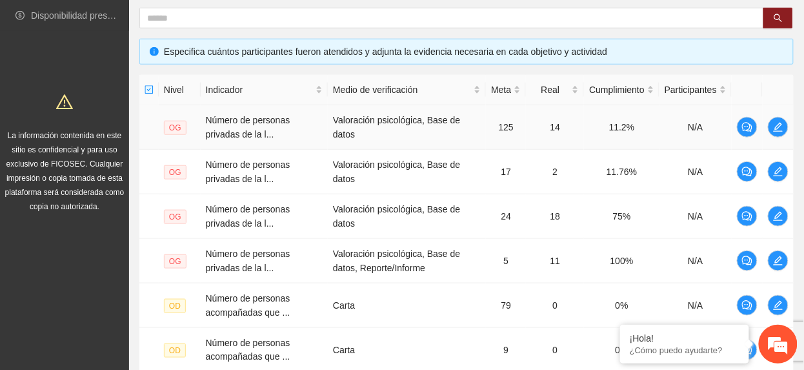
scroll to position [533, 0]
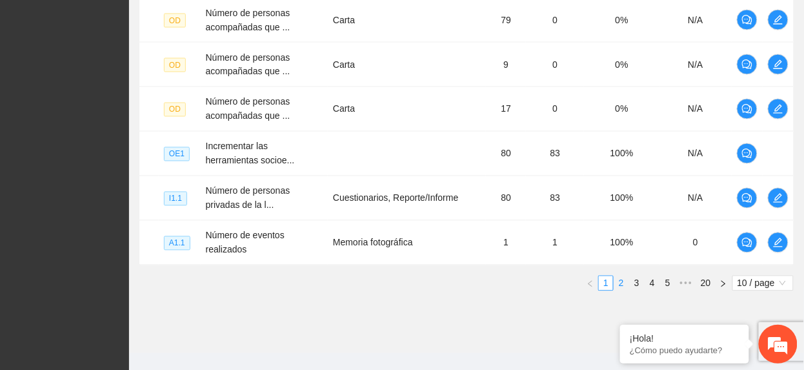
click at [620, 287] on link "2" at bounding box center [621, 283] width 14 height 14
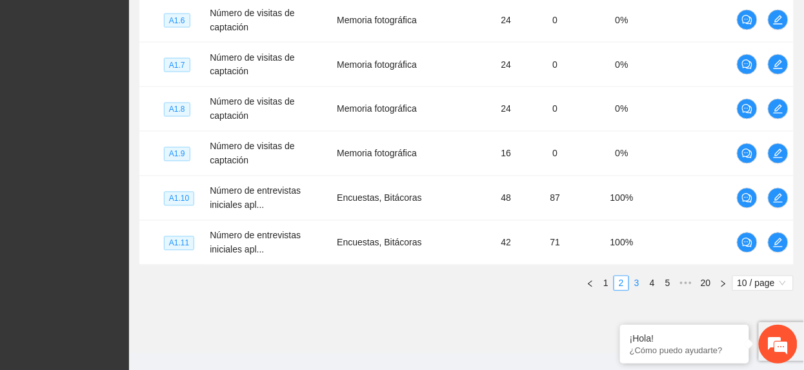
click at [638, 287] on link "3" at bounding box center [637, 283] width 14 height 14
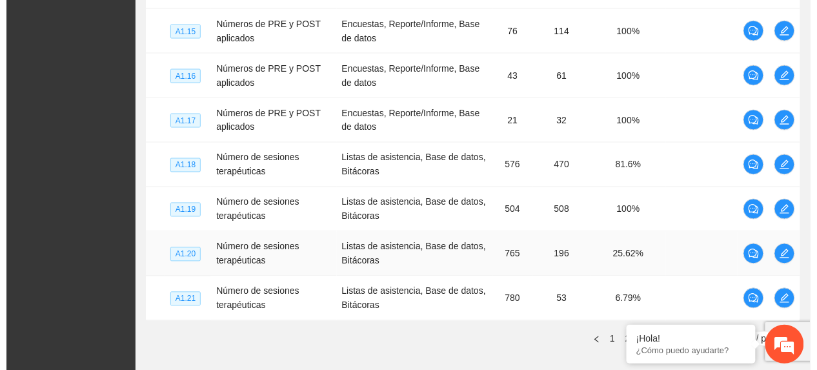
scroll to position [447, 0]
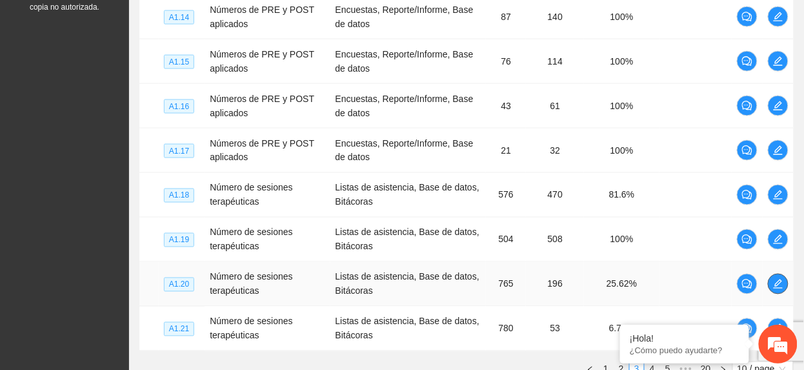
click at [778, 287] on icon "edit" at bounding box center [778, 284] width 10 height 10
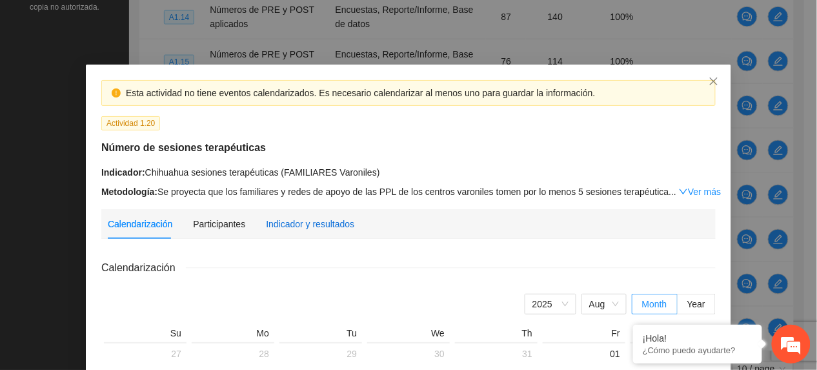
click at [324, 219] on div "Indicador y resultados" at bounding box center [310, 224] width 88 height 14
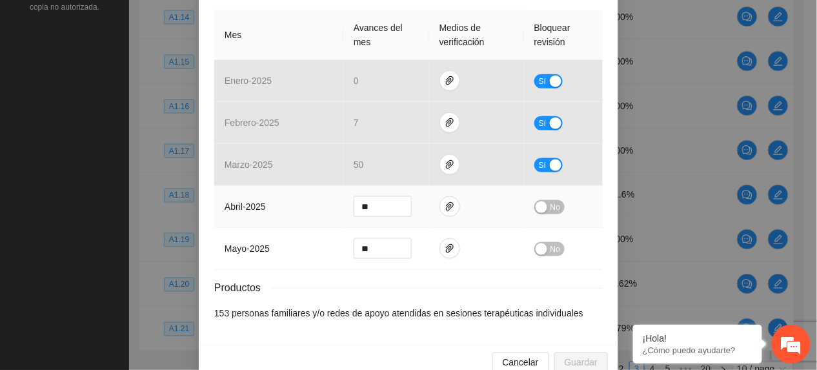
scroll to position [344, 0]
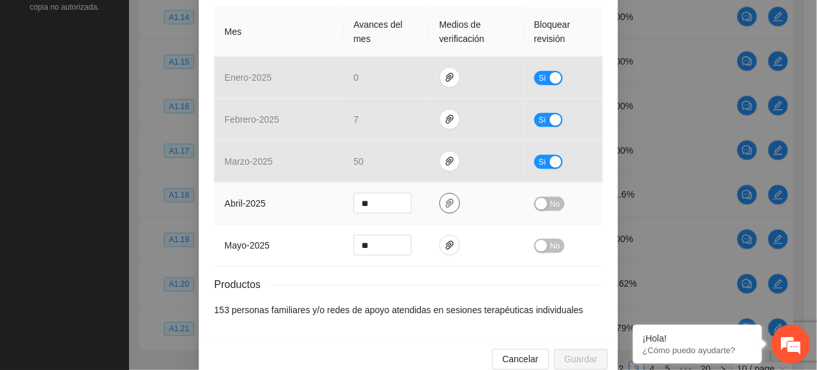
click at [445, 208] on icon "paper-clip" at bounding box center [450, 203] width 10 height 10
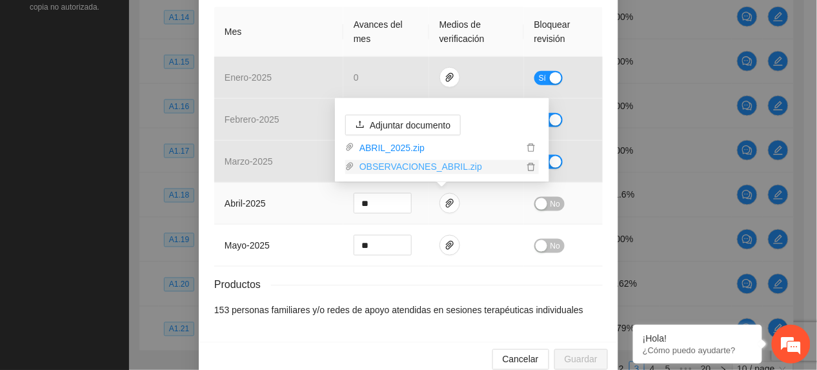
click at [422, 168] on link "OBSERVACIONES_ABRIL.zip" at bounding box center [438, 167] width 169 height 14
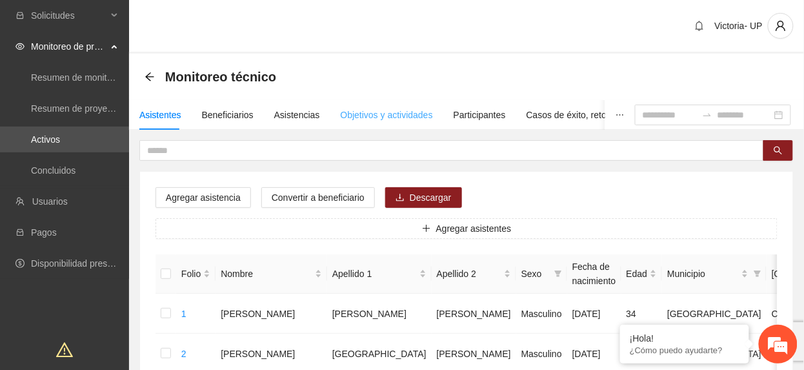
drag, startPoint x: 363, startPoint y: 106, endPoint x: 365, endPoint y: 114, distance: 8.0
click at [364, 107] on div "Objetivos y actividades" at bounding box center [387, 115] width 92 height 30
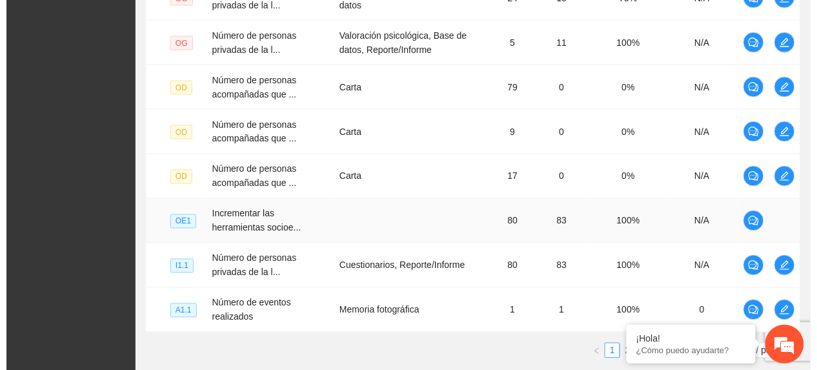
scroll to position [555, 0]
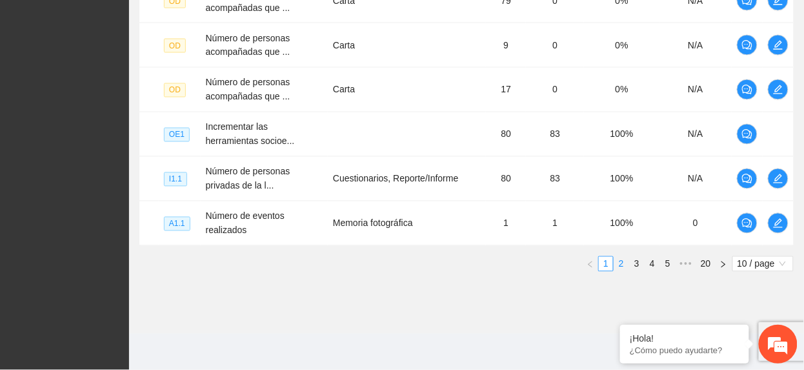
click at [623, 262] on link "2" at bounding box center [621, 264] width 14 height 14
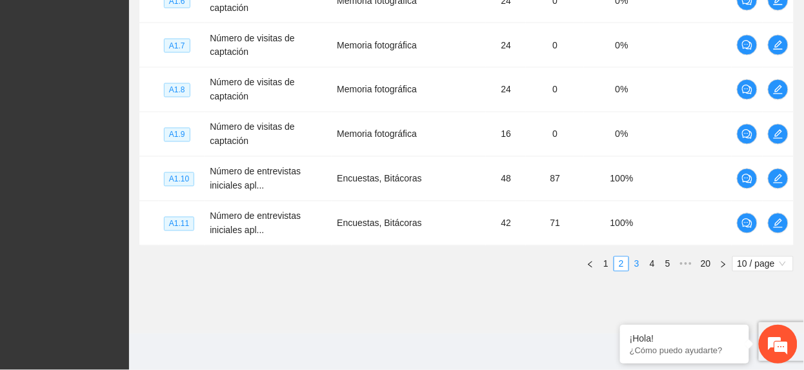
click at [636, 267] on link "3" at bounding box center [637, 264] width 14 height 14
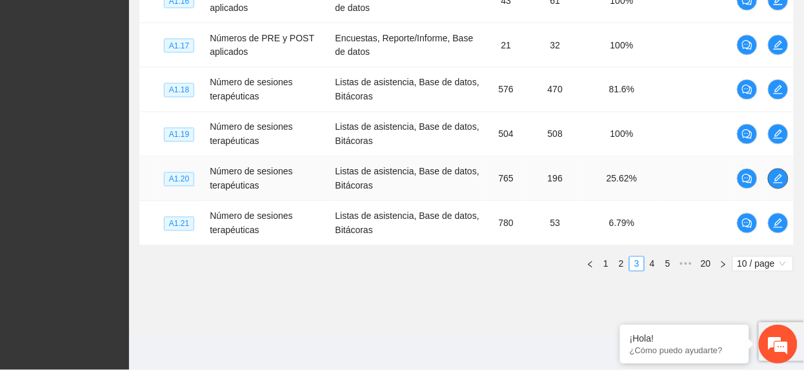
click at [773, 184] on button "button" at bounding box center [778, 178] width 21 height 21
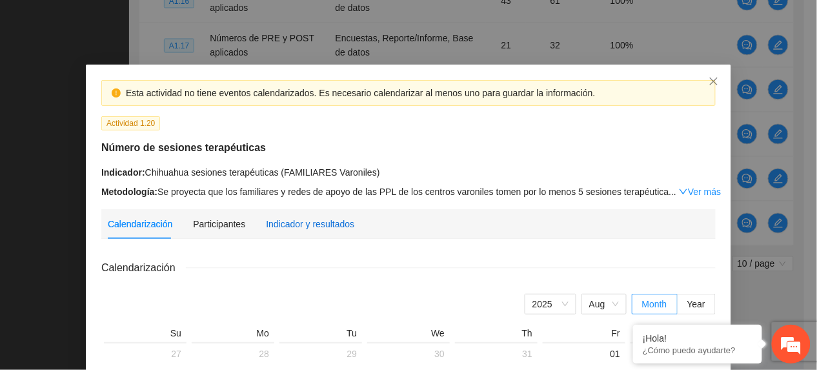
click at [320, 220] on div "Indicador y resultados" at bounding box center [310, 224] width 88 height 14
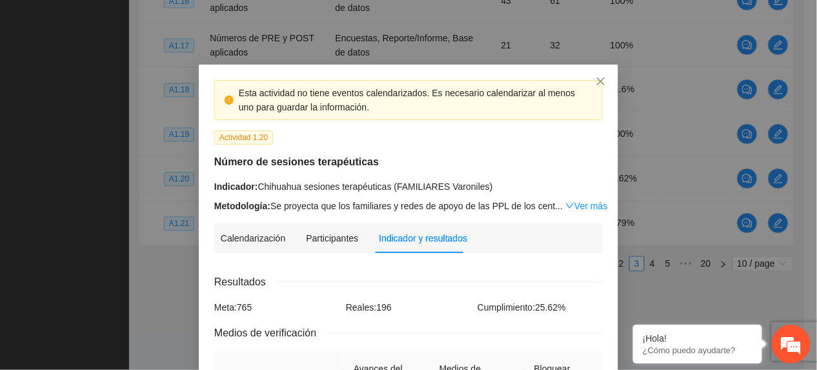
scroll to position [368, 0]
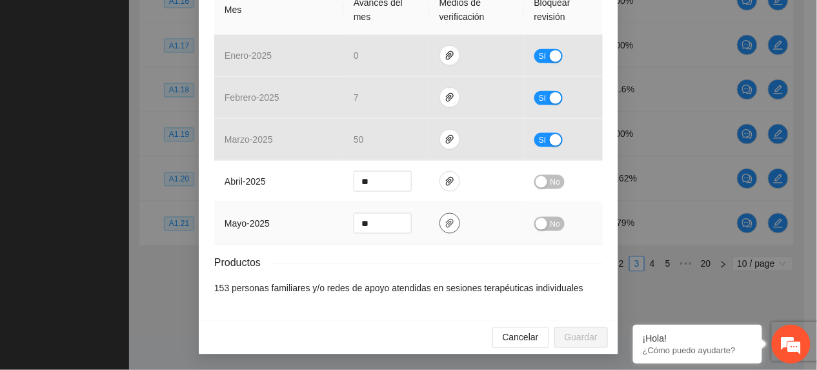
click at [440, 228] on span "paper-clip" at bounding box center [449, 223] width 19 height 10
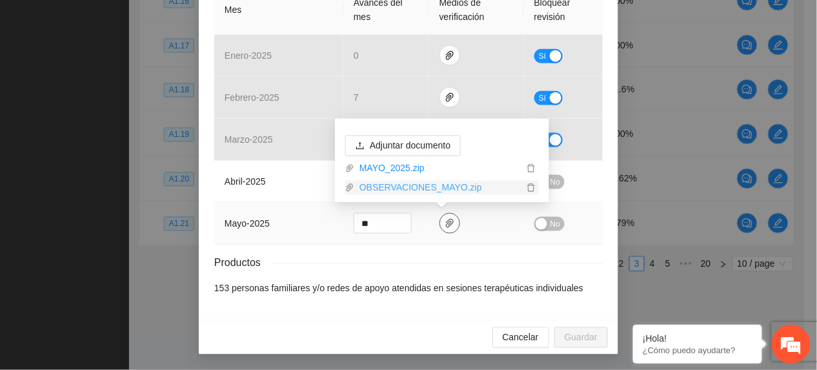
scroll to position [0, 0]
click at [403, 181] on link "OBSERVACIONES_MAYO.zip" at bounding box center [438, 188] width 169 height 14
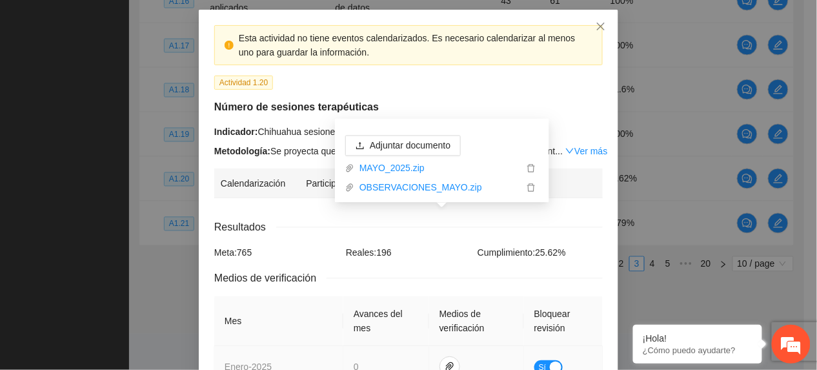
scroll to position [24, 0]
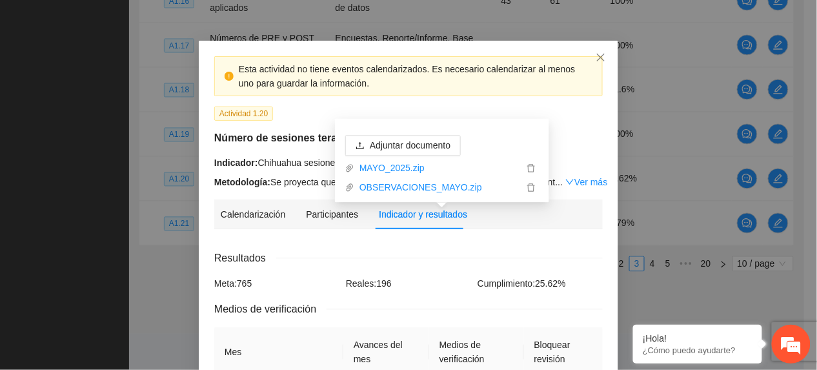
drag, startPoint x: 305, startPoint y: 94, endPoint x: 310, endPoint y: 102, distance: 9.3
click at [305, 94] on div "Esta actividad no tiene eventos calendarizados. Es necesario calendarizar al me…" at bounding box center [408, 76] width 389 height 40
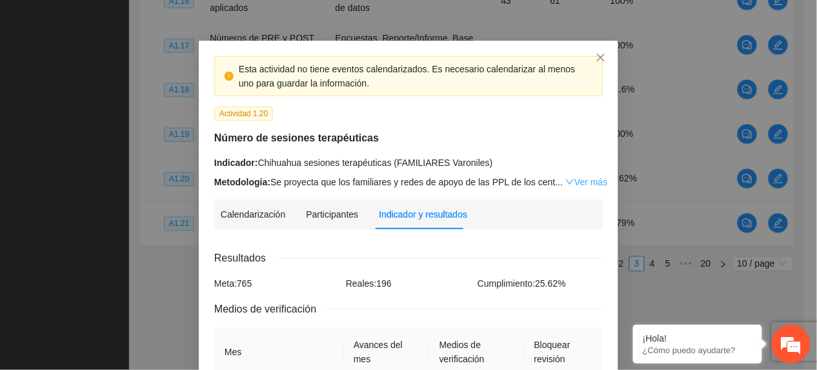
click at [572, 179] on link "Ver más" at bounding box center [586, 182] width 42 height 10
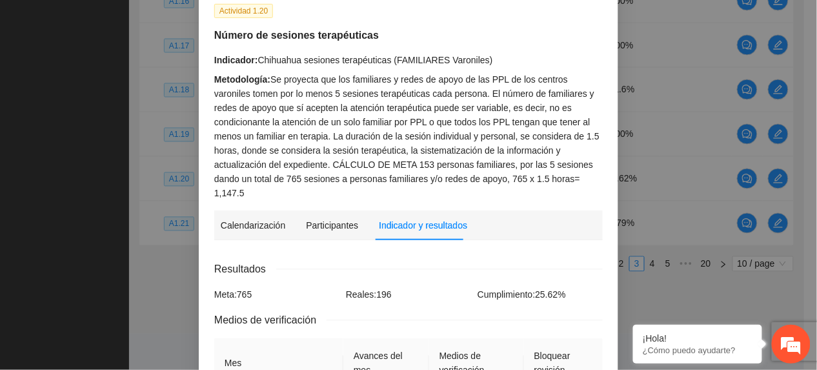
scroll to position [468, 0]
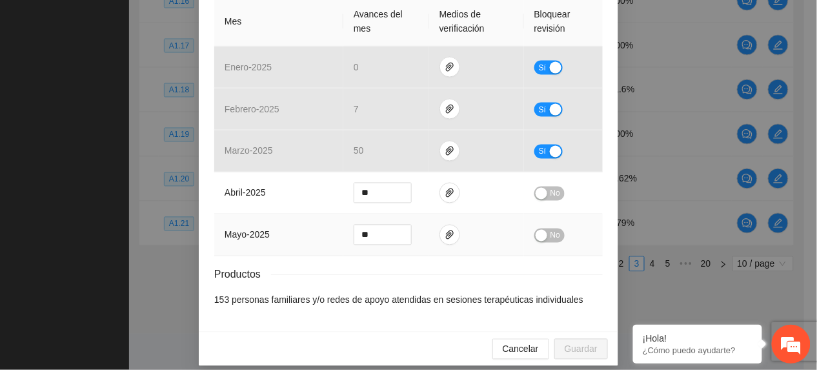
click at [556, 228] on button "No" at bounding box center [549, 235] width 30 height 14
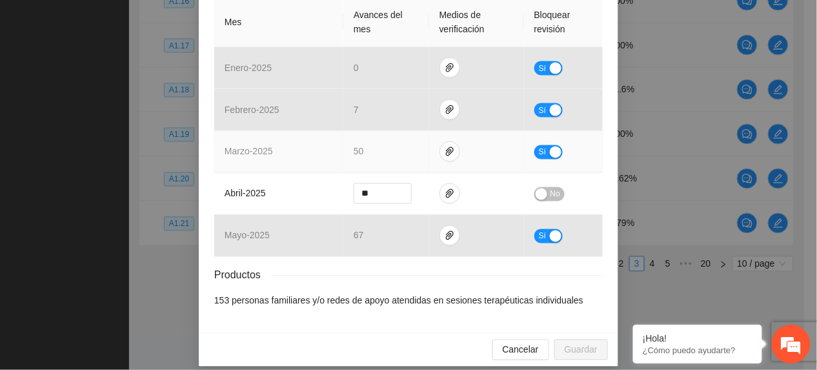
click at [587, 131] on td "Sí" at bounding box center [563, 152] width 79 height 42
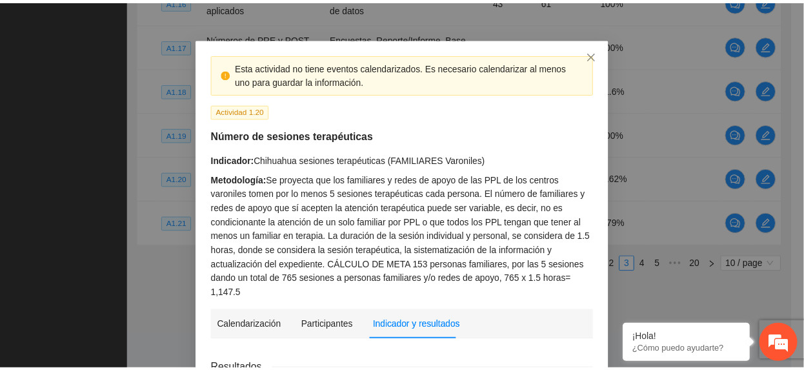
scroll to position [0, 0]
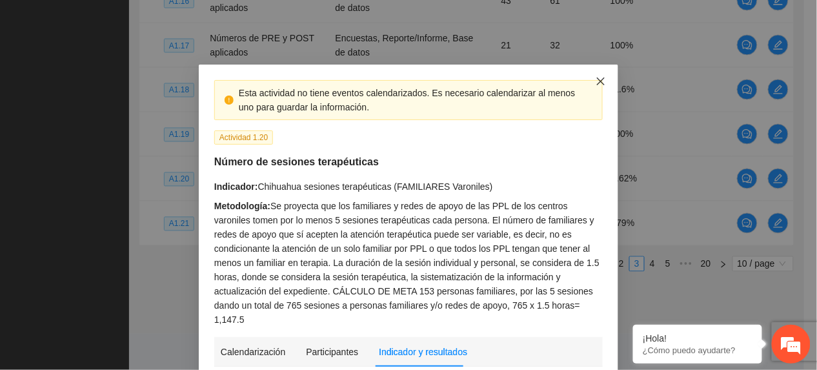
drag, startPoint x: 596, startPoint y: 80, endPoint x: 592, endPoint y: 86, distance: 7.4
click at [597, 80] on icon "close" at bounding box center [601, 81] width 8 height 8
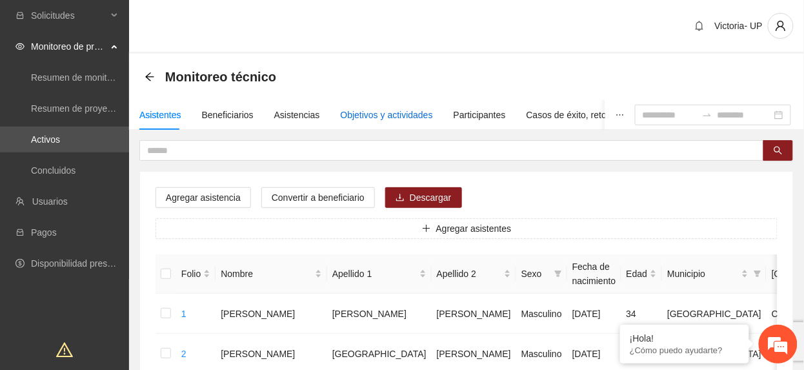
click at [358, 117] on div "Objetivos y actividades" at bounding box center [387, 115] width 92 height 14
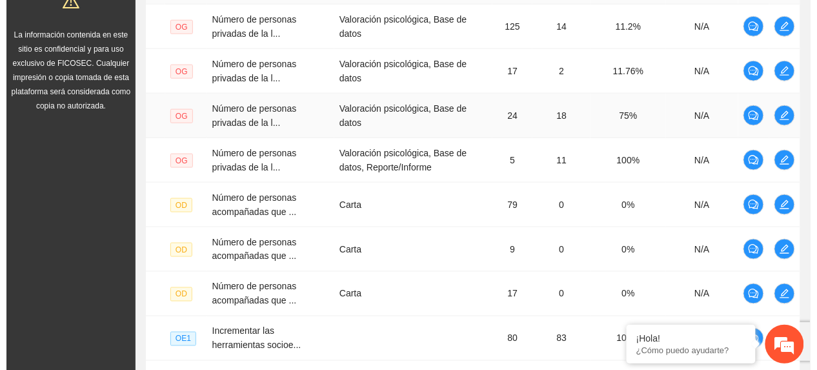
scroll to position [555, 0]
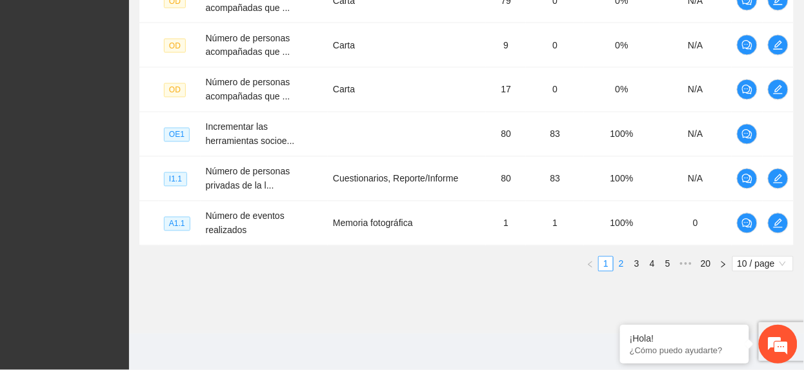
click at [623, 268] on link "2" at bounding box center [621, 264] width 14 height 14
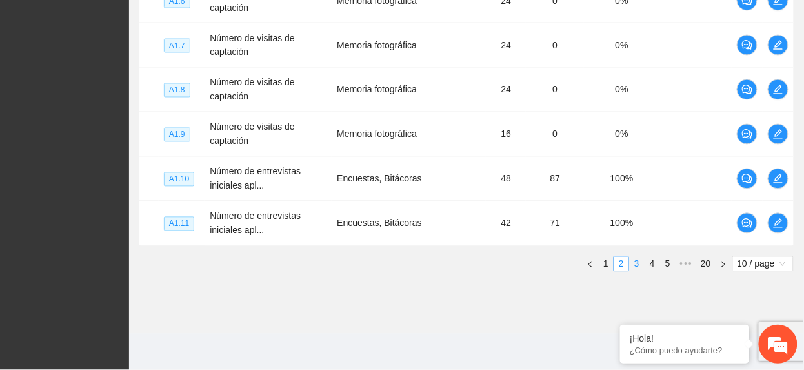
click at [633, 263] on link "3" at bounding box center [637, 264] width 14 height 14
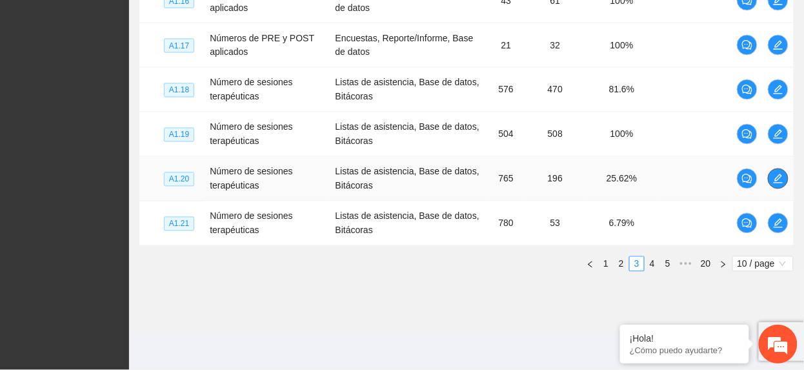
click at [776, 184] on button "button" at bounding box center [778, 178] width 21 height 21
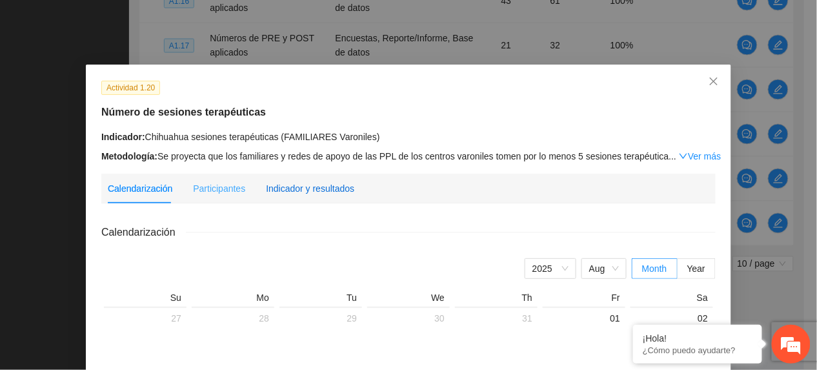
drag, startPoint x: 328, startPoint y: 192, endPoint x: 320, endPoint y: 194, distance: 8.2
click at [326, 192] on div "Indicador y resultados" at bounding box center [310, 188] width 88 height 14
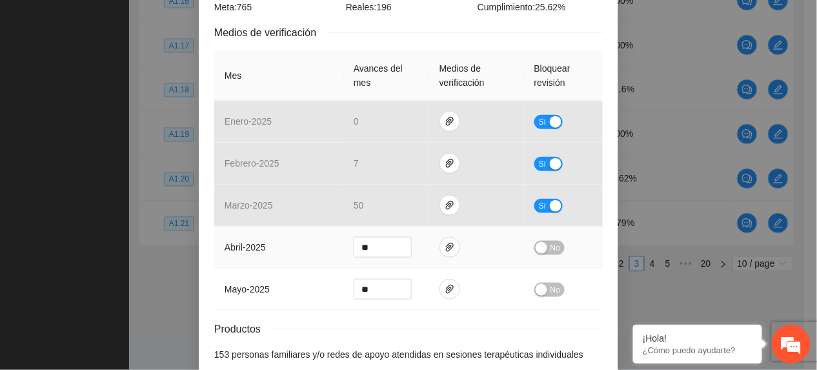
scroll to position [318, 0]
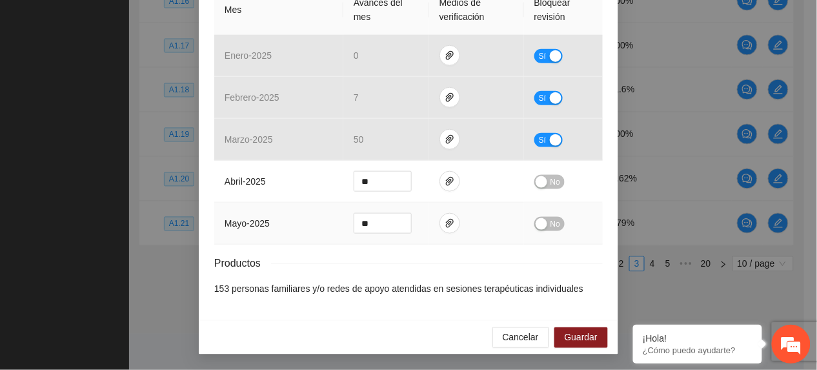
click at [551, 220] on span "No" at bounding box center [556, 224] width 10 height 14
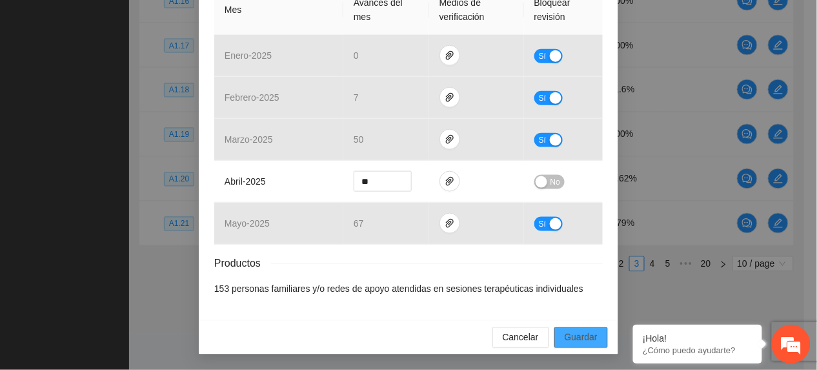
click at [571, 330] on span "Guardar" at bounding box center [581, 337] width 33 height 14
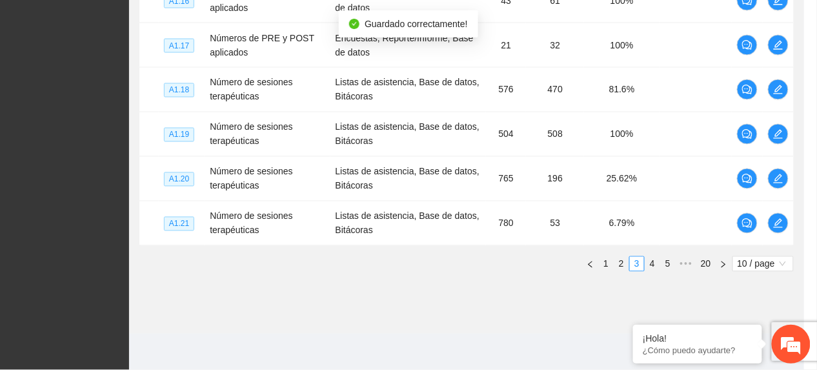
scroll to position [254, 0]
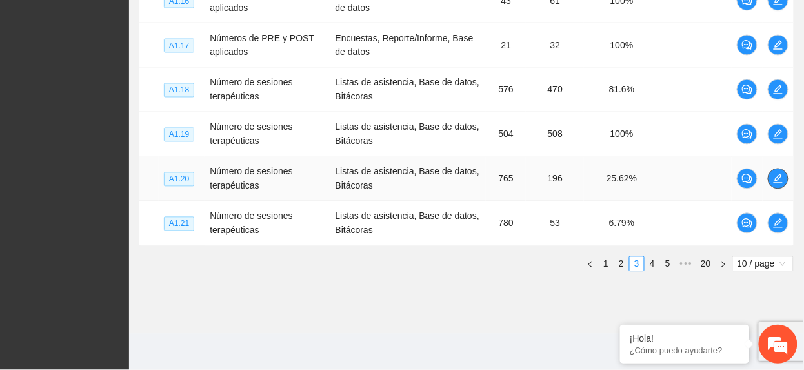
click at [777, 183] on icon "edit" at bounding box center [778, 178] width 9 height 9
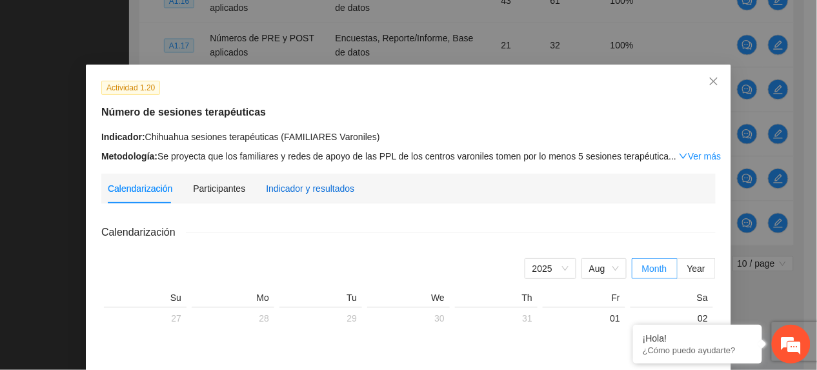
click at [288, 185] on div "Indicador y resultados" at bounding box center [310, 188] width 88 height 14
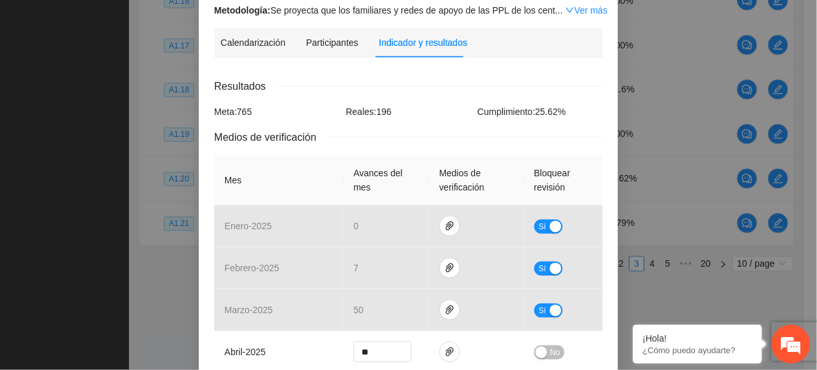
scroll to position [318, 0]
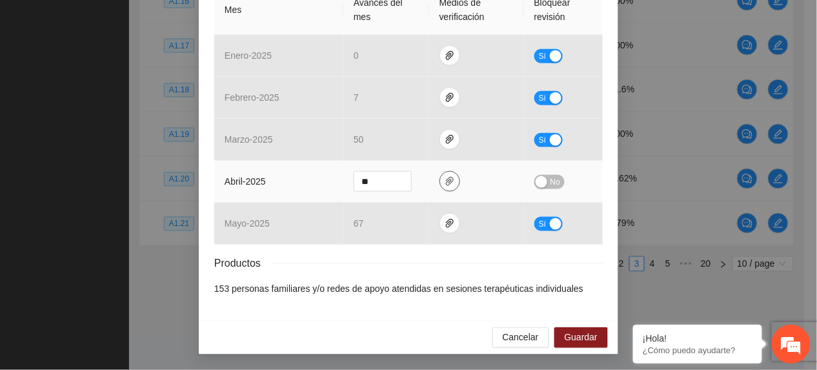
click at [445, 176] on icon "paper-clip" at bounding box center [450, 181] width 10 height 10
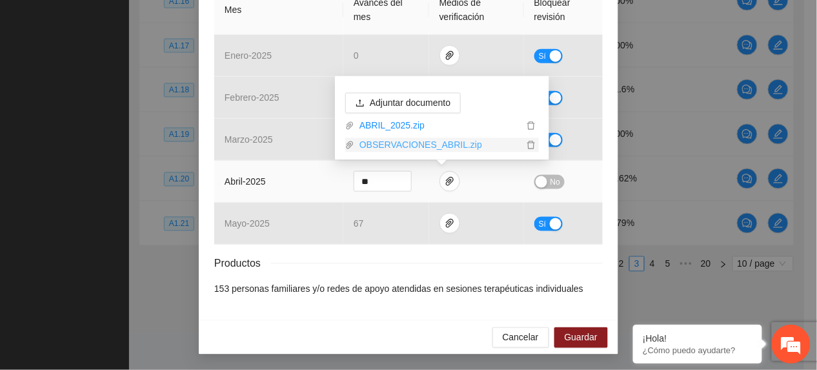
click at [416, 138] on link "OBSERVACIONES_ABRIL.zip" at bounding box center [438, 145] width 169 height 14
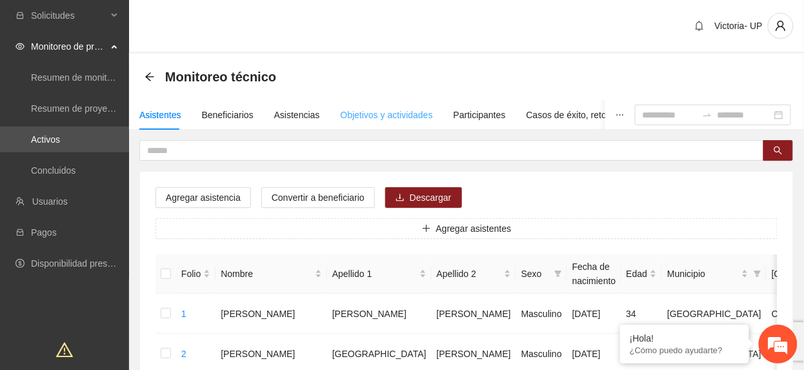
drag, startPoint x: 401, startPoint y: 106, endPoint x: 400, endPoint y: 112, distance: 6.5
click at [401, 108] on div "Objetivos y actividades" at bounding box center [387, 115] width 92 height 30
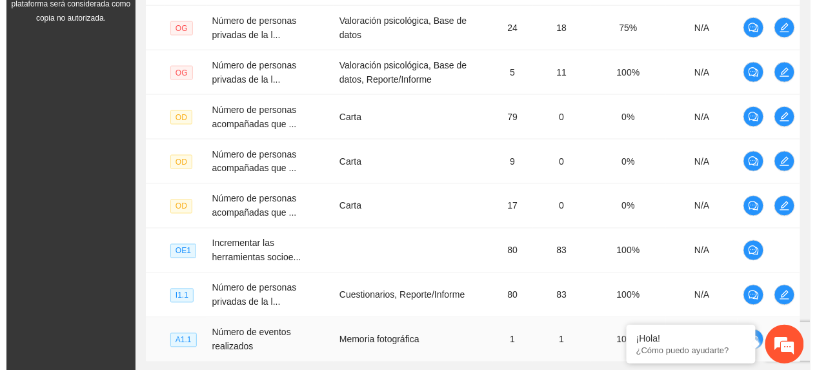
scroll to position [555, 0]
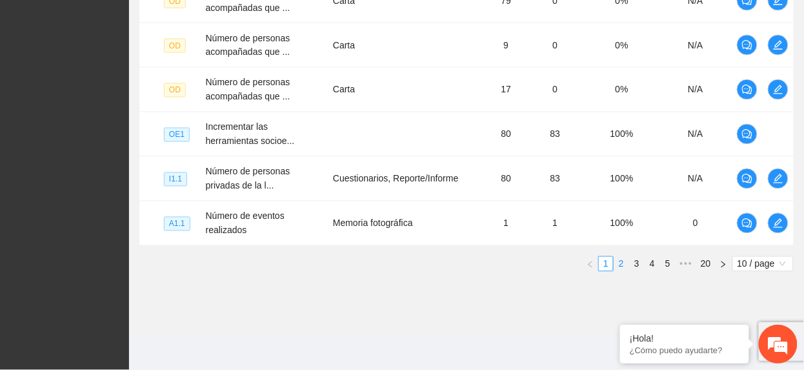
click at [616, 261] on link "2" at bounding box center [621, 264] width 14 height 14
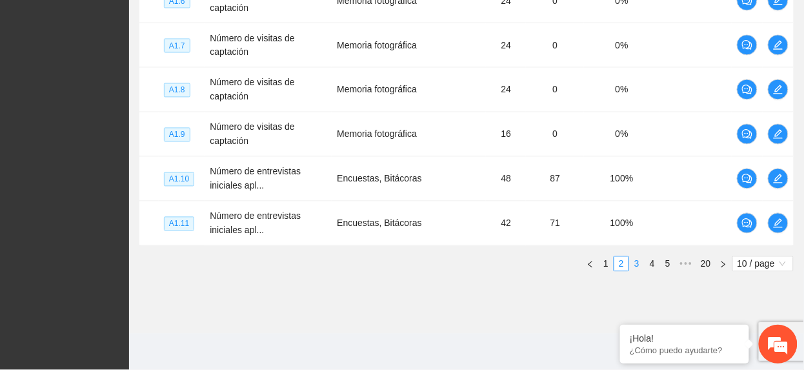
click at [639, 264] on link "3" at bounding box center [637, 264] width 14 height 14
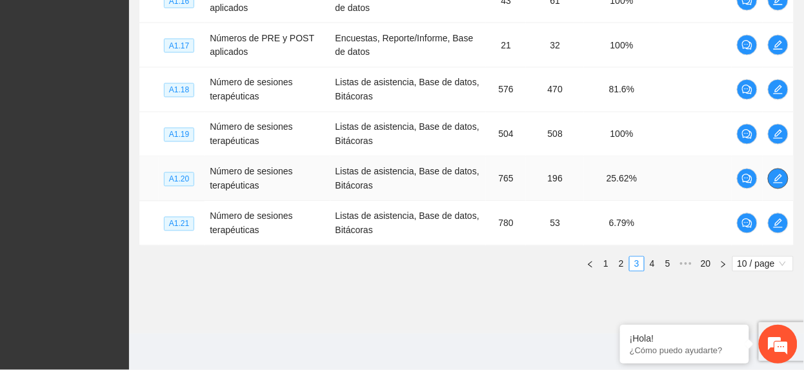
click at [778, 181] on icon "edit" at bounding box center [778, 178] width 9 height 9
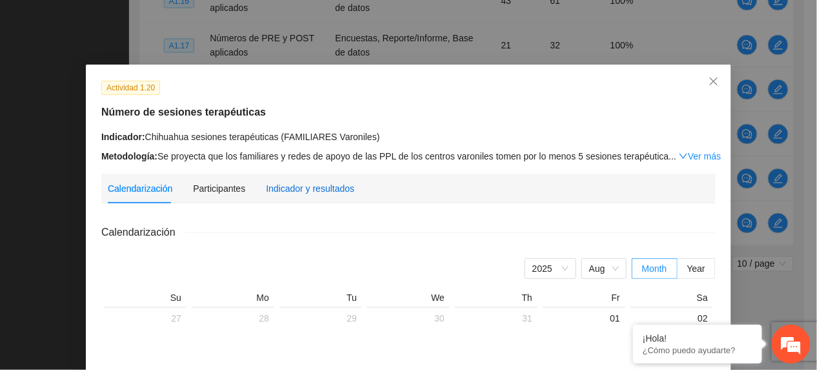
click at [289, 190] on div "Indicador y resultados" at bounding box center [310, 188] width 88 height 14
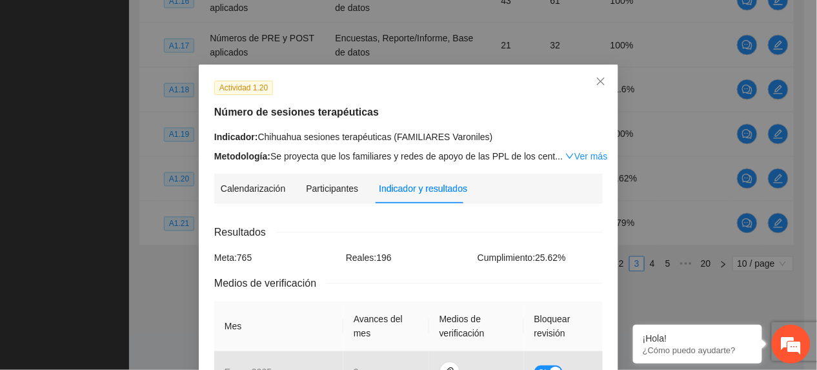
scroll to position [318, 0]
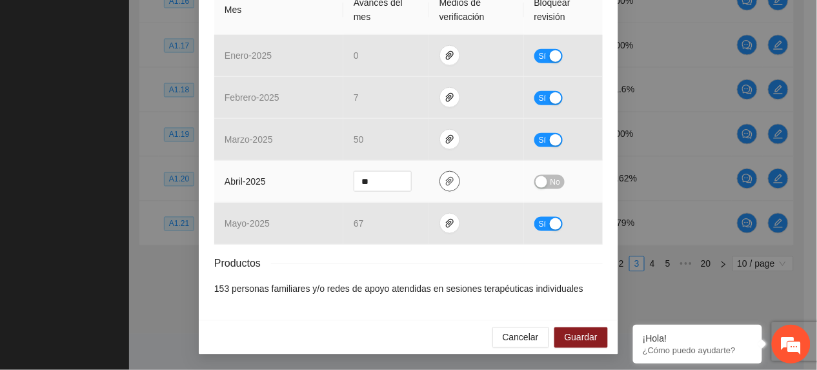
click at [449, 179] on span "paper-clip" at bounding box center [449, 181] width 19 height 10
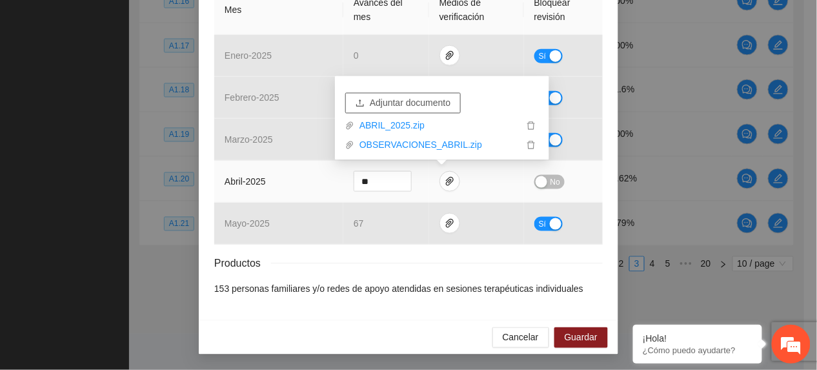
click at [388, 97] on span "Adjuntar documento" at bounding box center [410, 103] width 81 height 14
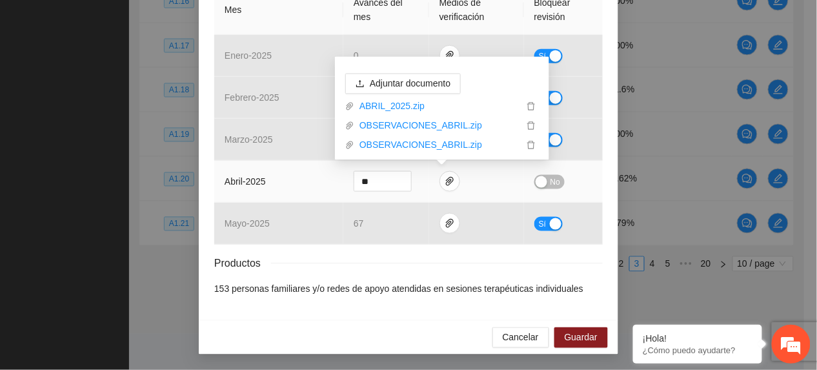
click at [542, 177] on button "No" at bounding box center [549, 182] width 30 height 14
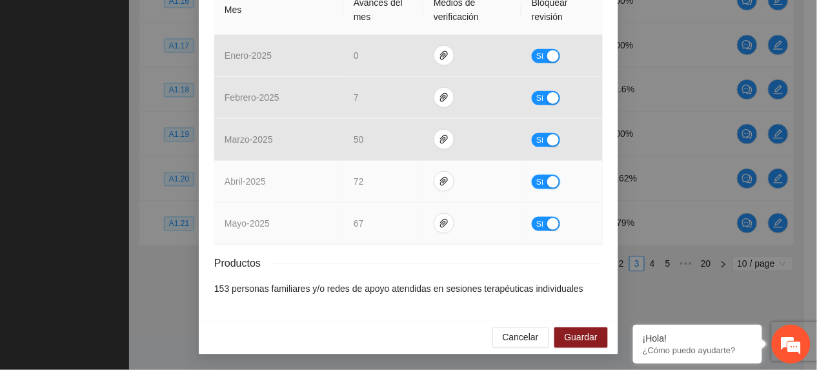
scroll to position [318, 0]
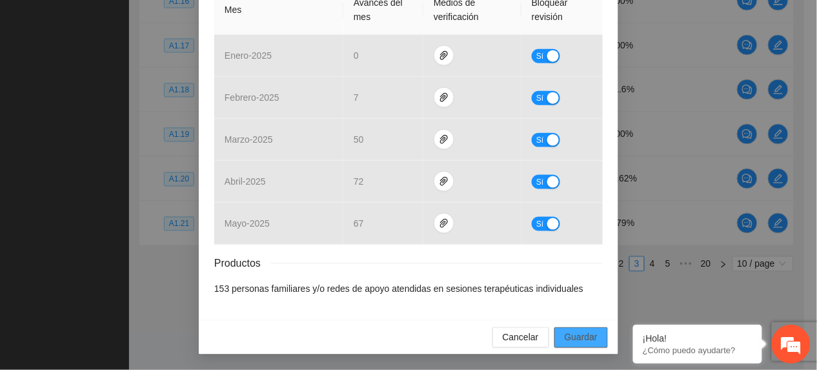
click at [576, 332] on span "Guardar" at bounding box center [581, 337] width 33 height 14
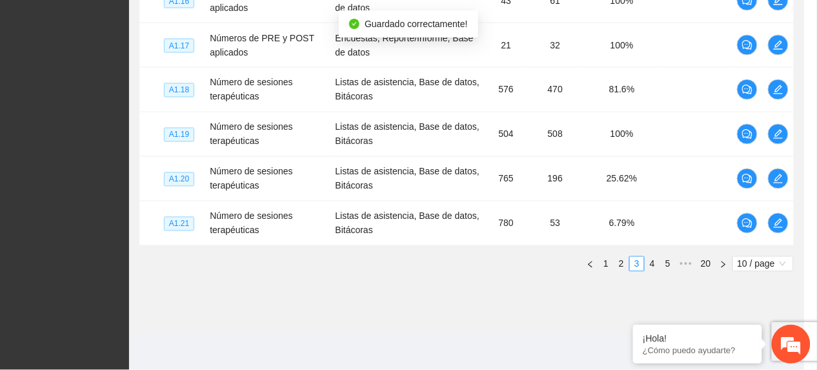
scroll to position [253, 0]
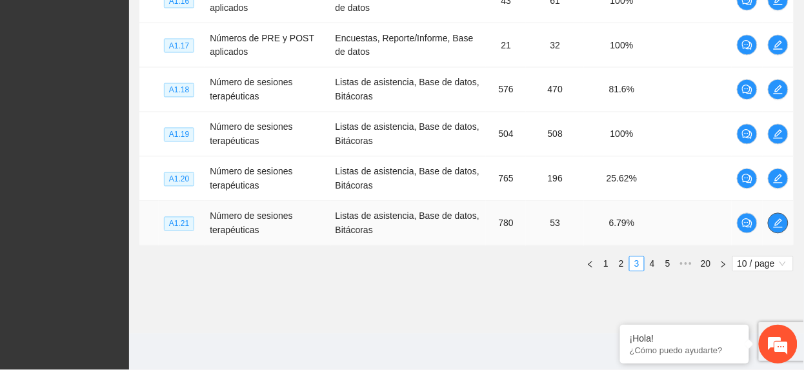
click at [780, 228] on button "button" at bounding box center [778, 223] width 21 height 21
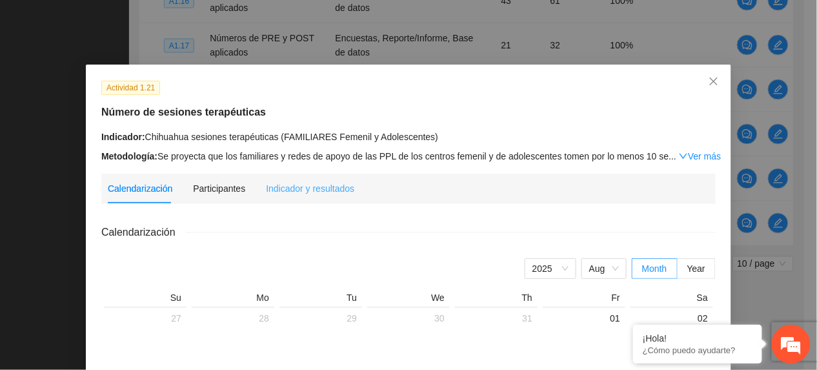
click at [332, 195] on div "Indicador y resultados" at bounding box center [310, 189] width 88 height 30
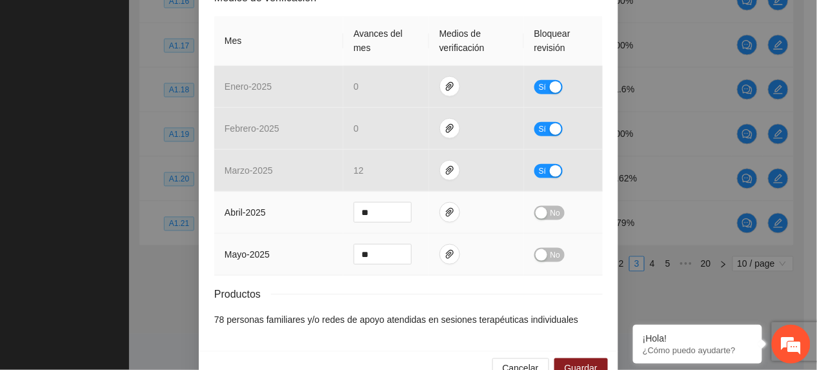
scroll to position [318, 0]
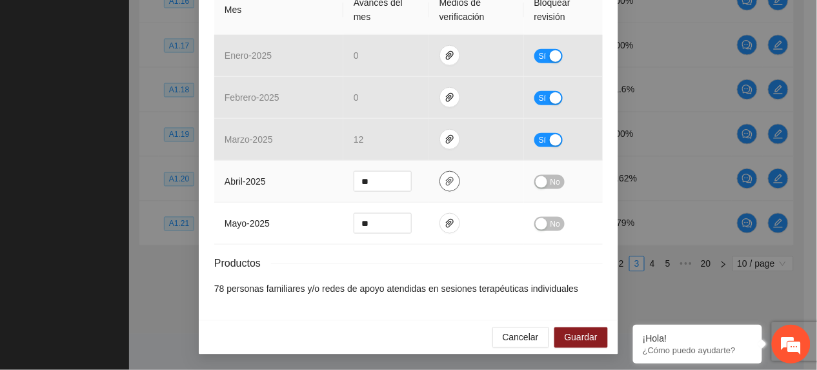
click at [445, 176] on icon "paper-clip" at bounding box center [450, 181] width 10 height 10
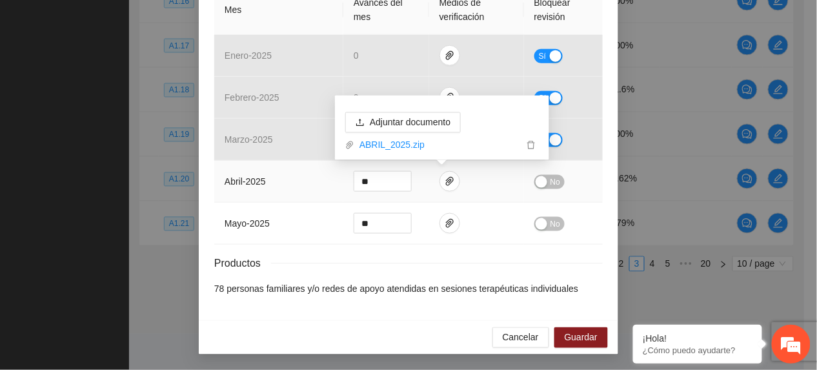
click at [551, 179] on span "No" at bounding box center [556, 182] width 10 height 14
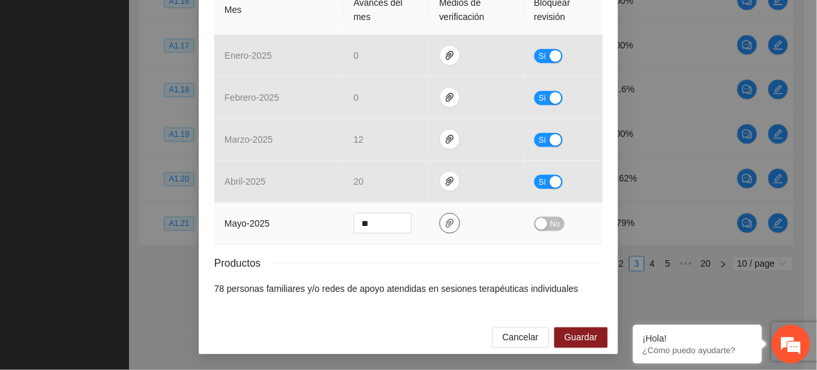
click at [446, 220] on icon "paper-clip" at bounding box center [450, 223] width 8 height 9
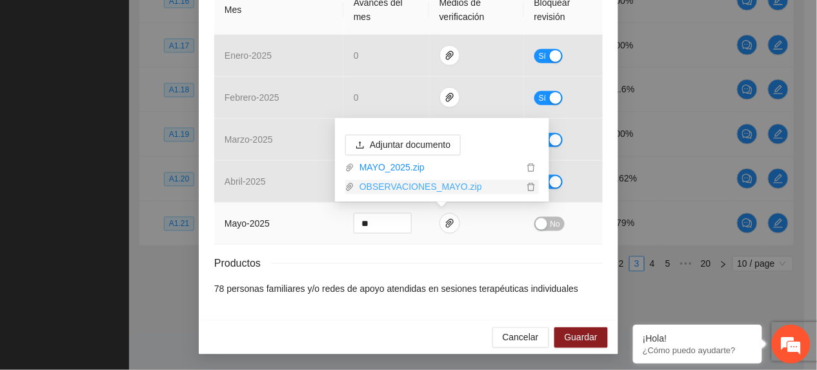
click at [406, 182] on link "OBSERVACIONES_MAYO.zip" at bounding box center [438, 187] width 169 height 14
drag, startPoint x: 283, startPoint y: 222, endPoint x: 401, endPoint y: 241, distance: 119.7
click at [284, 222] on td "mayo - 2025" at bounding box center [278, 224] width 129 height 42
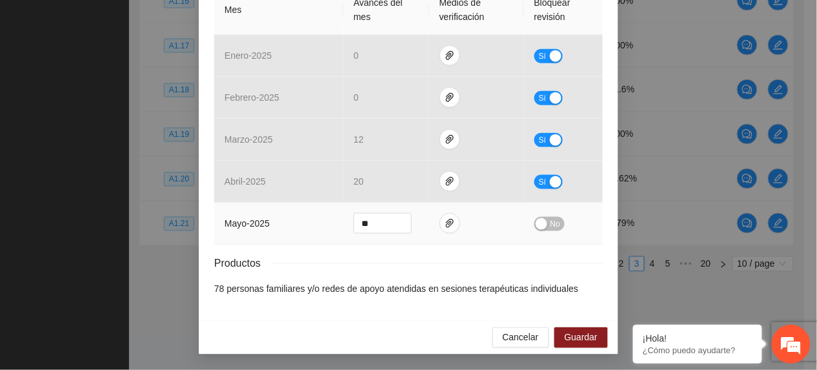
click at [543, 225] on button "No" at bounding box center [549, 224] width 30 height 14
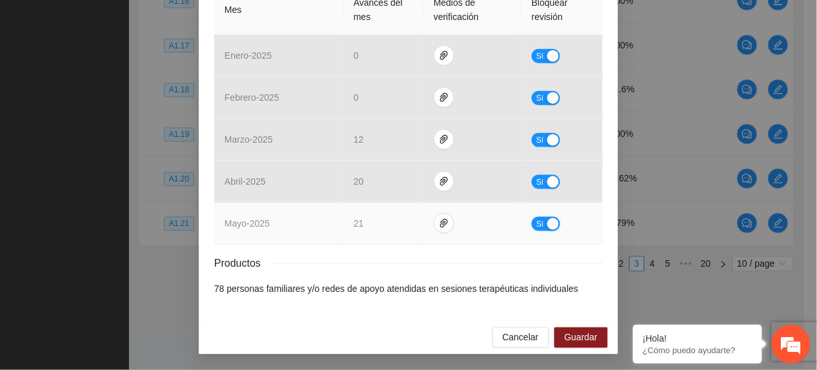
scroll to position [318, 0]
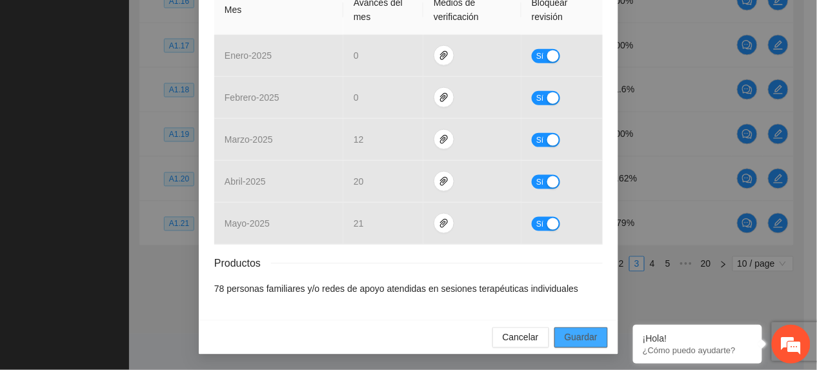
click at [574, 334] on span "Guardar" at bounding box center [581, 337] width 33 height 14
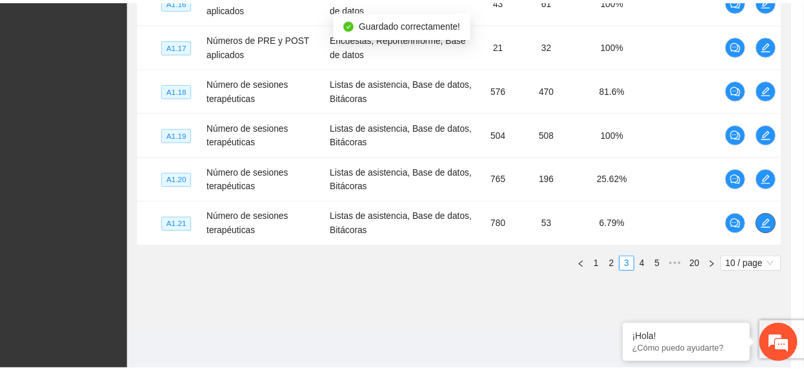
scroll to position [0, 0]
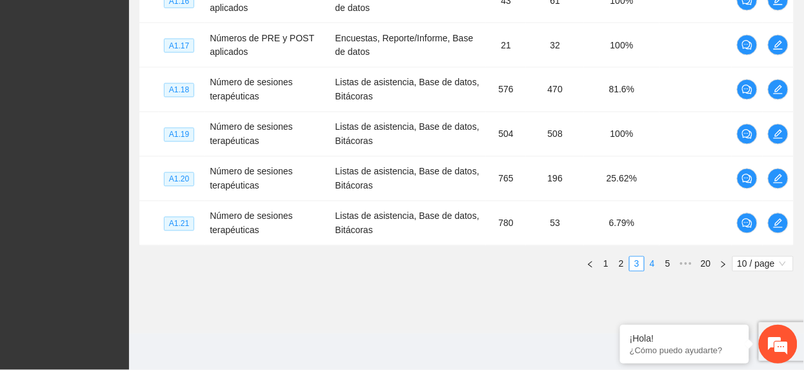
click at [648, 259] on link "4" at bounding box center [652, 264] width 14 height 14
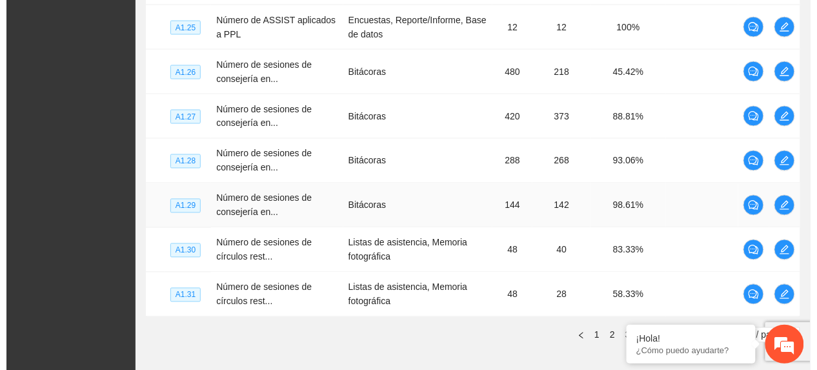
scroll to position [297, 0]
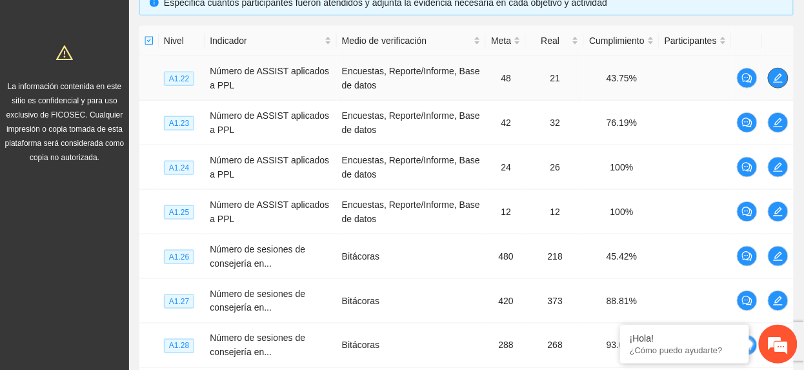
click at [778, 71] on button "button" at bounding box center [778, 78] width 21 height 21
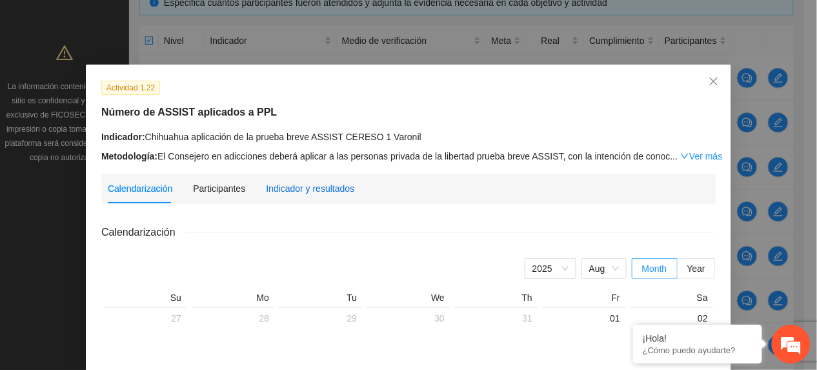
click at [301, 181] on div "Indicador y resultados" at bounding box center [310, 188] width 88 height 14
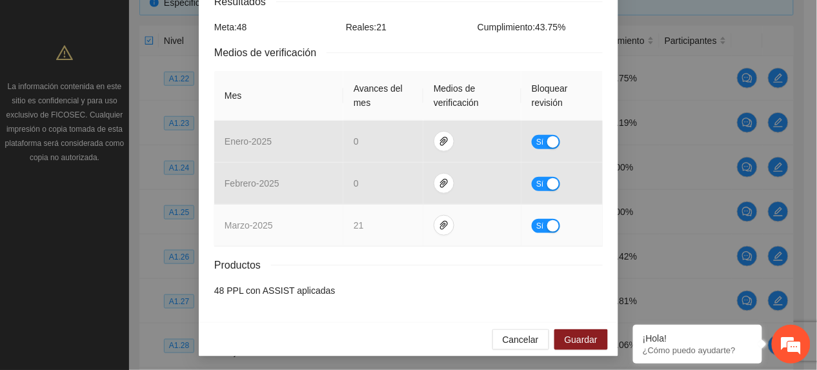
scroll to position [233, 0]
